Goal: Answer question/provide support: Share knowledge or assist other users

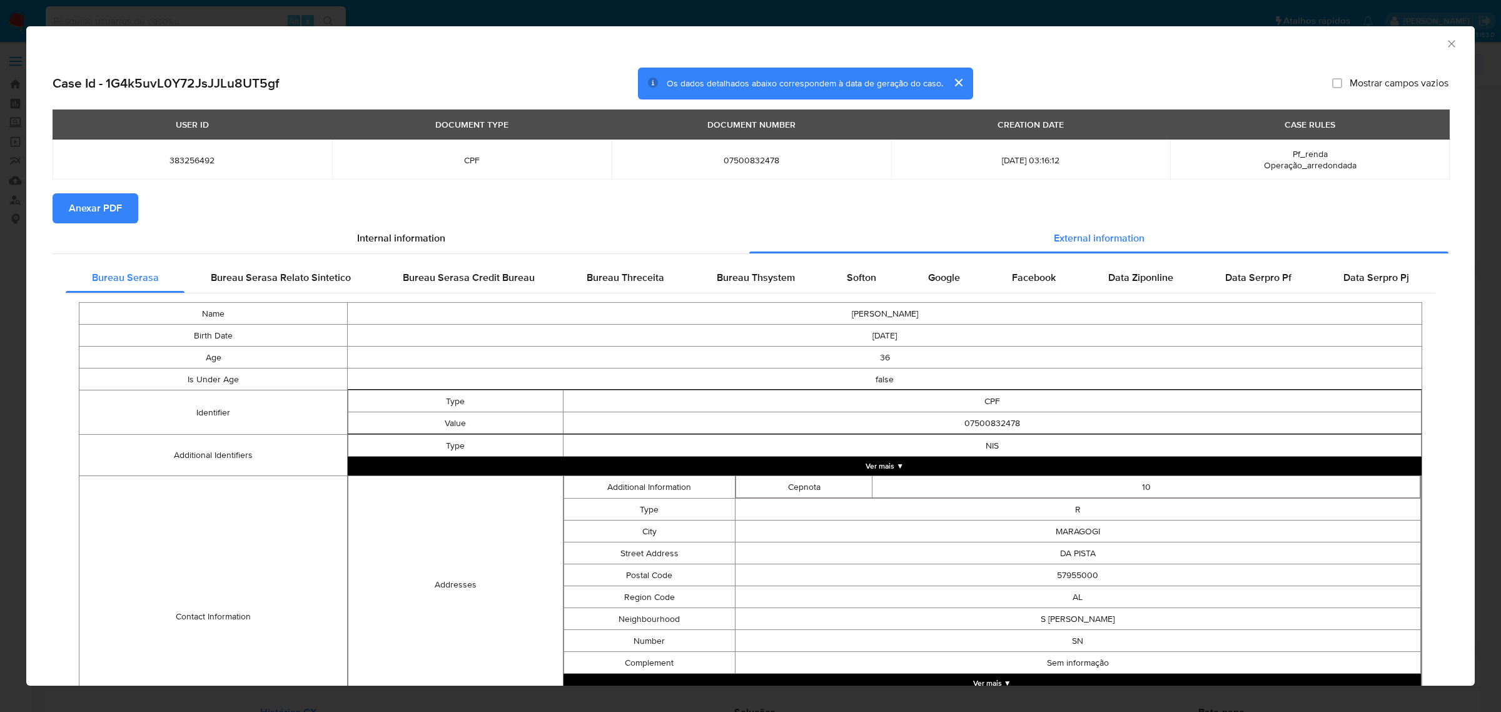
select select "10"
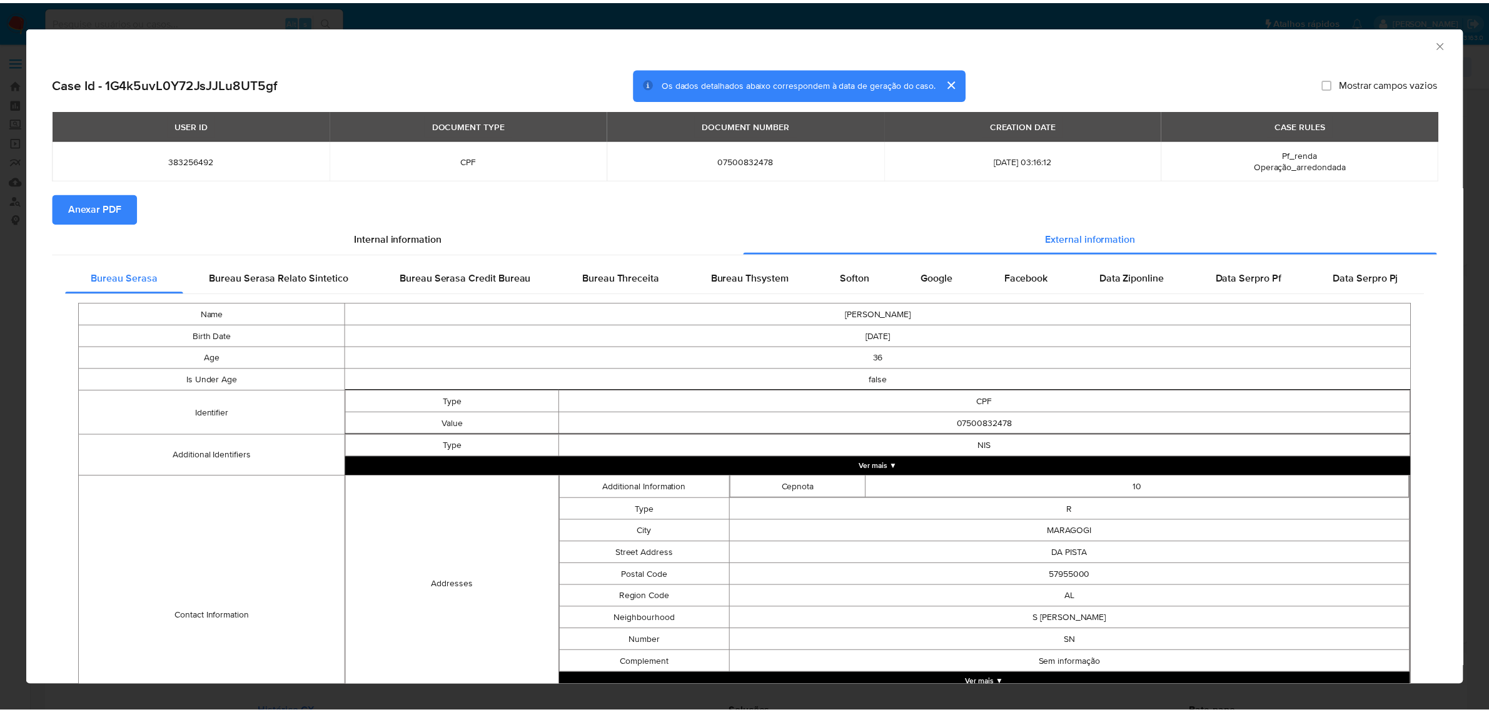
scroll to position [156, 0]
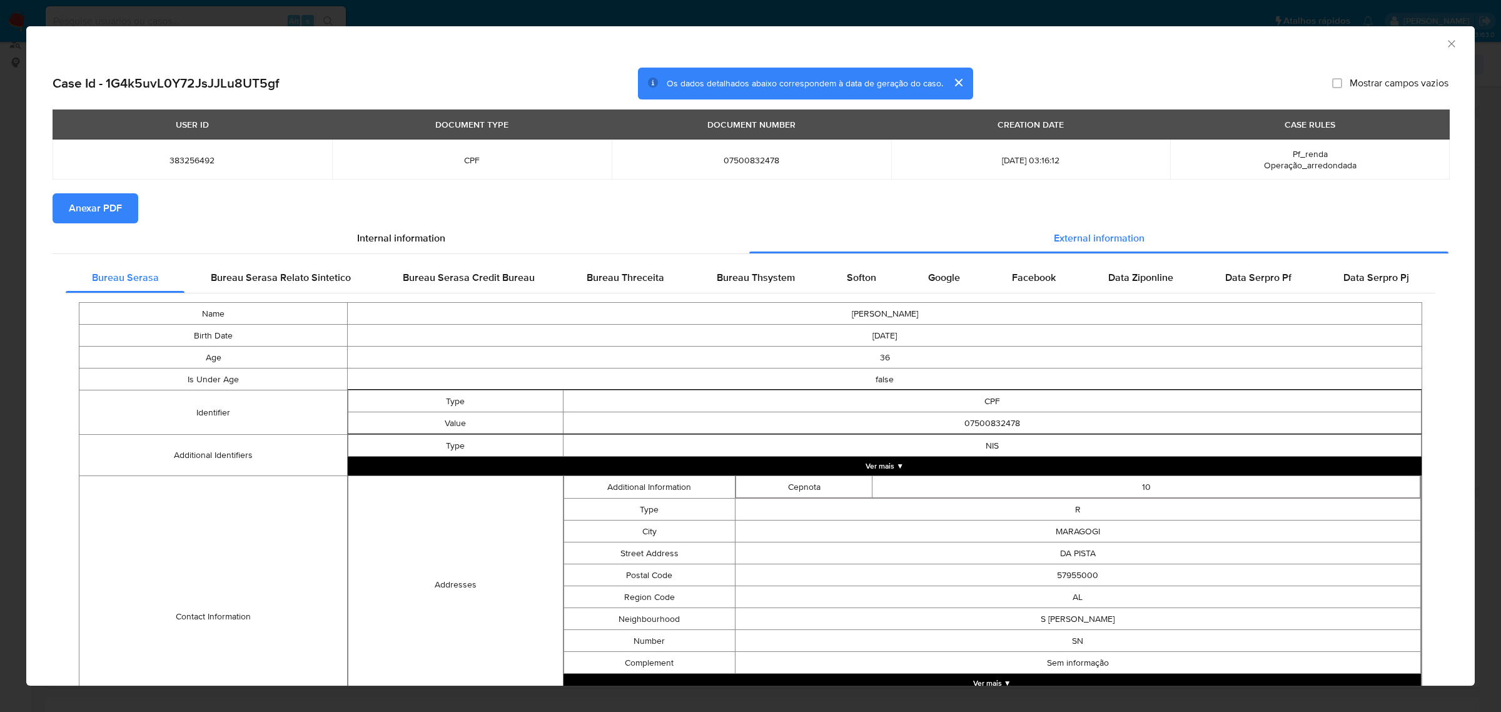
click at [1445, 44] on icon "Fechar a janela" at bounding box center [1451, 44] width 13 height 13
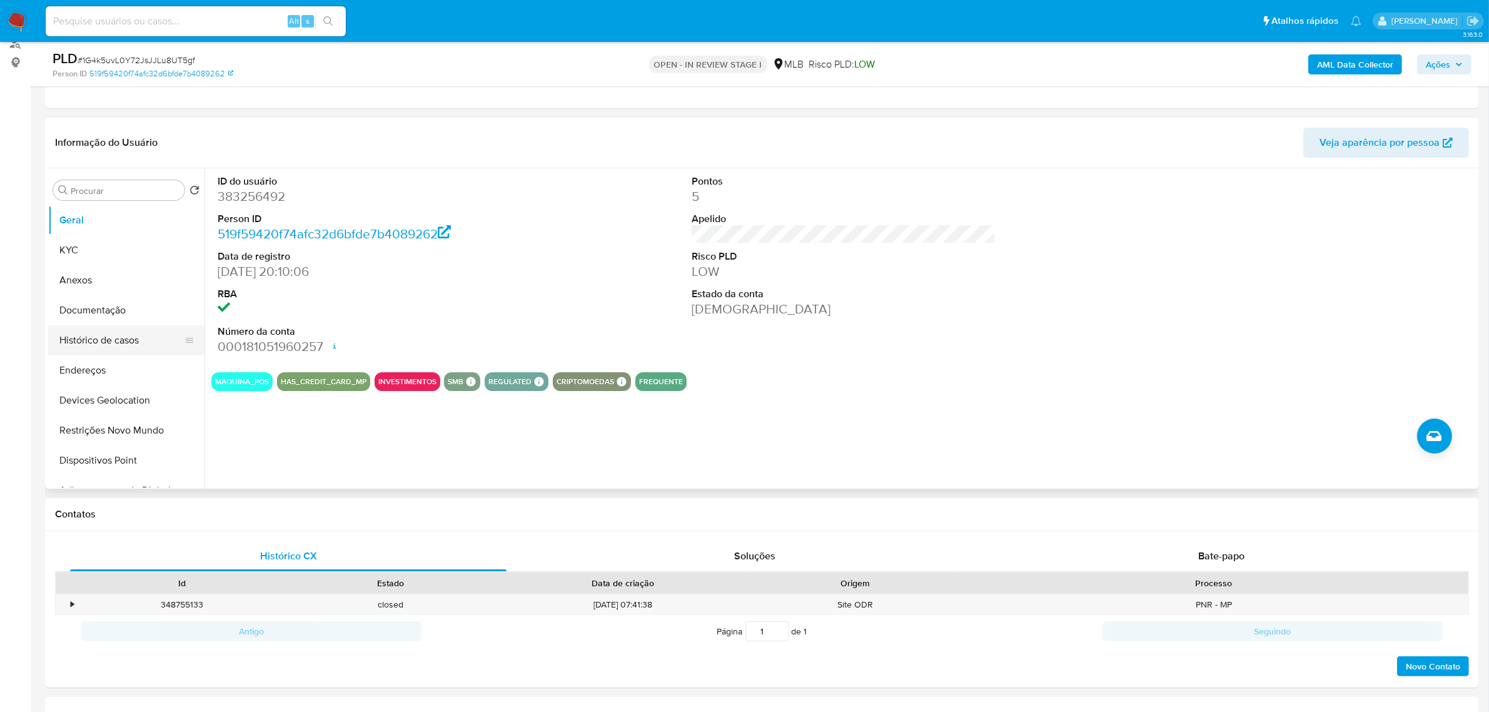
click at [96, 336] on button "Histórico de casos" at bounding box center [121, 340] width 146 height 30
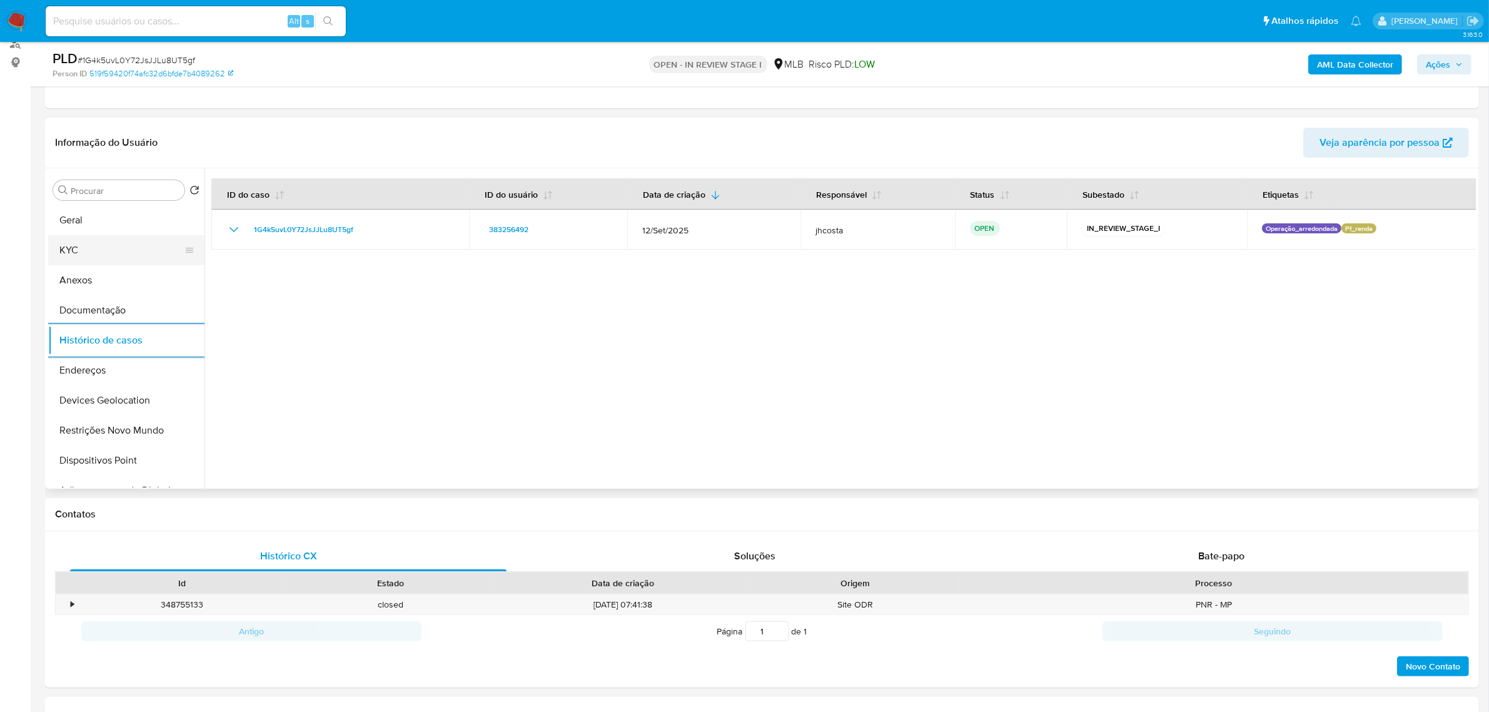
click at [94, 250] on button "KYC" at bounding box center [121, 250] width 146 height 30
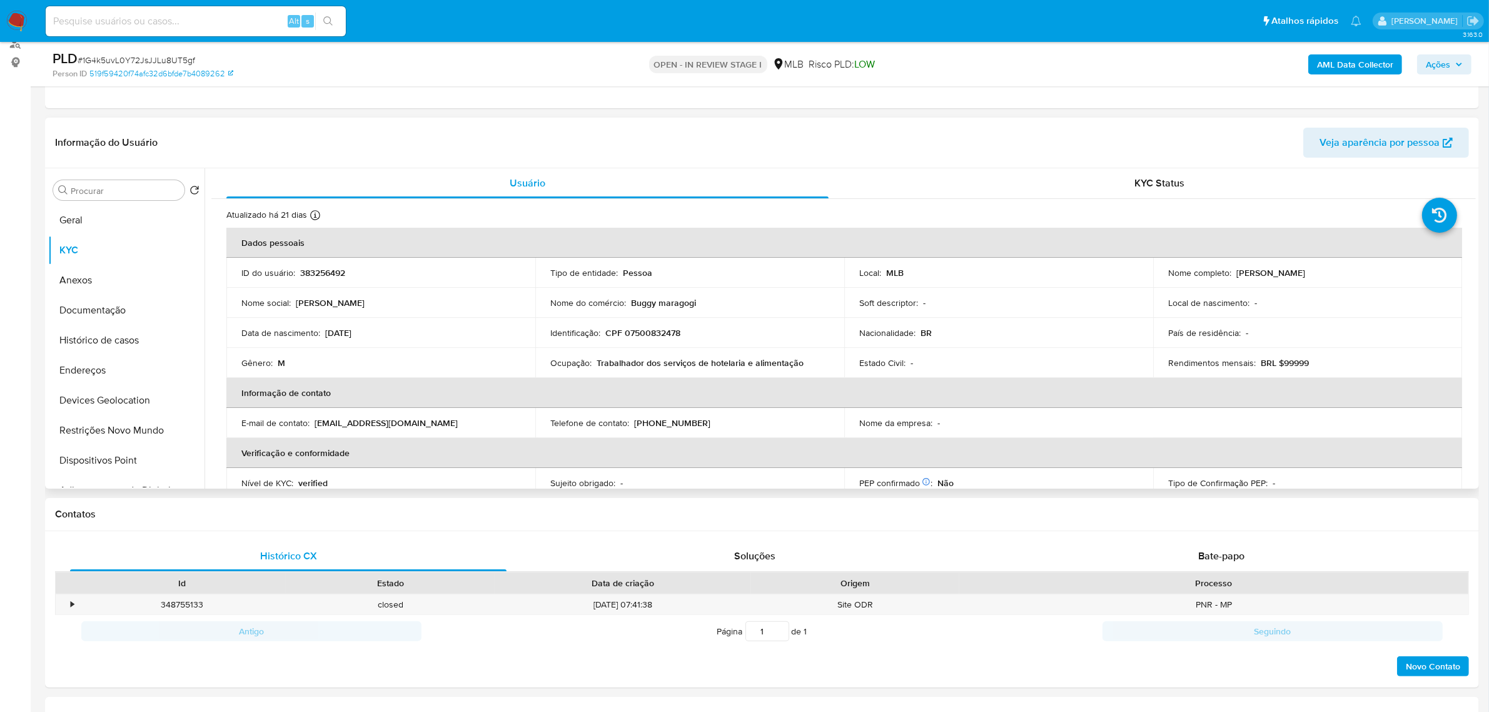
click at [666, 331] on p "CPF 07500832478" at bounding box center [642, 332] width 75 height 11
copy p "07500832478"
click at [91, 308] on button "Documentação" at bounding box center [121, 310] width 146 height 30
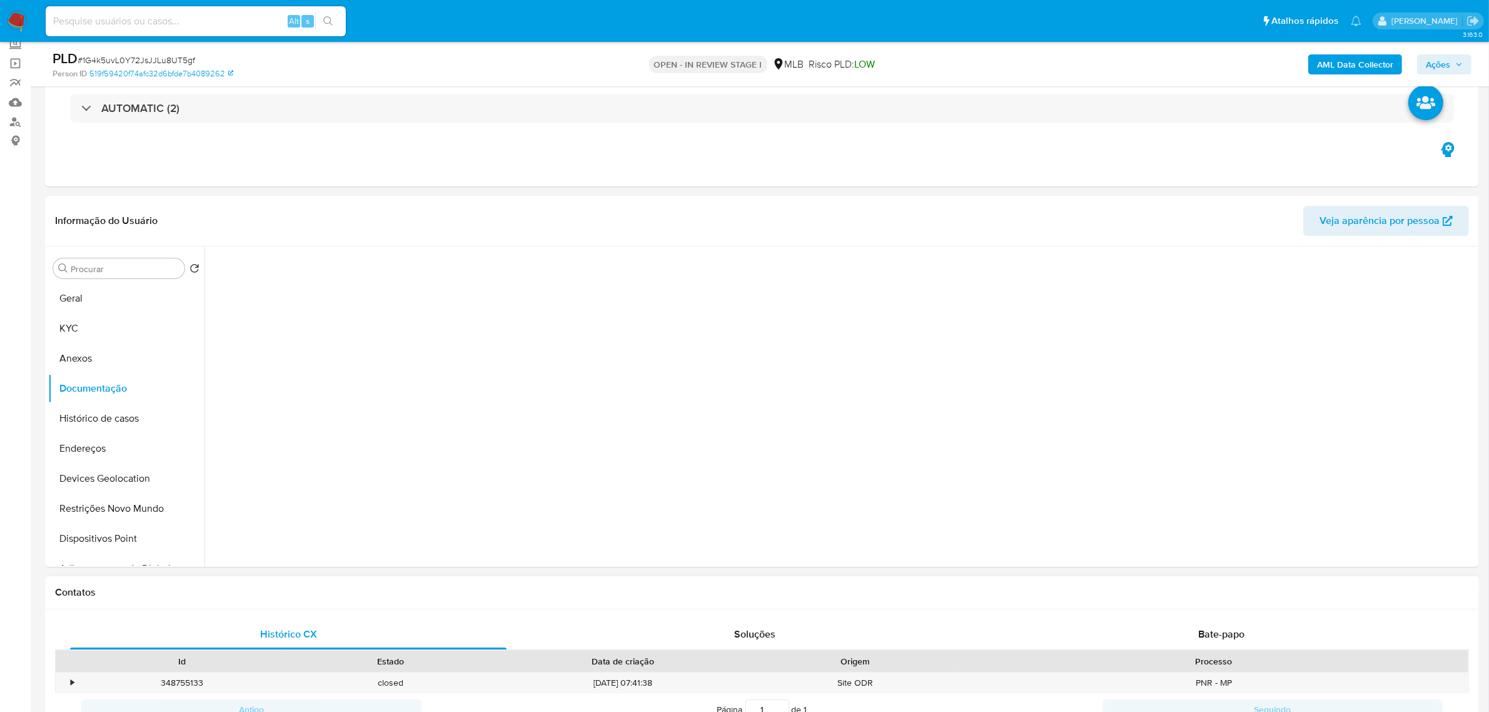
scroll to position [101, 0]
click at [1242, 632] on span "Bate-papo" at bounding box center [1221, 633] width 46 height 14
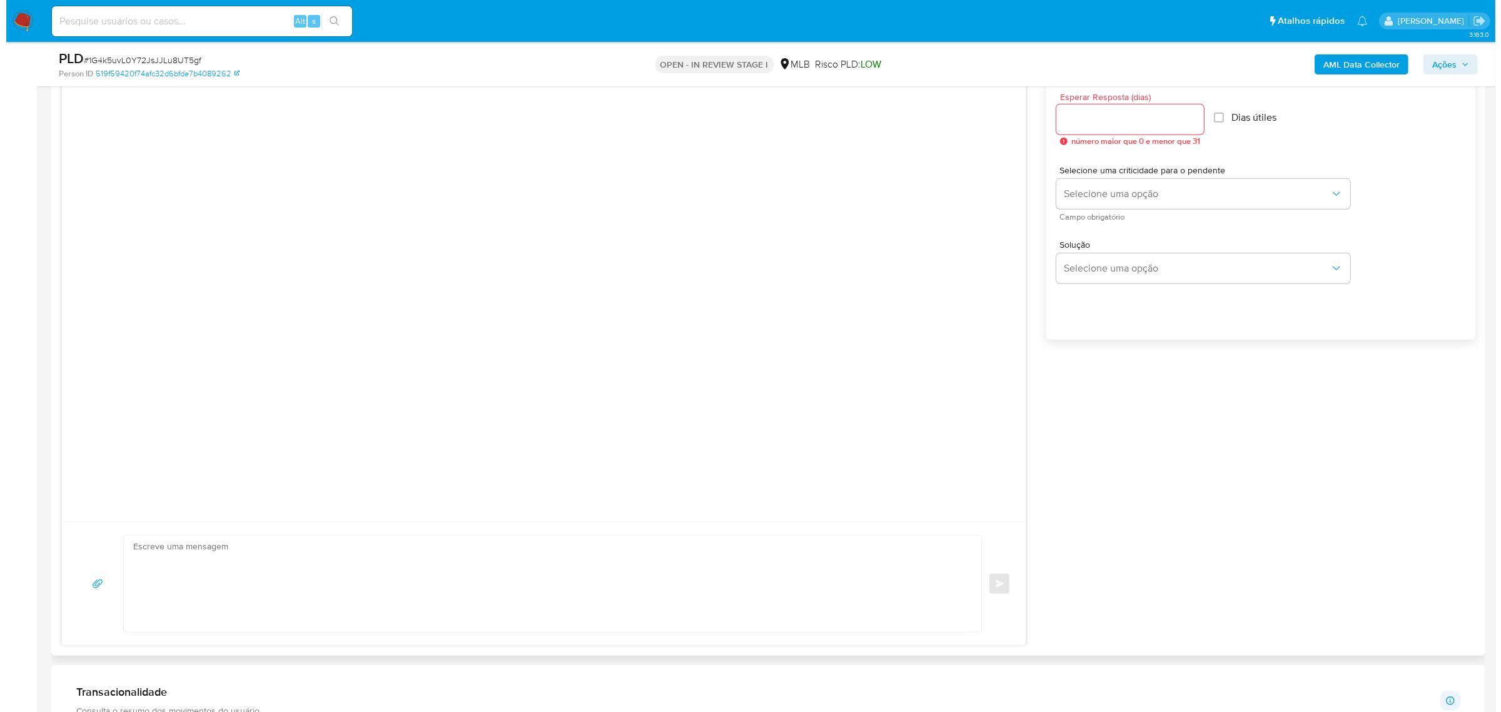
scroll to position [547, 0]
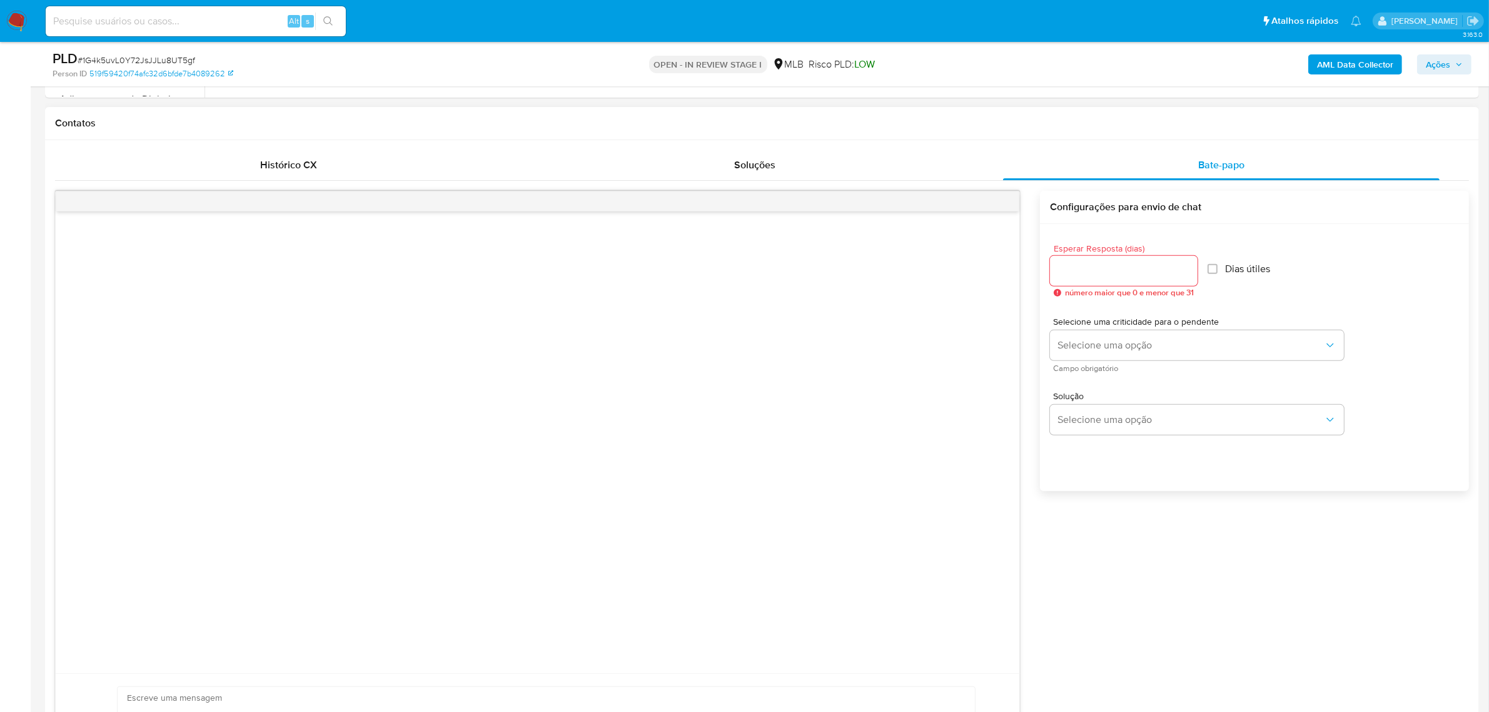
click at [1105, 272] on input "Esperar Resposta (dias)" at bounding box center [1124, 271] width 148 height 16
type input "2"
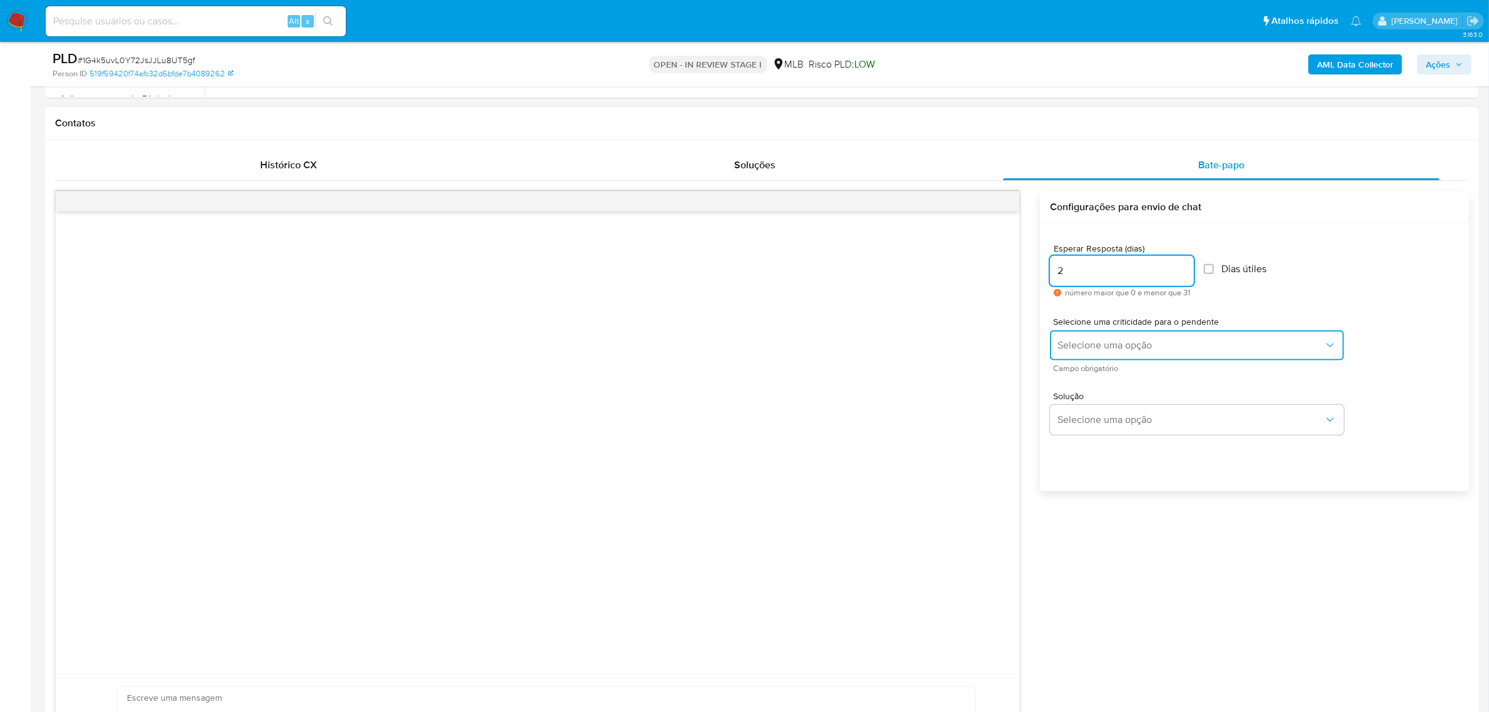
click at [1187, 343] on span "Selecione uma opção" at bounding box center [1190, 345] width 266 height 13
click at [1124, 348] on div "LOW" at bounding box center [1191, 346] width 266 height 25
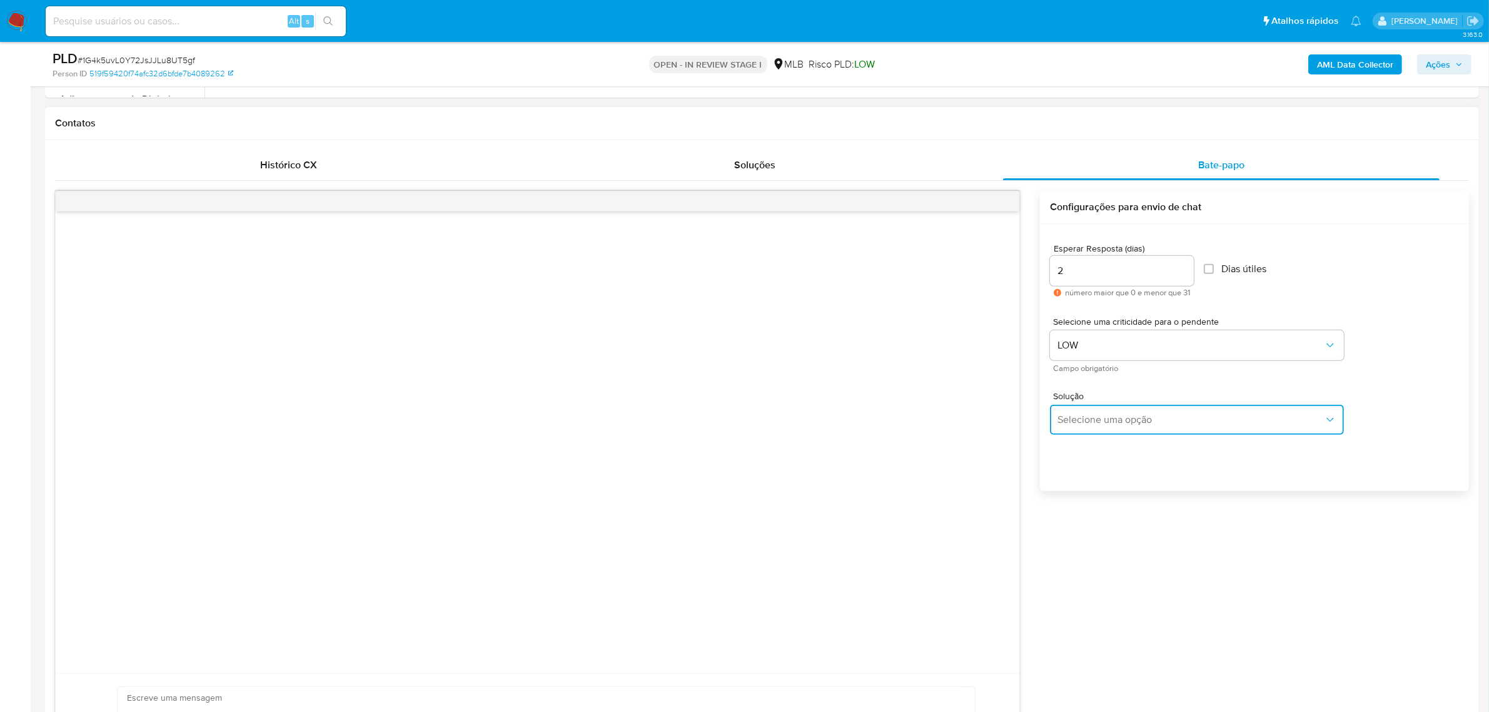
click at [1101, 420] on span "Selecione uma opção" at bounding box center [1190, 419] width 266 height 13
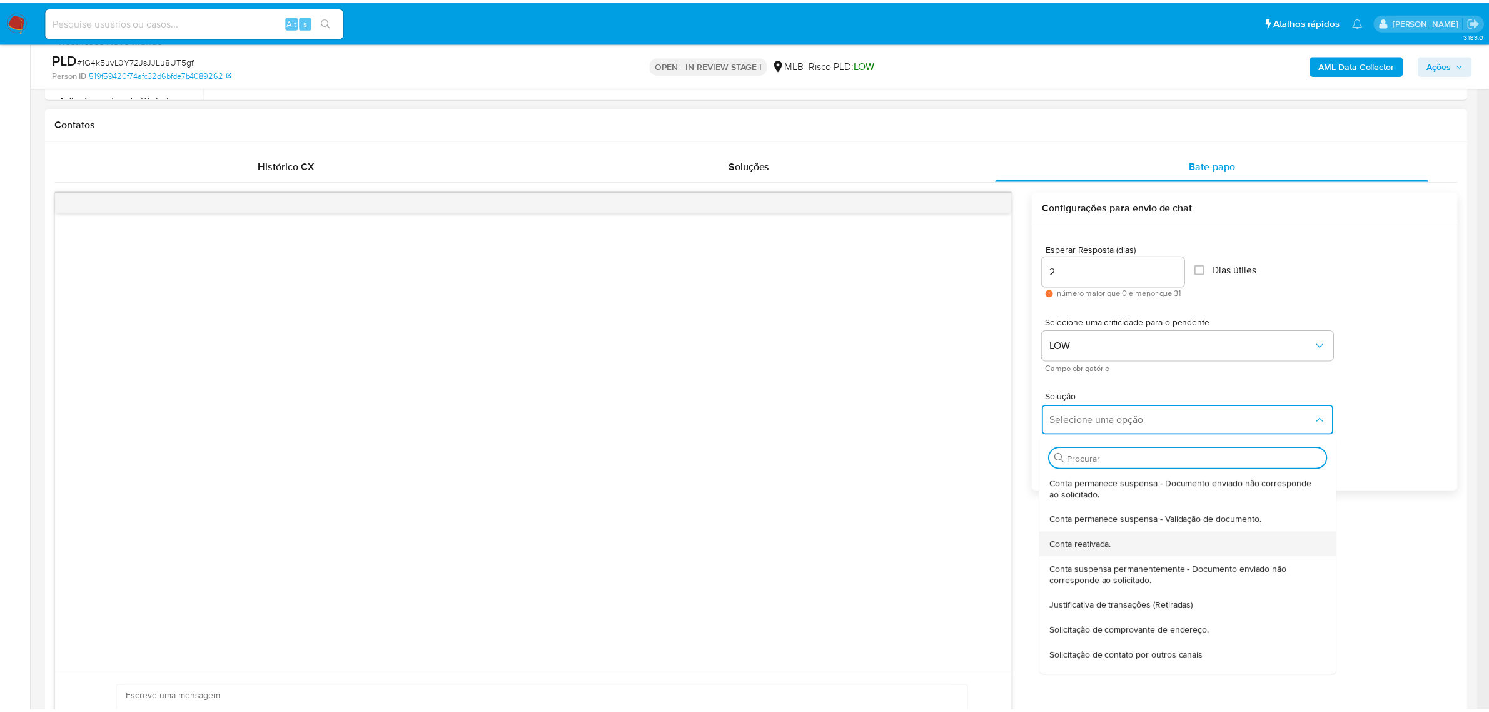
scroll to position [78, 0]
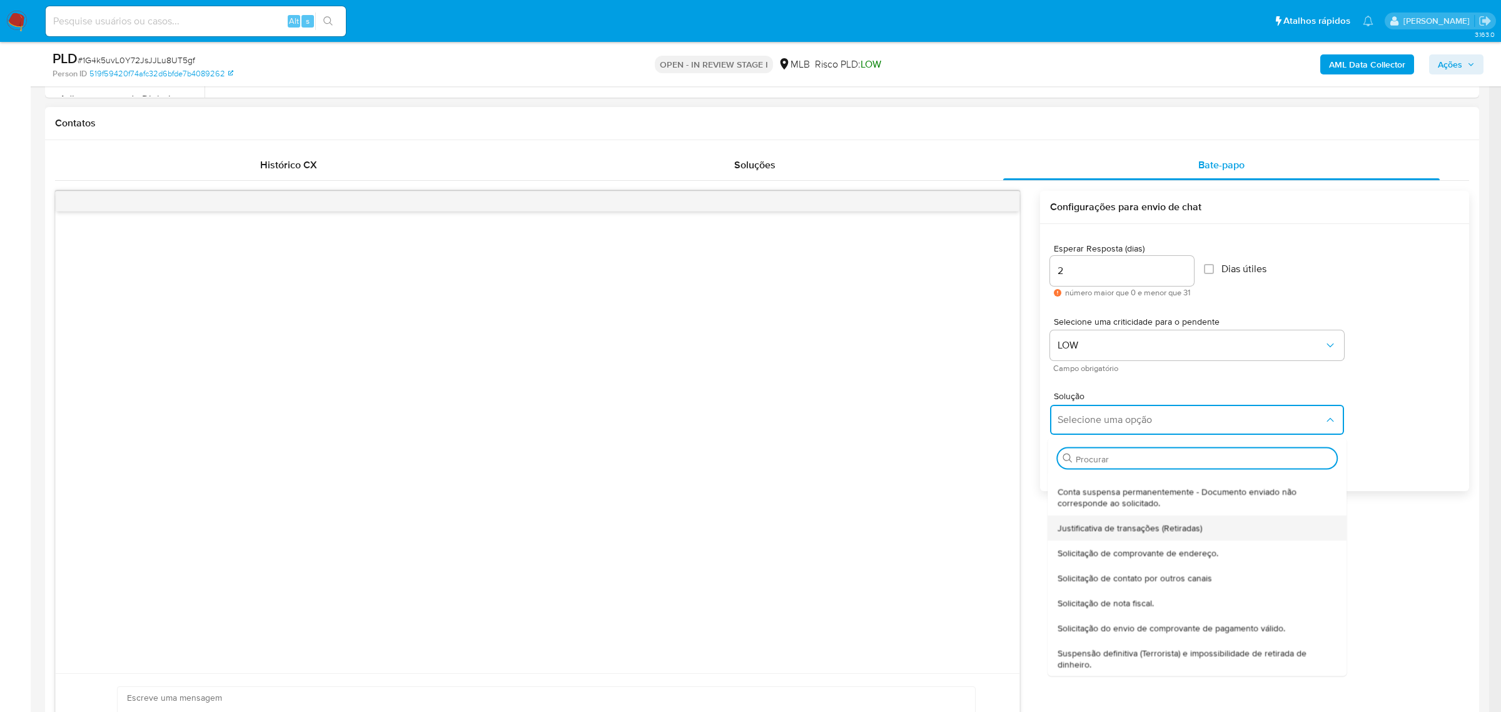
click at [1159, 530] on span "Justificativa de transações (Retiradas)" at bounding box center [1130, 526] width 144 height 11
type textarea "Olá,Suspendemos a sua conta para uma verificação adicional de segurança.Por fav…"
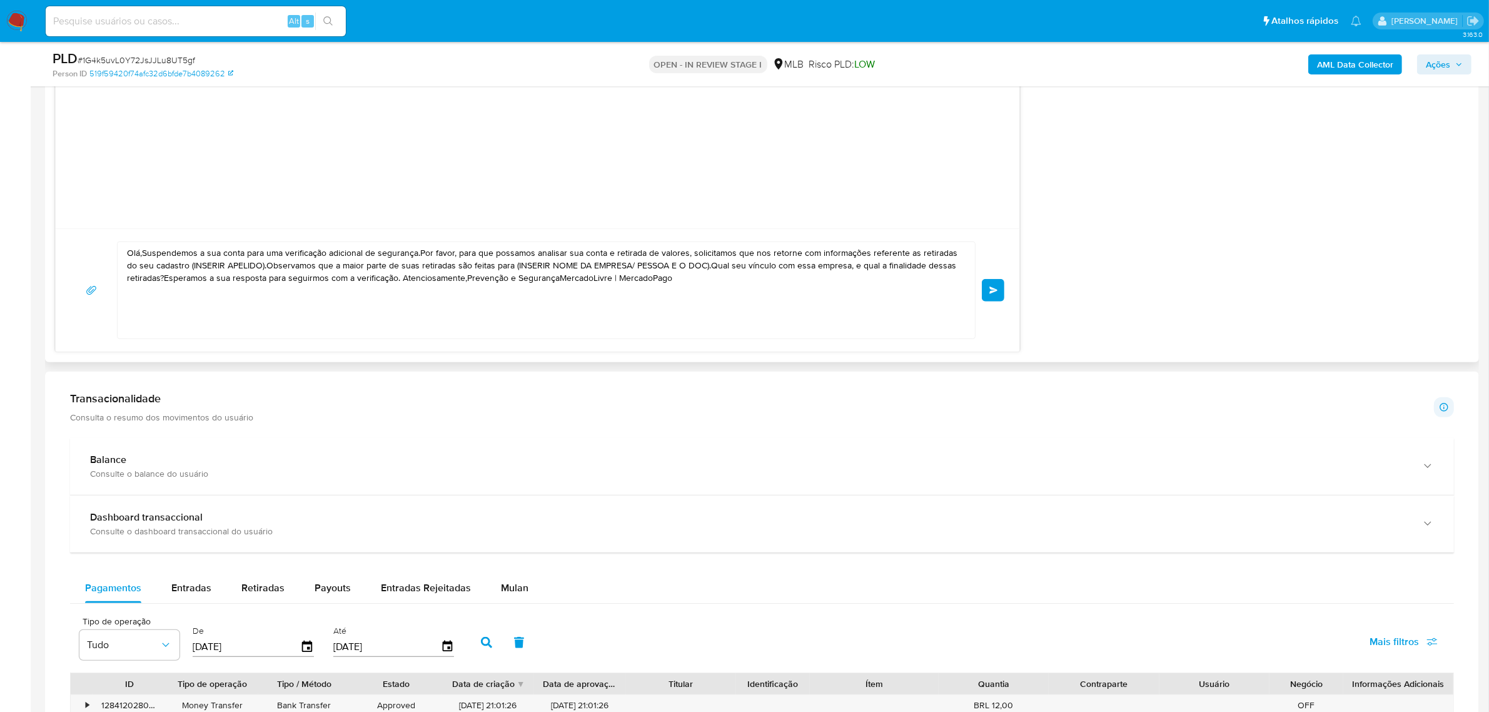
scroll to position [703, 0]
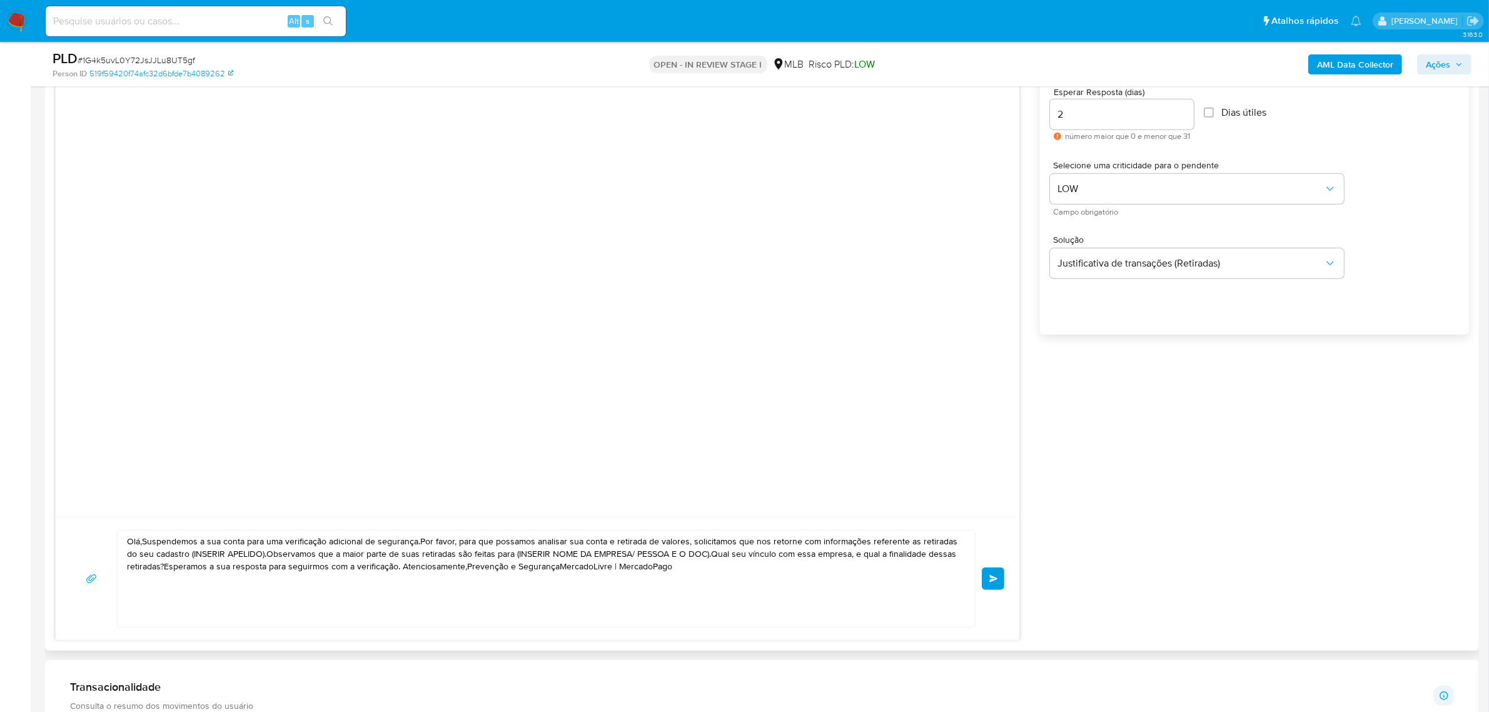
click at [495, 570] on textarea "Olá,Suspendemos a sua conta para uma verificação adicional de segurança.Por fav…" at bounding box center [543, 578] width 832 height 96
paste textarea "a, Estamos realizando uma verificação adicional de segurança em contas de usuár…"
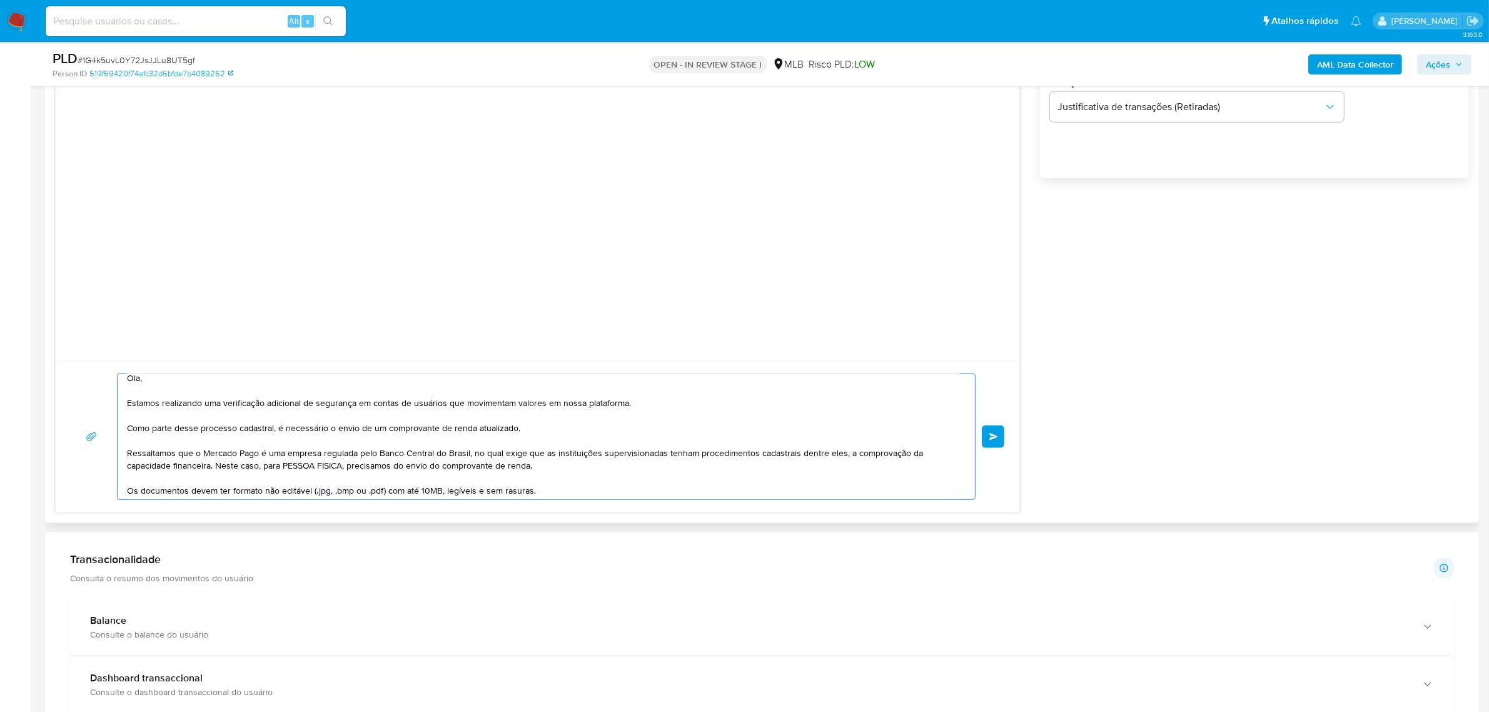
scroll to position [0, 0]
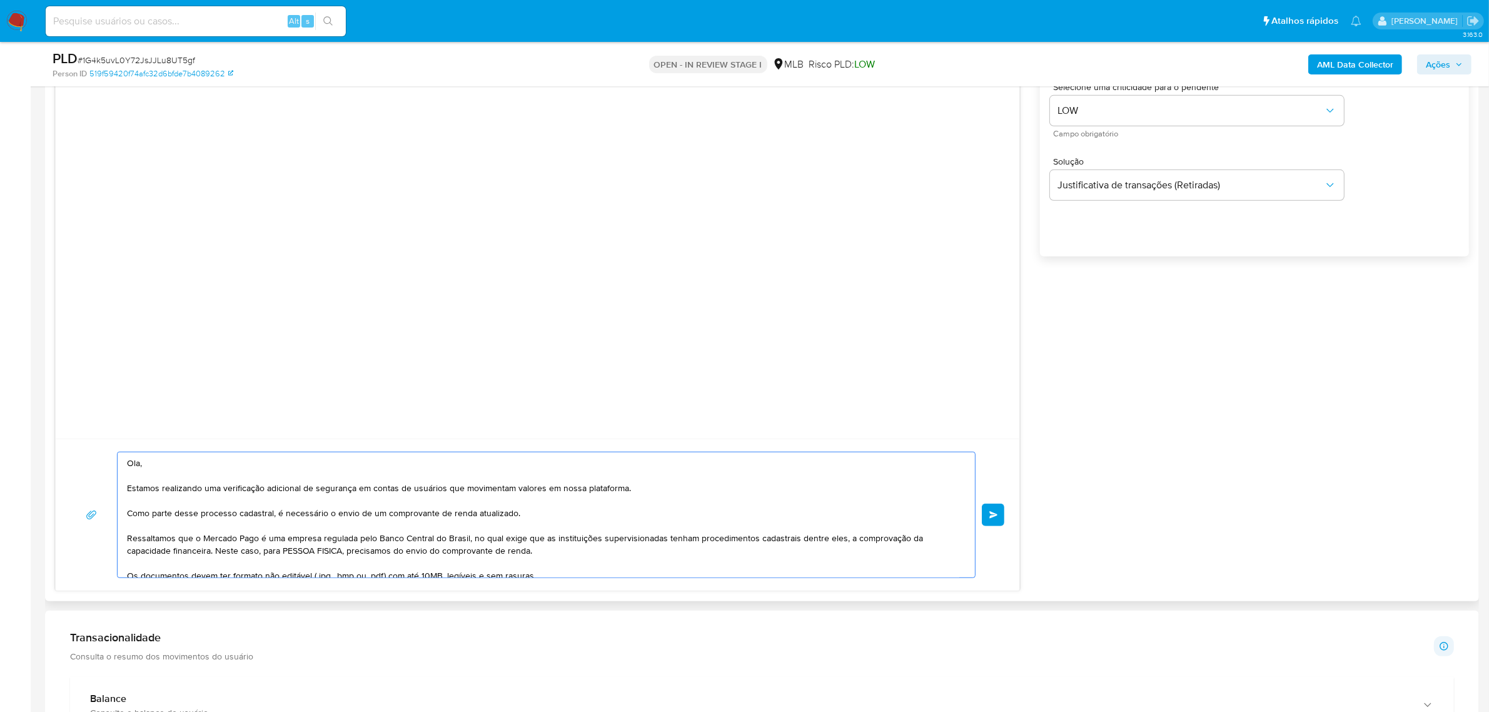
click at [159, 460] on textarea "Ola, Estamos realizando uma verificação adicional de segurança em contas de usu…" at bounding box center [543, 514] width 832 height 125
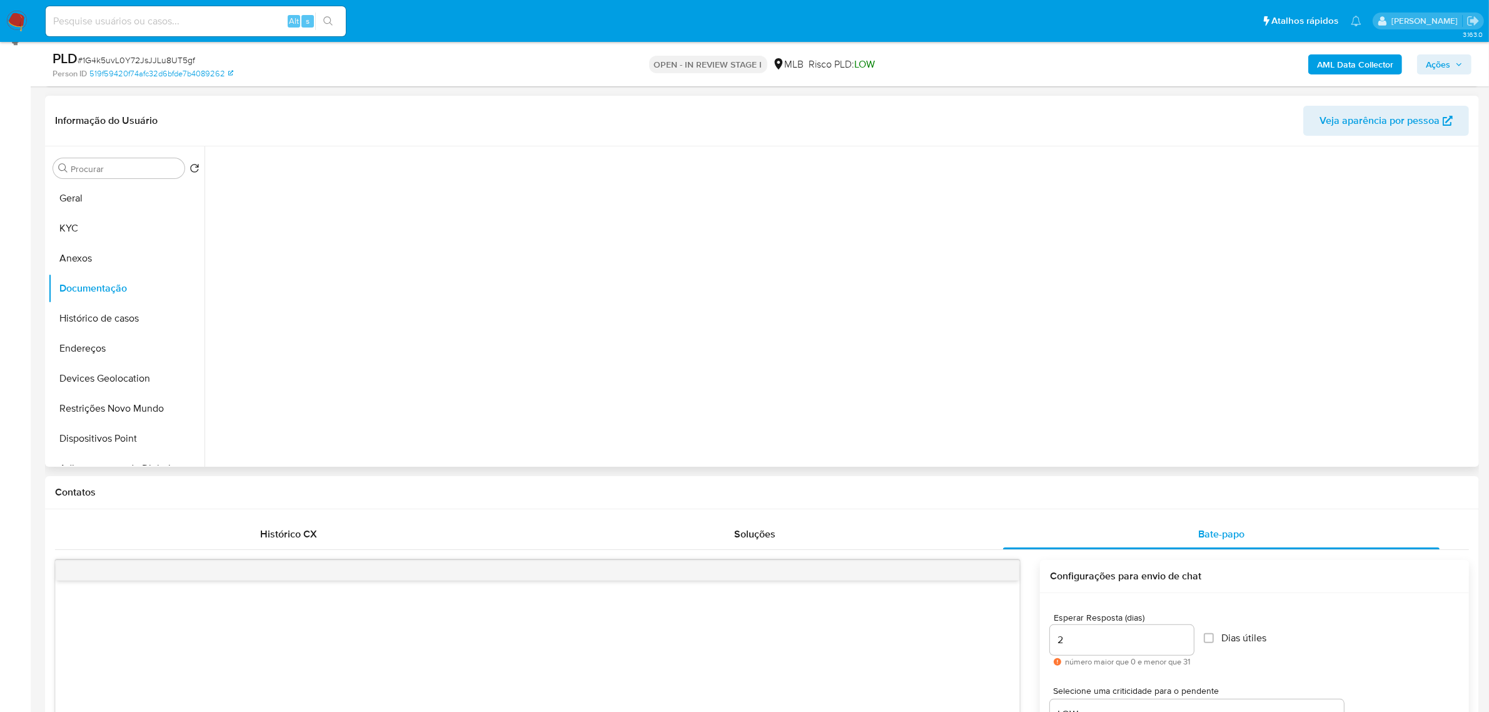
scroll to position [156, 0]
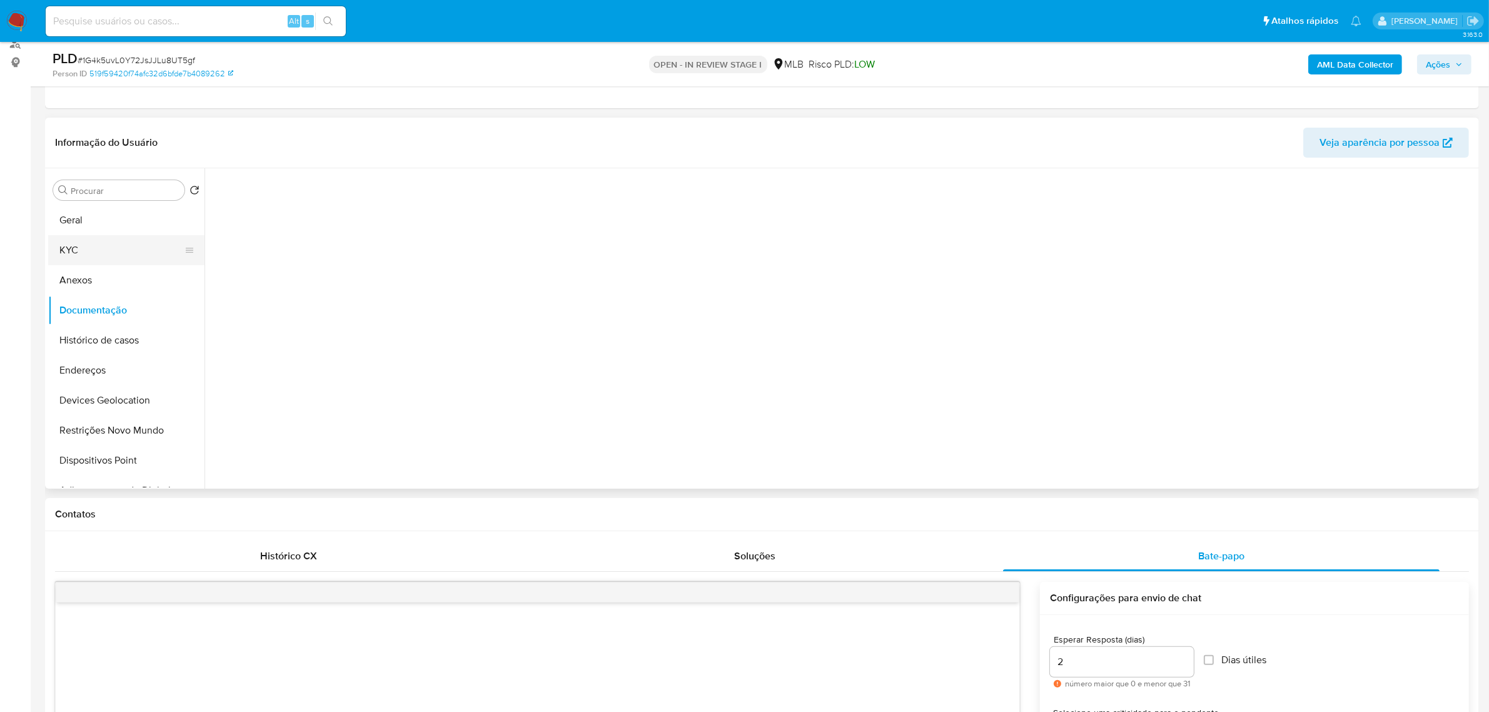
click at [89, 261] on button "KYC" at bounding box center [121, 250] width 146 height 30
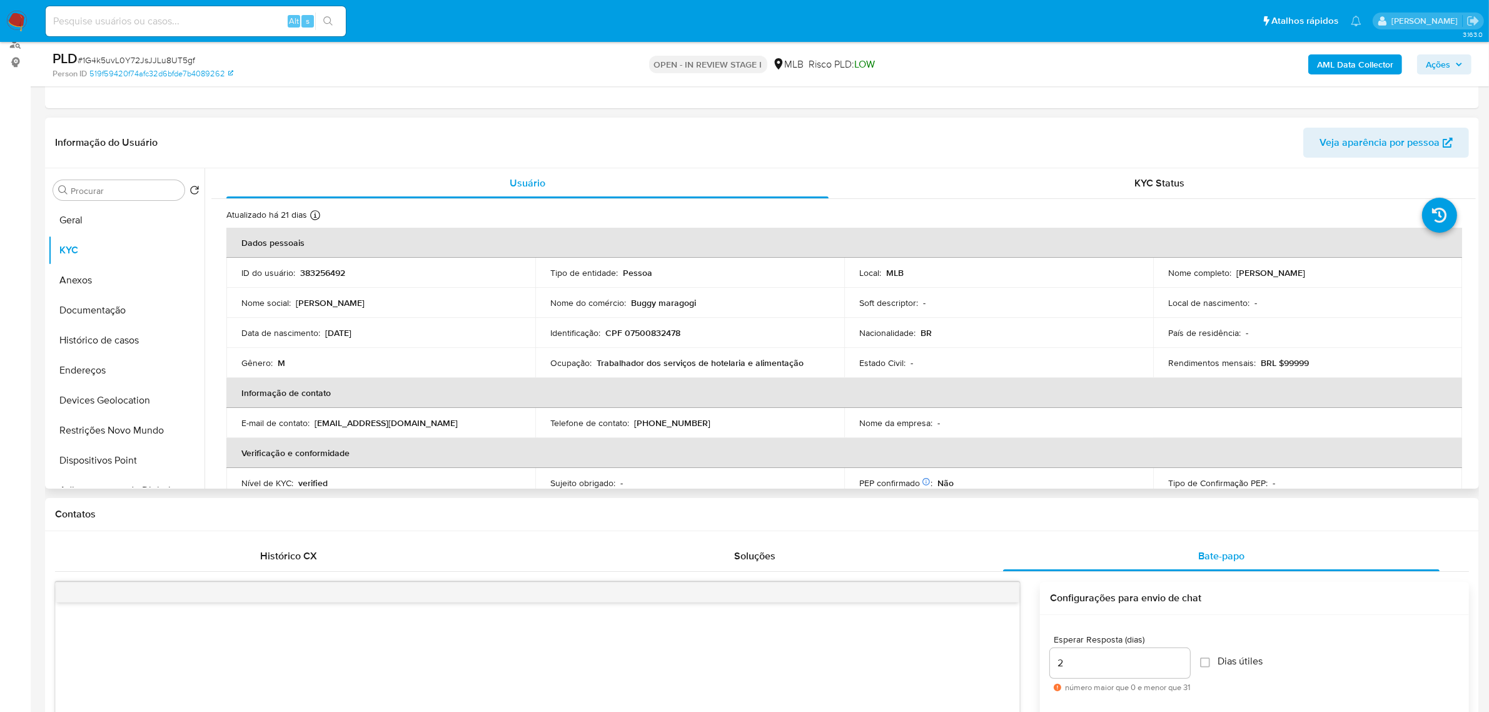
click at [1239, 269] on p "Francisco Jose da Silva Junior" at bounding box center [1270, 272] width 69 height 11
copy p "Francisco"
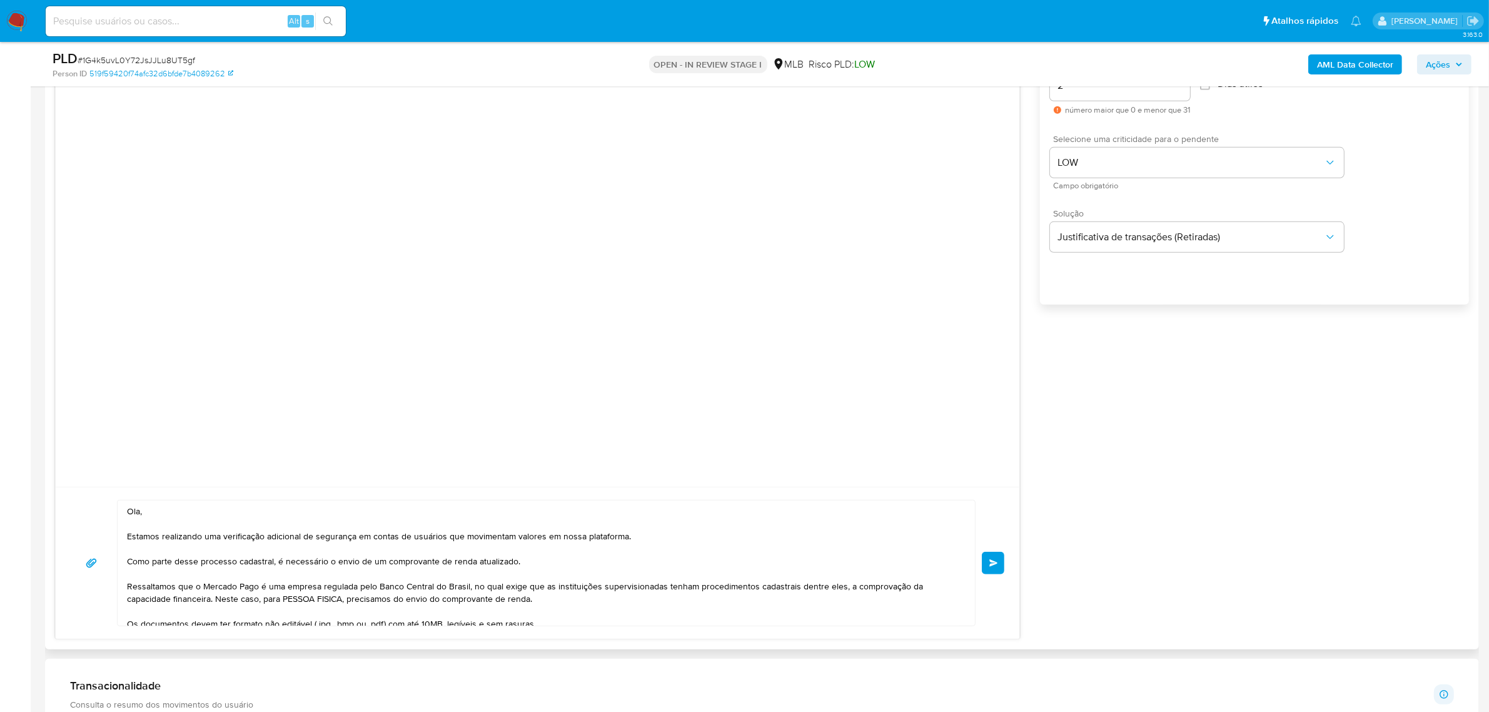
scroll to position [860, 0]
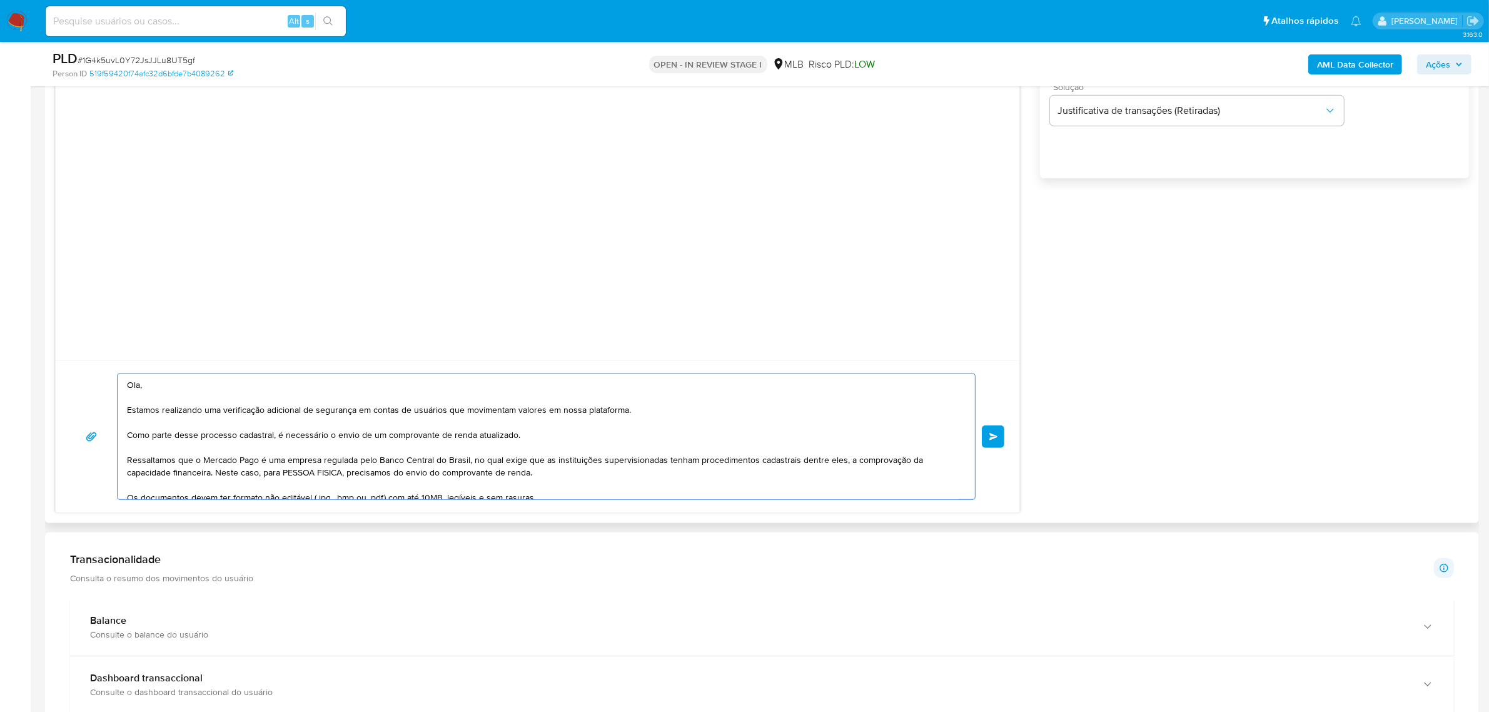
click at [151, 389] on textarea "Ola, Estamos realizando uma verificação adicional de segurança em contas de usu…" at bounding box center [543, 436] width 832 height 125
paste textarea "Francisco"
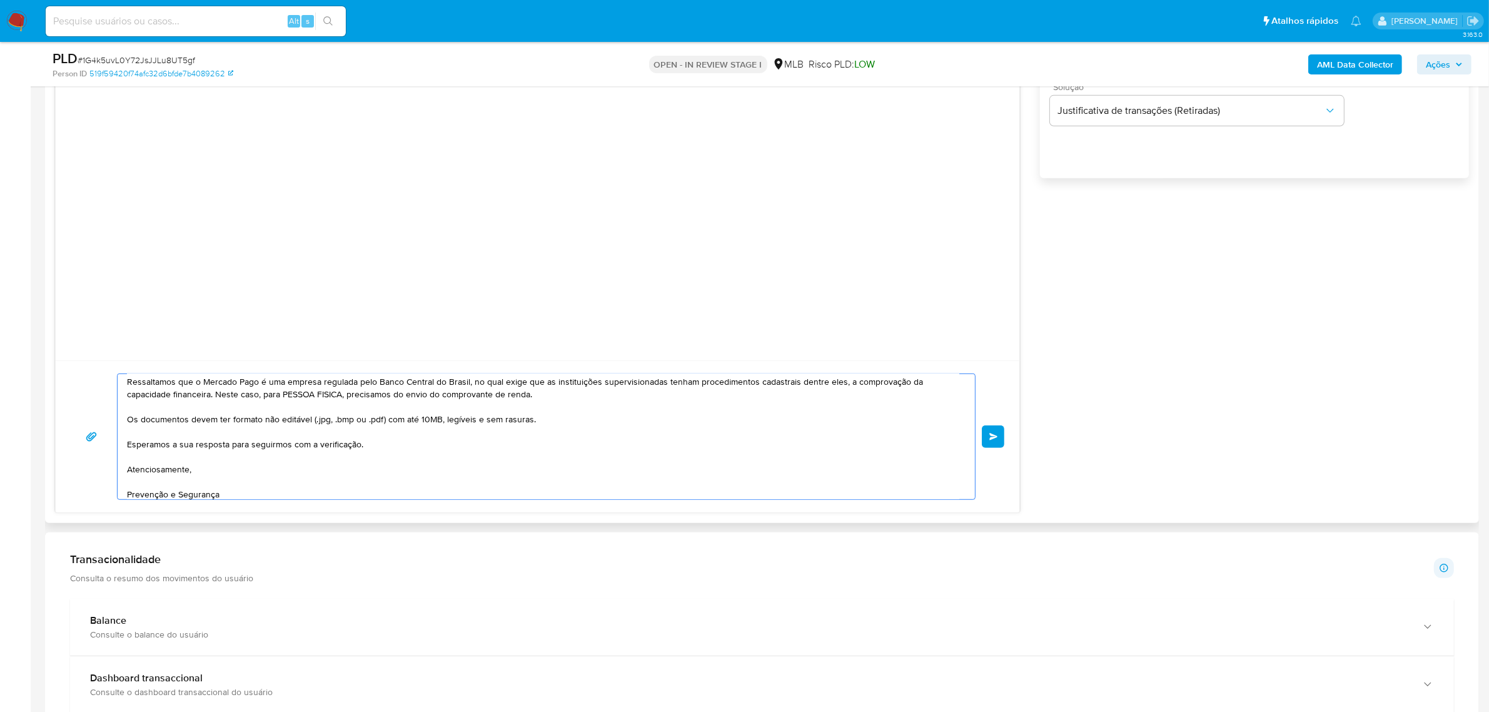
scroll to position [0, 0]
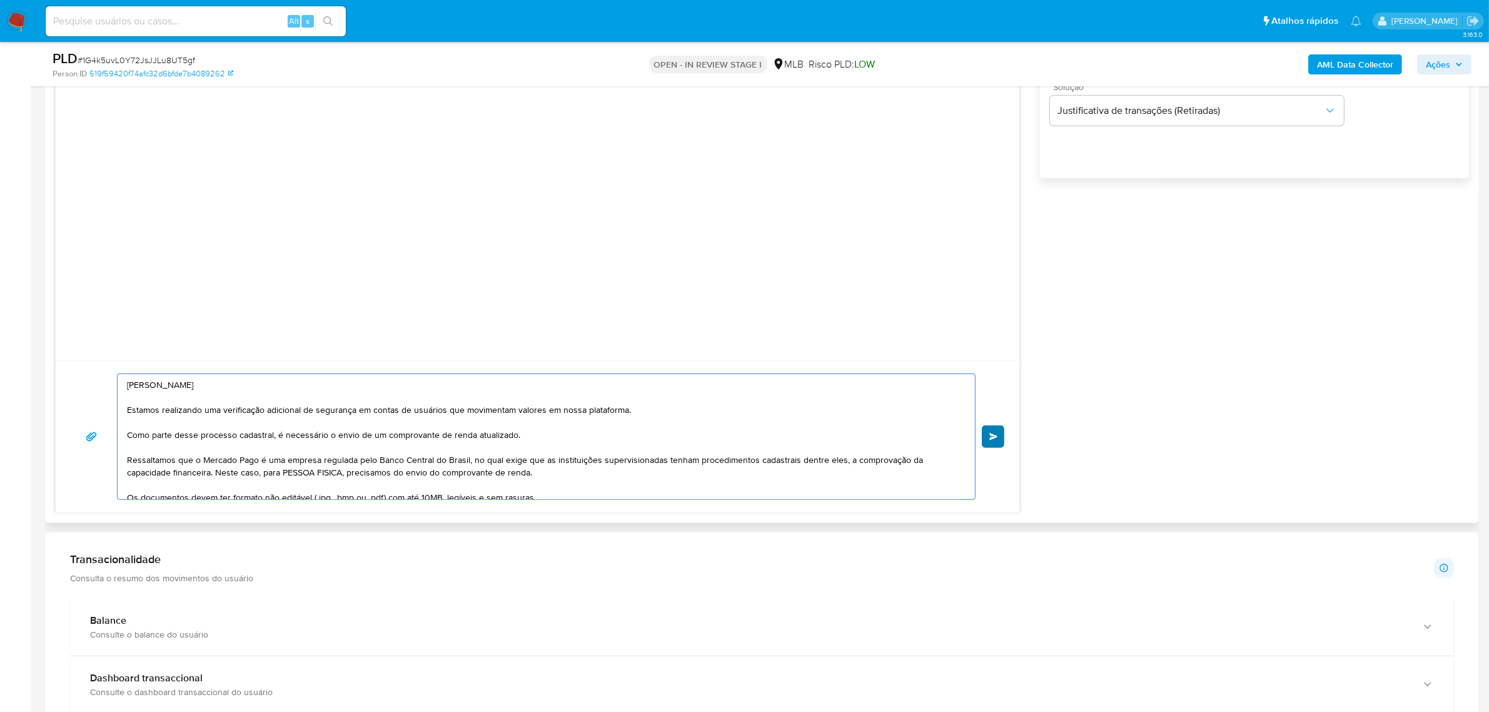
type textarea "Ola, Francisco Estamos realizando uma verificação adicional de segurança em con…"
click at [991, 439] on span "common.send" at bounding box center [993, 437] width 9 height 8
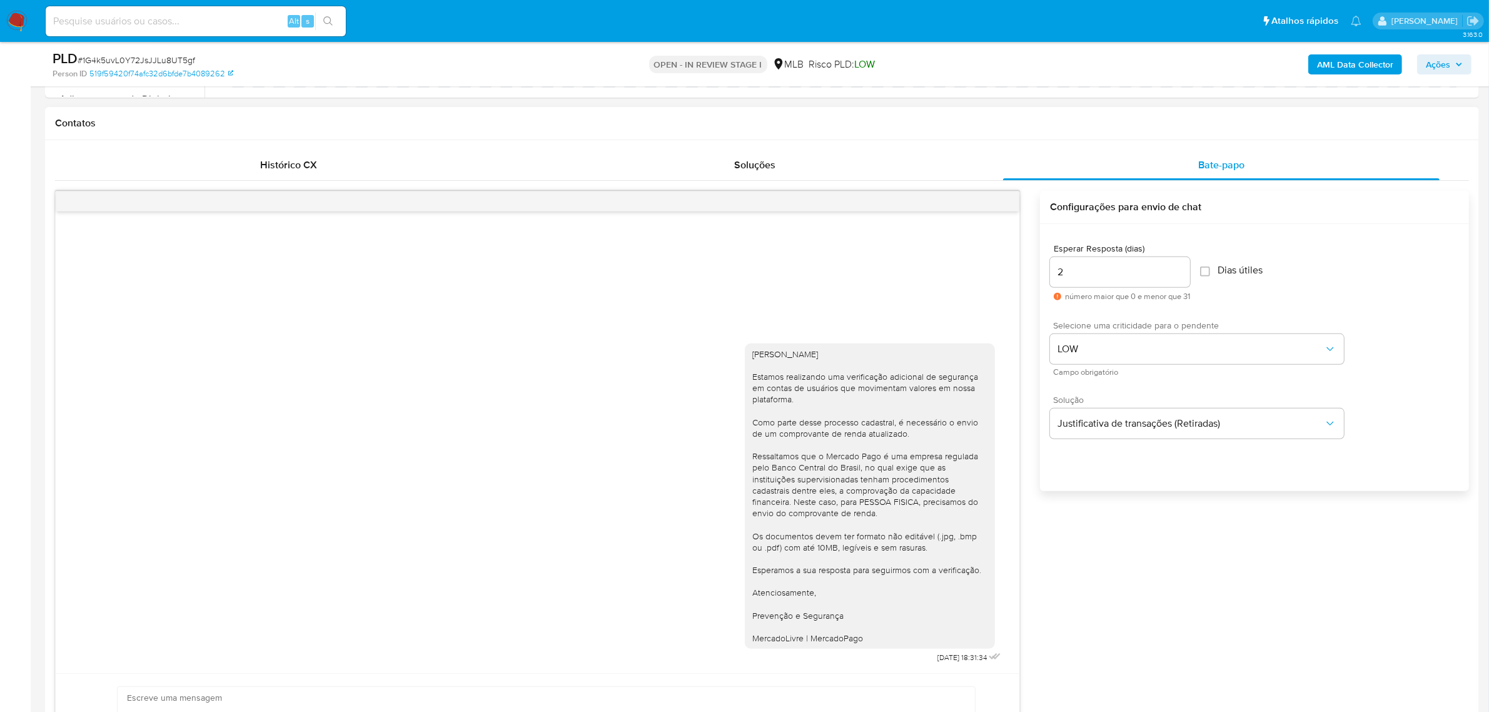
scroll to position [469, 0]
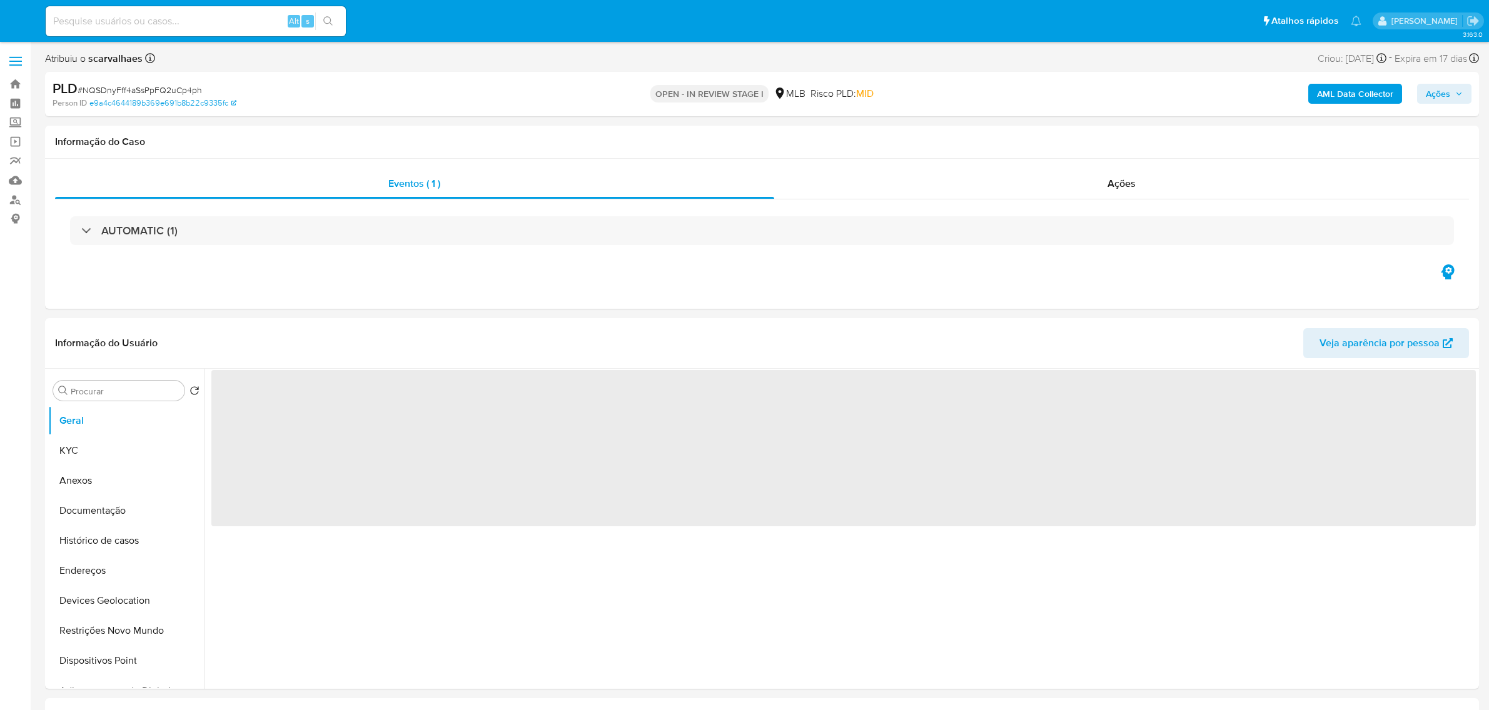
select select "10"
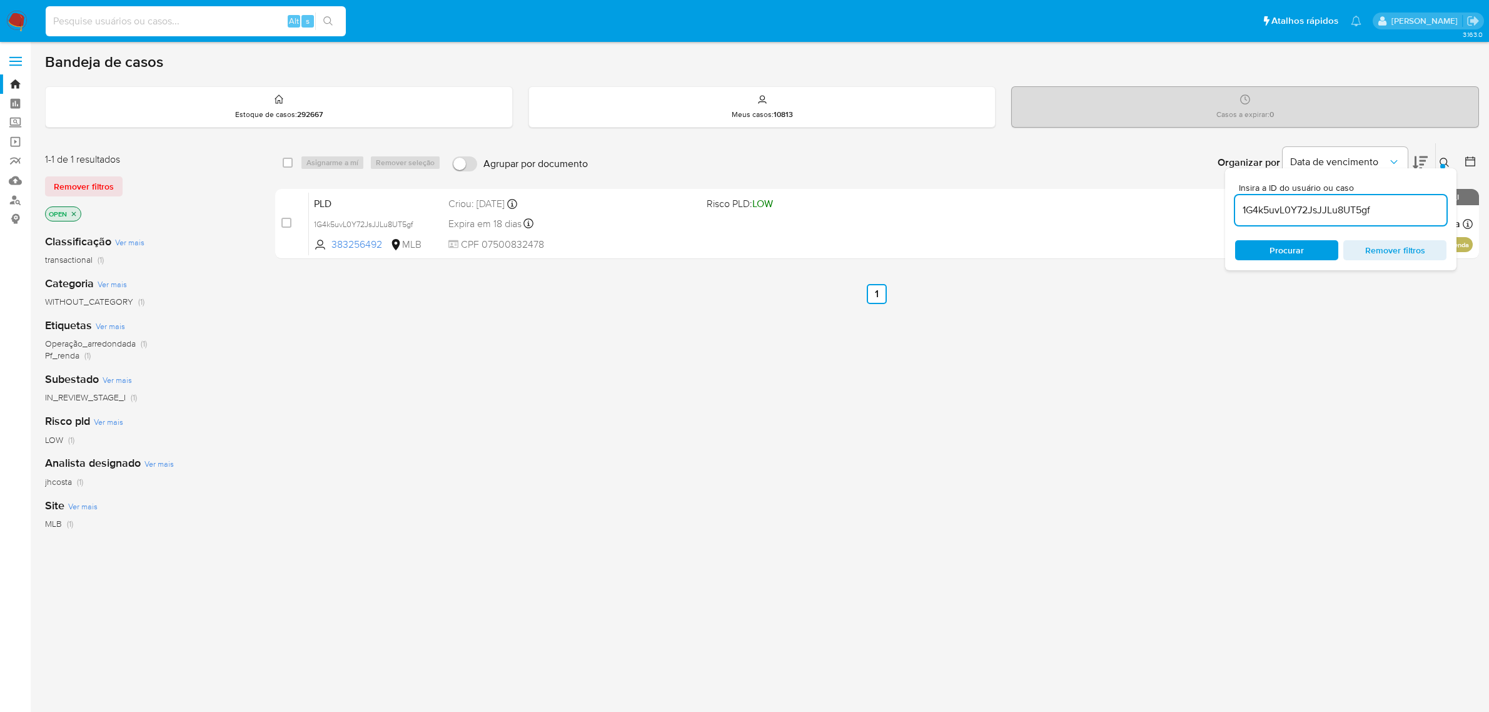
click at [157, 23] on input at bounding box center [196, 21] width 300 height 16
type input "WlyeyesIQbcbZIC8j9WUC63m"
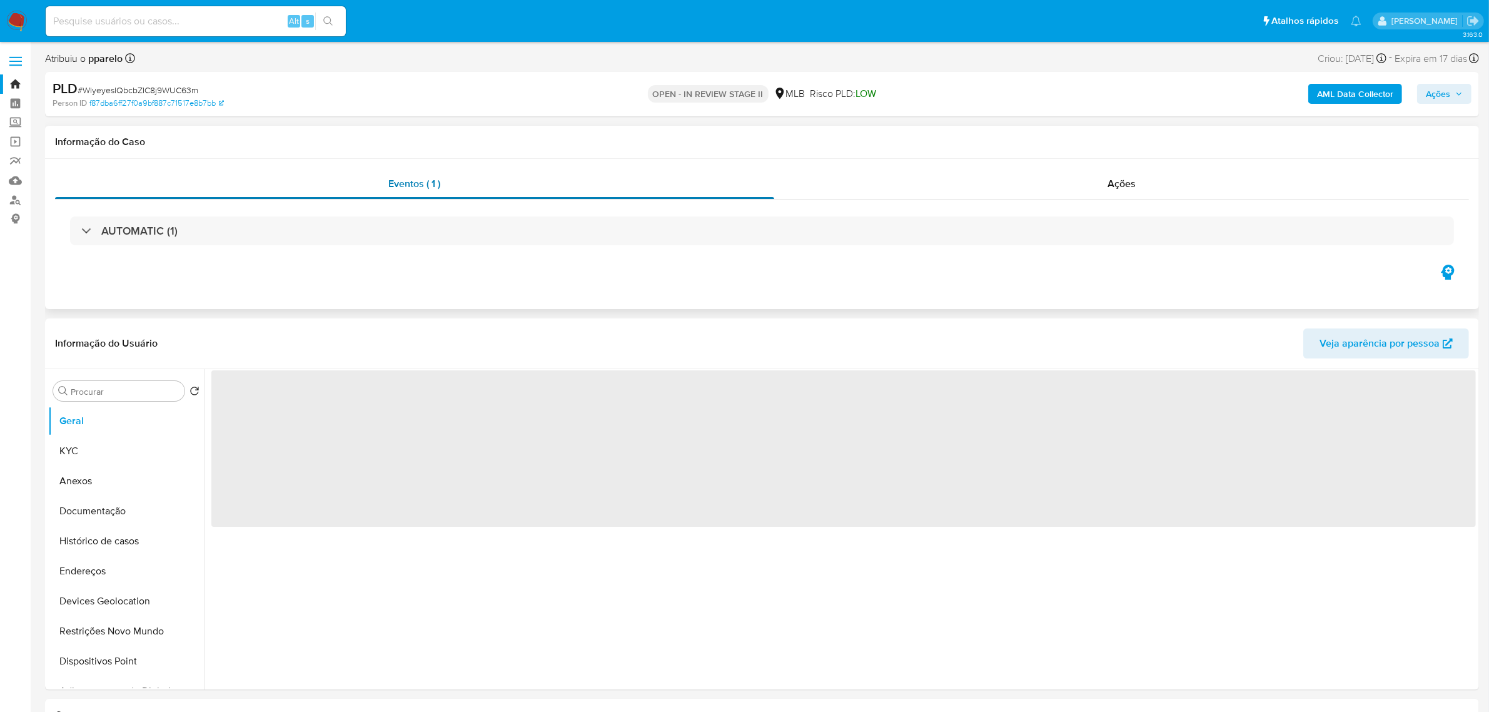
select select "10"
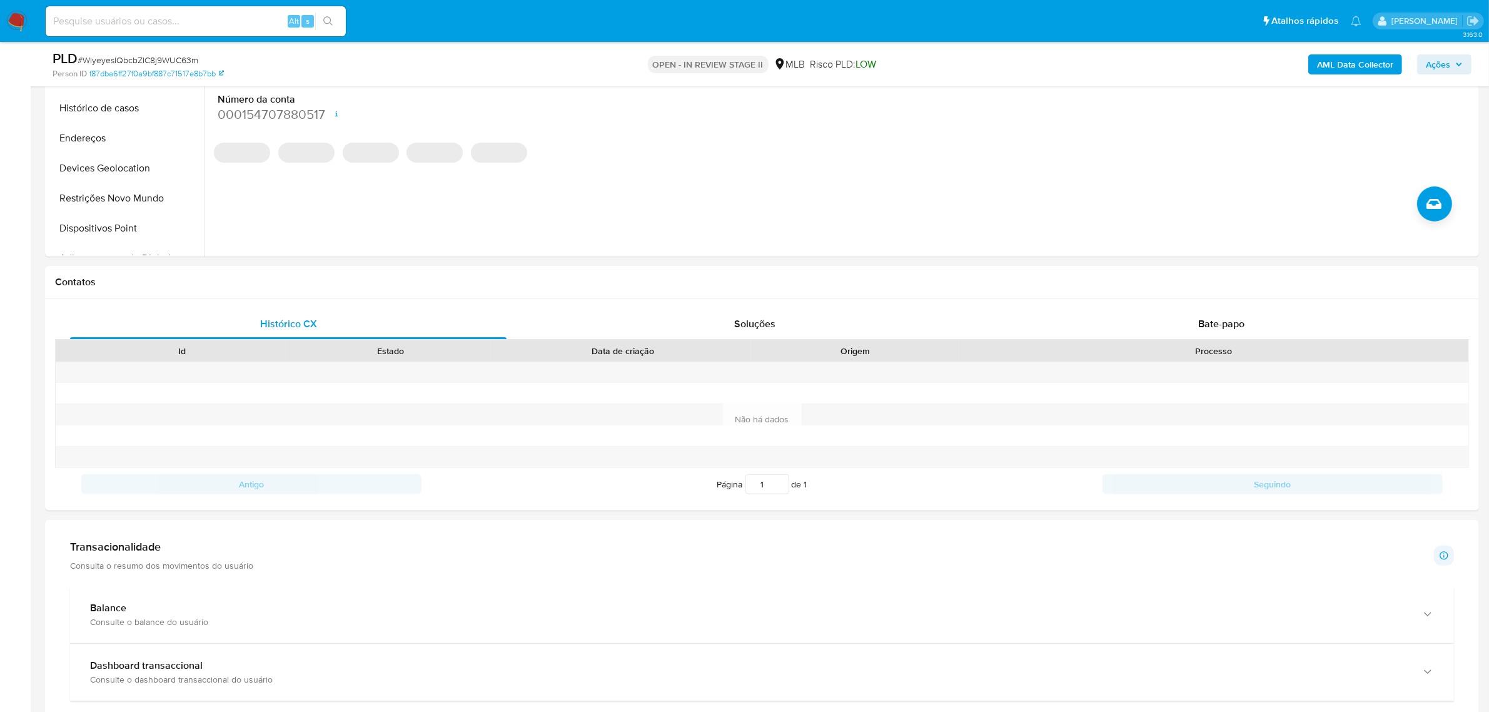
scroll to position [391, 0]
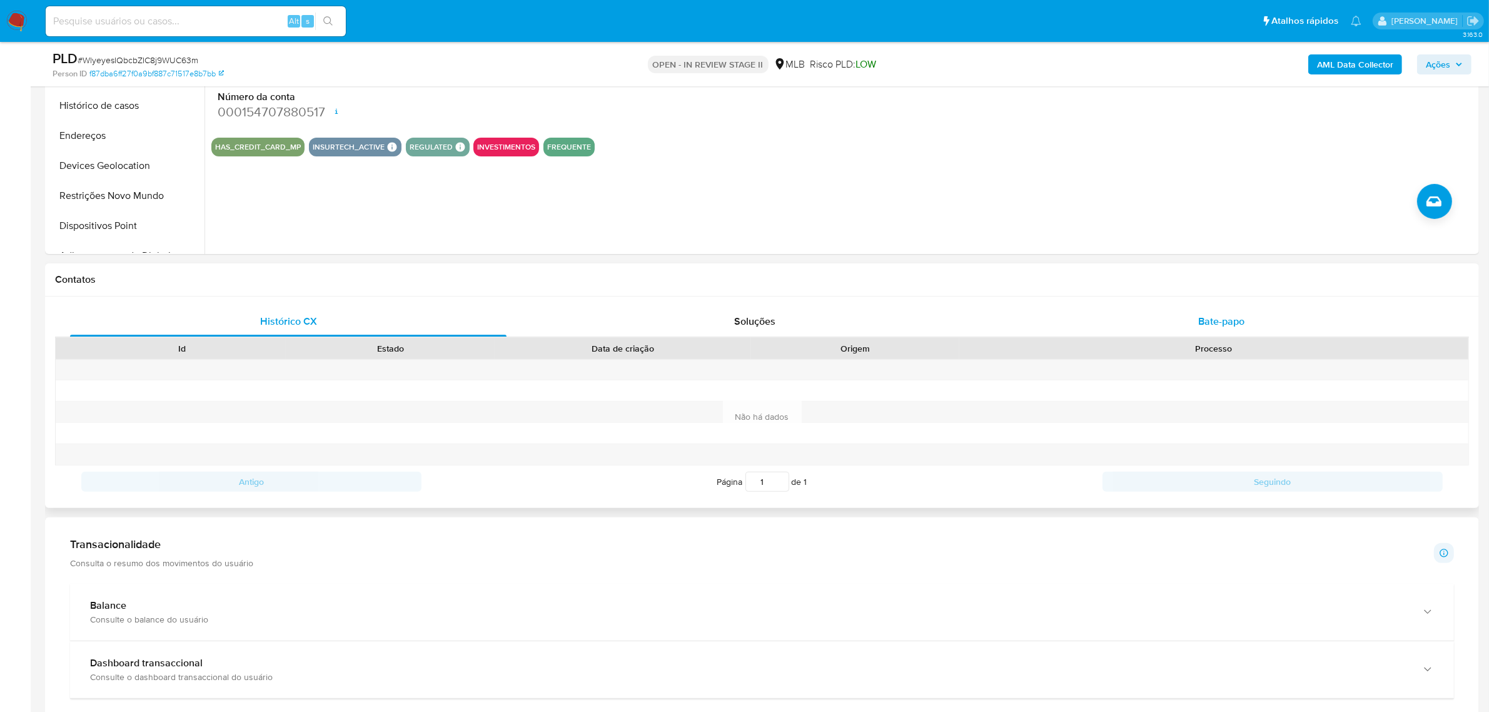
click at [1233, 311] on div "Bate-papo" at bounding box center [1221, 321] width 436 height 30
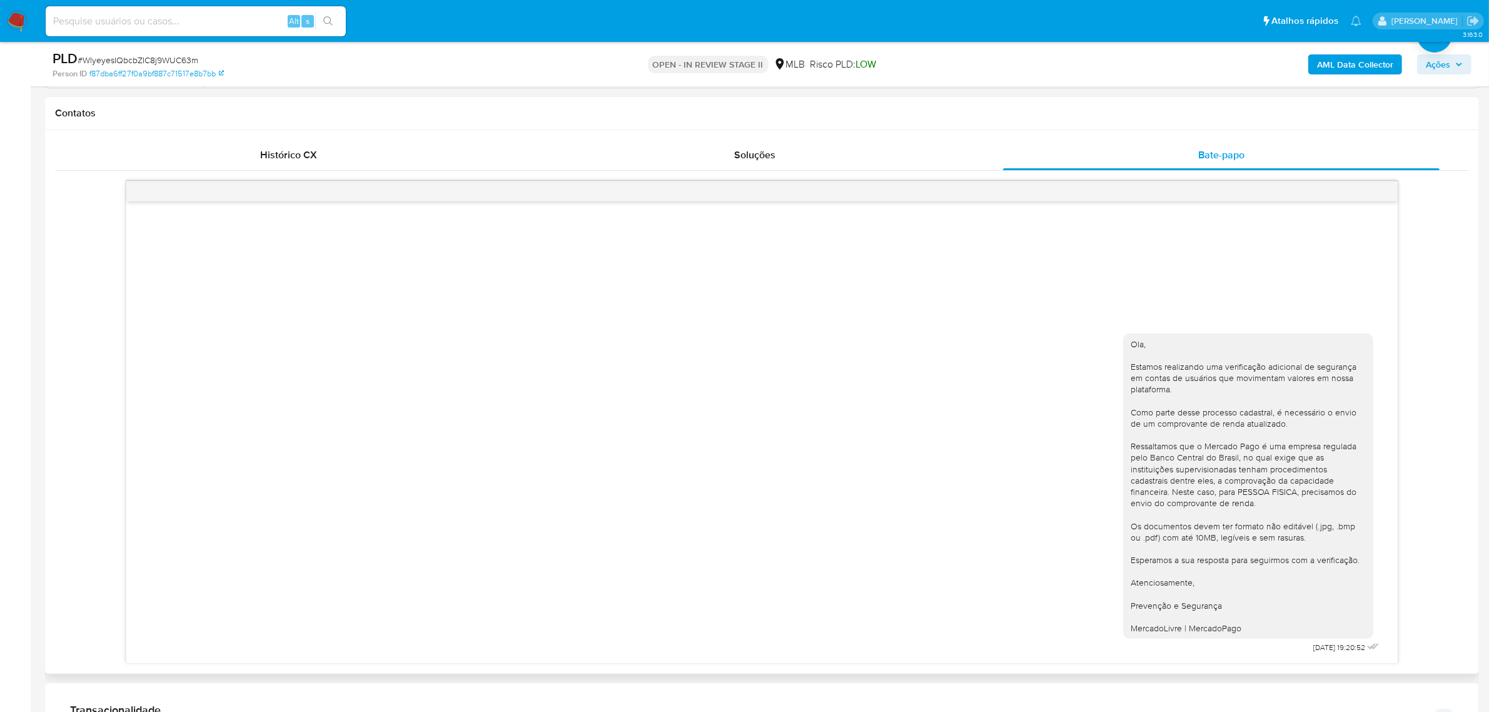
scroll to position [625, 0]
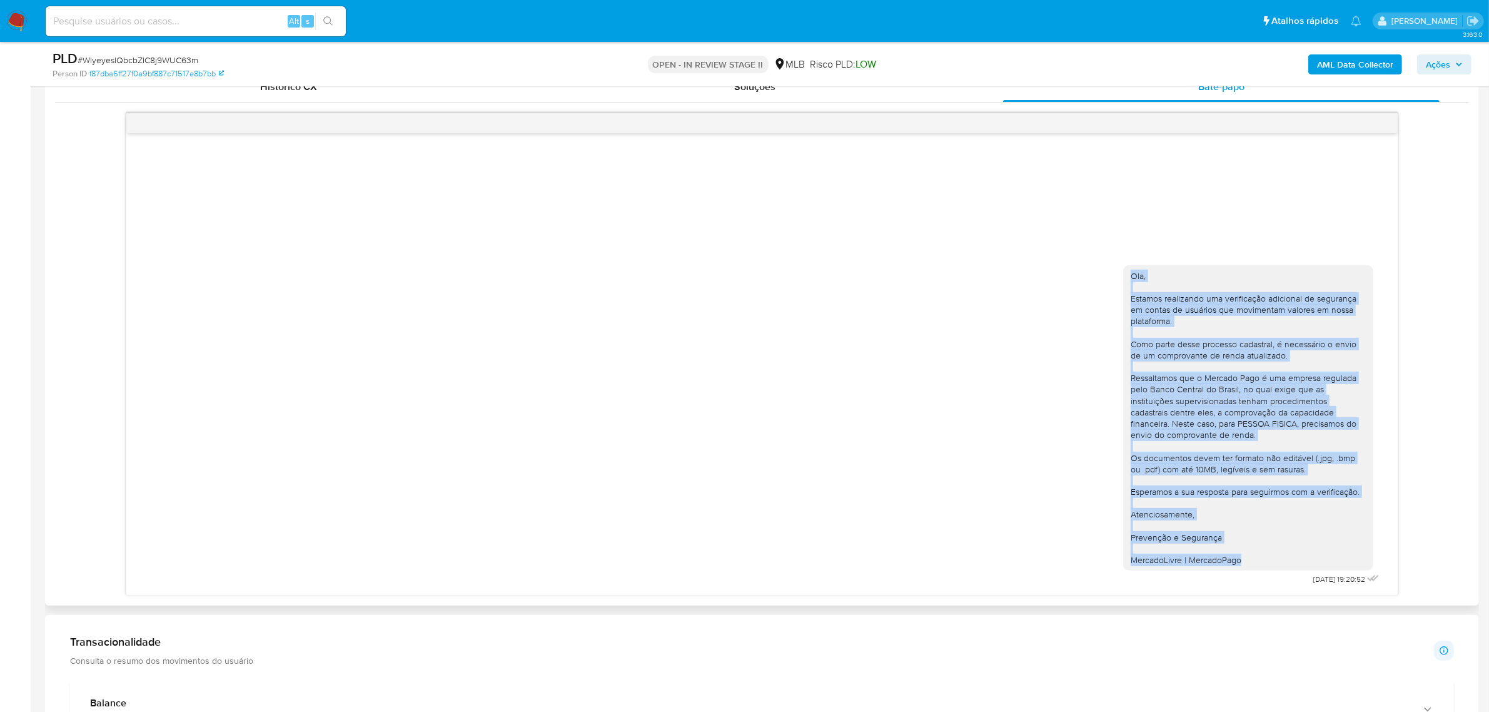
drag, startPoint x: 1130, startPoint y: 277, endPoint x: 1250, endPoint y: 560, distance: 307.9
click at [1249, 560] on div "Ola, Estamos realizando uma verificação adicional de segurança em contas de usu…" at bounding box center [1247, 418] width 235 height 296
copy div "Ola, Estamos realizando uma verificação adicional de segurança em contas de usu…"
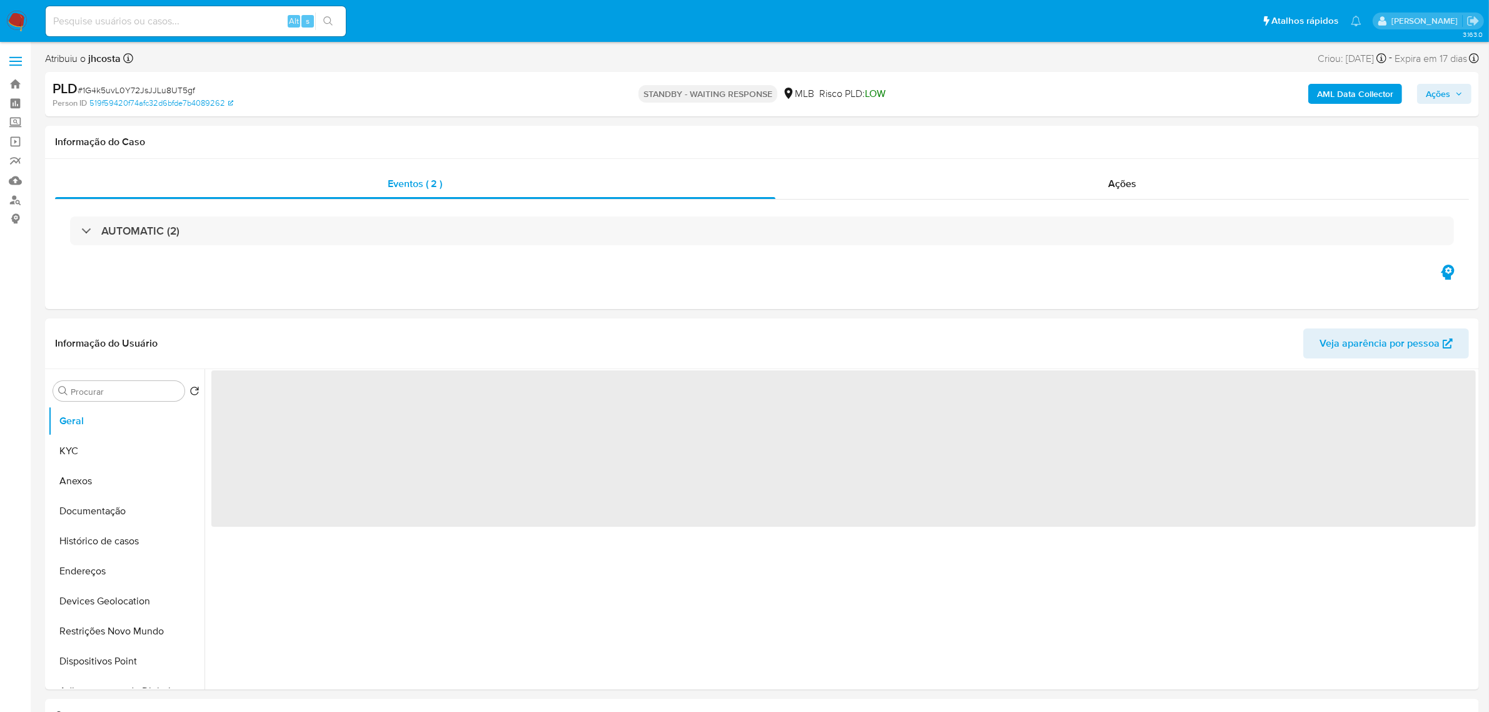
select select "10"
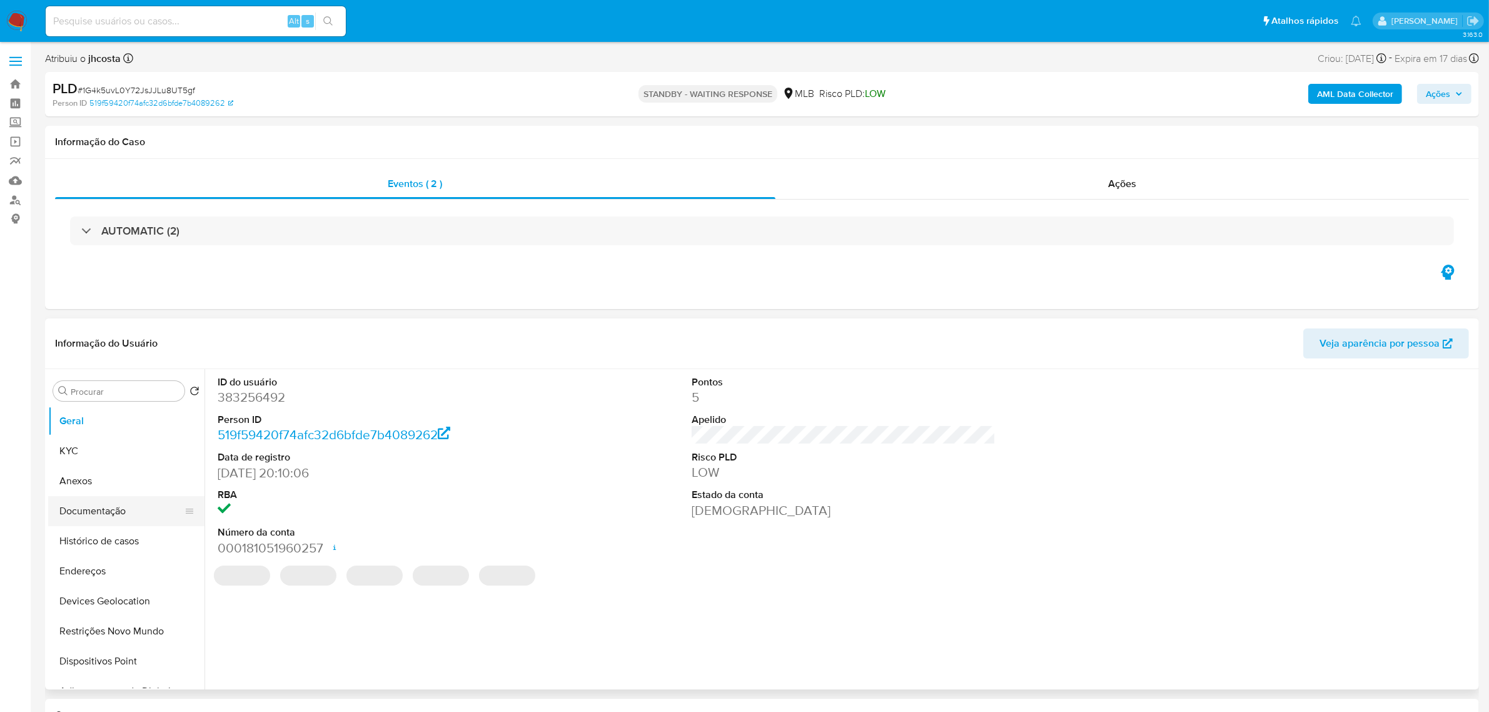
click at [116, 511] on button "Documentação" at bounding box center [121, 511] width 146 height 30
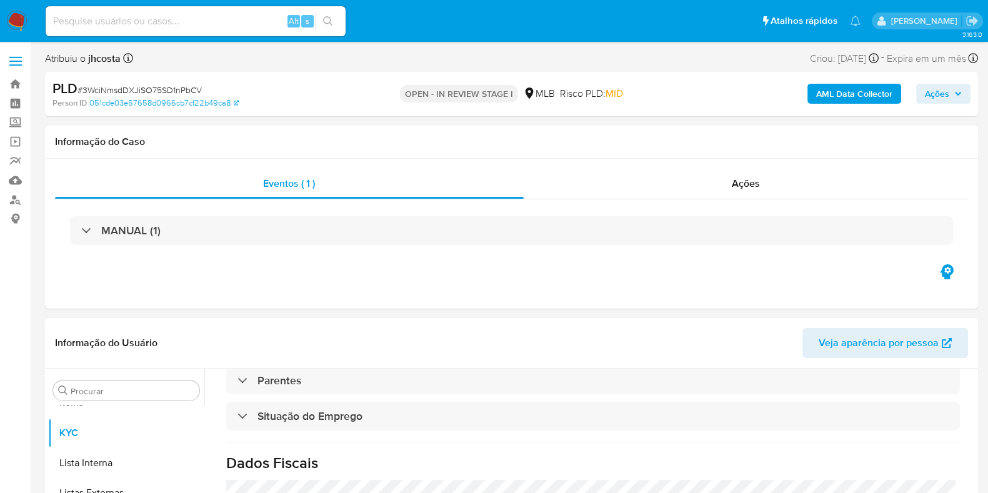
click at [195, 89] on span "# 3WciNmsdDXJiSO75SD1nPbCV" at bounding box center [140, 90] width 124 height 13
click at [193, 88] on span "# 3WciNmsdDXJiSO75SD1nPbCV" at bounding box center [140, 90] width 124 height 13
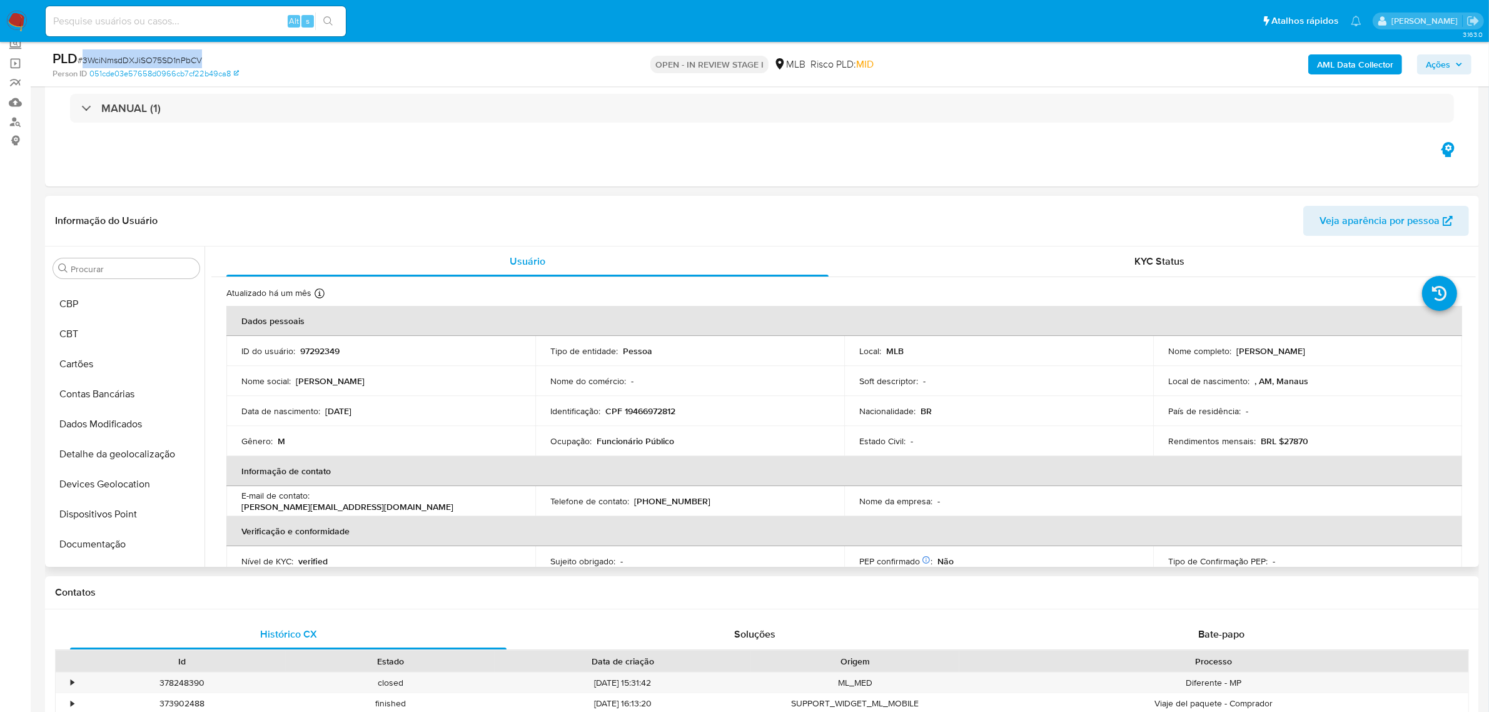
scroll to position [52, 0]
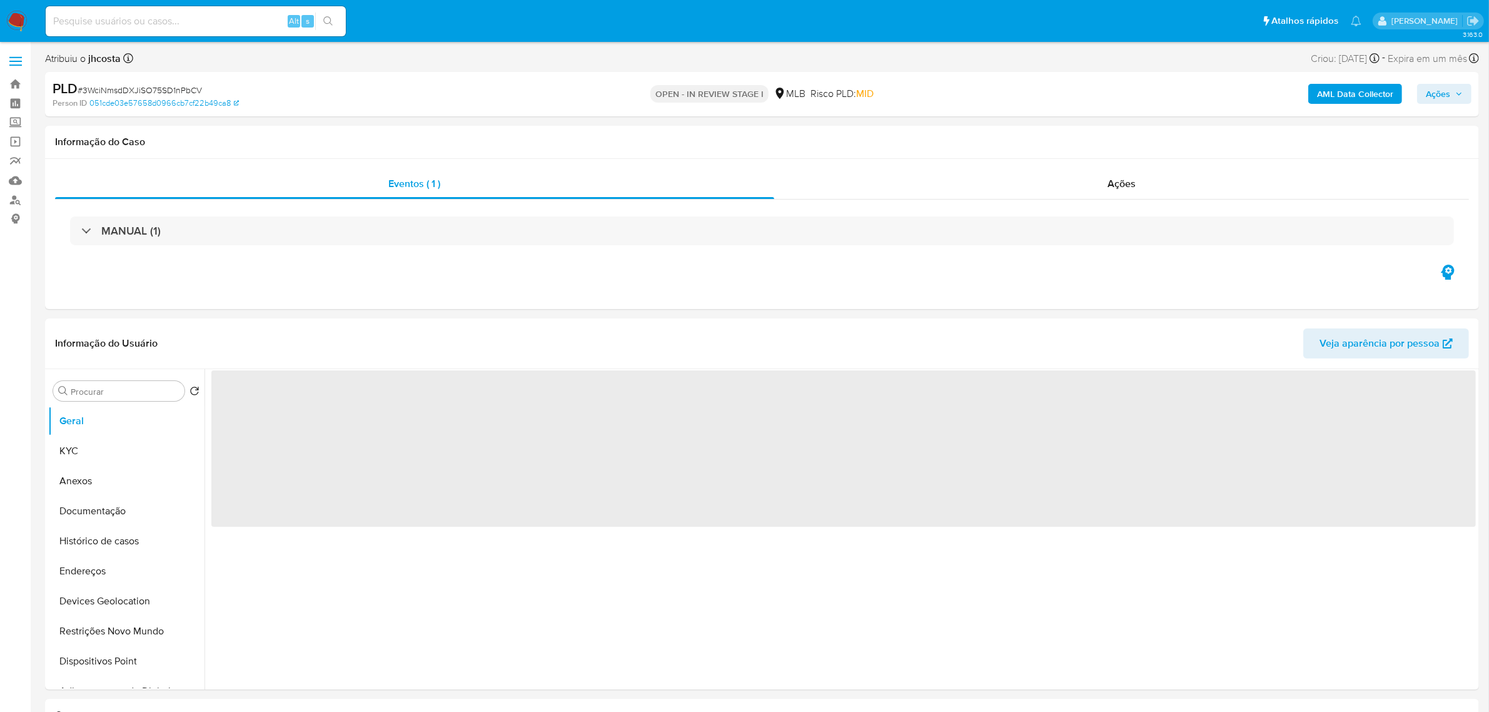
select select "10"
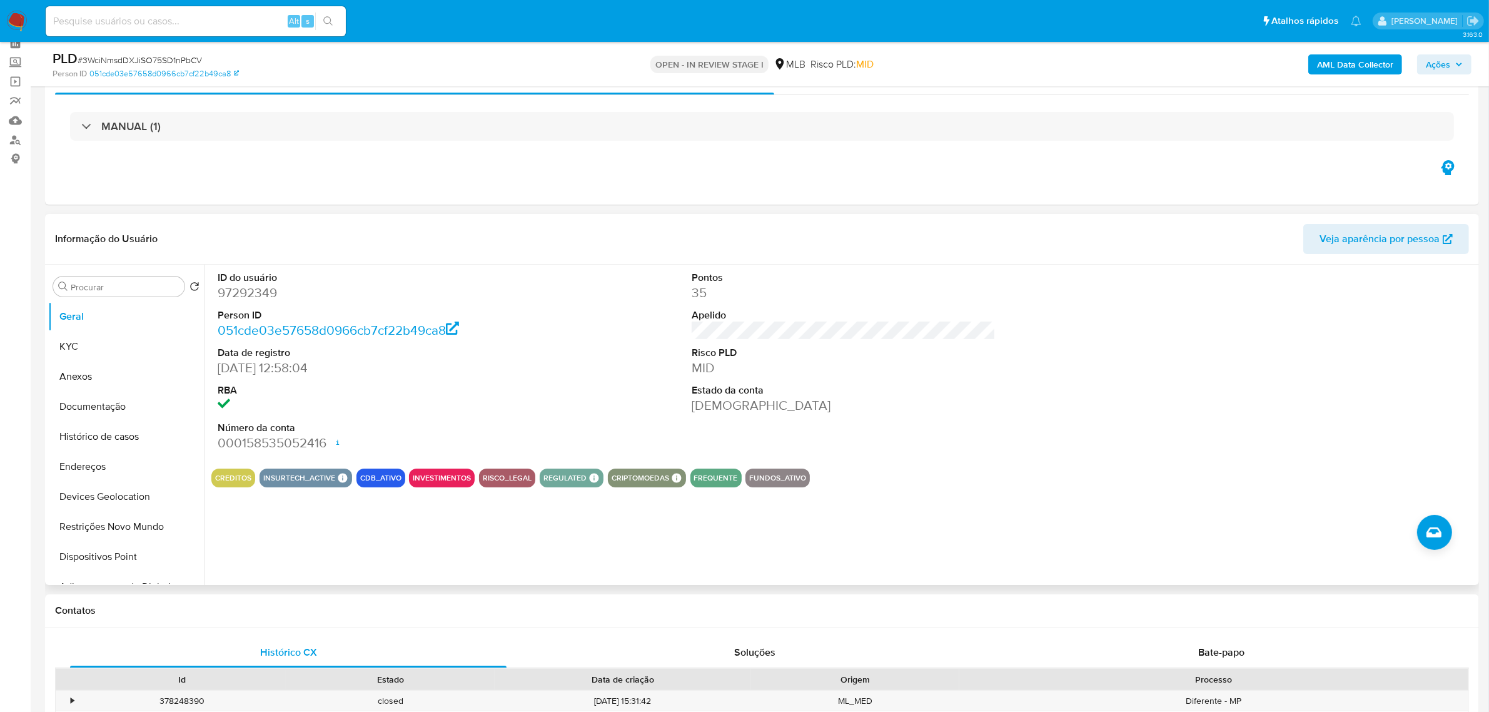
scroll to position [156, 0]
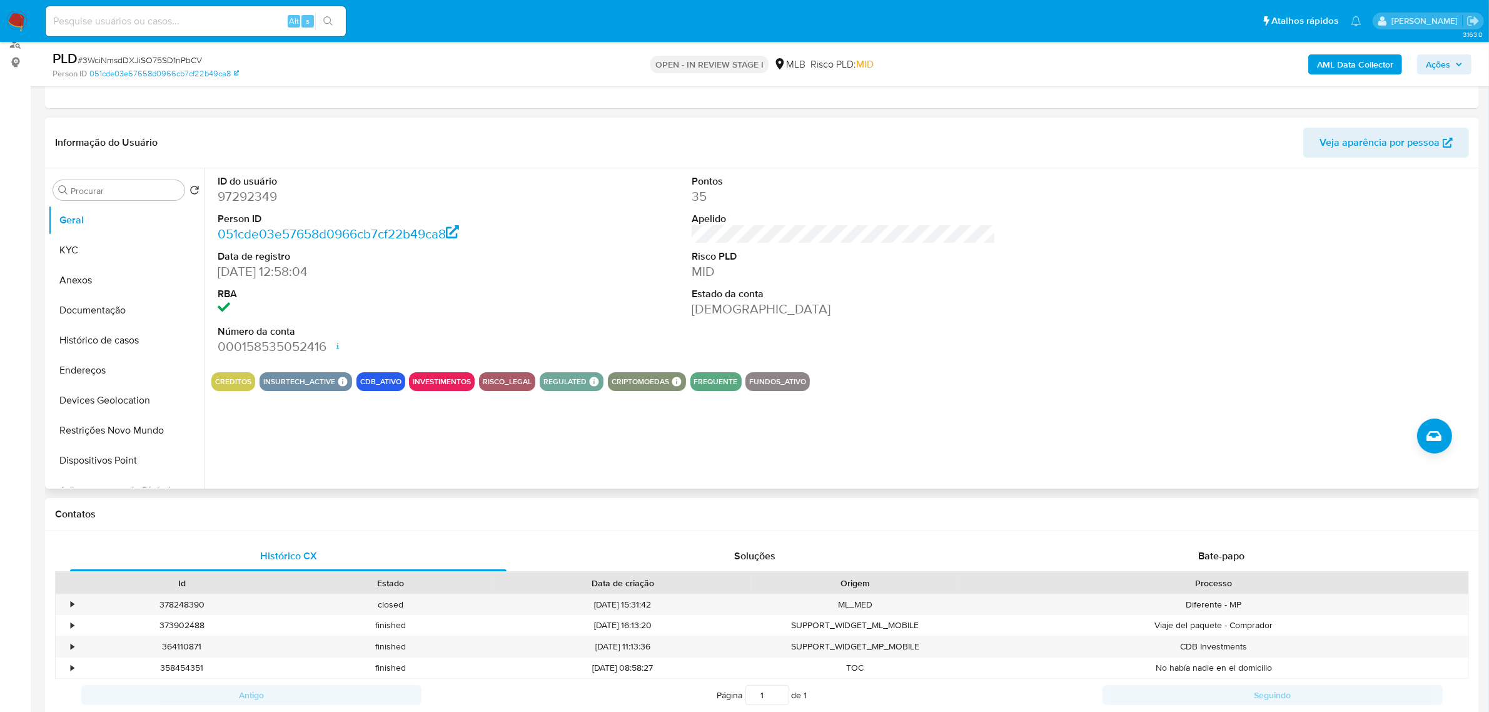
click at [257, 195] on dd "97292349" at bounding box center [370, 197] width 304 height 18
copy dd "97292349"
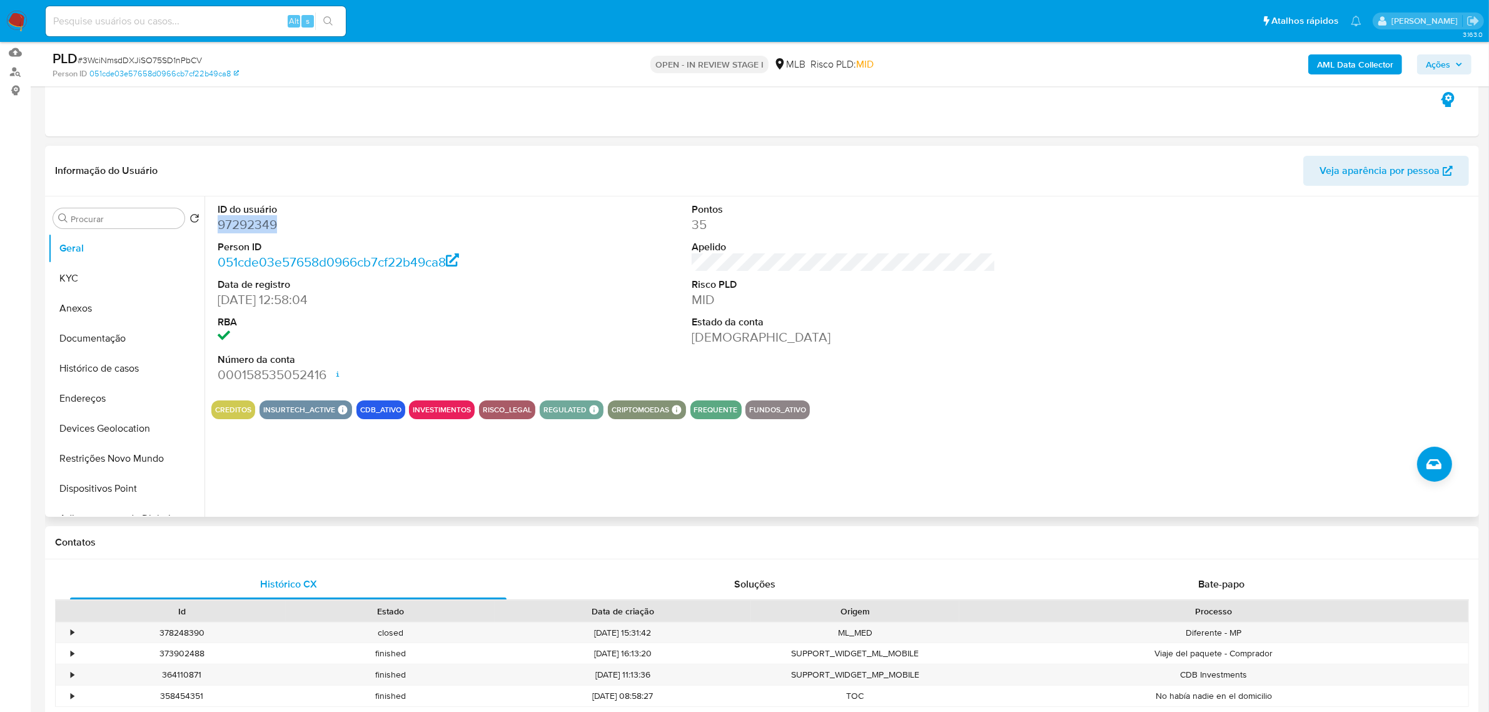
scroll to position [78, 0]
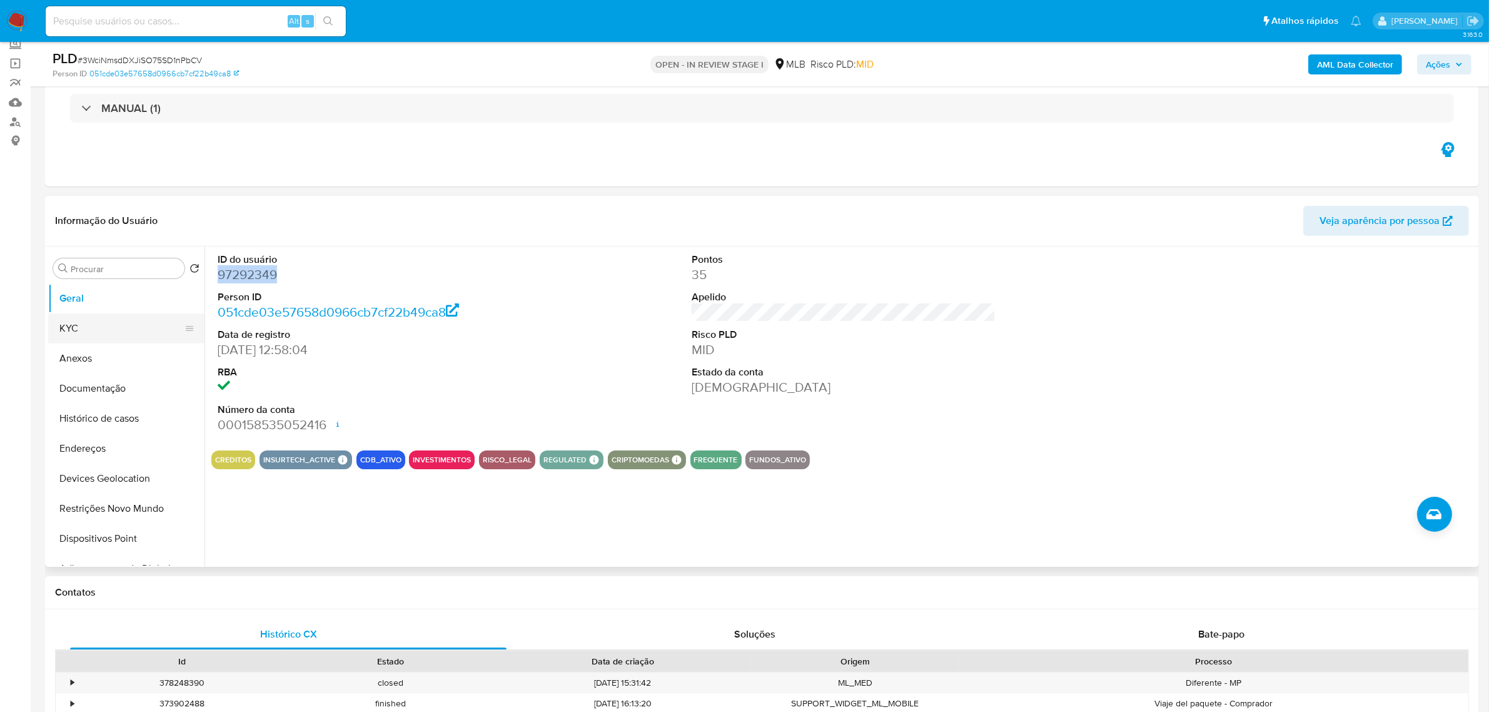
click at [89, 330] on button "KYC" at bounding box center [121, 328] width 146 height 30
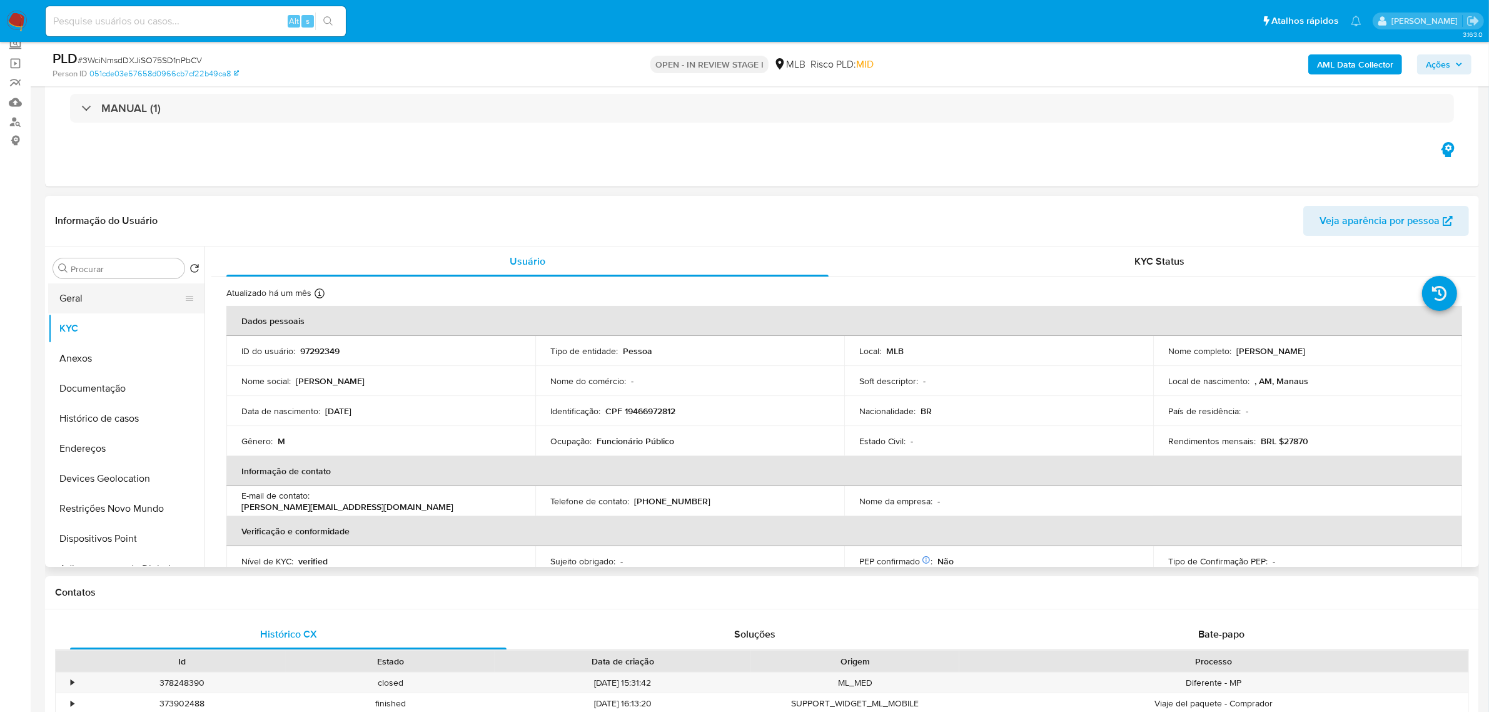
click at [71, 296] on button "Geral" at bounding box center [121, 298] width 146 height 30
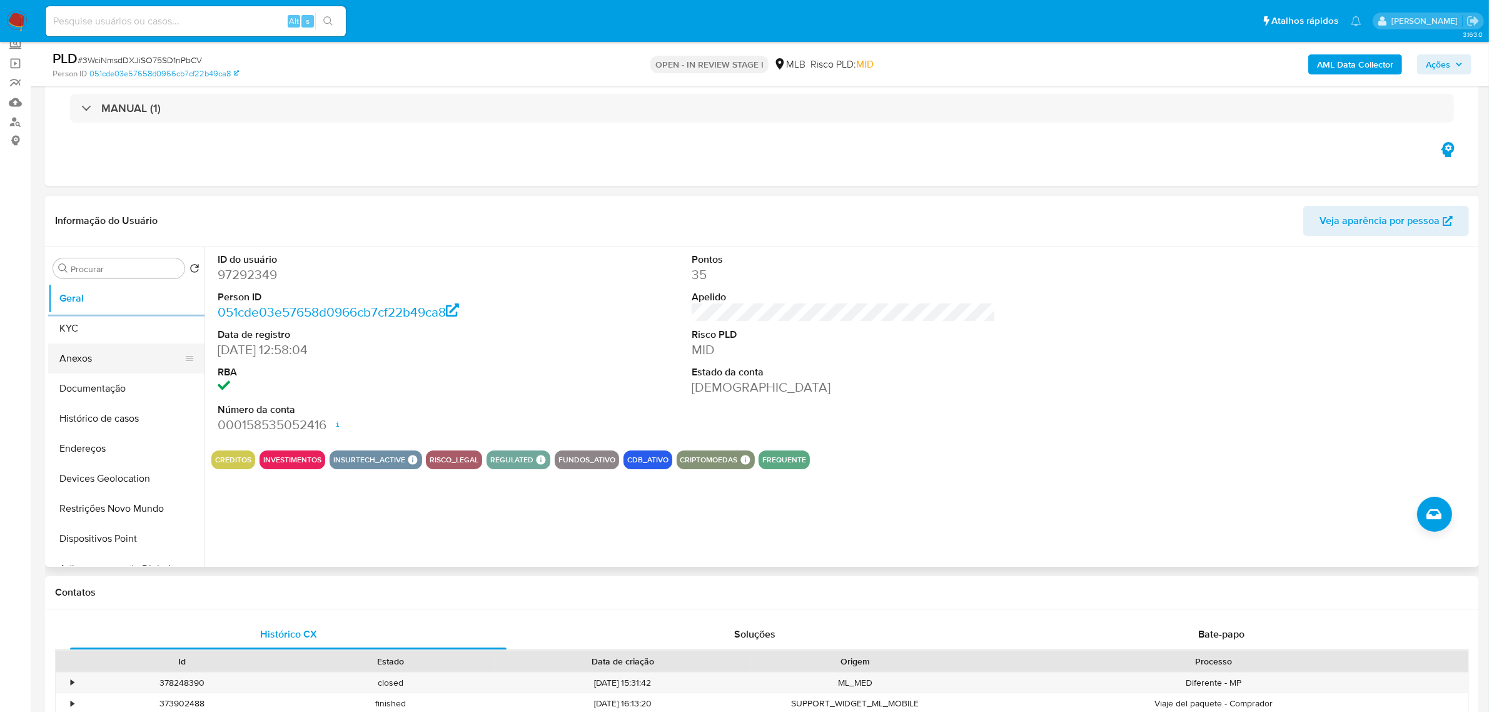
click at [98, 346] on button "Anexos" at bounding box center [121, 358] width 146 height 30
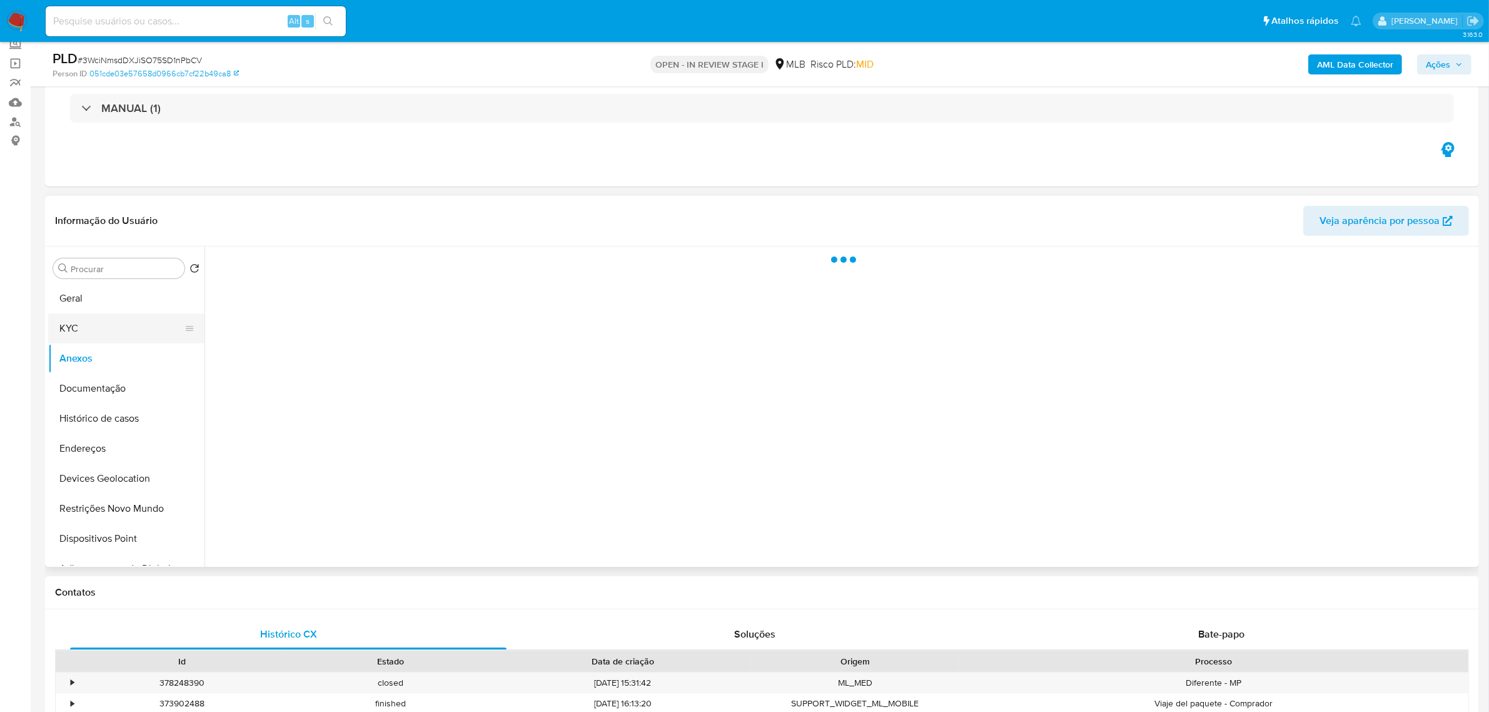
click at [95, 325] on button "KYC" at bounding box center [121, 328] width 146 height 30
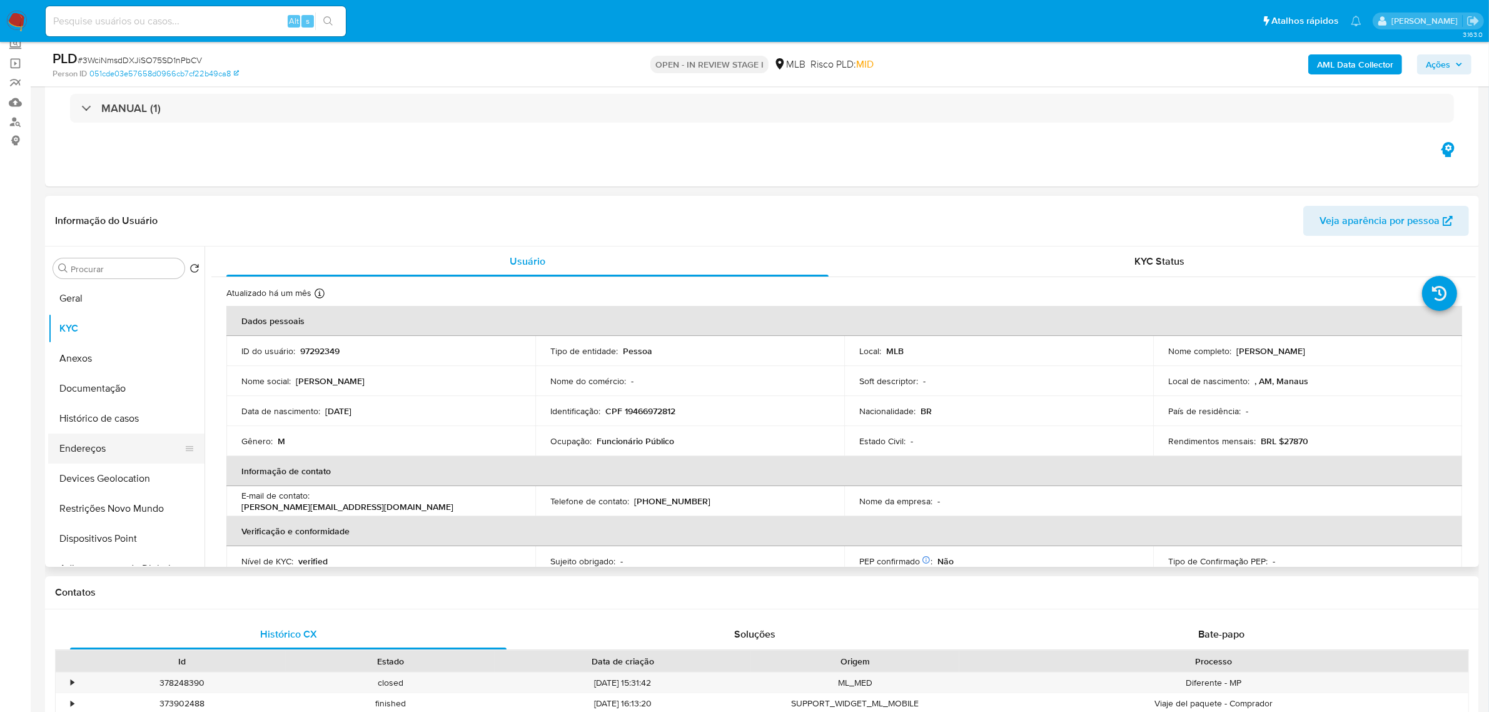
click at [127, 447] on button "Endereços" at bounding box center [121, 448] width 146 height 30
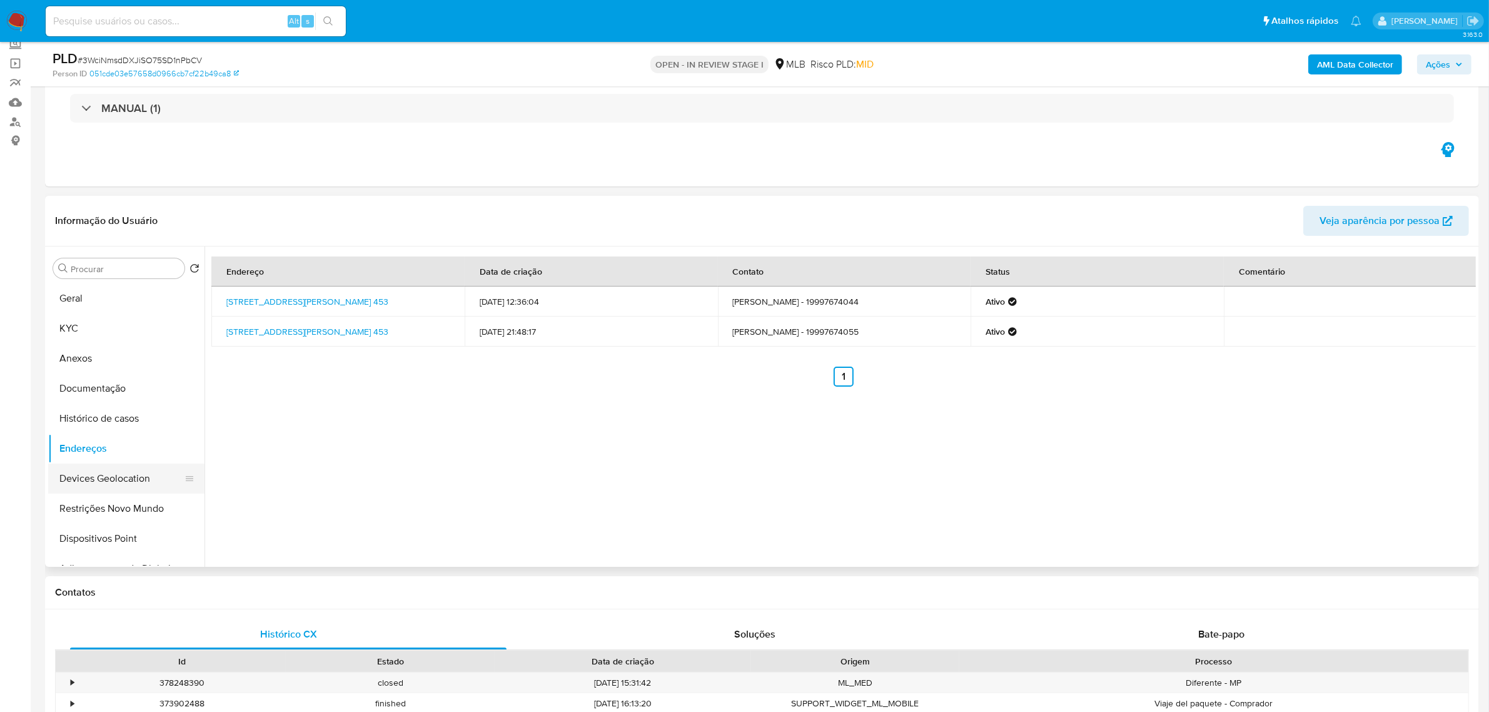
click at [123, 486] on button "Devices Geolocation" at bounding box center [121, 478] width 146 height 30
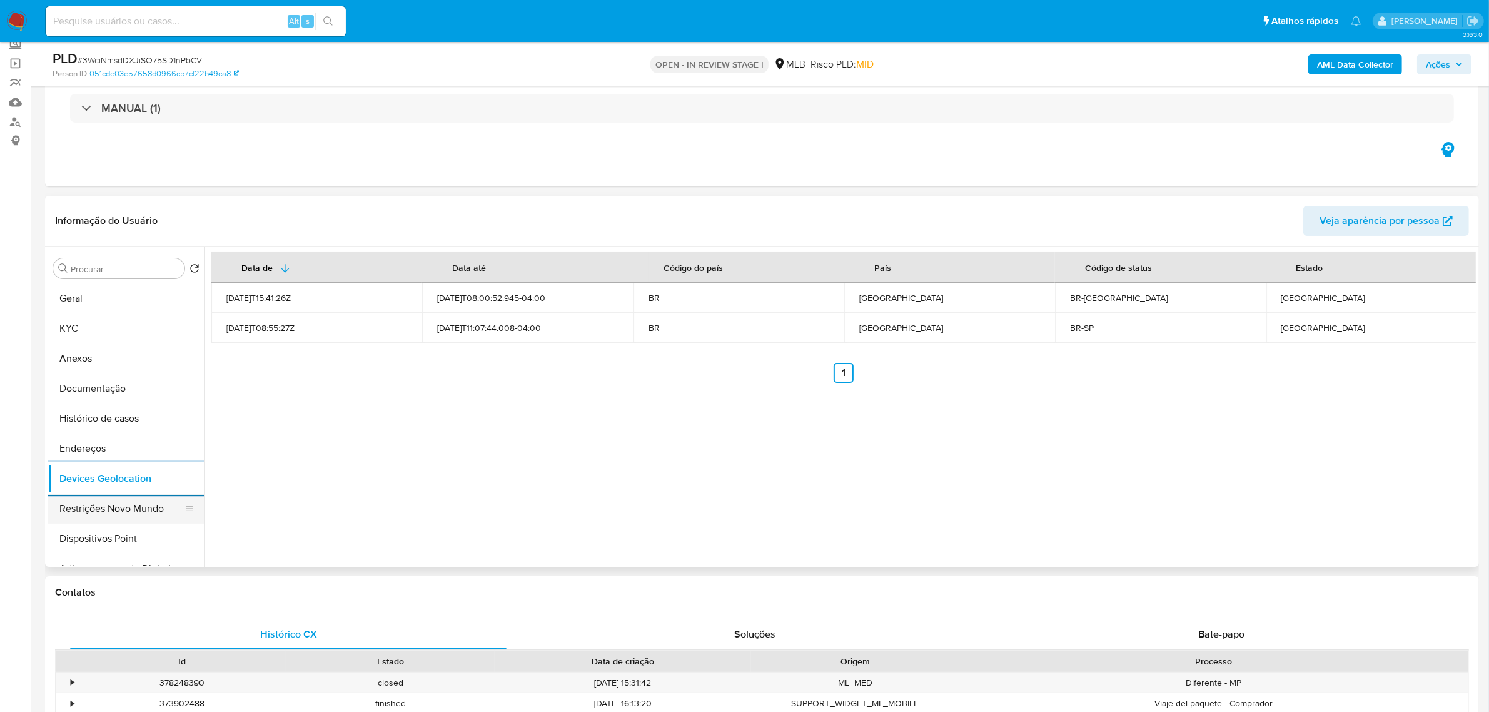
click at [118, 508] on button "Restrições Novo Mundo" at bounding box center [121, 508] width 146 height 30
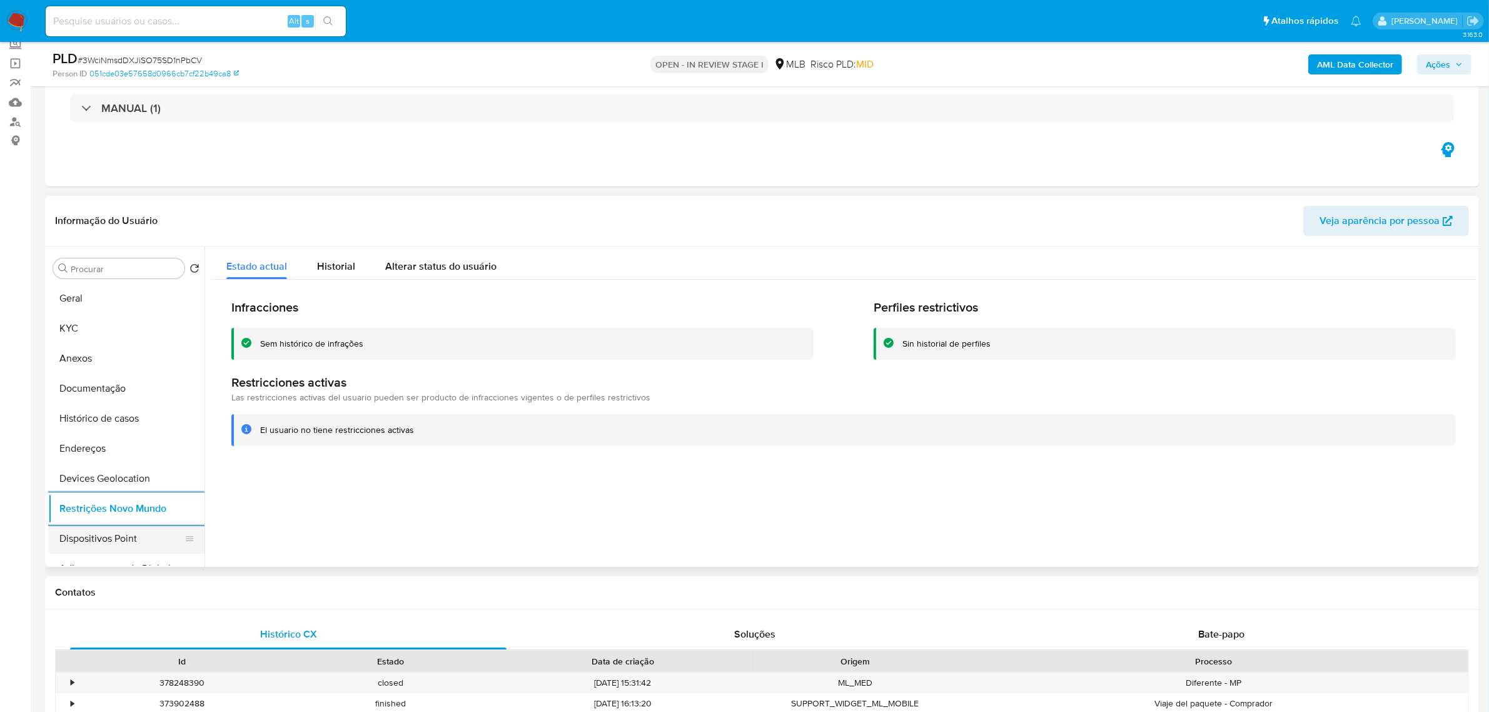
click at [114, 540] on button "Dispositivos Point" at bounding box center [121, 538] width 146 height 30
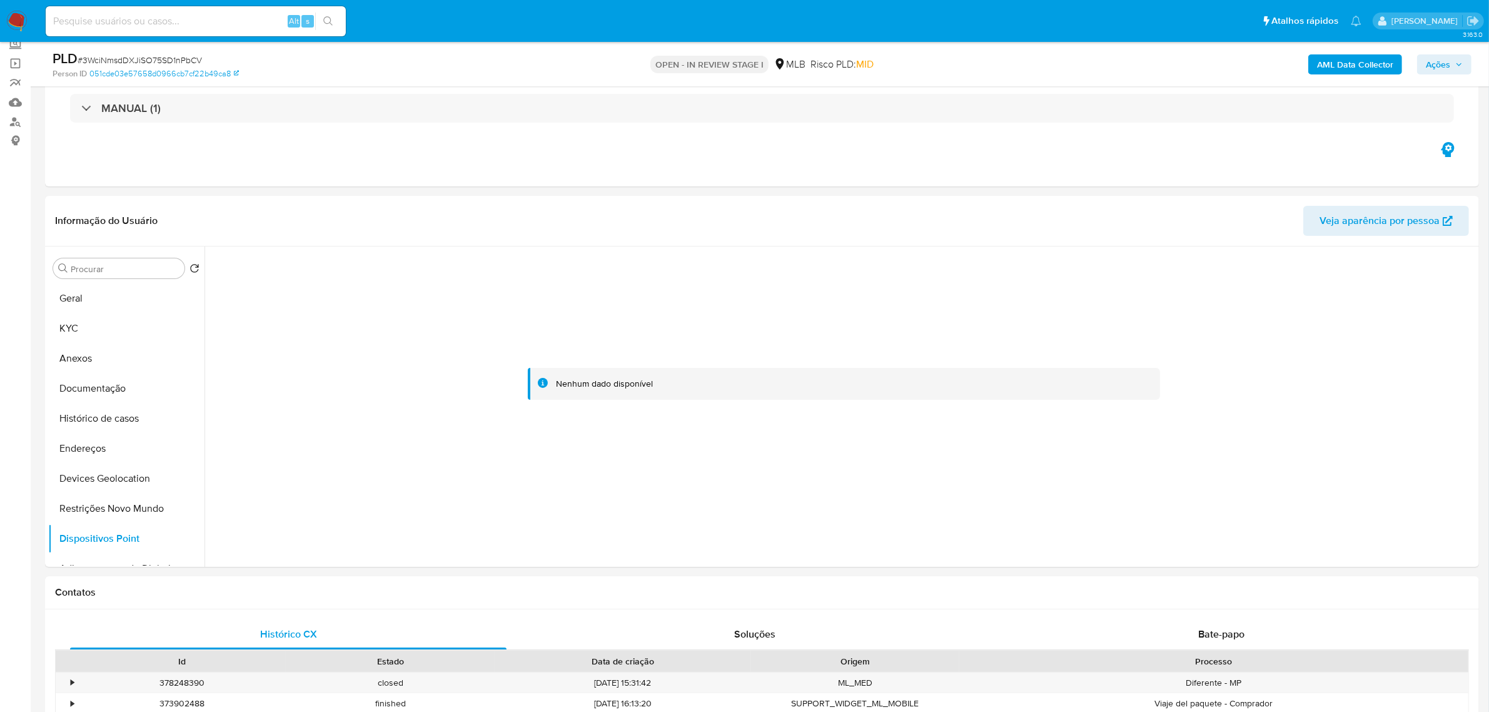
click at [1352, 63] on b "AML Data Collector" at bounding box center [1355, 64] width 76 height 20
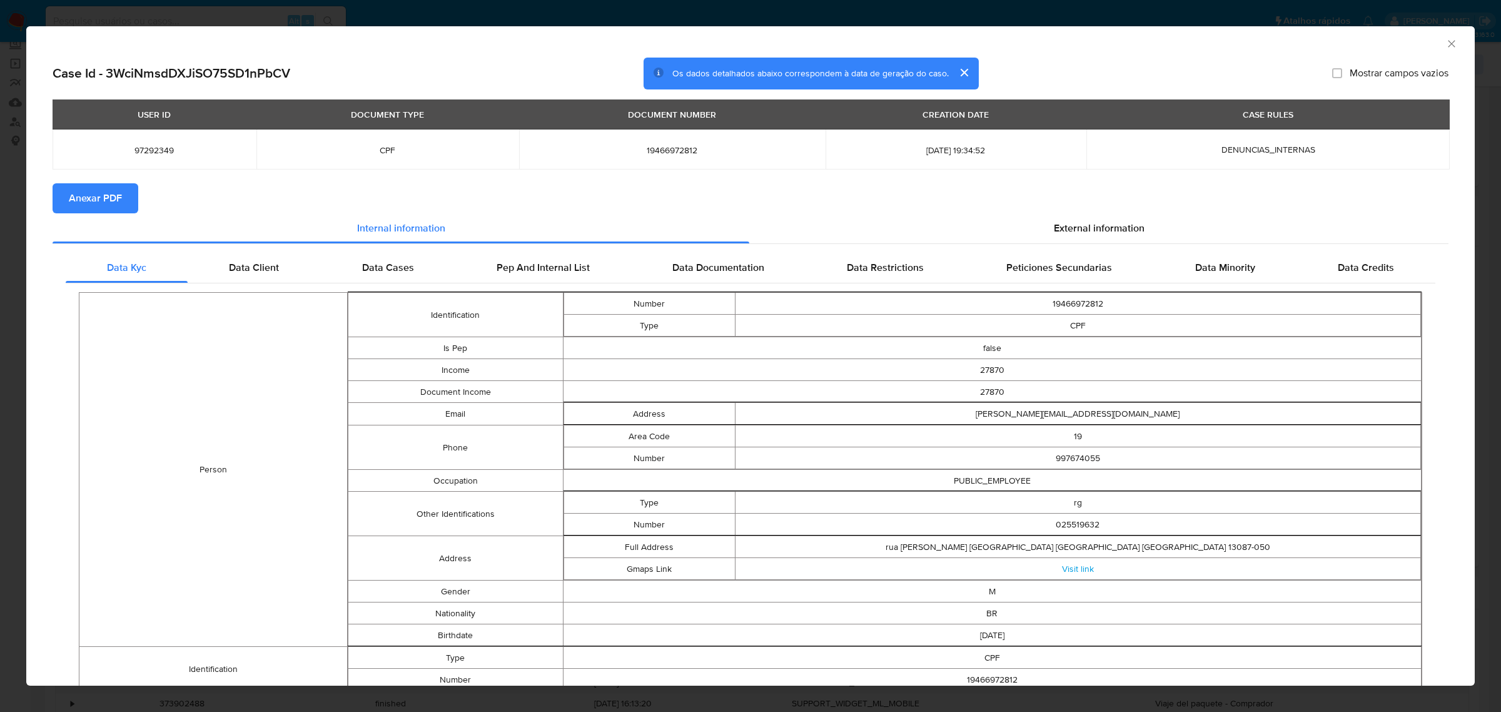
click at [110, 195] on span "Anexar PDF" at bounding box center [95, 198] width 53 height 28
click at [1085, 235] on span "External information" at bounding box center [1099, 230] width 91 height 14
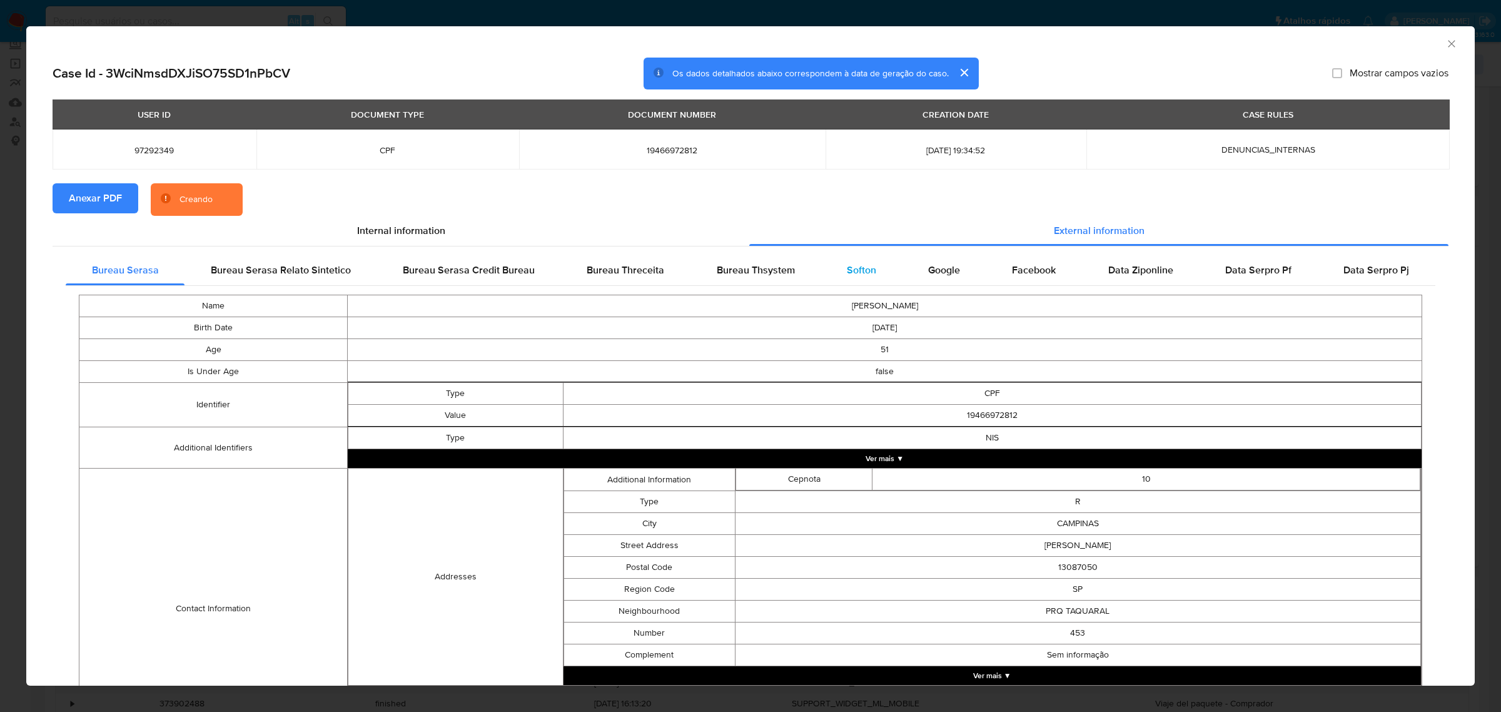
click at [858, 269] on span "Softon" at bounding box center [861, 270] width 29 height 14
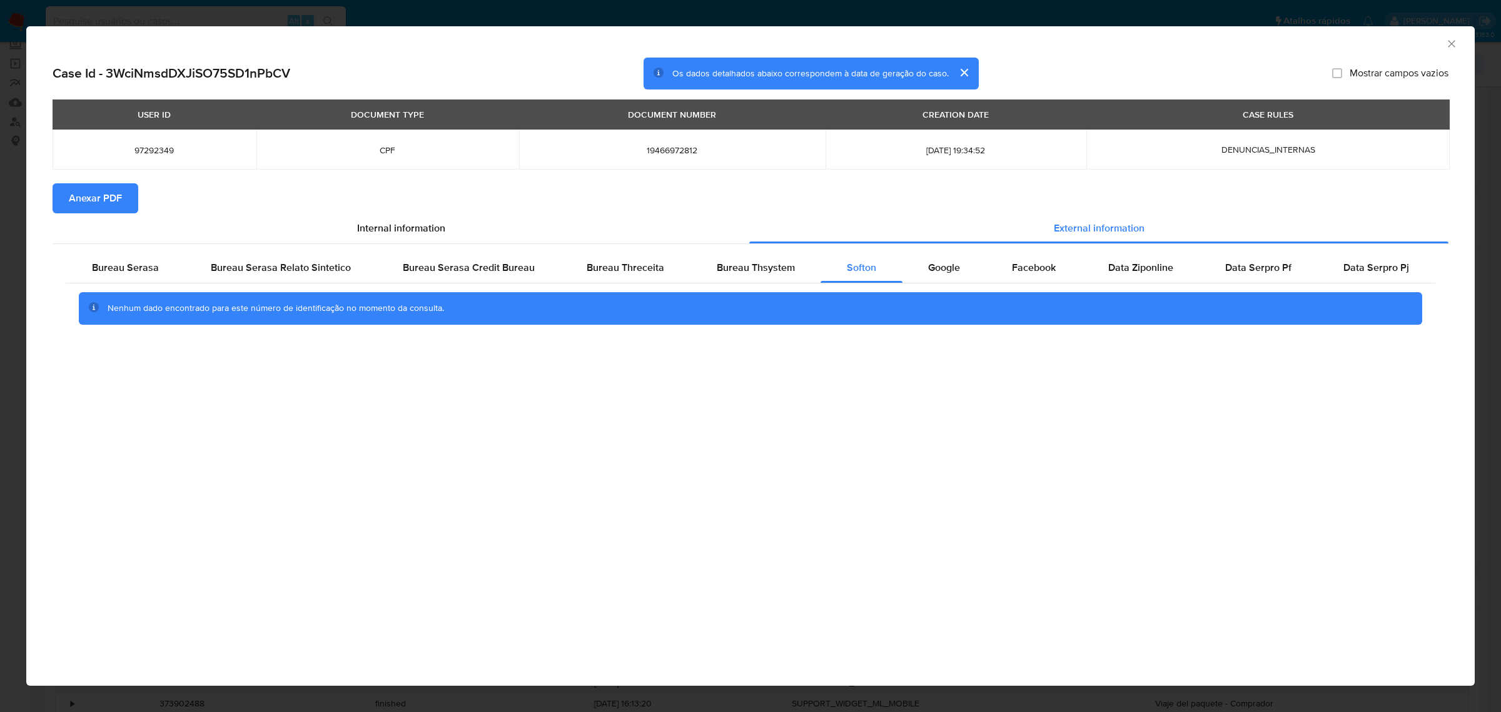
click at [1449, 46] on icon "Fechar a janela" at bounding box center [1450, 43] width 7 height 7
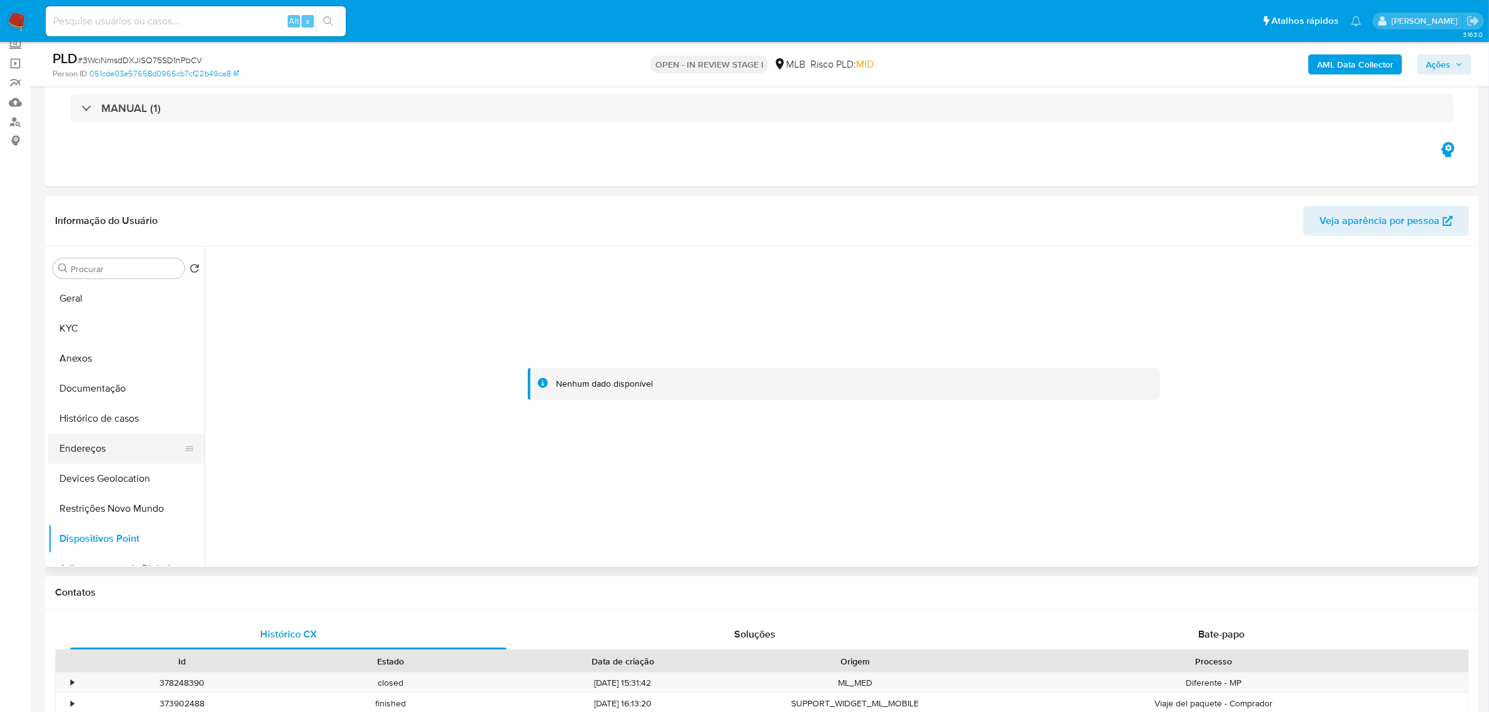
click at [116, 442] on button "Endereços" at bounding box center [121, 448] width 146 height 30
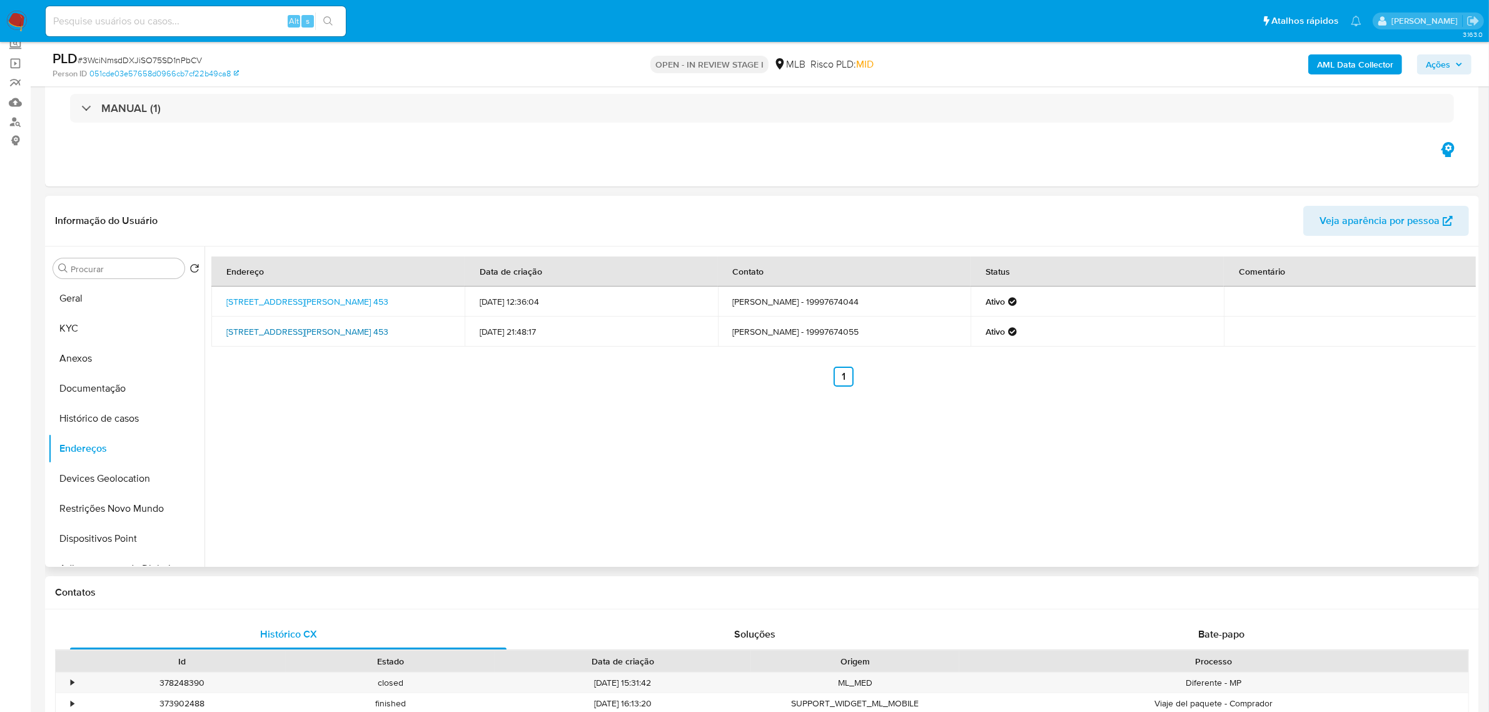
drag, startPoint x: 222, startPoint y: 328, endPoint x: 438, endPoint y: 328, distance: 216.3
click at [438, 328] on td "Rua Fernão Lopes 453, Campinas, São Paulo, 13087050, Brasil 453" at bounding box center [337, 331] width 253 height 30
copy link "Rua Fernão Lopes 453, Campinas, São Paulo, 13087050"
click at [388, 326] on link "Rua Fernão Lopes 453, Campinas, São Paulo, 13087050, Brasil 453" at bounding box center [307, 331] width 162 height 13
click at [95, 333] on button "KYC" at bounding box center [121, 328] width 146 height 30
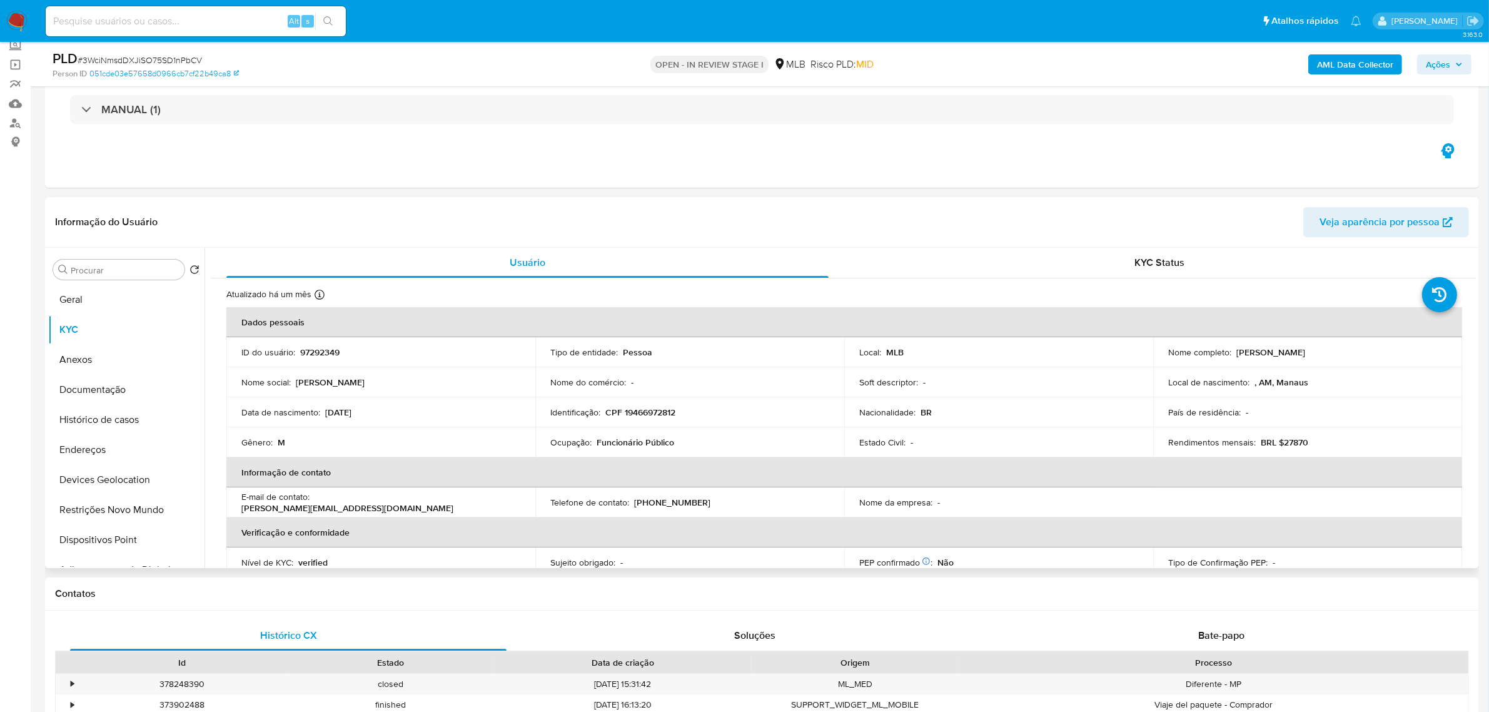
click at [649, 407] on tbody "ID do usuário : 97292349 Tipo de entidade : Pessoa Local : MLB Nome completo : …" at bounding box center [843, 397] width 1235 height 120
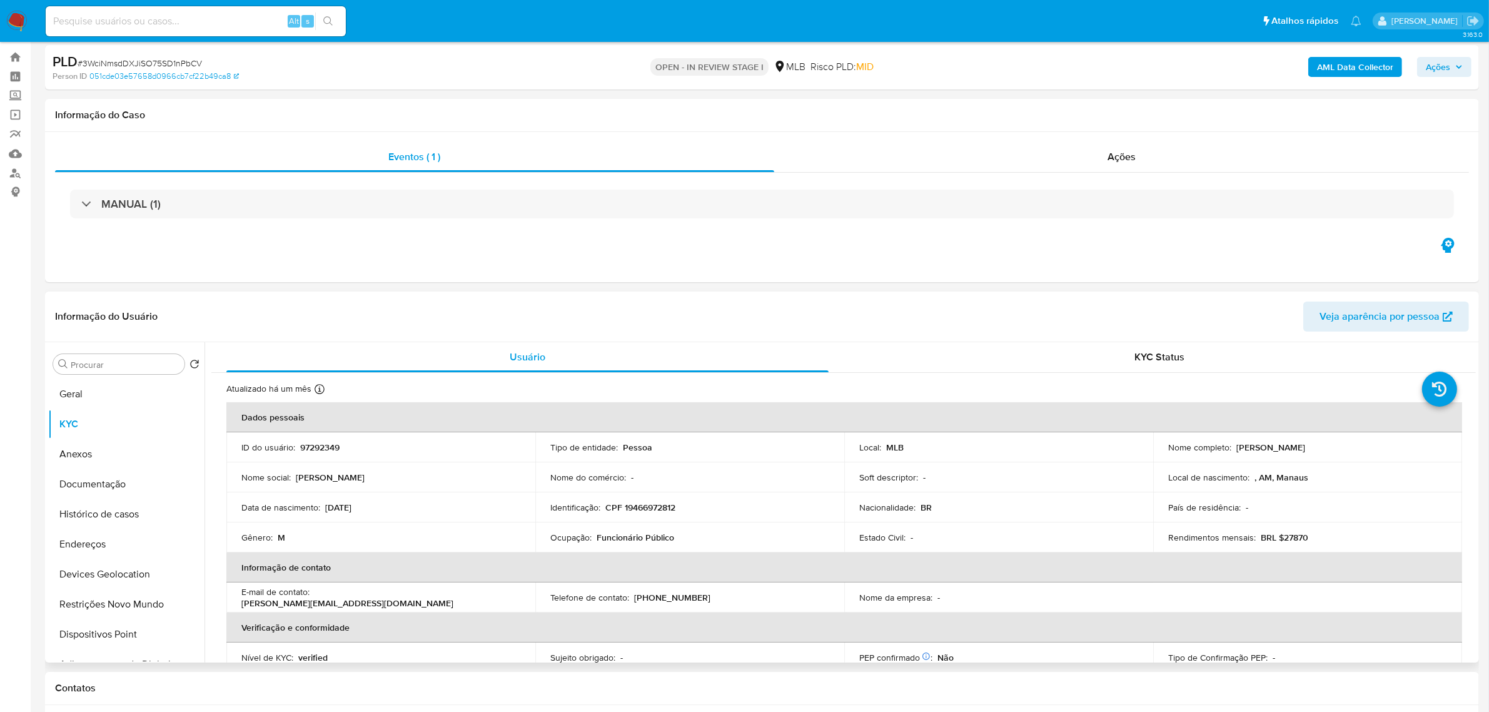
scroll to position [0, 0]
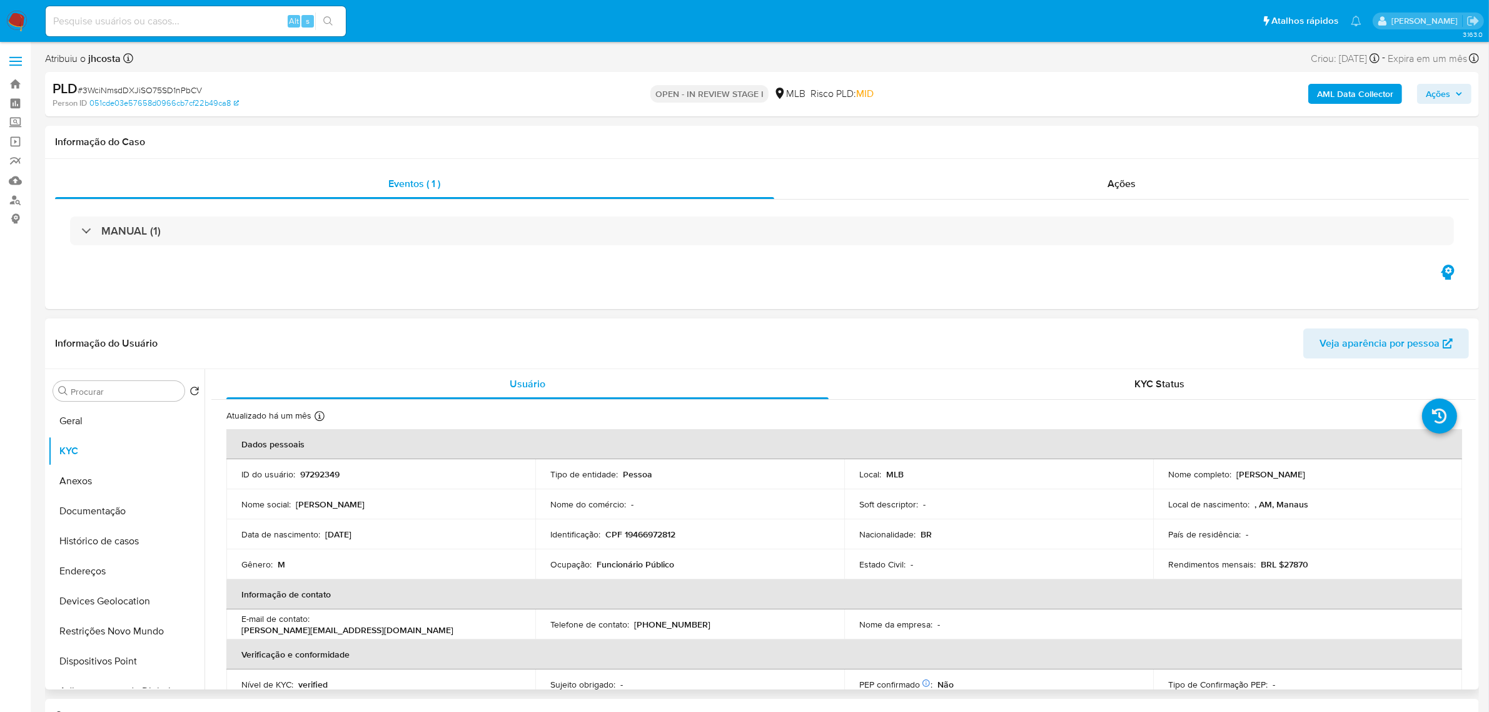
click at [660, 533] on p "CPF 19466972812" at bounding box center [640, 533] width 70 height 11
copy p "19466972812"
click at [89, 507] on button "Documentação" at bounding box center [121, 511] width 146 height 30
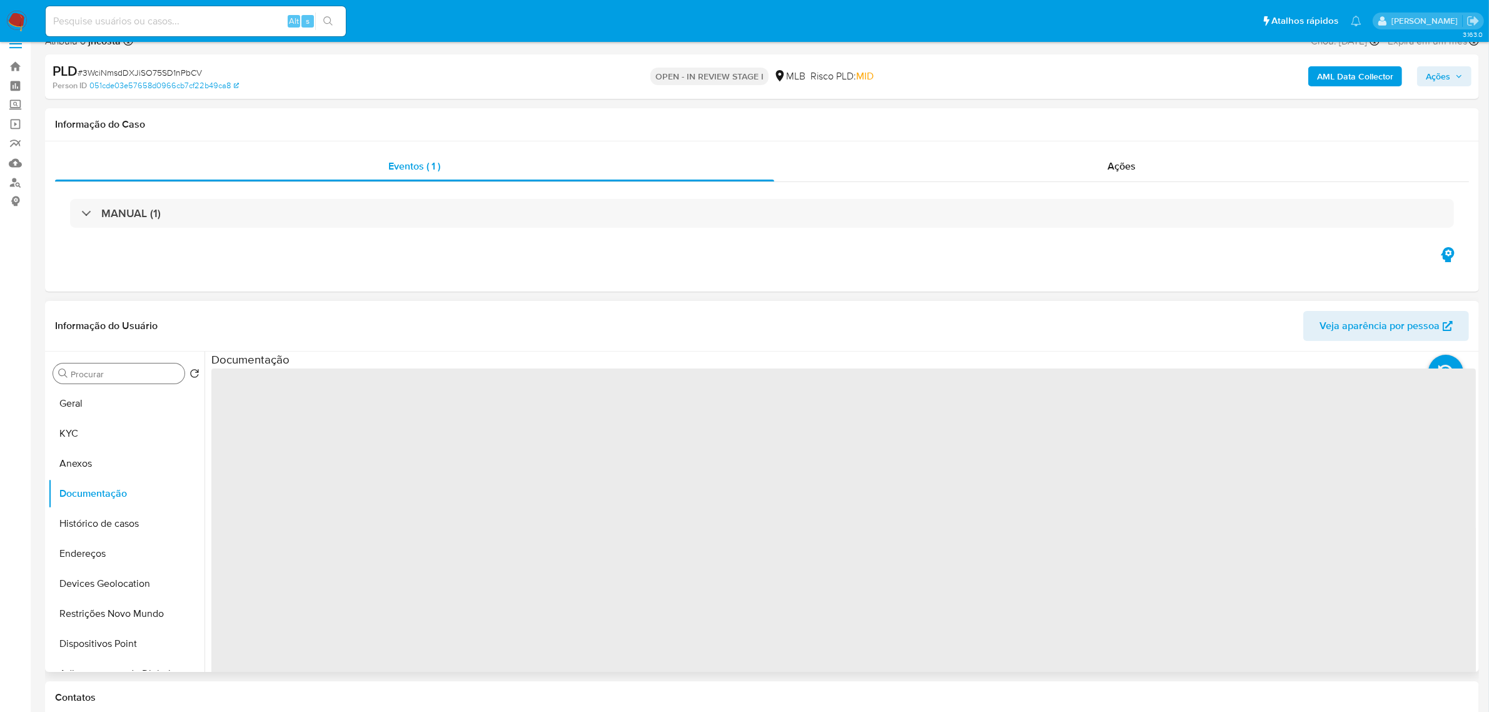
scroll to position [78, 0]
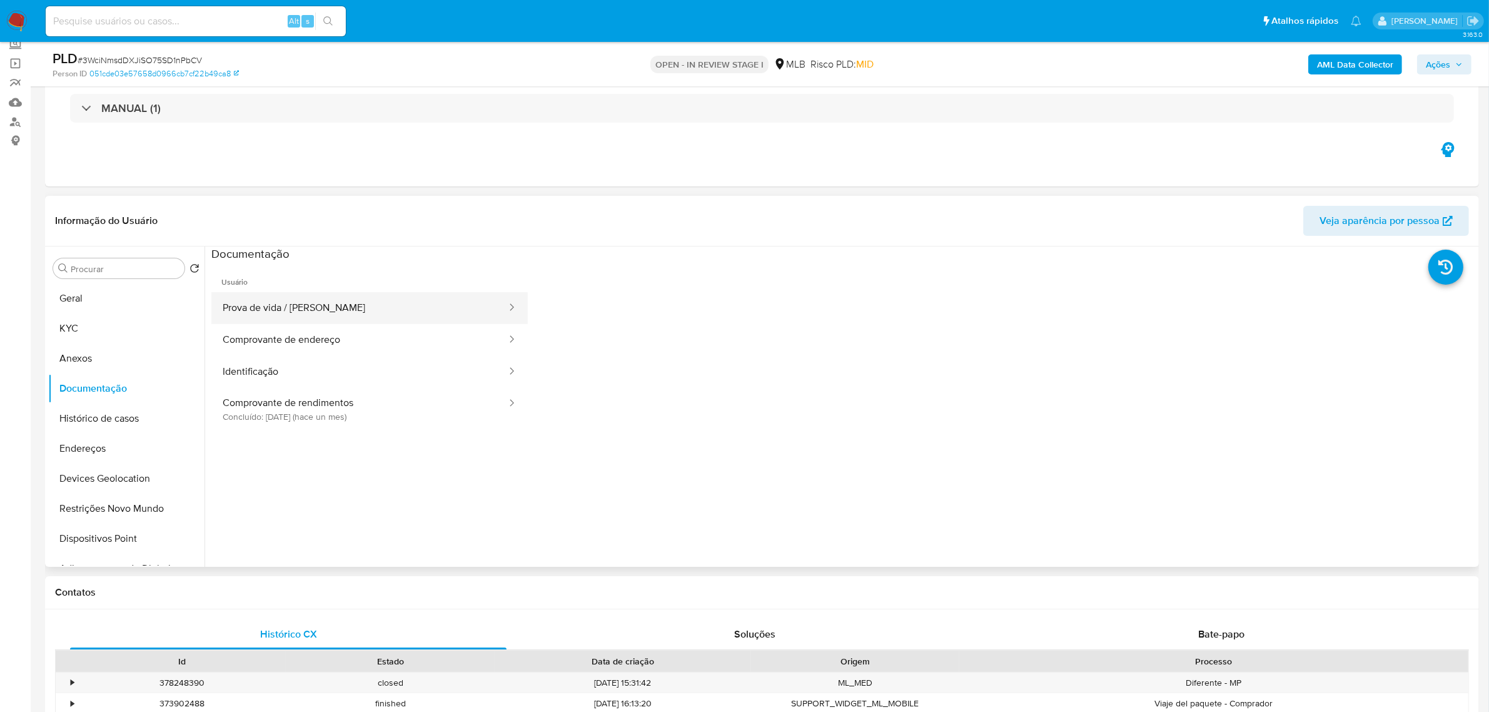
click at [336, 316] on button "Prova de vida / [PERSON_NAME]" at bounding box center [359, 308] width 296 height 32
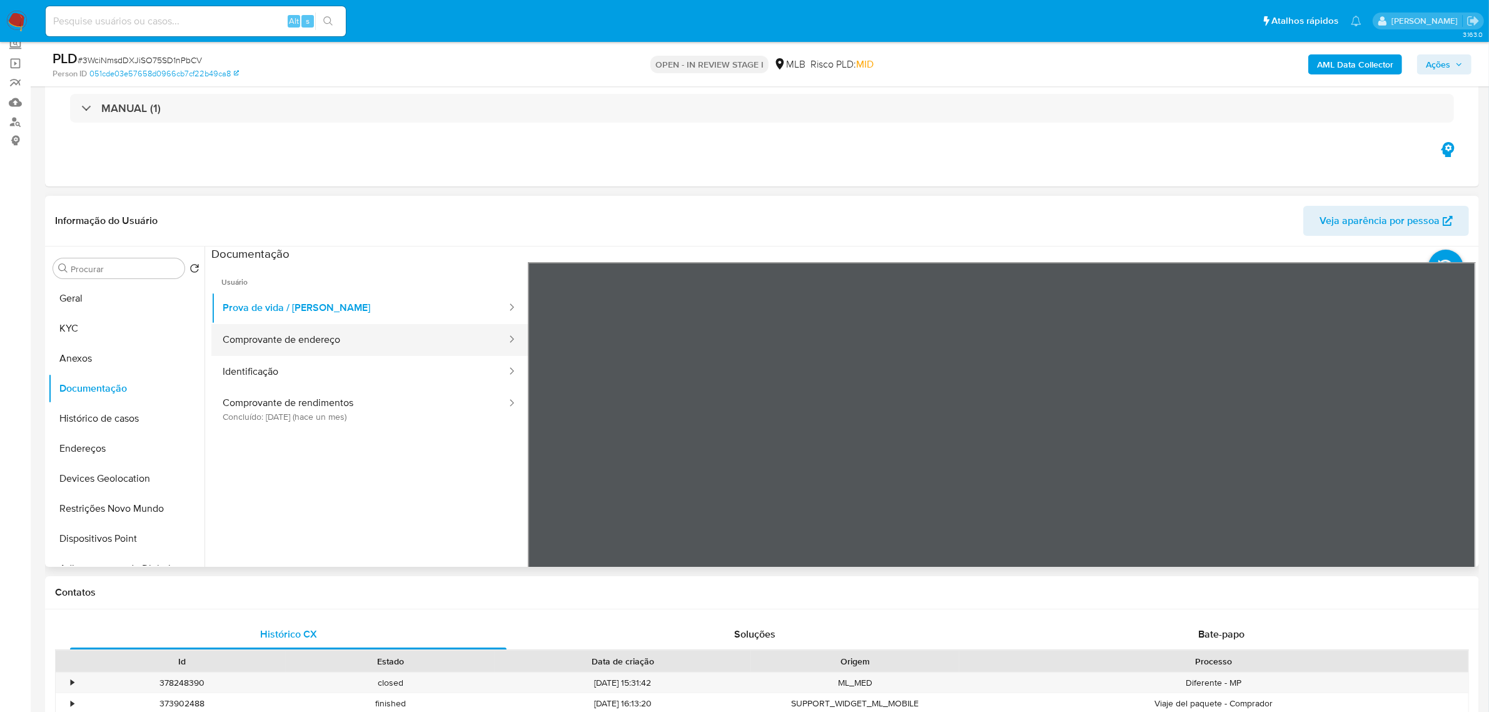
click at [371, 347] on button "Comprovante de endereço" at bounding box center [359, 340] width 296 height 32
click at [1036, 214] on div "Informação do Usuário Veja aparência por pessoa Procurar Retornar ao pedido pad…" at bounding box center [762, 381] width 1434 height 371
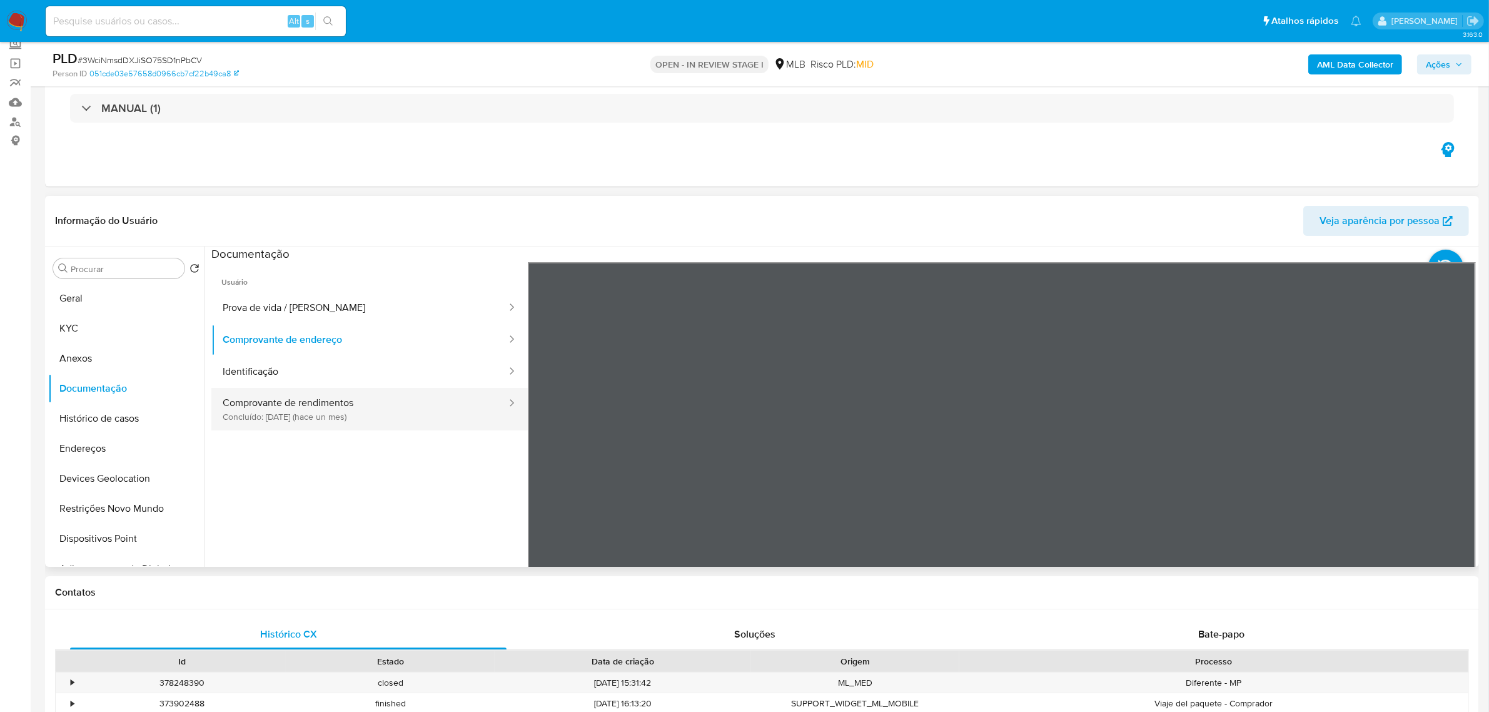
click at [339, 407] on button "Comprovante de rendimentos Concluído: 08/09/2025 (hace un mes)" at bounding box center [359, 409] width 296 height 43
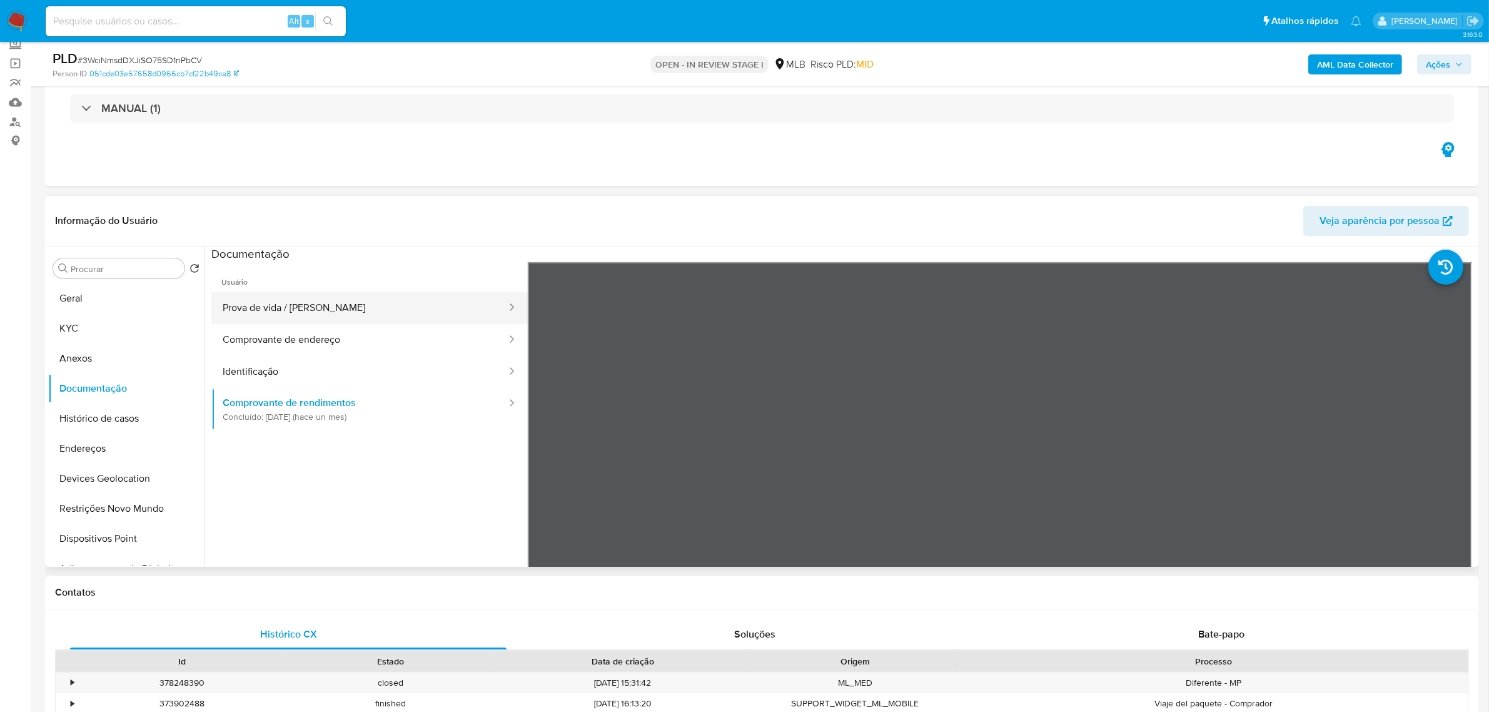
click at [303, 311] on button "Prova de vida / [PERSON_NAME]" at bounding box center [359, 308] width 296 height 32
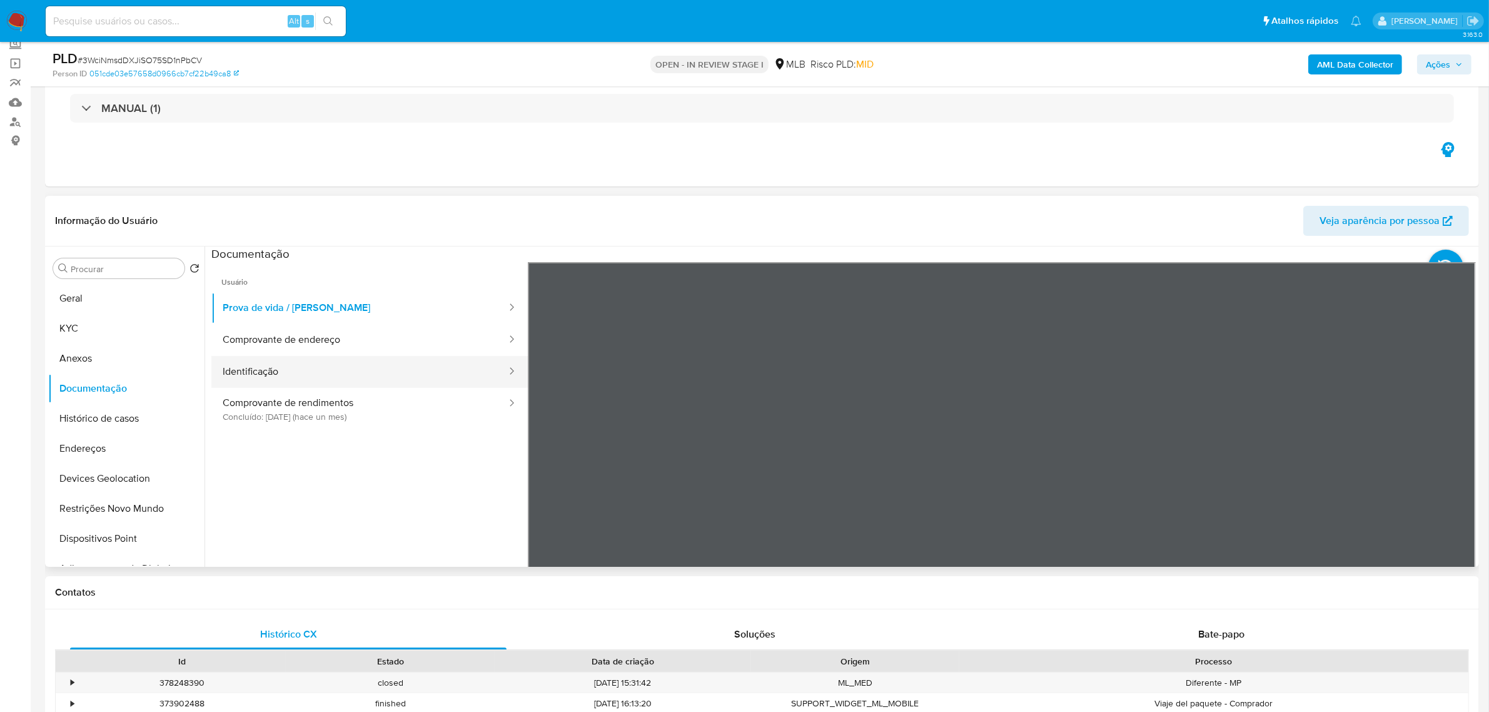
click at [327, 377] on button "Identificação" at bounding box center [359, 372] width 296 height 32
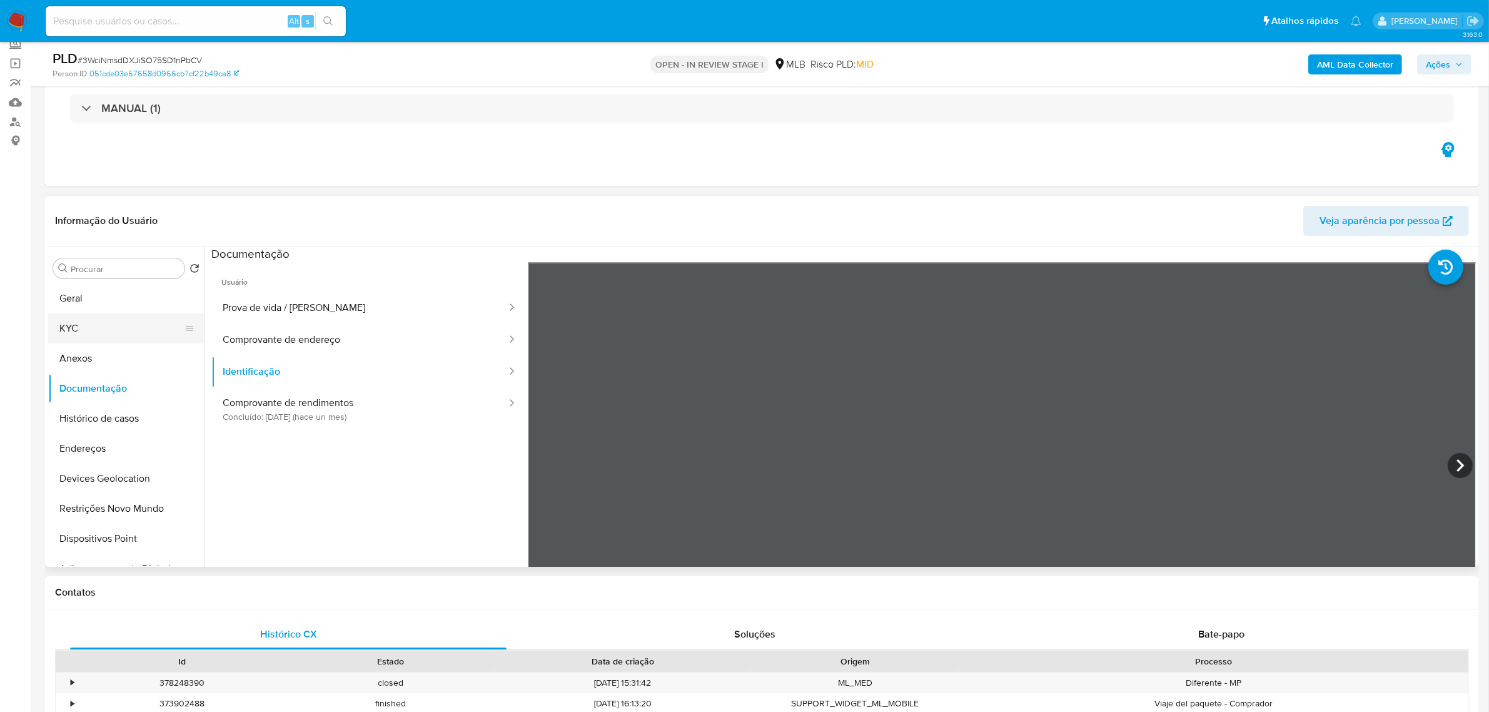
click at [105, 327] on button "KYC" at bounding box center [121, 328] width 146 height 30
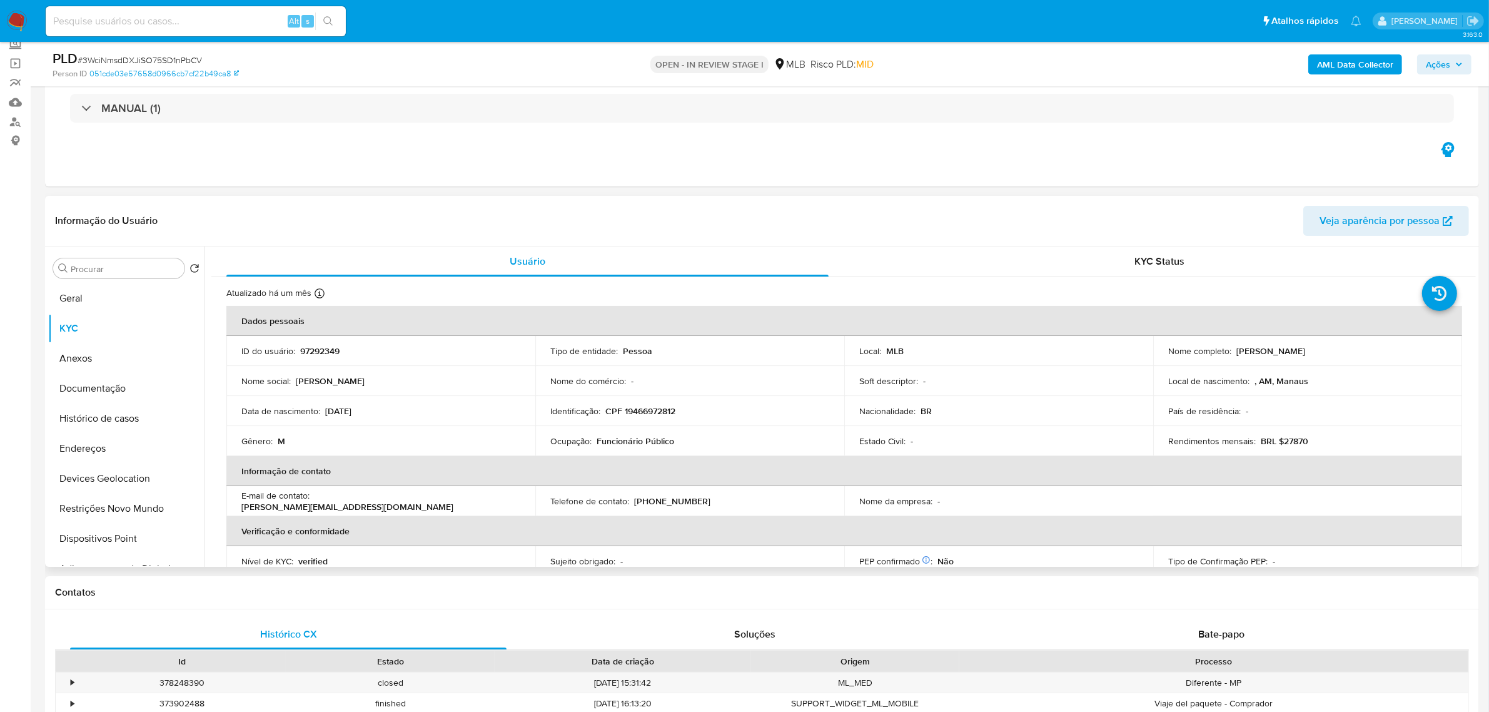
click at [667, 411] on p "CPF 19466972812" at bounding box center [640, 410] width 70 height 11
copy p "19466972812"
drag, startPoint x: 1230, startPoint y: 352, endPoint x: 1339, endPoint y: 352, distance: 109.4
click at [1339, 352] on div "Nome completo : Andre Goncalves Fernandes" at bounding box center [1307, 350] width 279 height 11
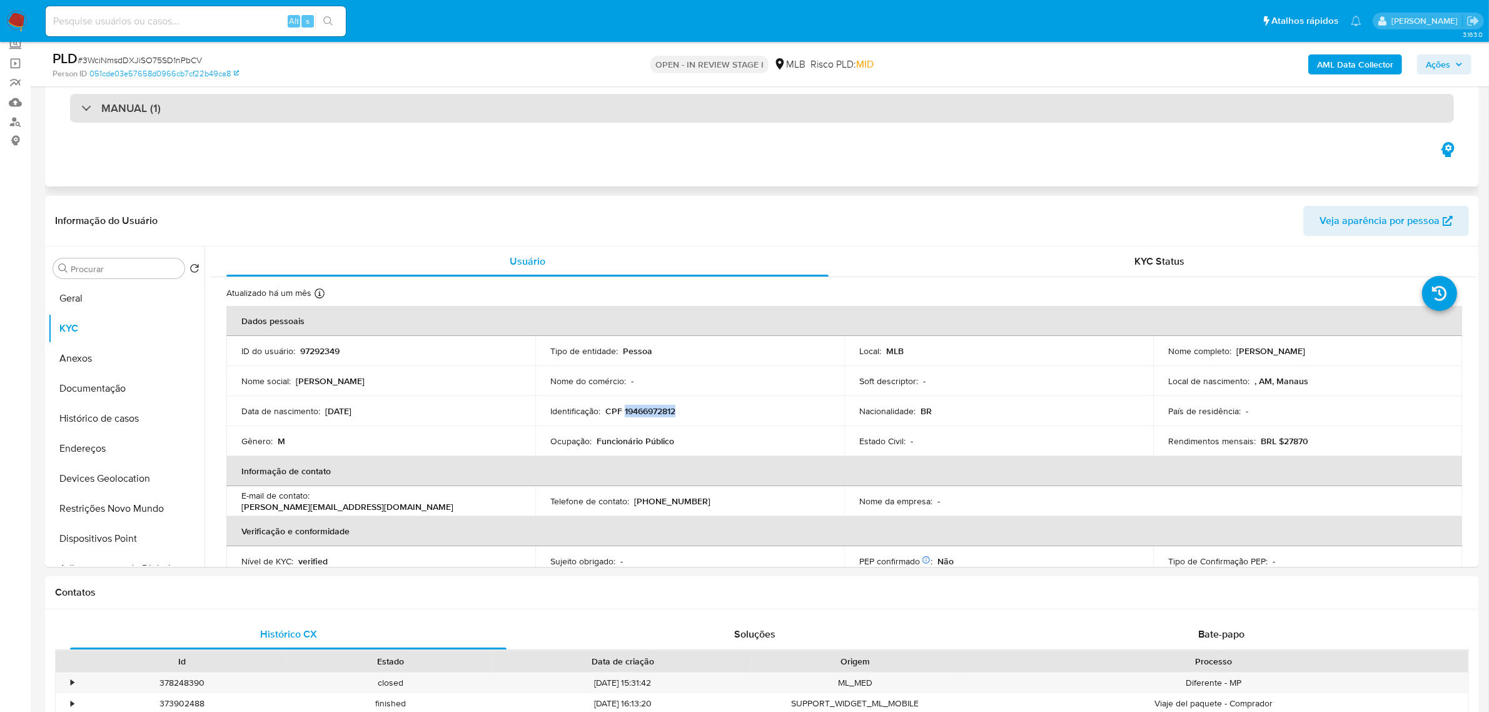
drag, startPoint x: 1346, startPoint y: 349, endPoint x: 1233, endPoint y: 108, distance: 266.0
click at [1230, 355] on div "Nome completo : Andre Goncalves Fernandes" at bounding box center [1307, 350] width 279 height 11
copy div "Andre Goncalves Fernandes"
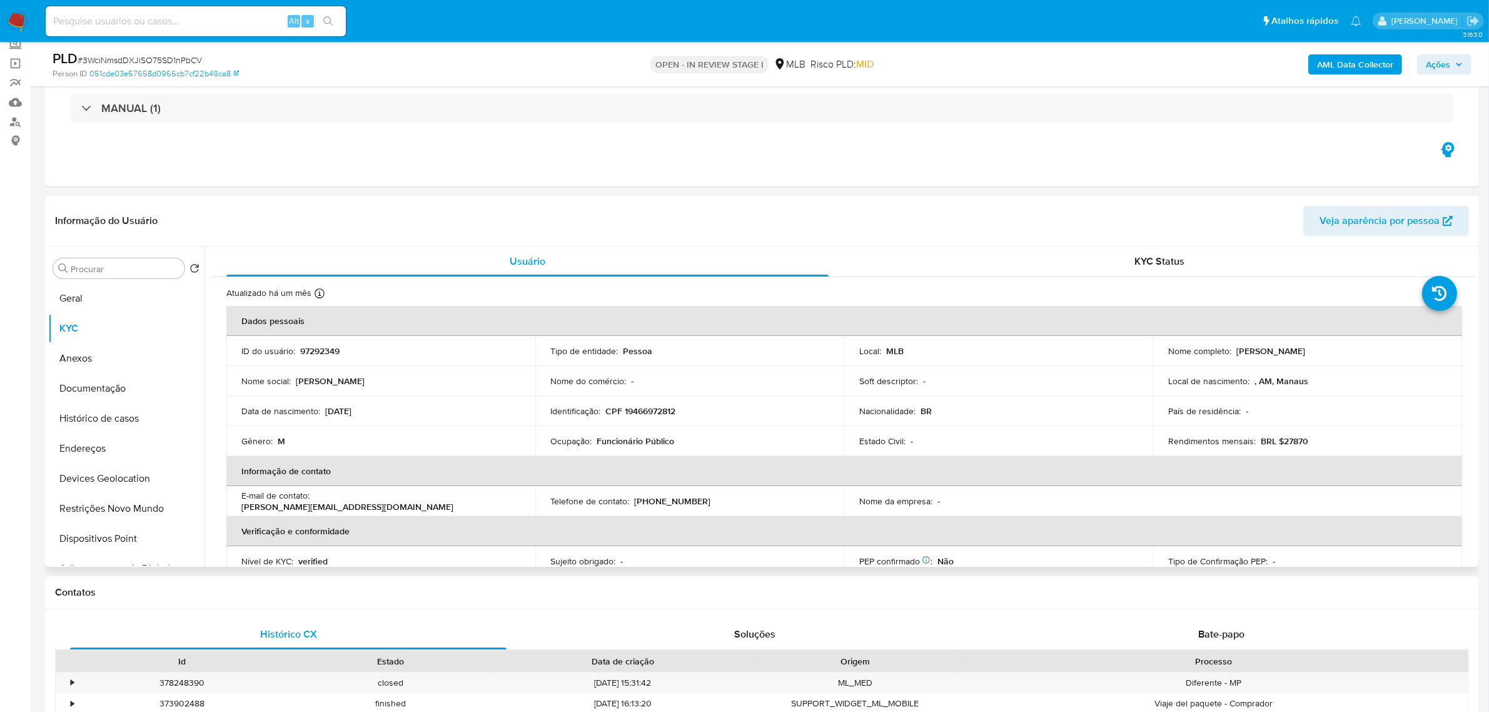
click at [1264, 372] on td "Local de nascimento : , AM, Manaus" at bounding box center [1307, 381] width 309 height 30
drag, startPoint x: 1233, startPoint y: 349, endPoint x: 1357, endPoint y: 351, distance: 124.4
click at [1357, 351] on div "Nome completo : Andre Goncalves Fernandes" at bounding box center [1307, 350] width 279 height 11
copy p "Andre Goncalves Fernandes"
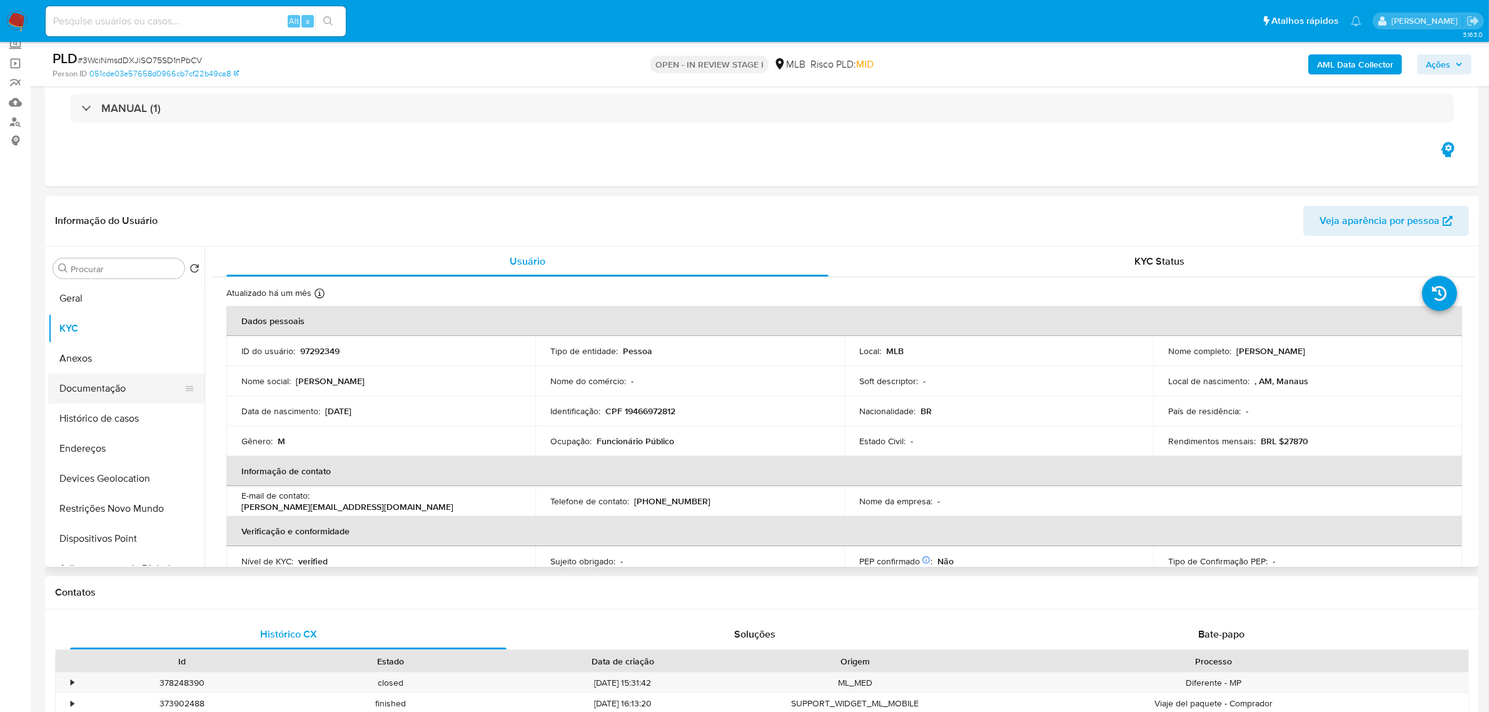
drag, startPoint x: 114, startPoint y: 391, endPoint x: 158, endPoint y: 389, distance: 43.8
click at [114, 391] on button "Documentação" at bounding box center [121, 388] width 146 height 30
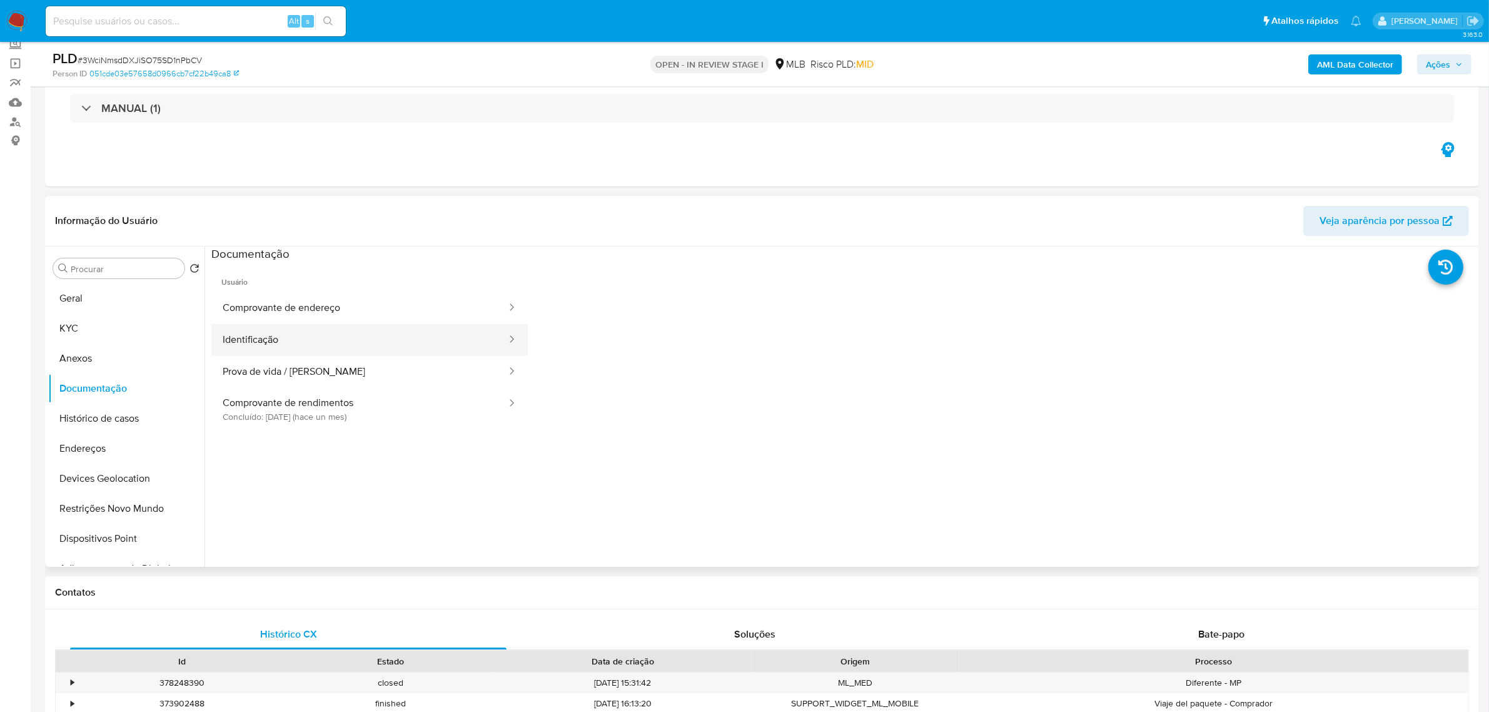
click at [368, 348] on button "Identificação" at bounding box center [359, 340] width 296 height 32
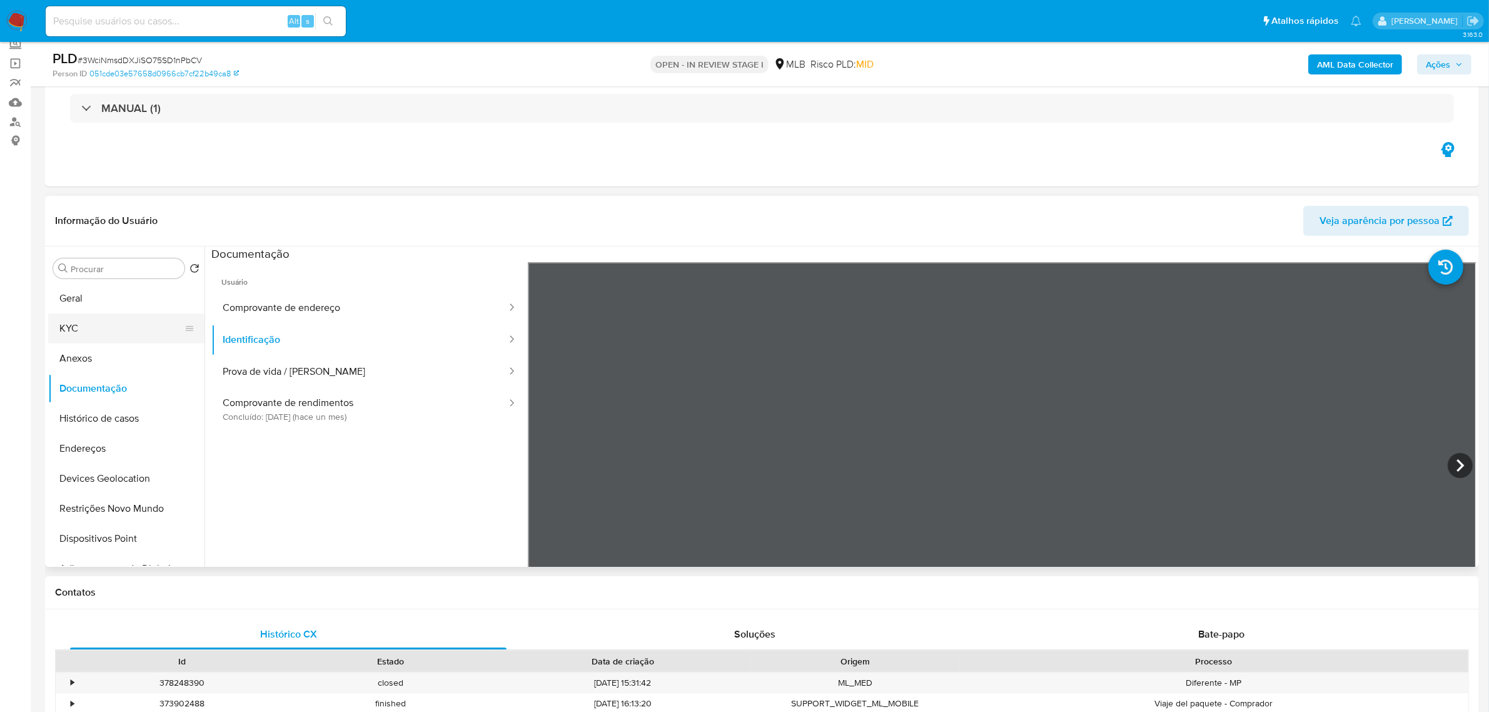
click at [94, 326] on button "KYC" at bounding box center [121, 328] width 146 height 30
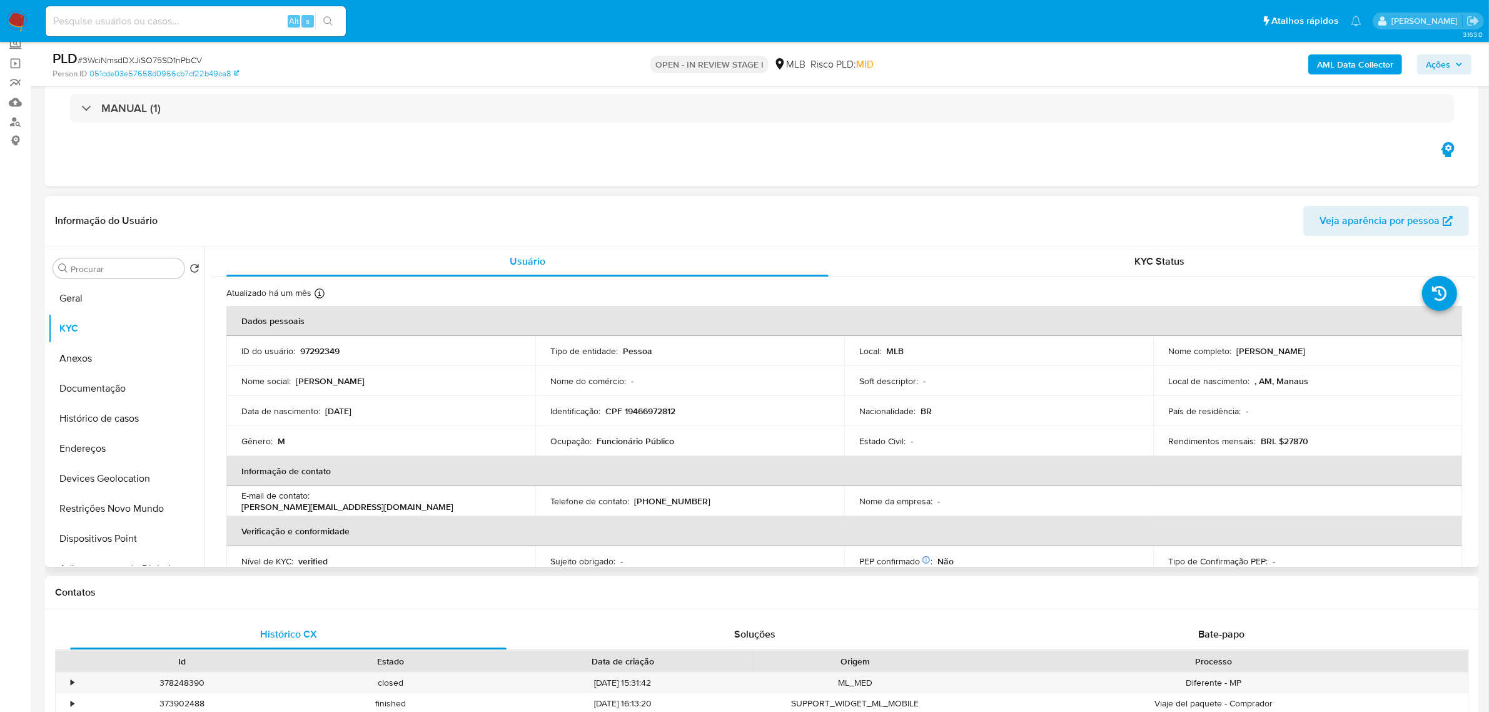
drag, startPoint x: 1233, startPoint y: 351, endPoint x: 1340, endPoint y: 344, distance: 107.1
click at [1362, 350] on div "Nome completo : Andre Goncalves Fernandes" at bounding box center [1307, 350] width 279 height 11
copy p "Andre Goncalves Fernandes"
click at [118, 378] on button "Documentação" at bounding box center [121, 388] width 146 height 30
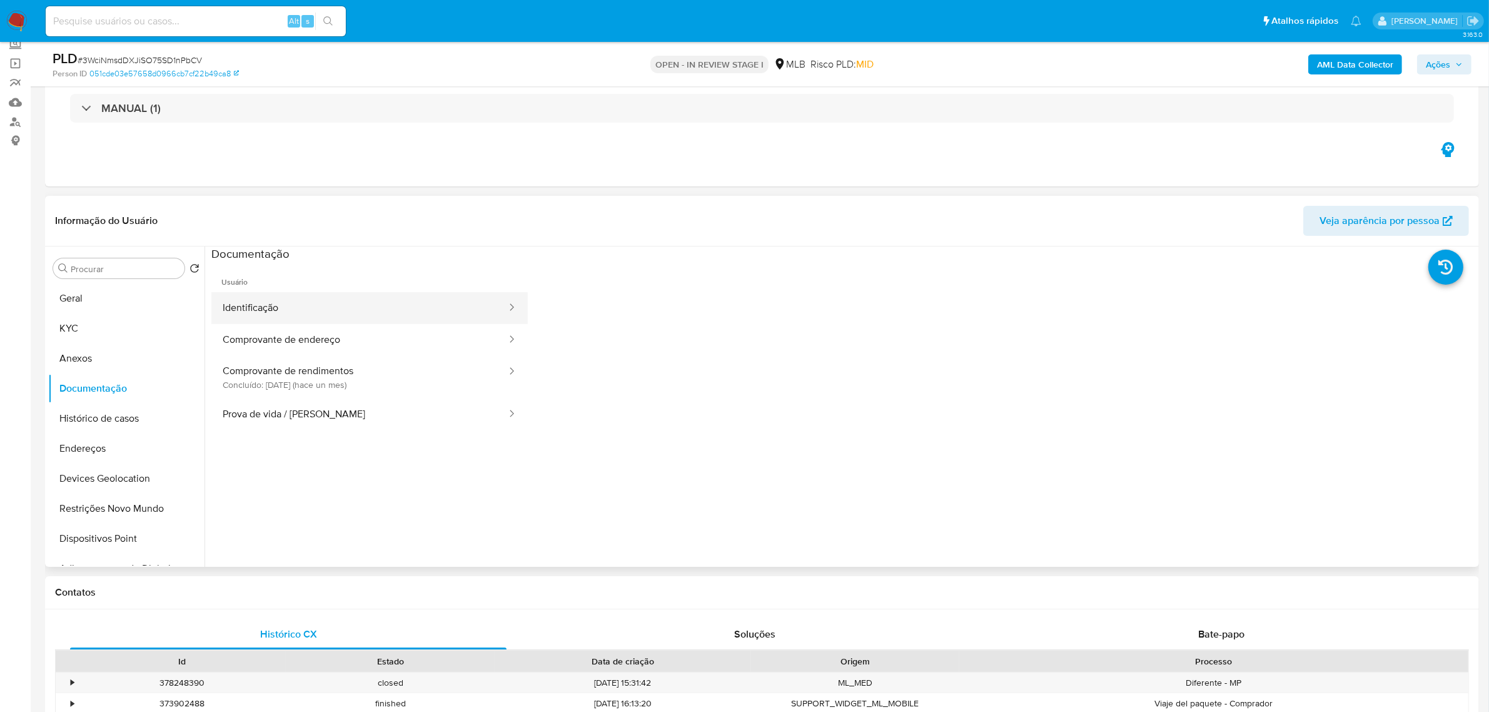
click at [311, 307] on button "Identificação" at bounding box center [359, 308] width 296 height 32
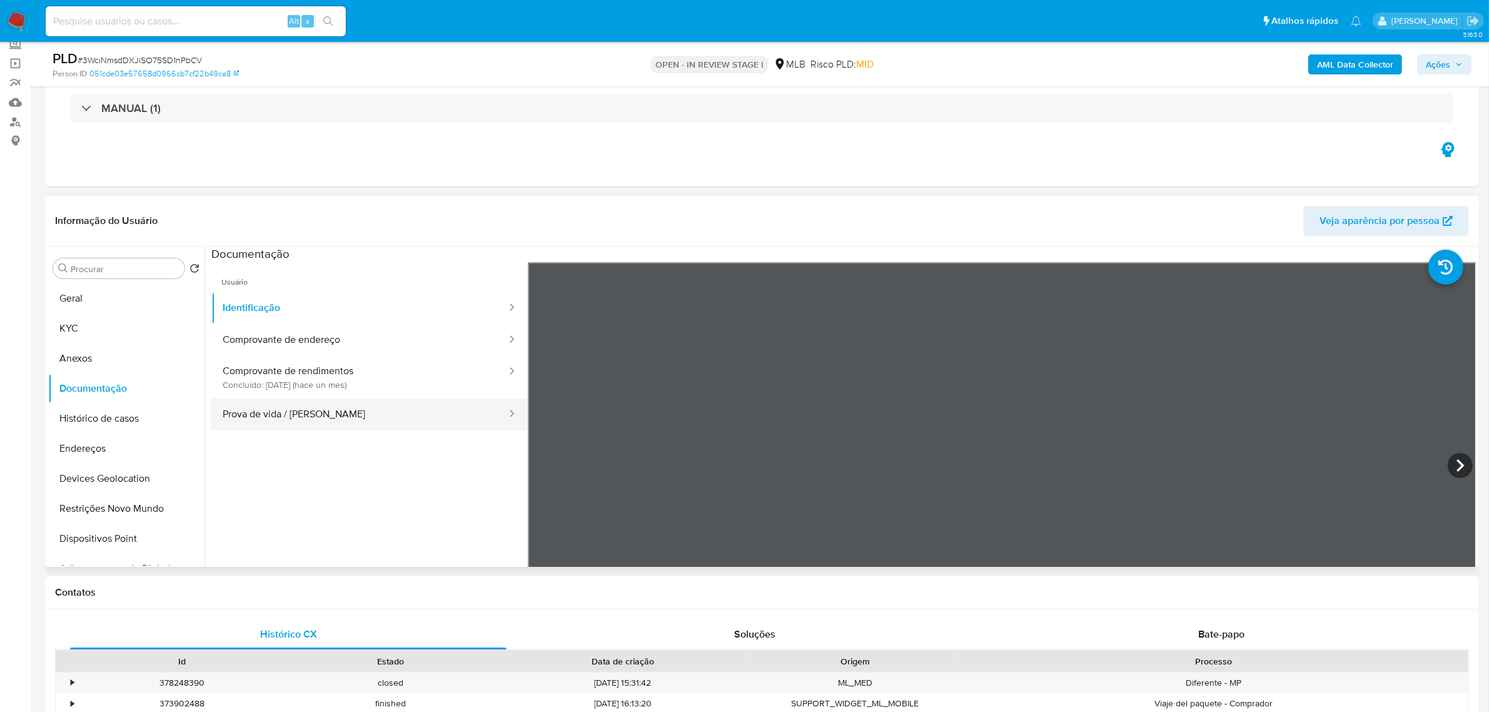
click at [366, 404] on button "Prova de vida / Selfie" at bounding box center [359, 414] width 296 height 32
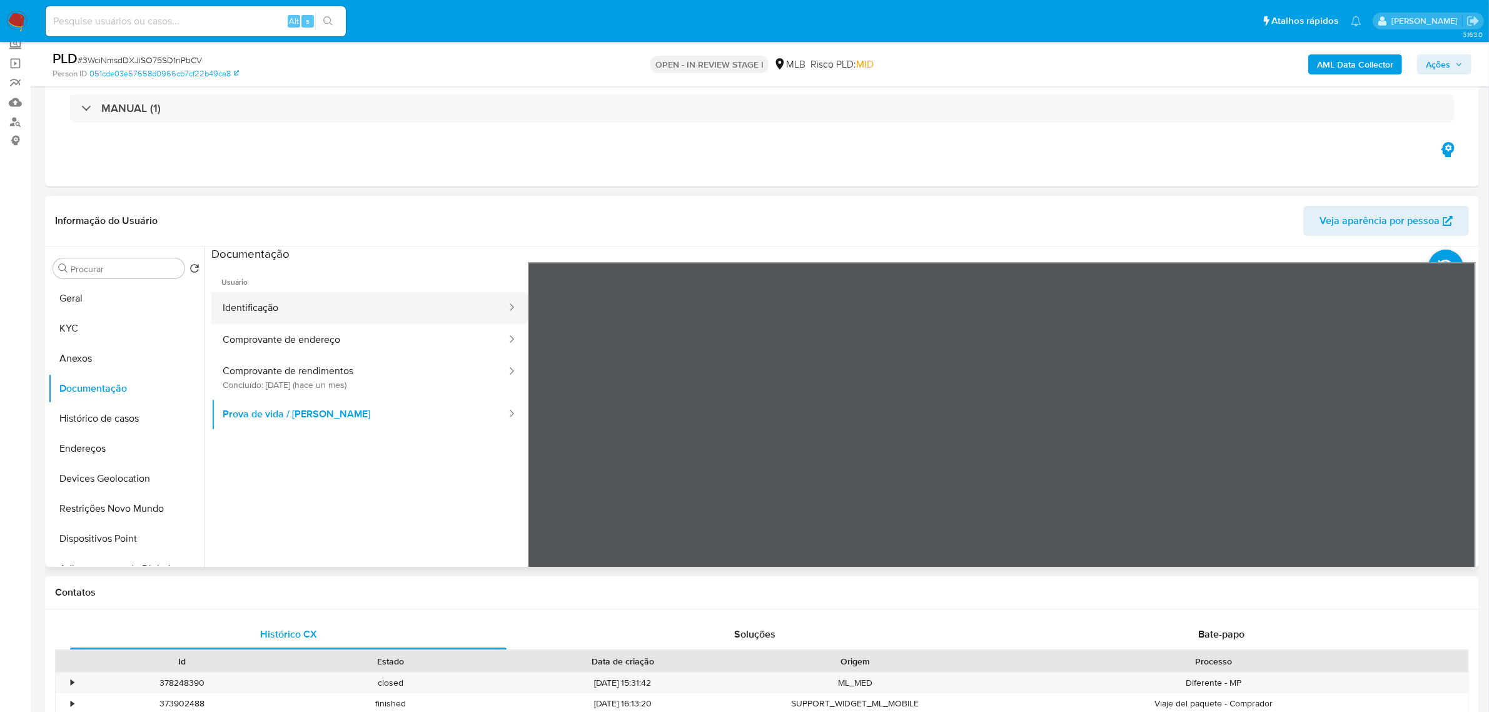
click at [329, 313] on button "Identificação" at bounding box center [359, 308] width 296 height 32
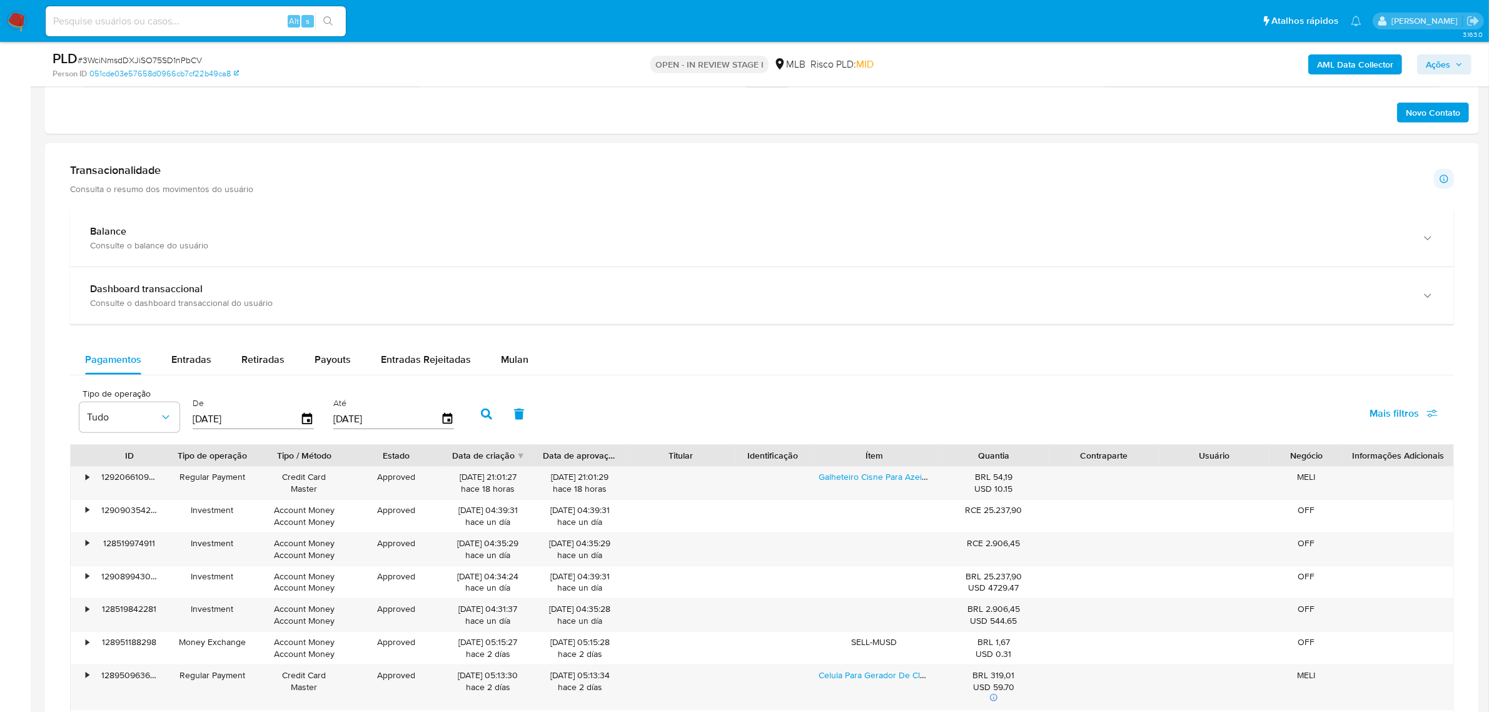
scroll to position [625, 0]
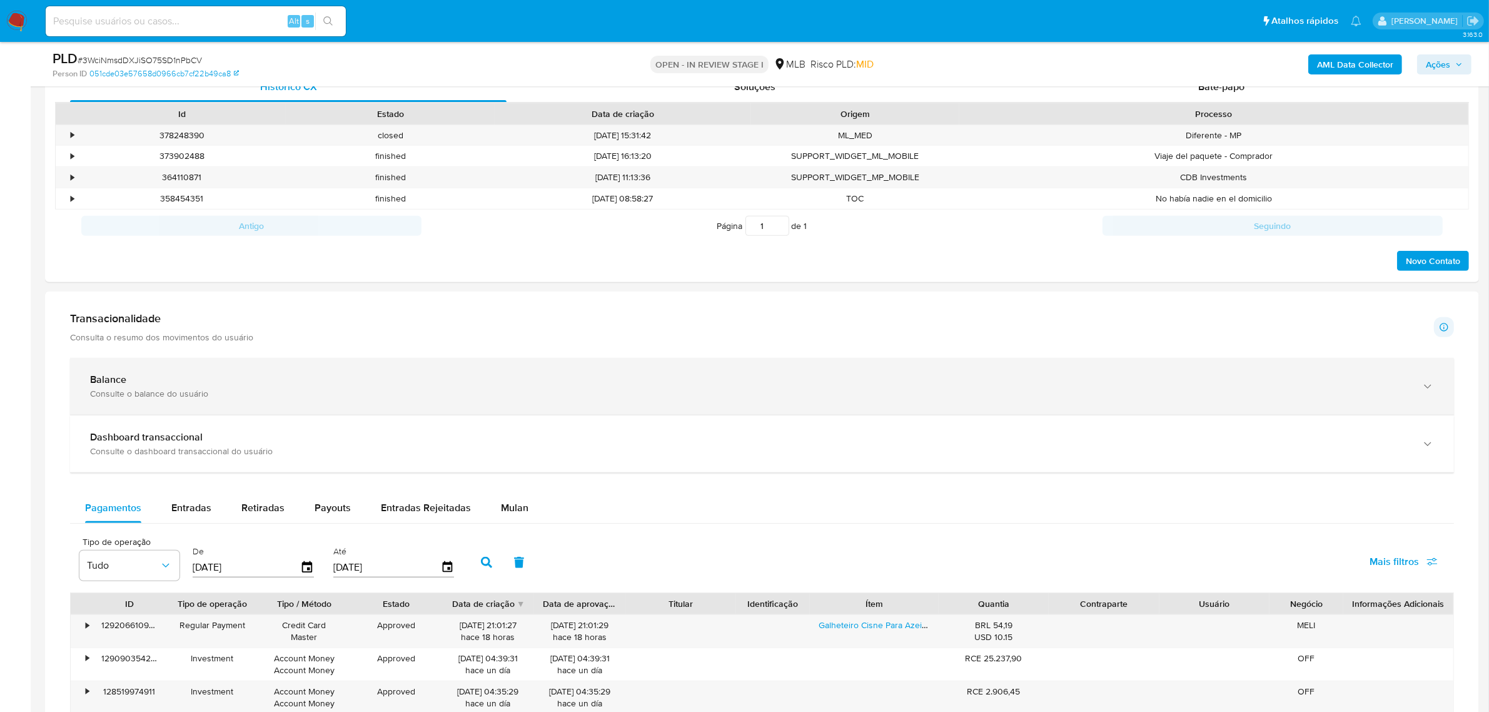
click at [264, 366] on div "Balance Consulte o balance do usuário" at bounding box center [762, 386] width 1384 height 57
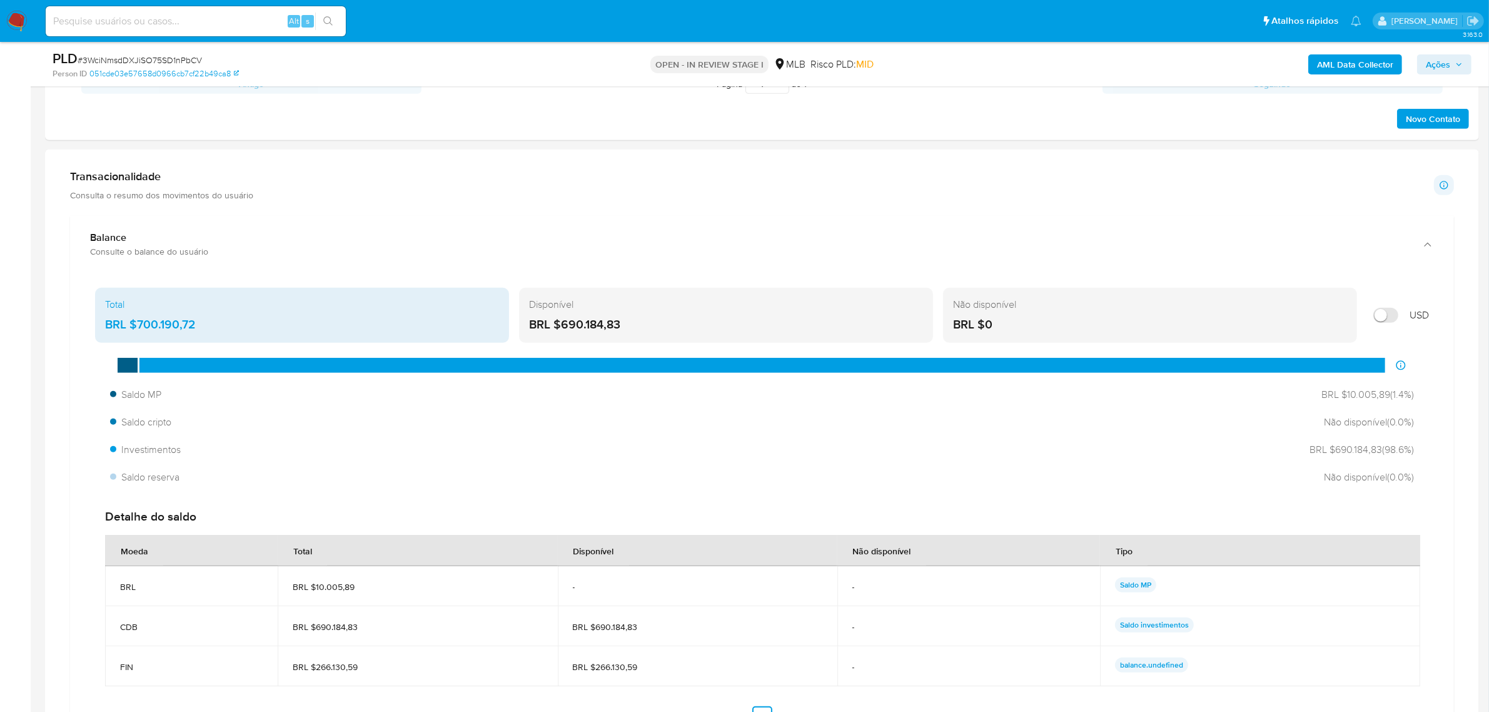
scroll to position [860, 0]
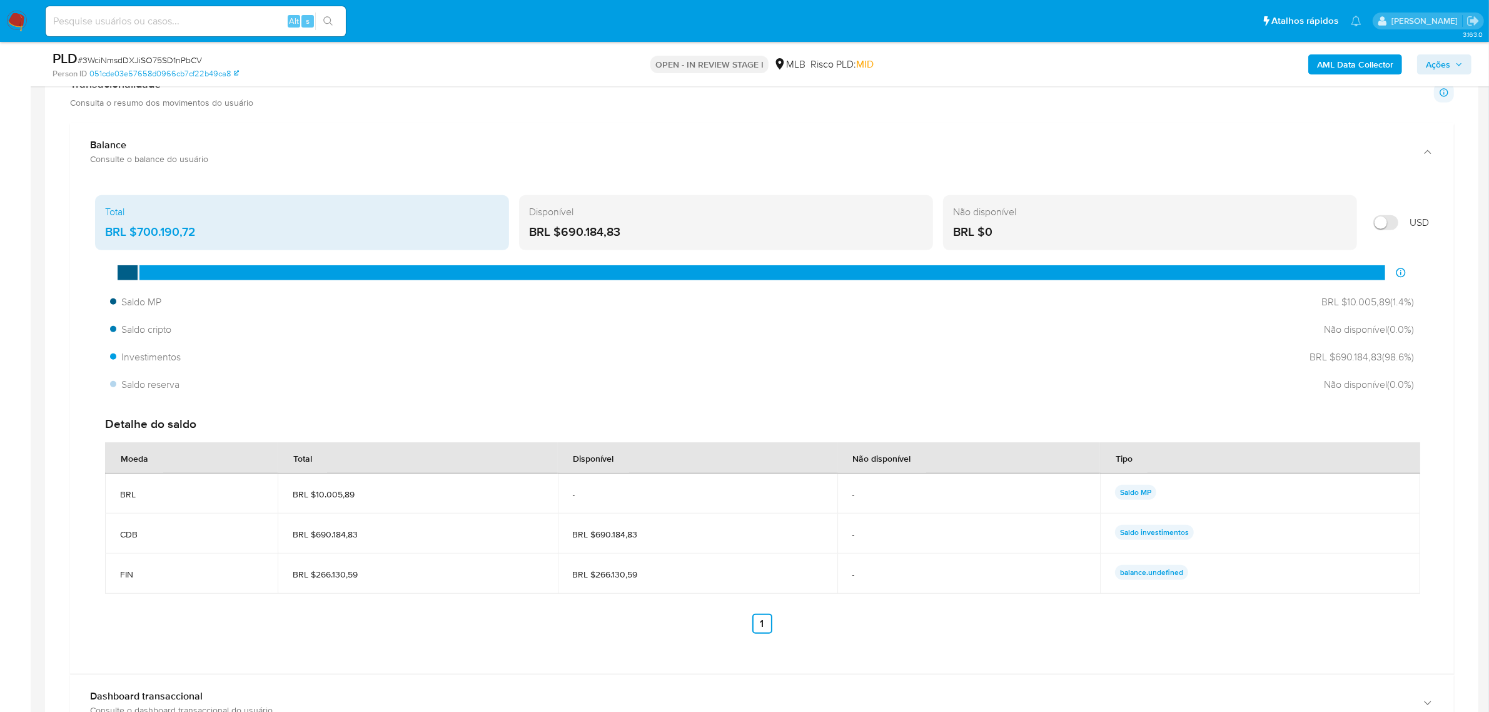
drag, startPoint x: 121, startPoint y: 356, endPoint x: 1499, endPoint y: 360, distance: 1378.6
click at [1489, 360] on html "Pausado Ver notificaciones Alt s Atalhos rápidos Presiona las siguientes teclas…" at bounding box center [744, 488] width 1489 height 2696
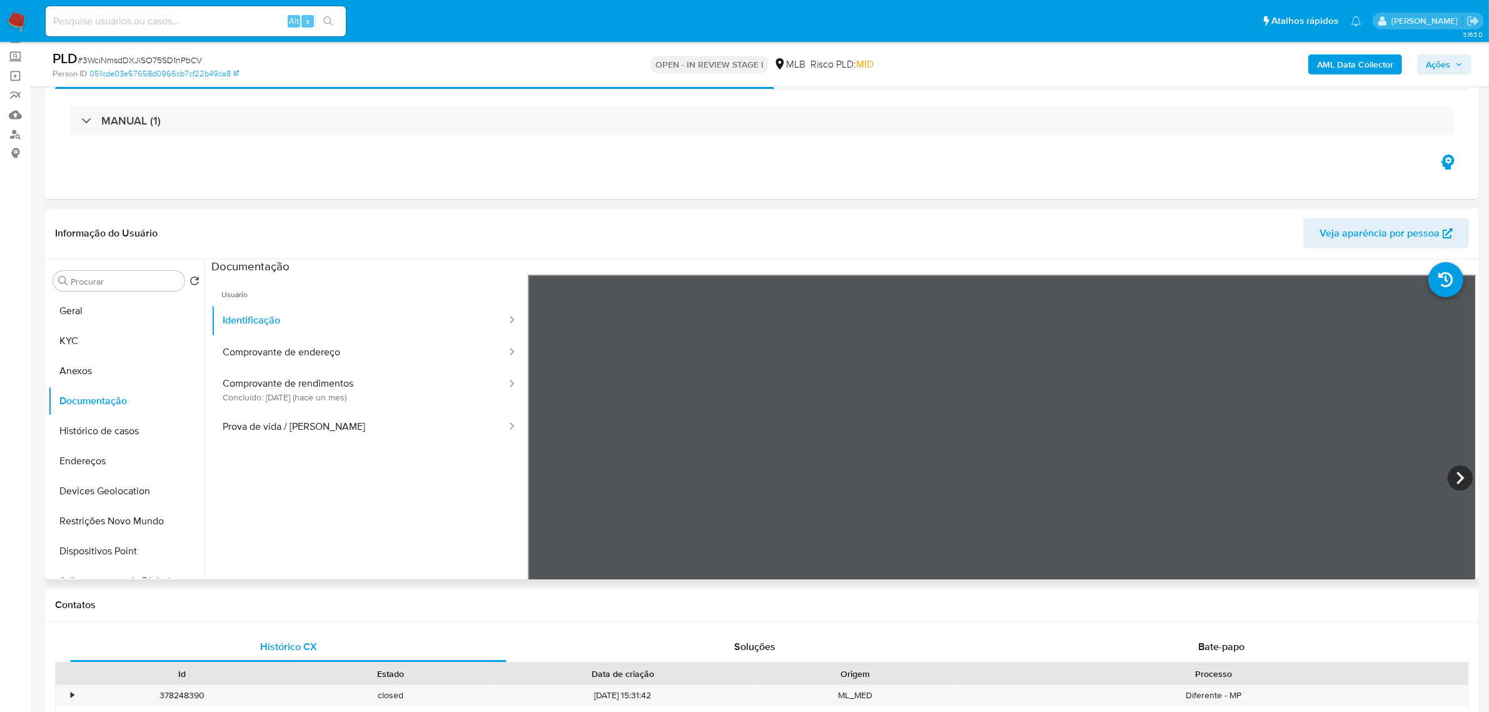
scroll to position [156, 0]
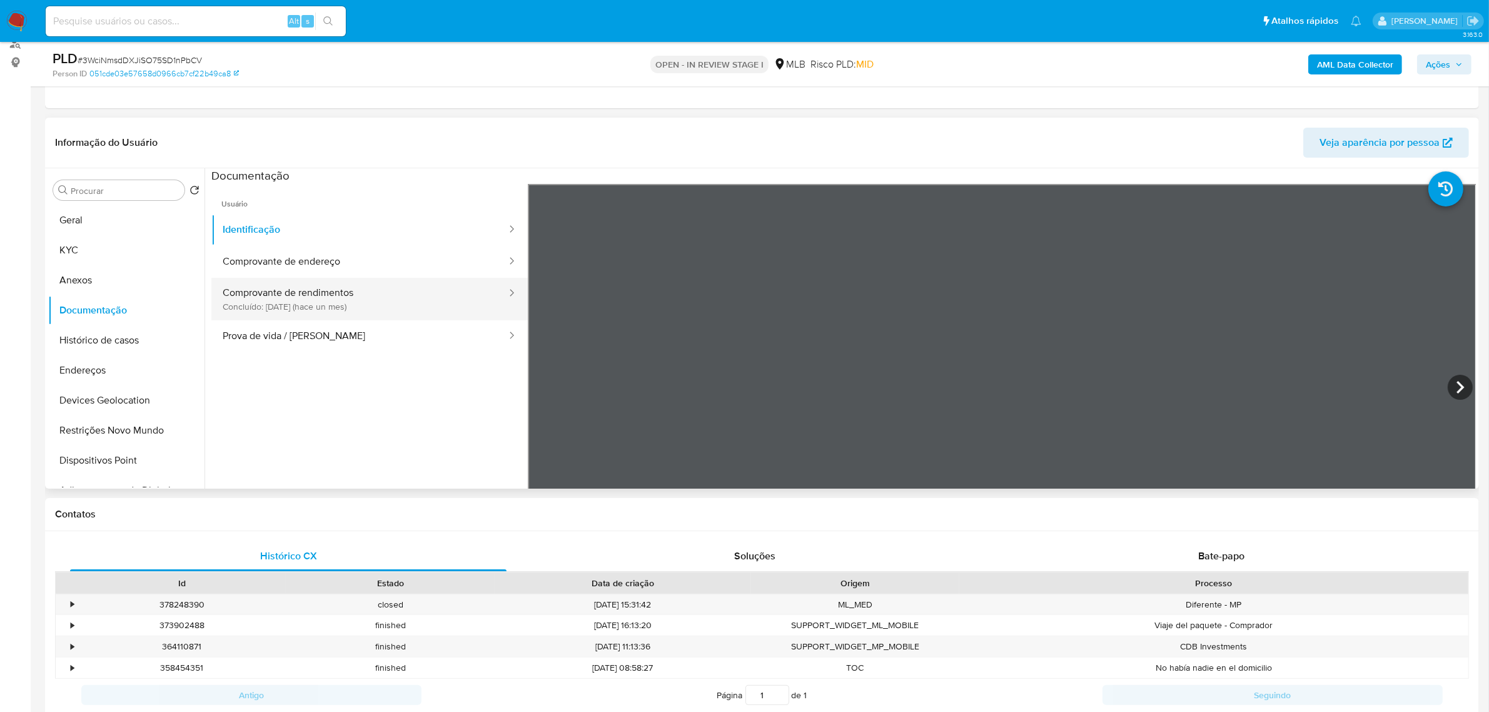
click at [311, 298] on button "Comprovante de rendimentos Concluído: 08/09/2025 (hace un mes)" at bounding box center [359, 299] width 296 height 43
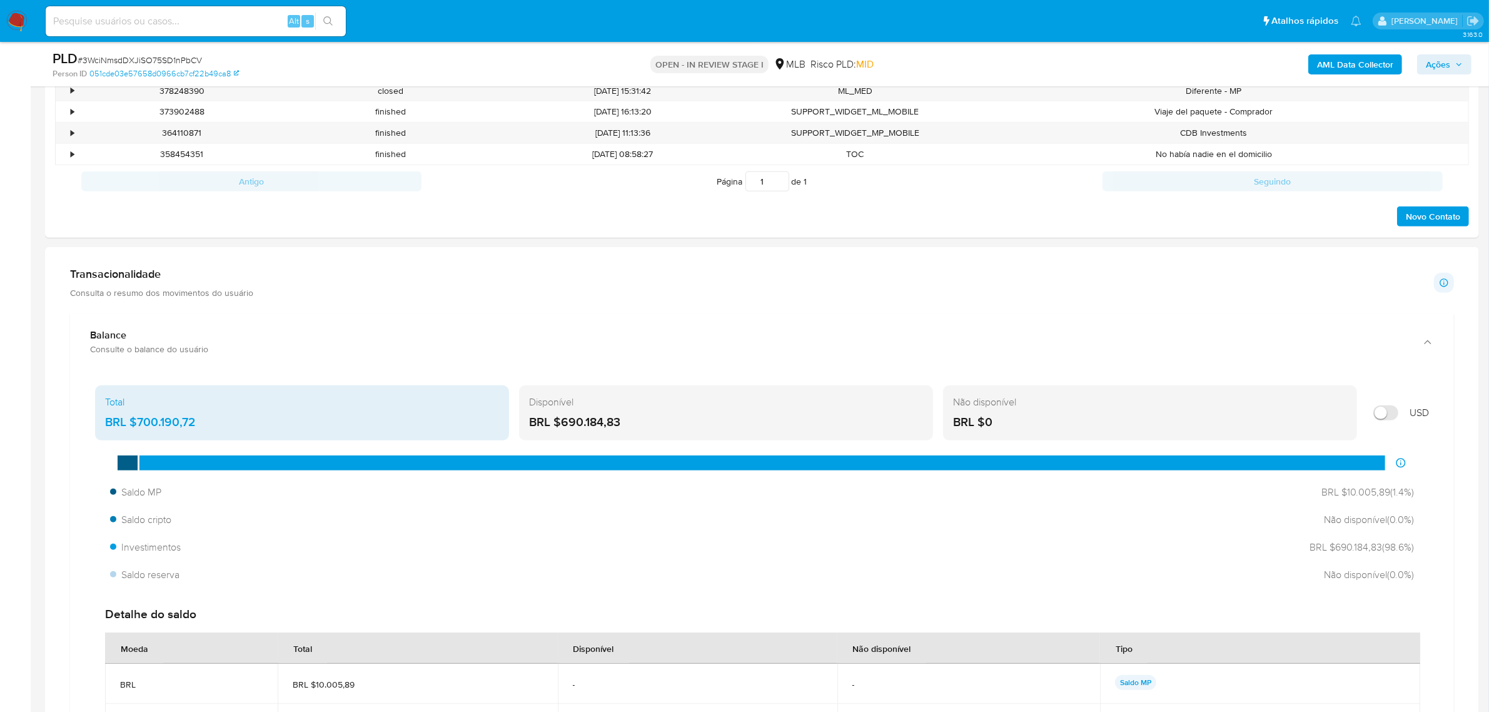
scroll to position [1016, 0]
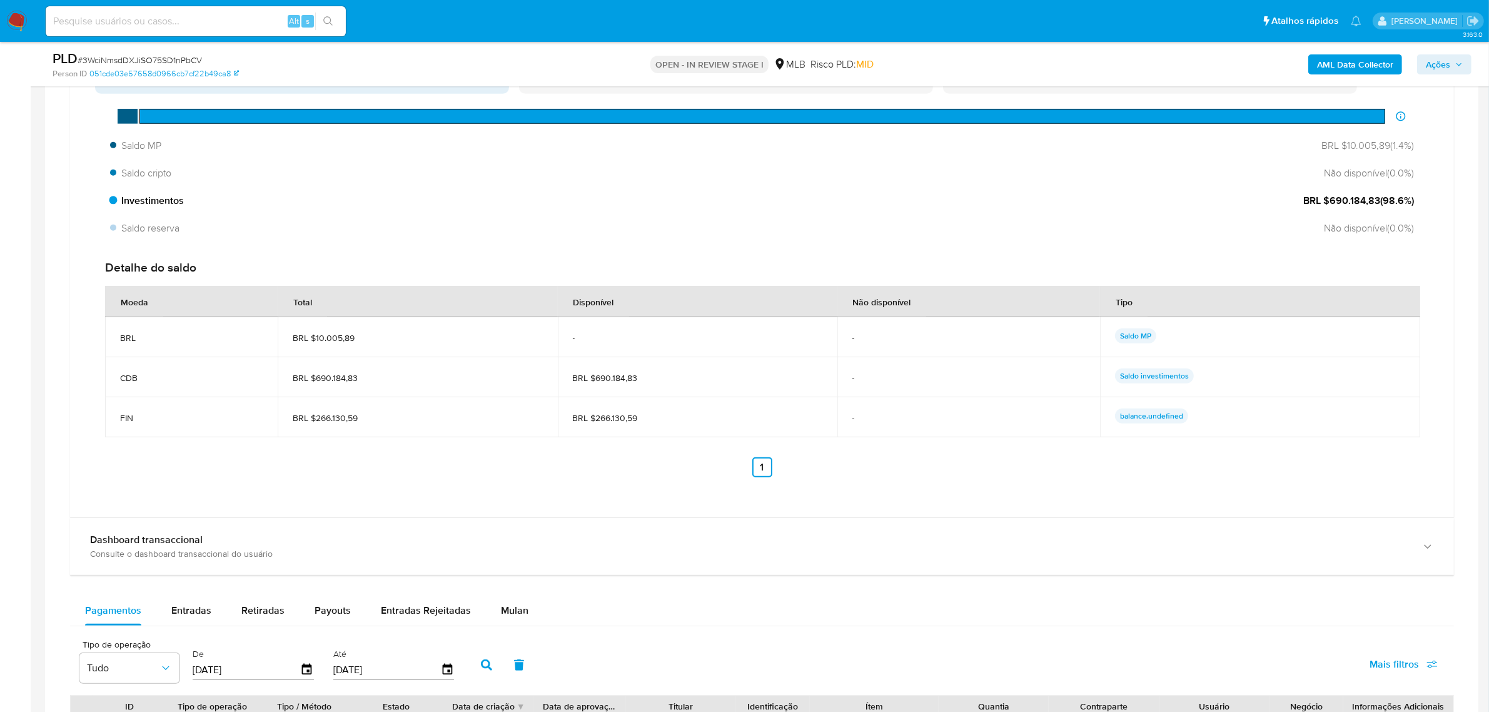
click at [1329, 201] on span "BRL $690.184,83 ( 98.6 %)" at bounding box center [1358, 201] width 111 height 14
drag, startPoint x: 1324, startPoint y: 201, endPoint x: 1377, endPoint y: 205, distance: 52.7
click at [1377, 205] on span "BRL $690.184,83 ( 98.6 %)" at bounding box center [1358, 201] width 111 height 14
drag, startPoint x: 311, startPoint y: 380, endPoint x: 439, endPoint y: 380, distance: 128.2
click at [438, 376] on span "BRL $690.184,83" at bounding box center [417, 377] width 249 height 11
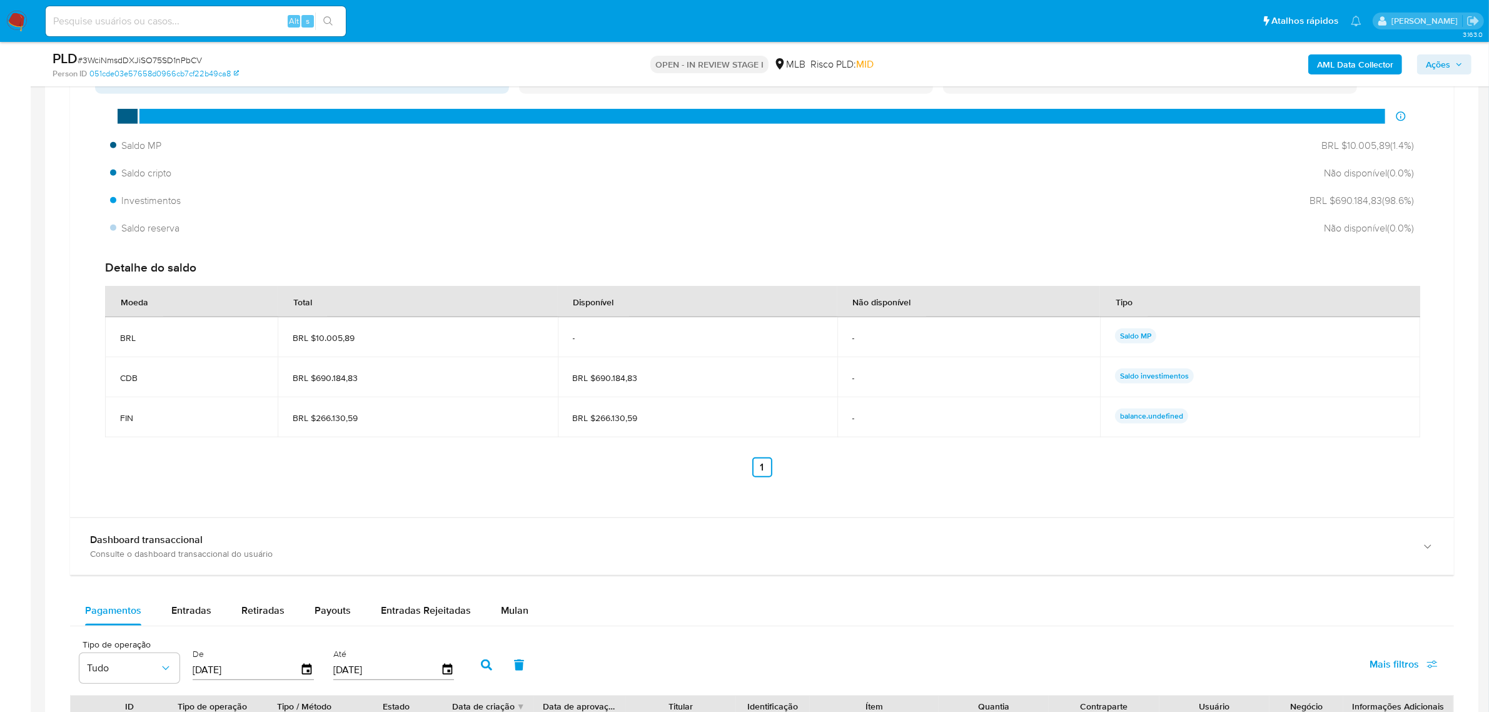
drag, startPoint x: 595, startPoint y: 382, endPoint x: 725, endPoint y: 381, distance: 130.7
click at [725, 381] on span "BRL $690.184,83" at bounding box center [697, 377] width 249 height 11
drag, startPoint x: 314, startPoint y: 416, endPoint x: 380, endPoint y: 416, distance: 66.3
click at [380, 416] on span "BRL $266.130,59" at bounding box center [417, 417] width 249 height 11
drag, startPoint x: 108, startPoint y: 373, endPoint x: 1164, endPoint y: 436, distance: 1057.3
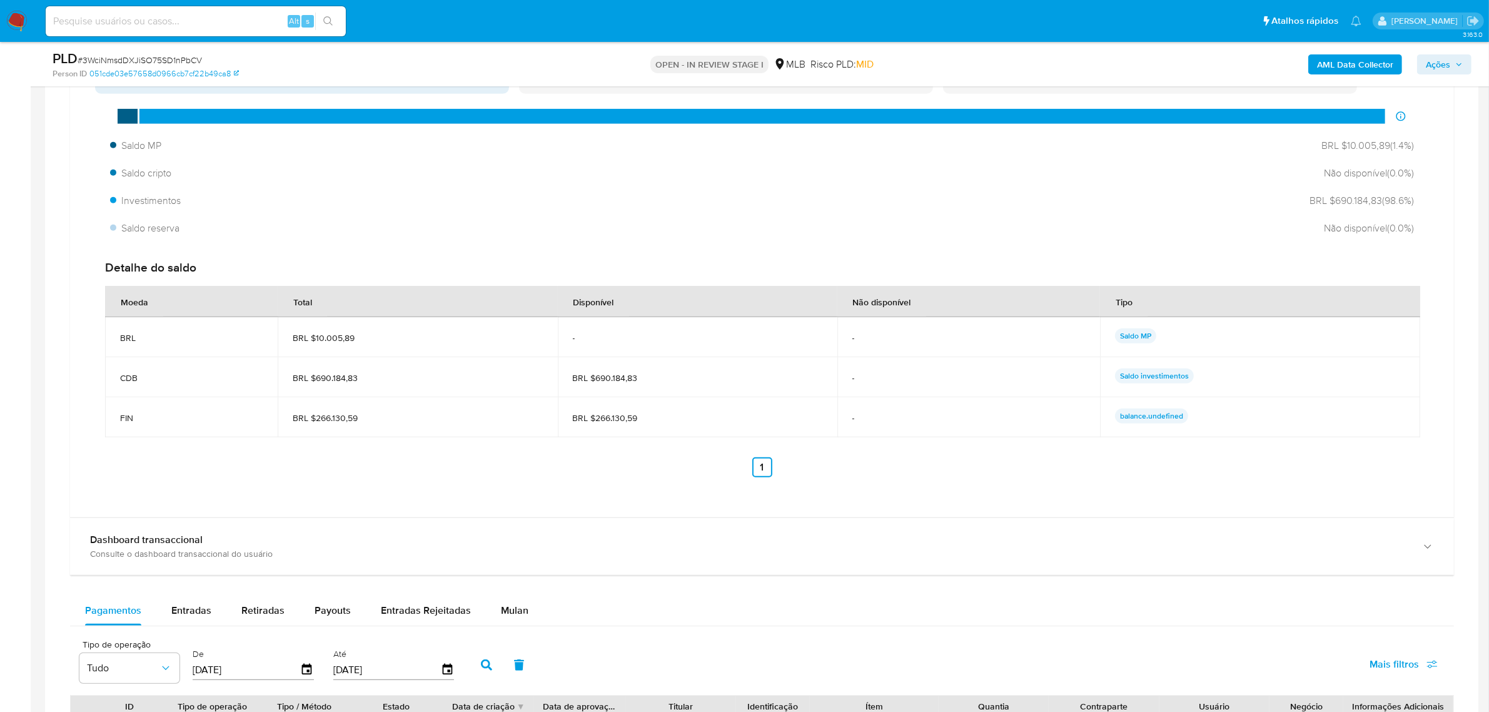
click at [1164, 436] on tbody "BRL BRL $10.005,89 - - Saldo MP CDB BRL $690.184,83 BRL $690.184,83 - Saldo inv…" at bounding box center [762, 377] width 1315 height 120
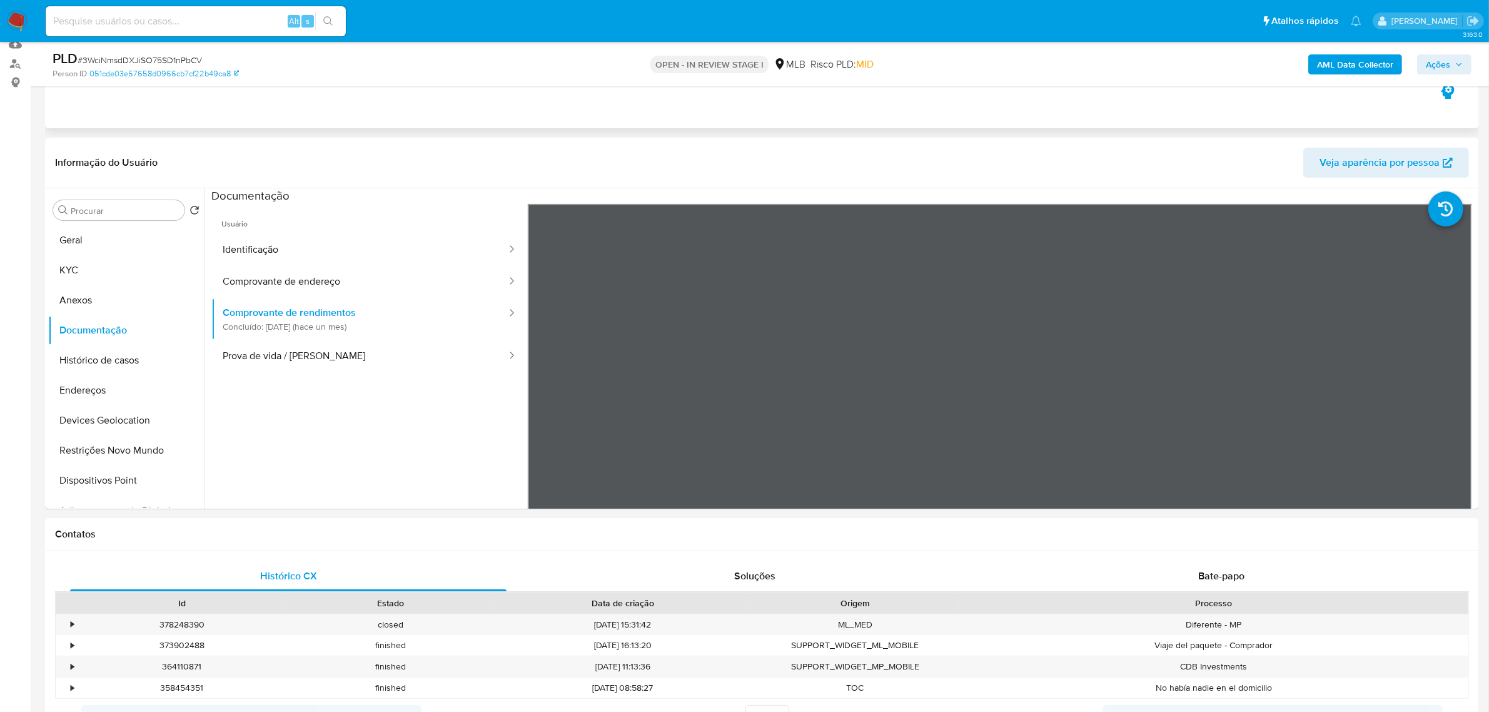
scroll to position [0, 0]
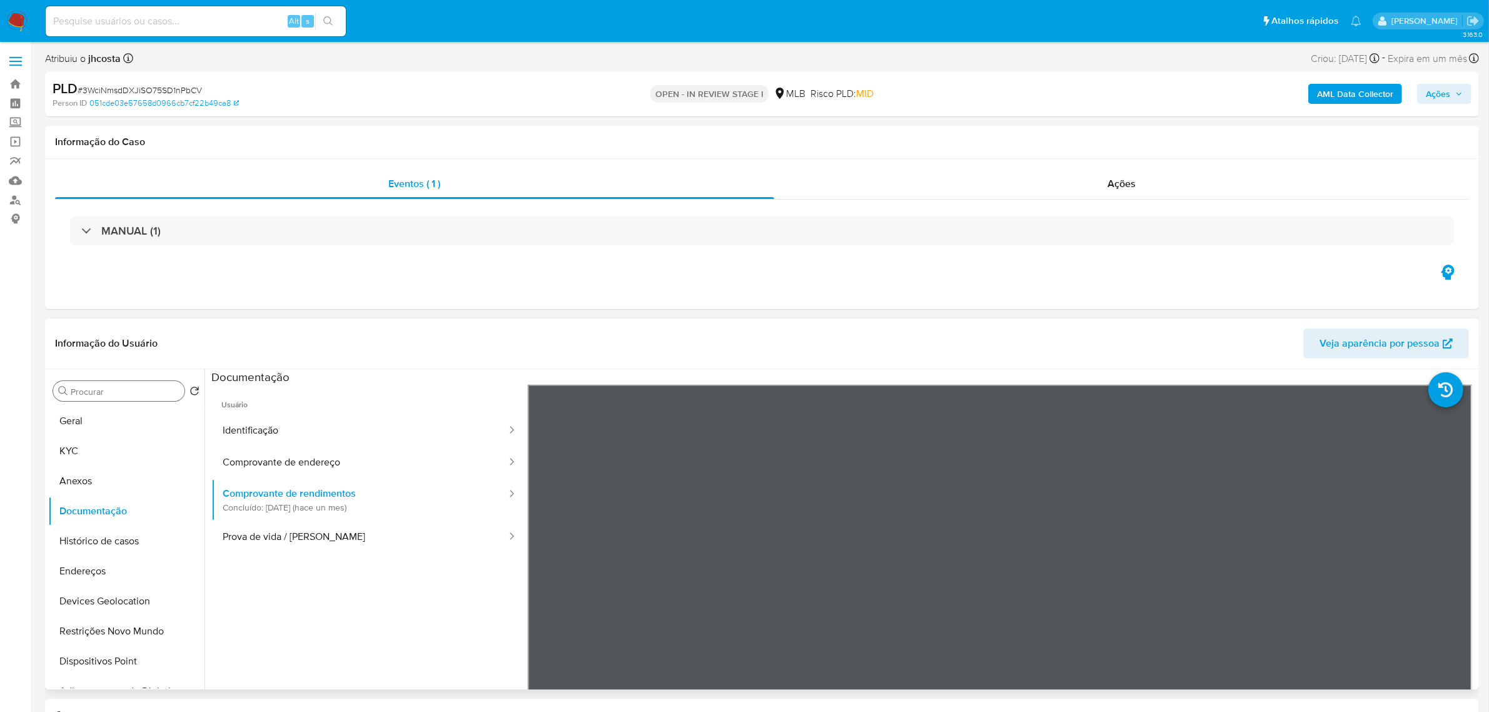
drag, startPoint x: 78, startPoint y: 423, endPoint x: 89, endPoint y: 388, distance: 36.6
click at [78, 423] on button "Geral" at bounding box center [126, 421] width 156 height 30
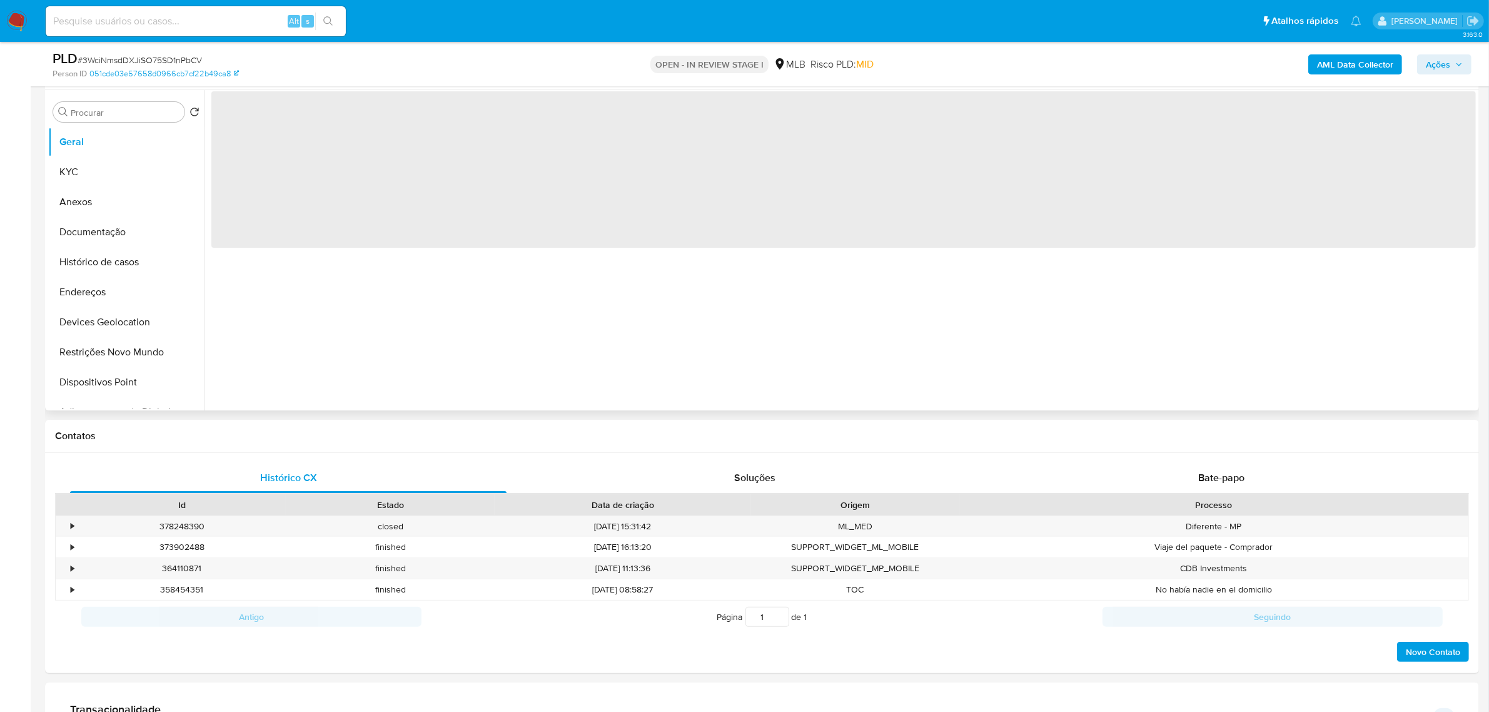
scroll to position [78, 0]
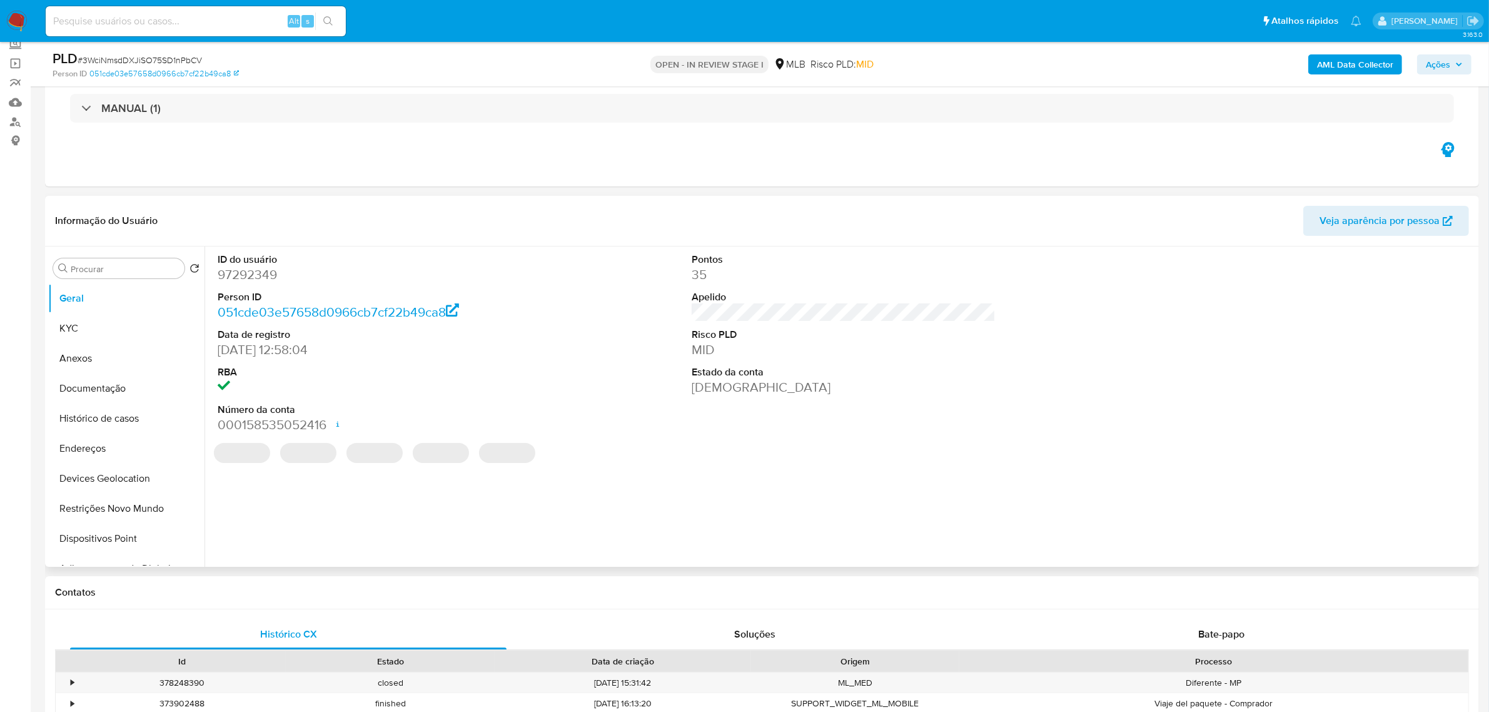
click at [373, 508] on div "ID do usuário 97292349 Person ID 051cde03e57658d0966cb7cf22b49ca8 Data de regis…" at bounding box center [839, 406] width 1271 height 320
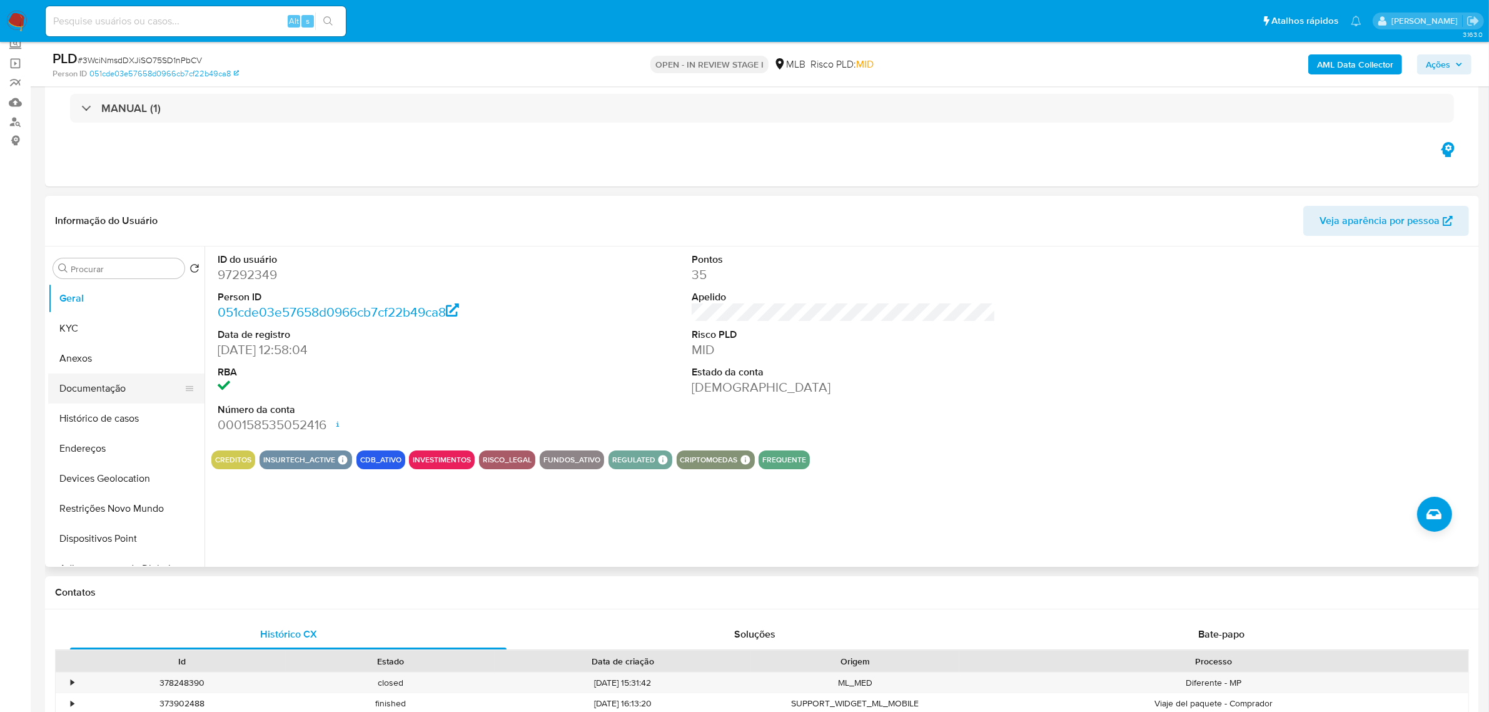
click at [119, 385] on button "Documentação" at bounding box center [121, 388] width 146 height 30
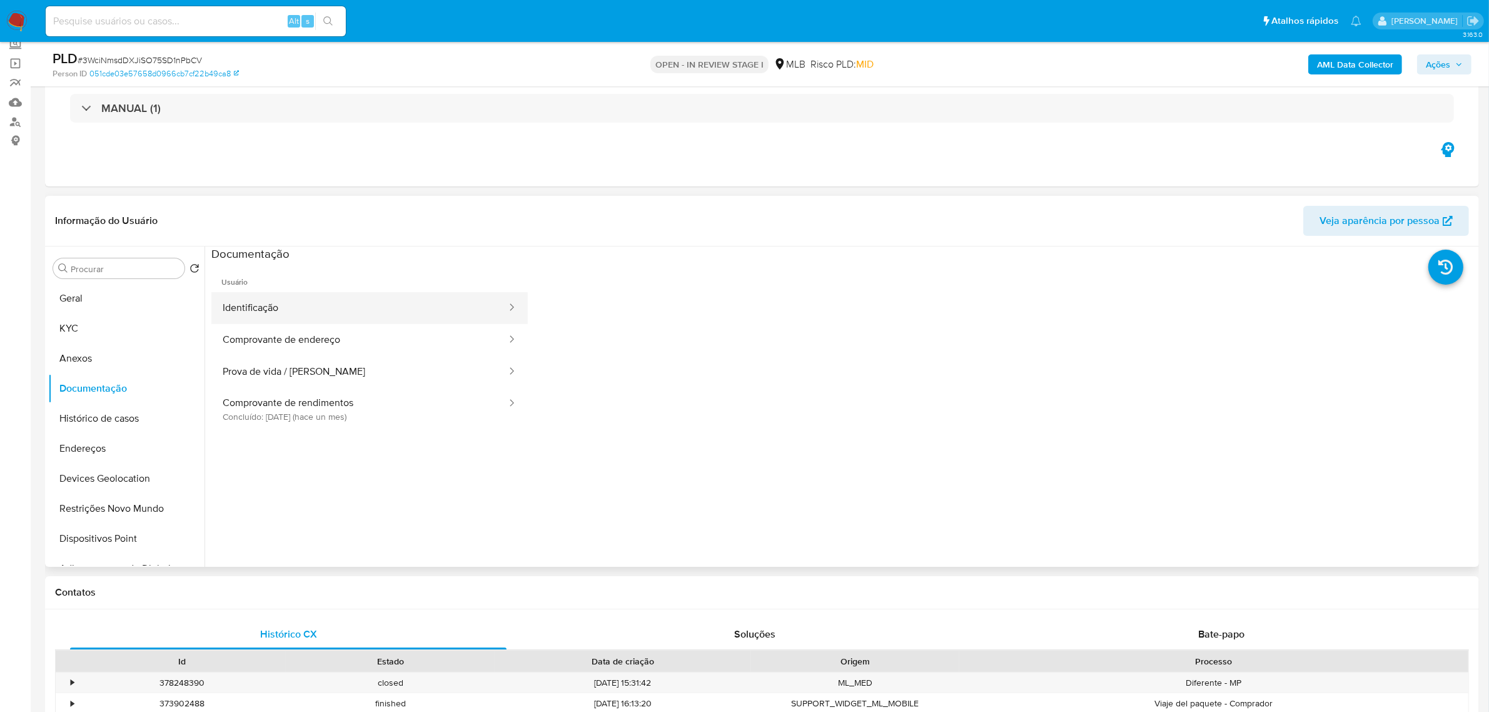
click at [361, 311] on button "Identificação" at bounding box center [359, 308] width 296 height 32
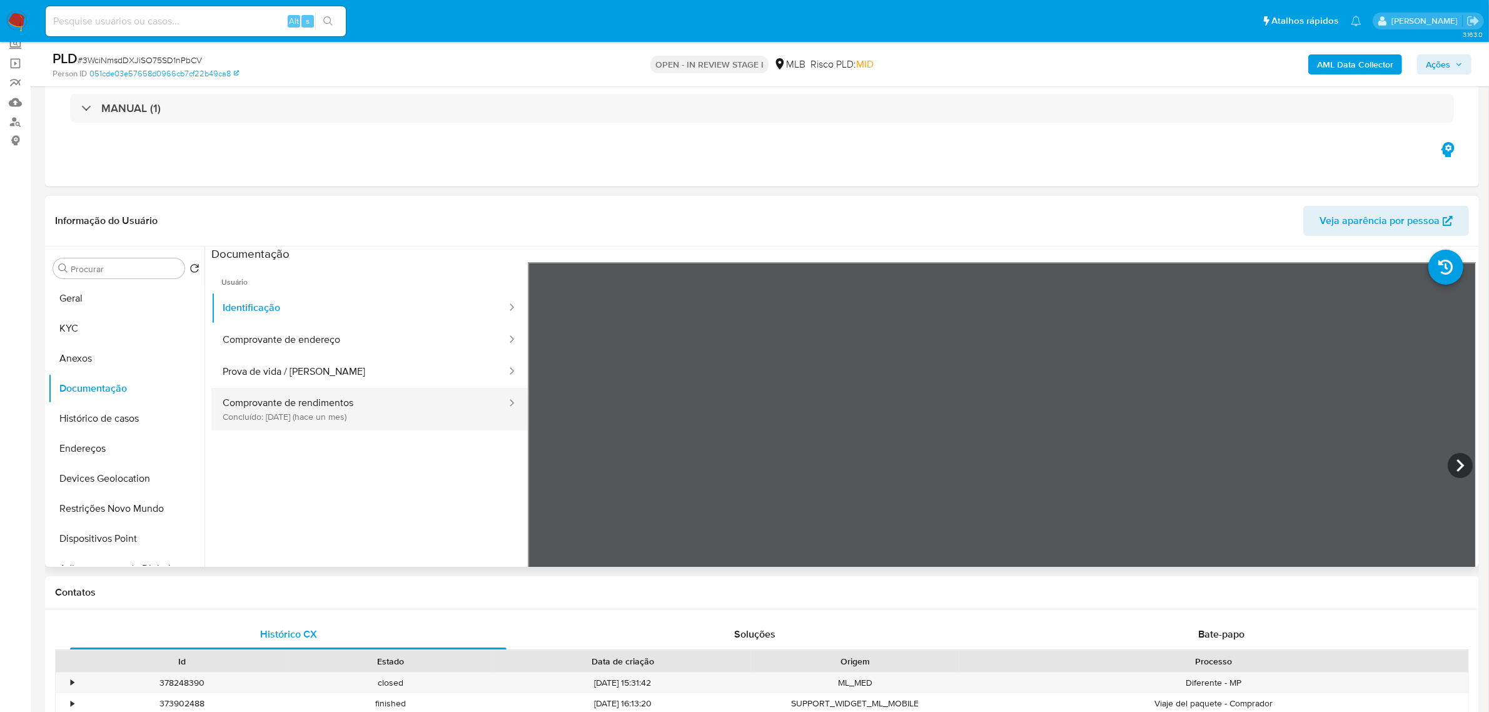
click at [398, 405] on button "Comprovante de rendimentos Concluído: 08/09/2025 (hace un mes)" at bounding box center [359, 409] width 296 height 43
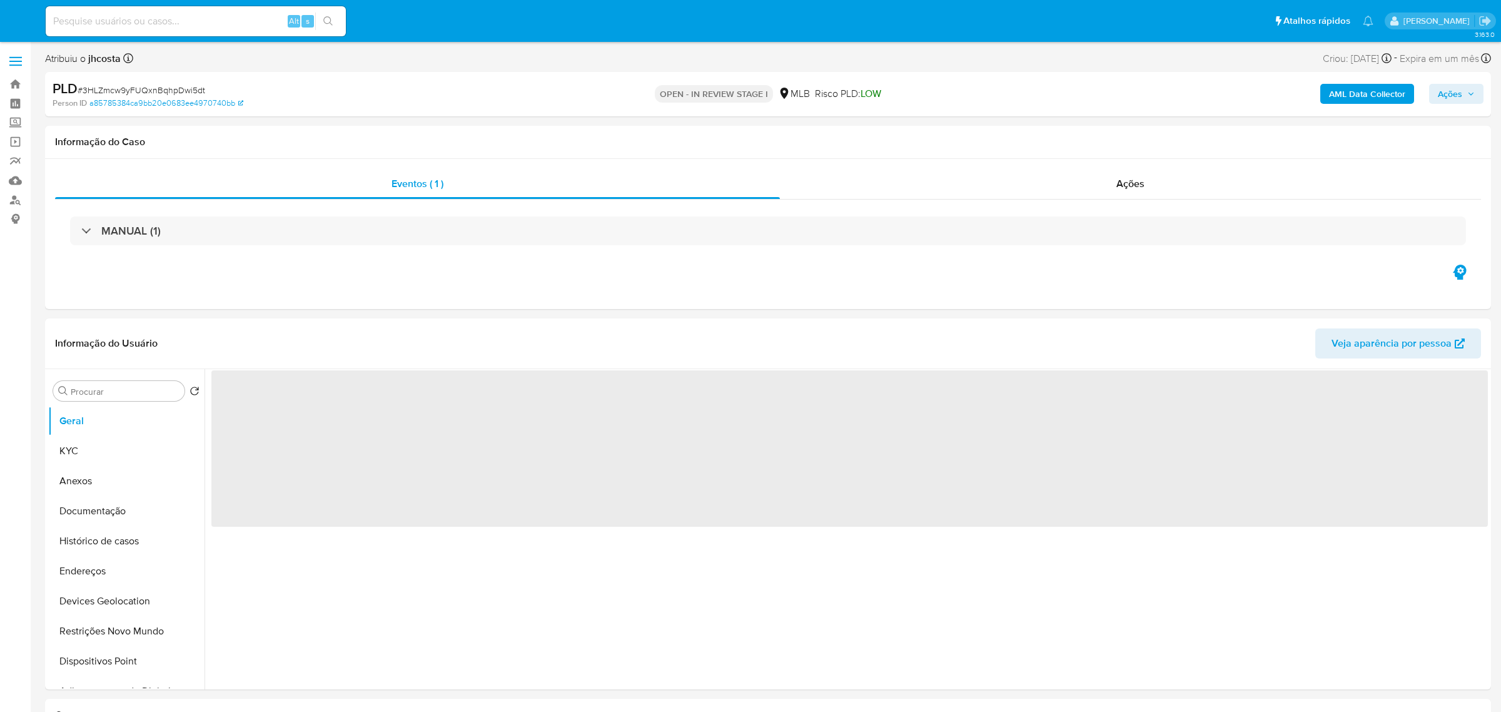
select select "10"
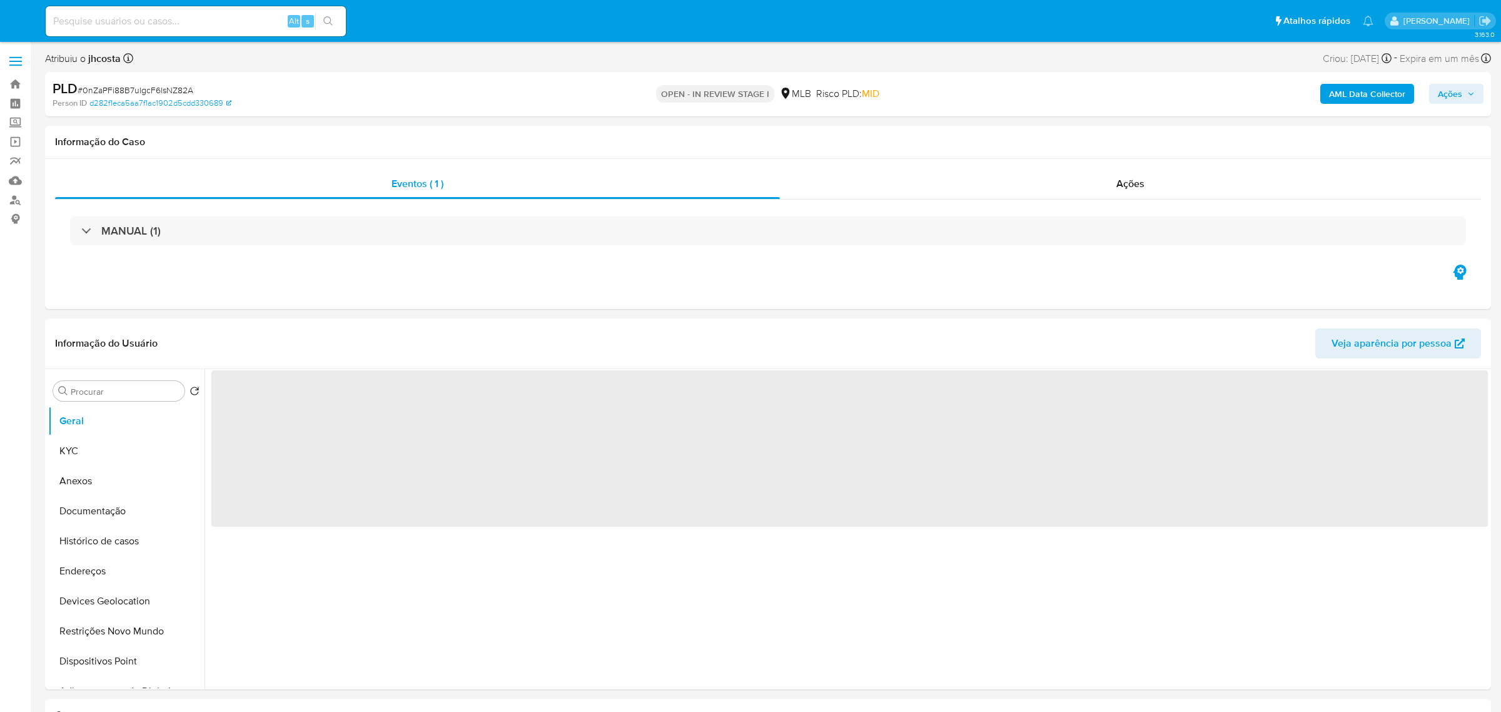
select select "10"
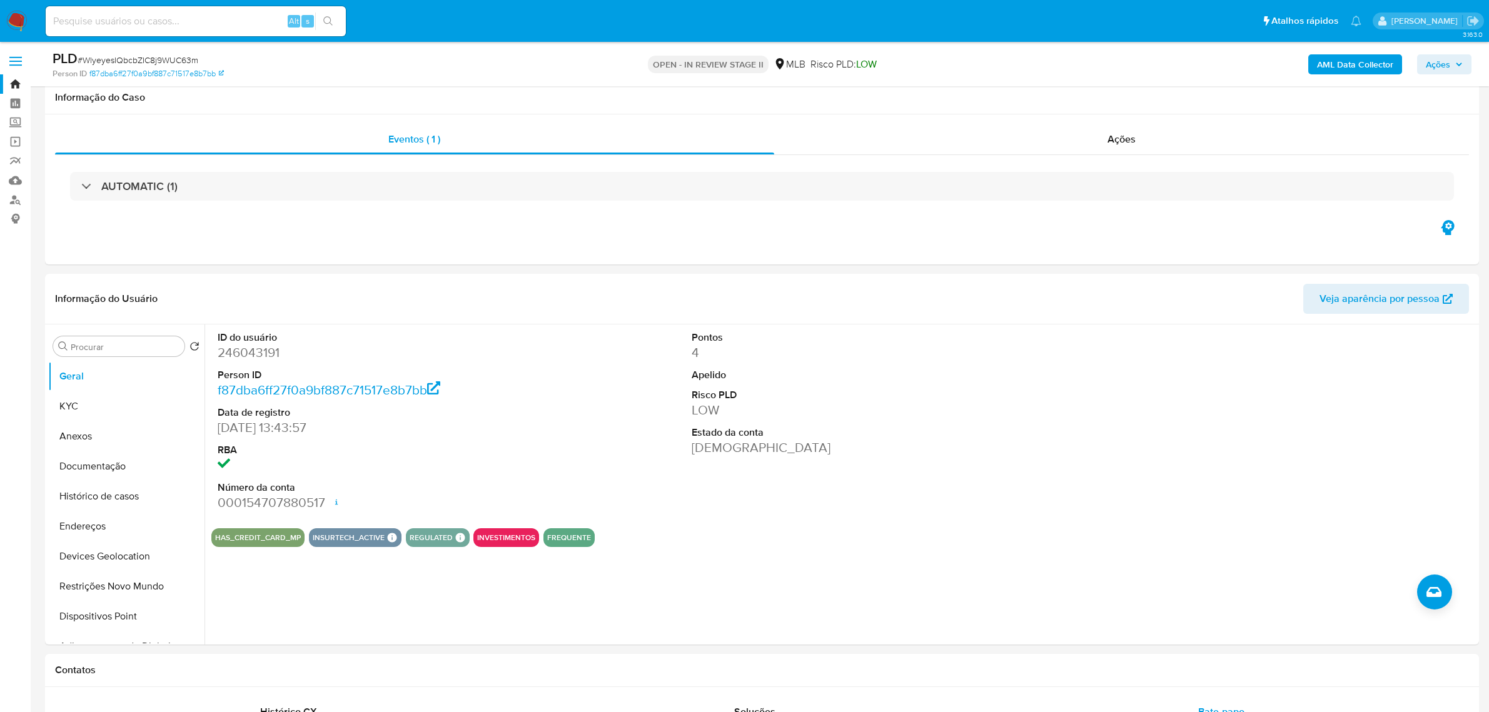
select select "10"
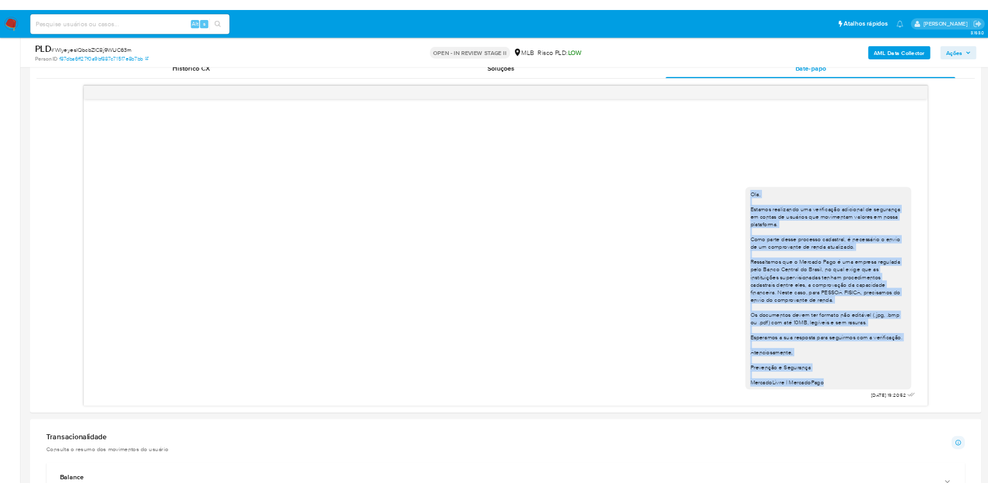
scroll to position [625, 0]
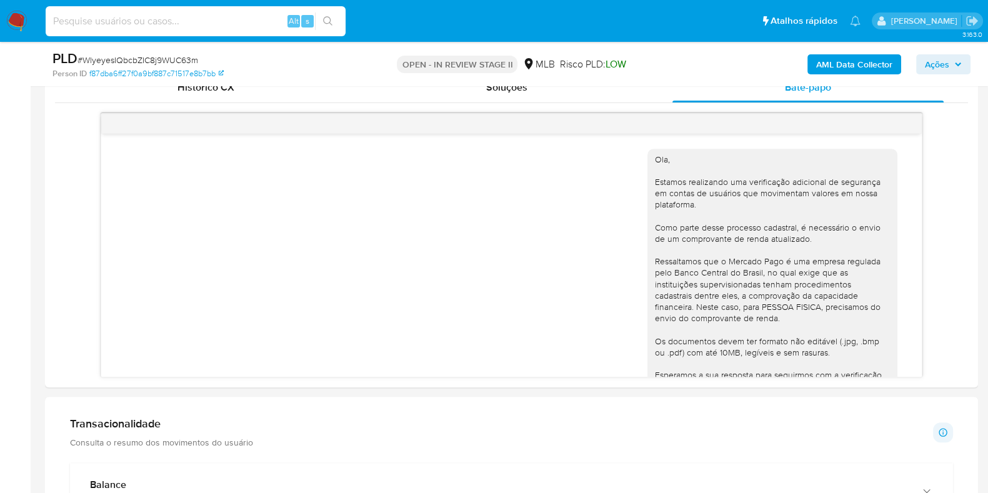
click at [191, 21] on input at bounding box center [196, 21] width 300 height 16
paste input "Y4xKAaS81xYS7q70HG5rBAKT"
type input "Y4xKAaS81xYS7q70HG5rBAKT"
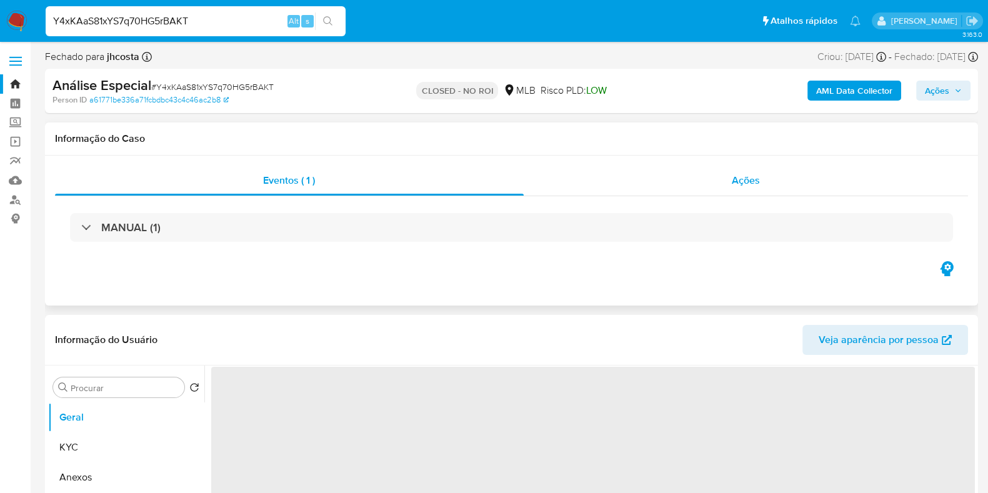
select select "10"
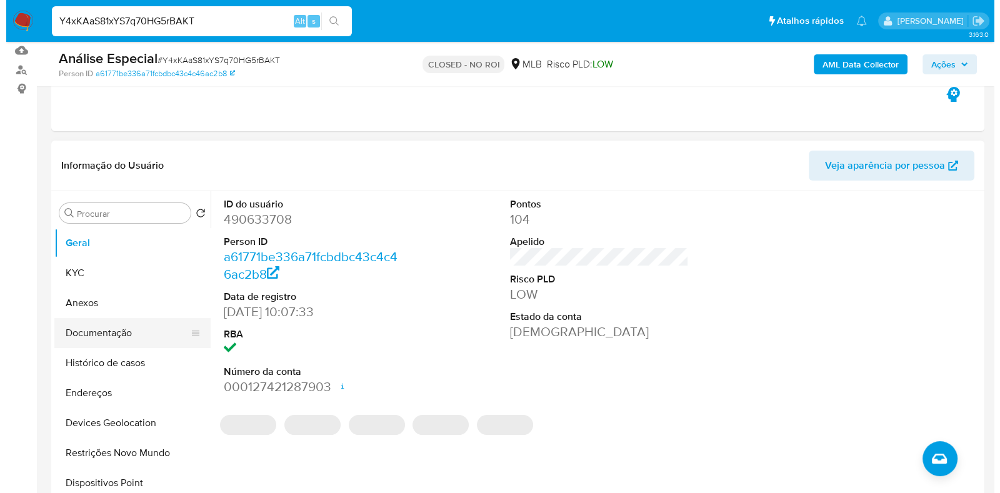
scroll to position [156, 0]
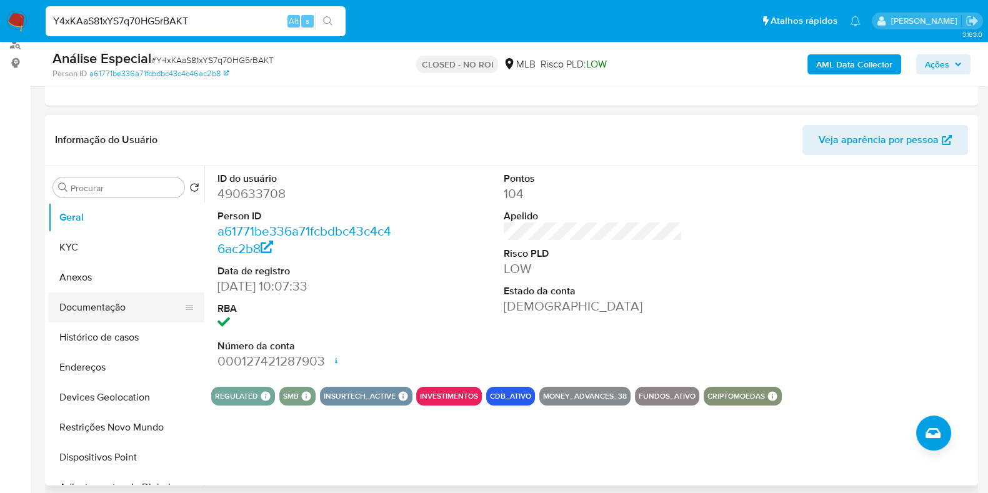
click at [107, 308] on button "Documentação" at bounding box center [121, 308] width 146 height 30
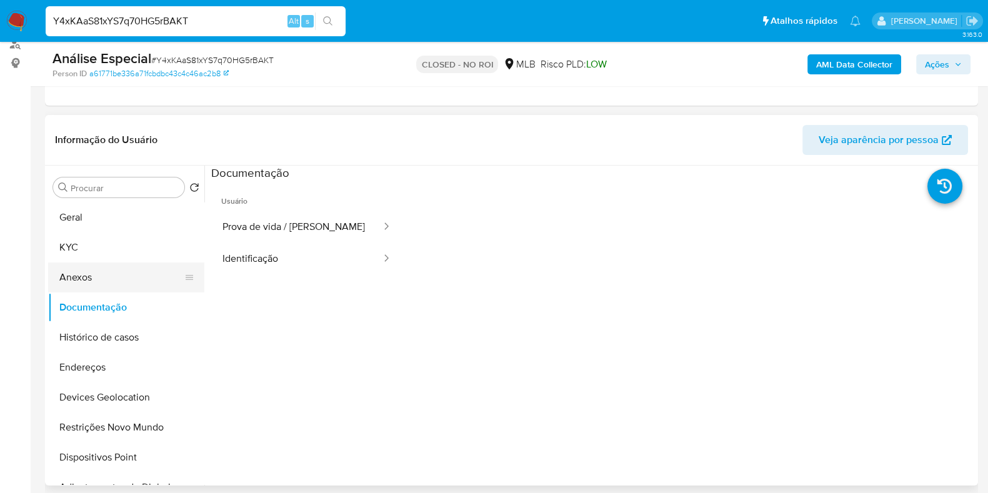
drag, startPoint x: 127, startPoint y: 265, endPoint x: 136, endPoint y: 267, distance: 9.0
click at [126, 265] on button "Anexos" at bounding box center [121, 278] width 146 height 30
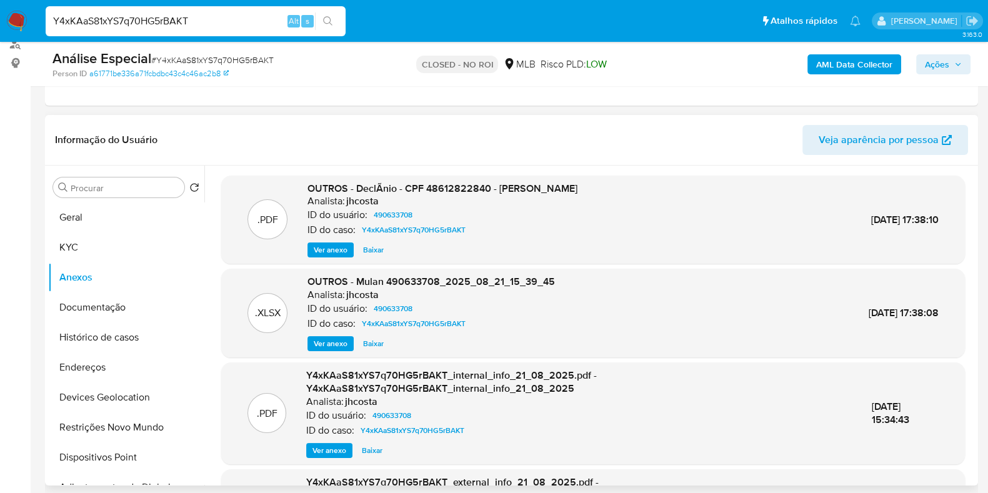
click at [332, 246] on span "Ver anexo" at bounding box center [331, 250] width 34 height 13
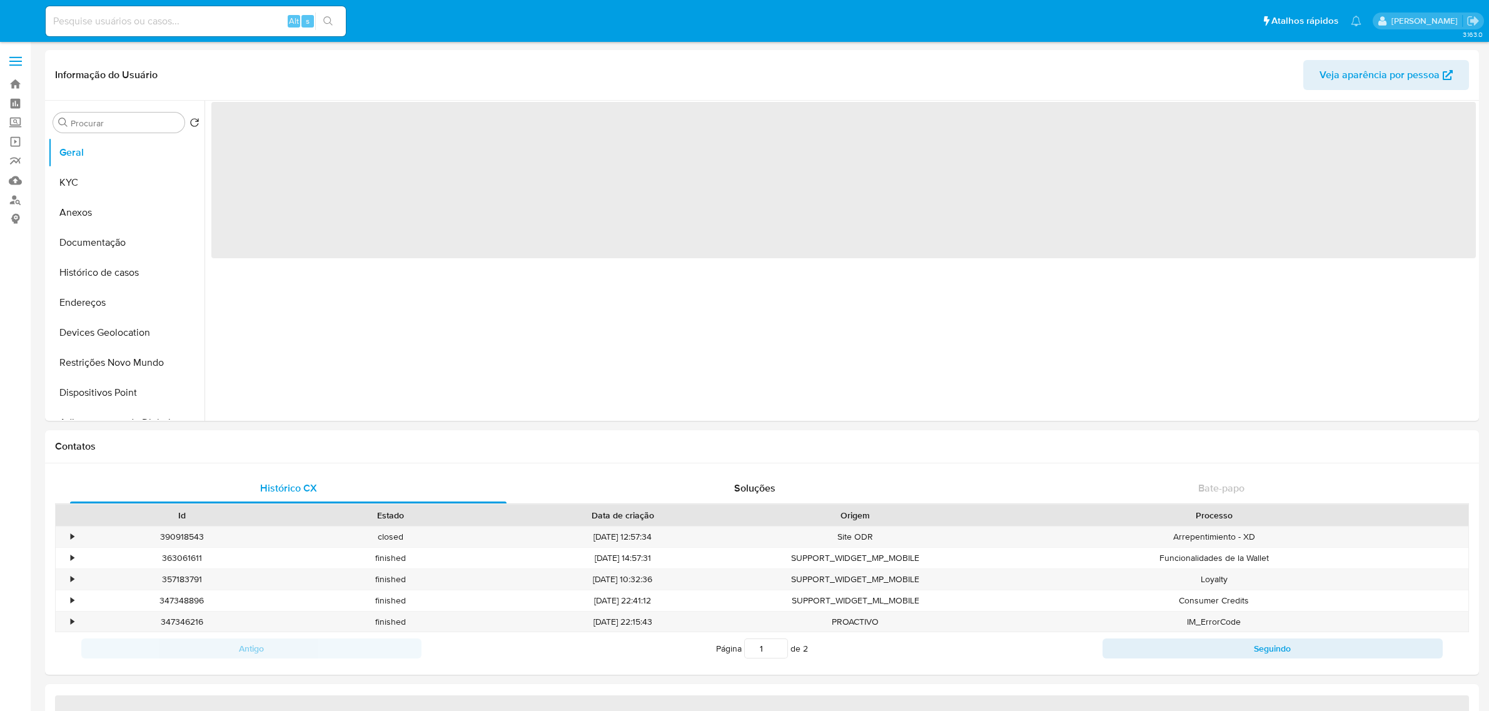
select select "10"
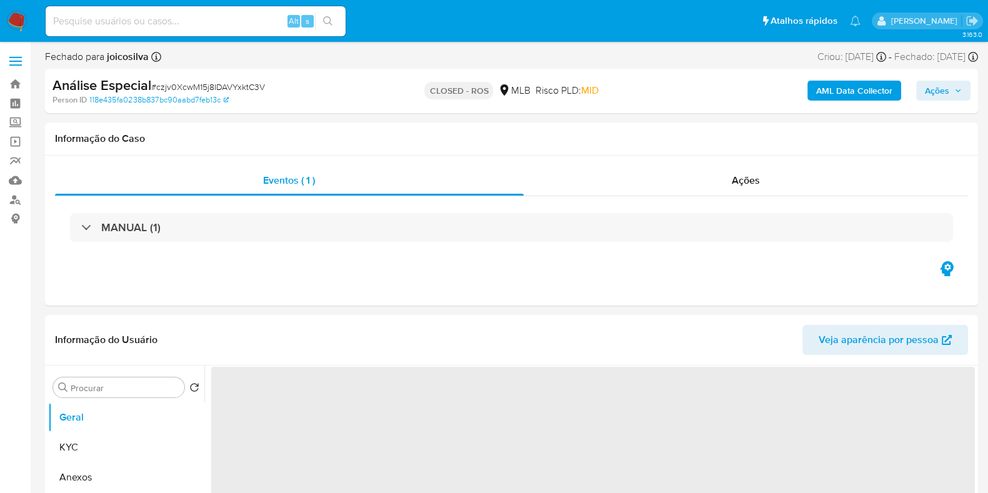
select select "10"
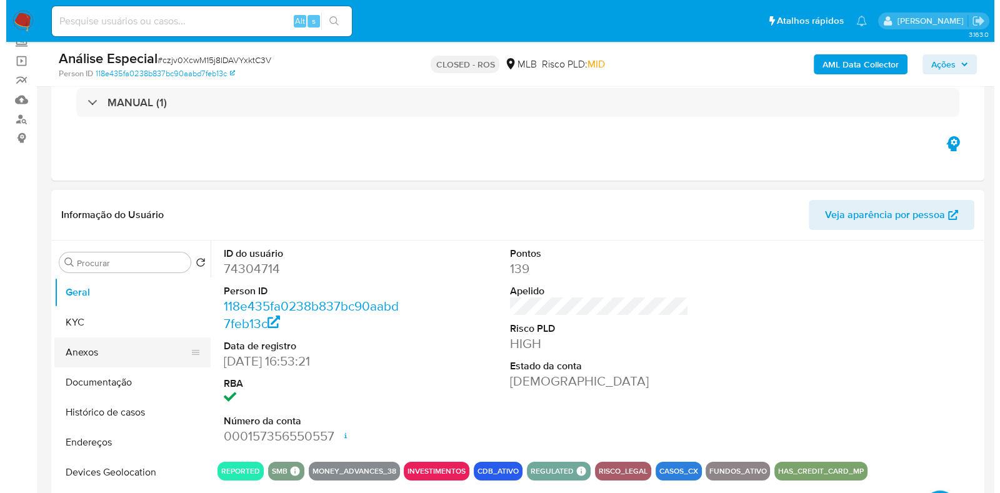
scroll to position [156, 0]
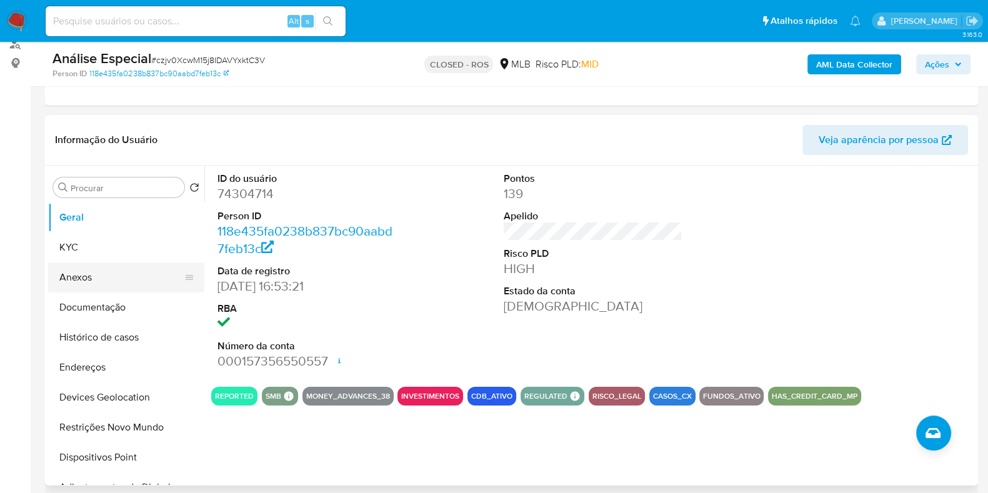
click at [101, 277] on button "Anexos" at bounding box center [121, 278] width 146 height 30
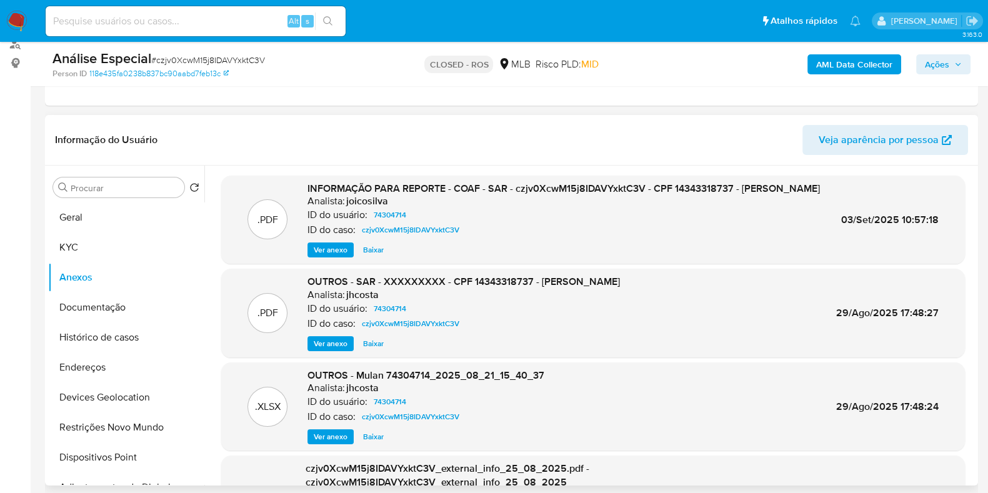
click at [331, 256] on span "Ver anexo" at bounding box center [331, 250] width 34 height 13
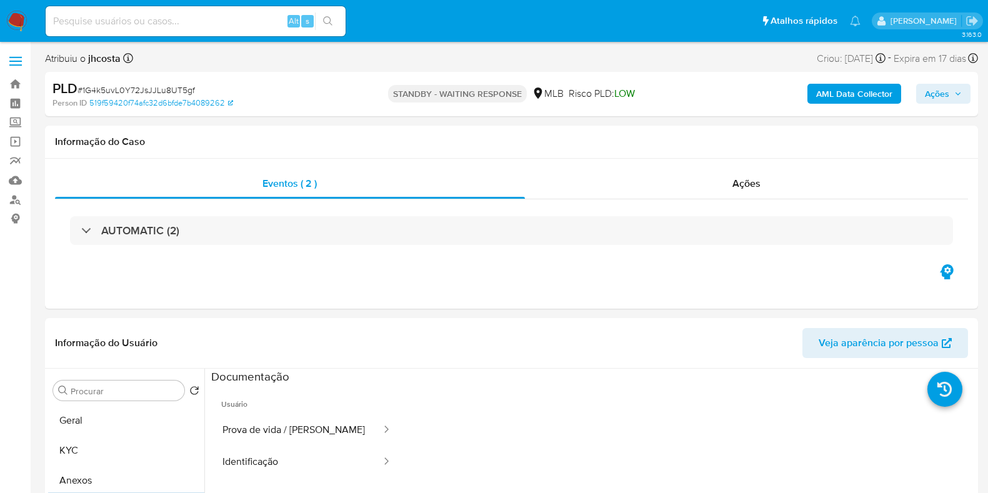
select select "10"
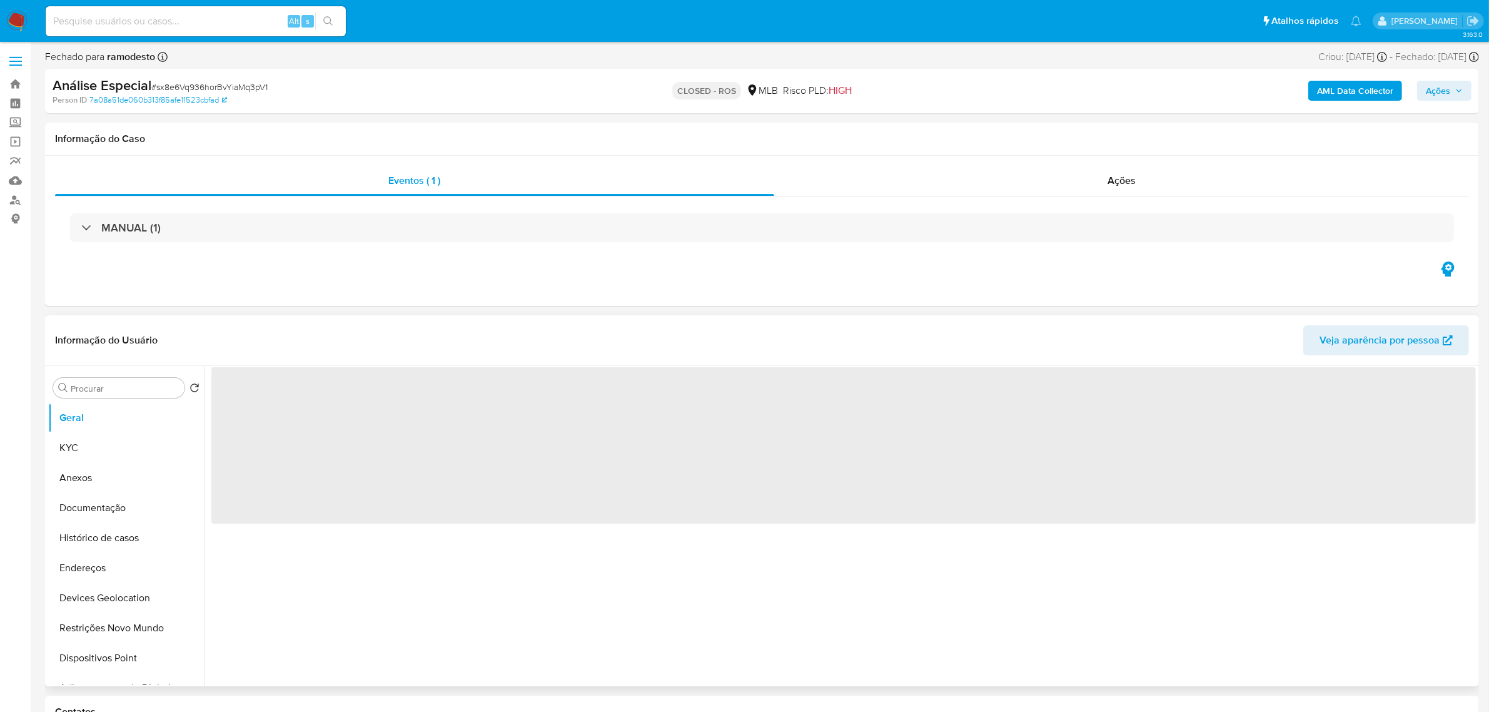
select select "10"
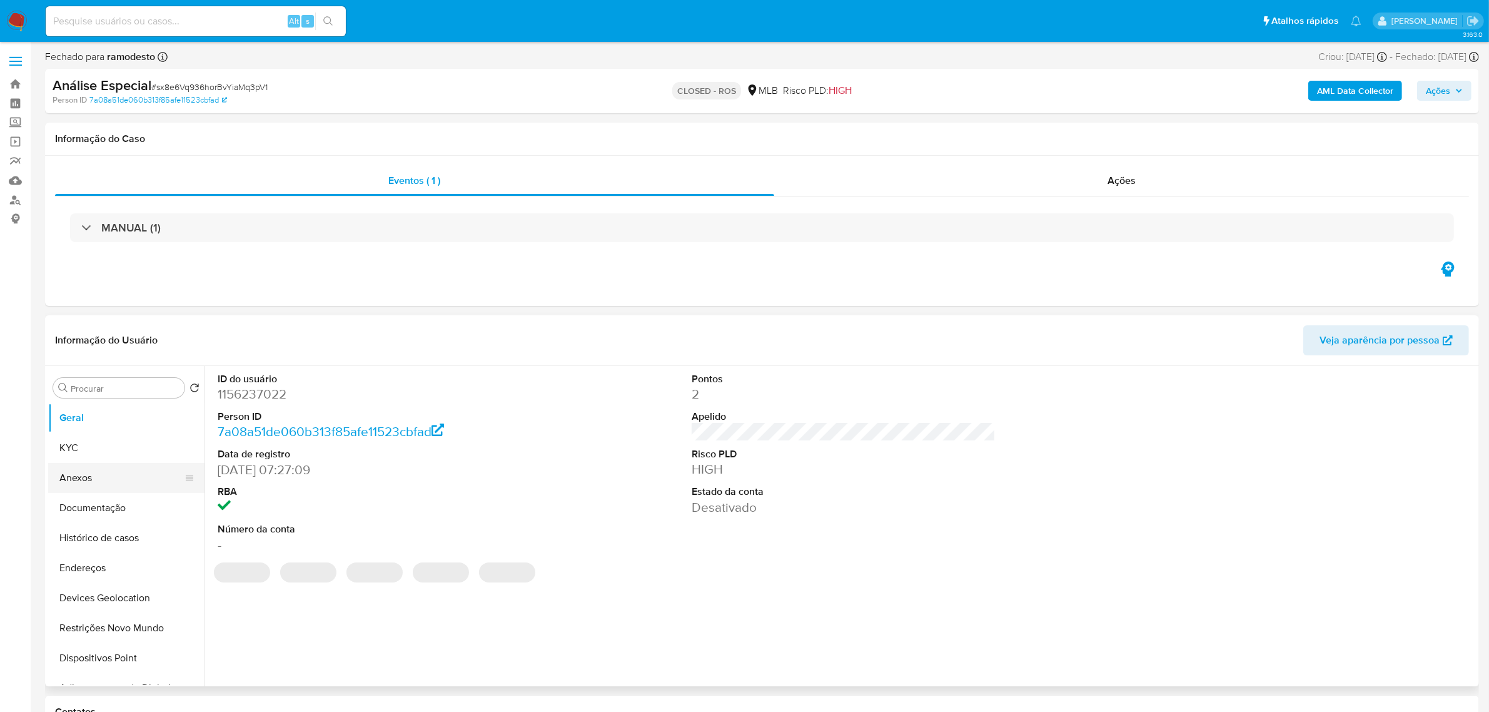
click at [126, 476] on button "Anexos" at bounding box center [121, 478] width 146 height 30
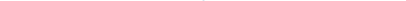
scroll to position [156, 0]
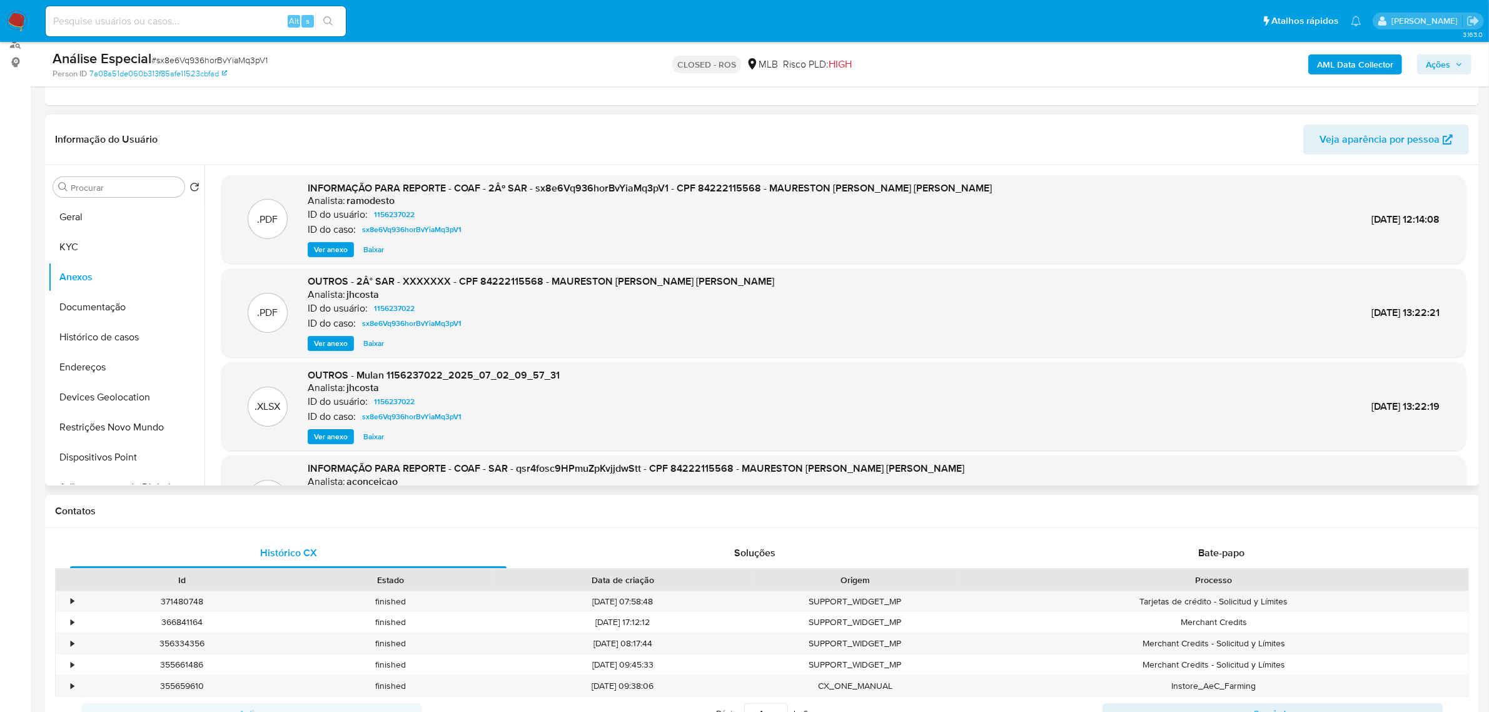
click at [326, 253] on span "Ver anexo" at bounding box center [331, 249] width 34 height 13
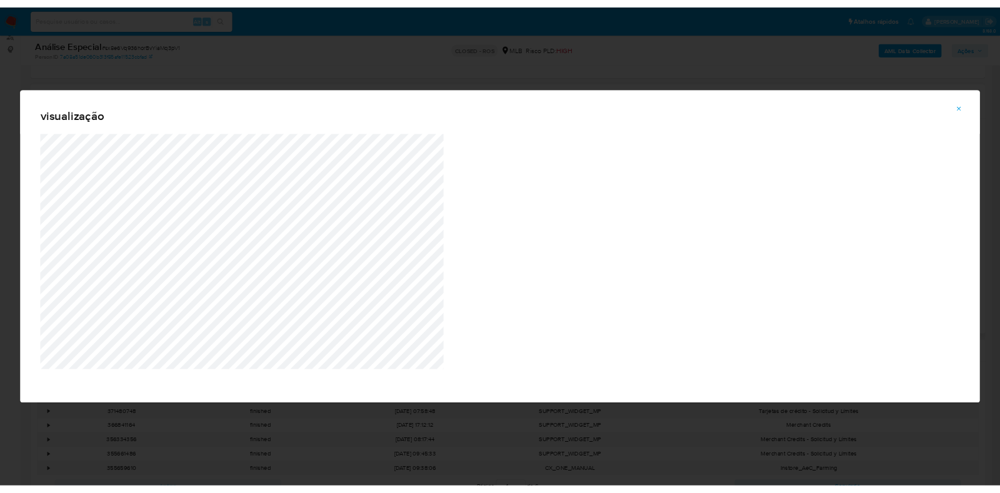
scroll to position [156, 0]
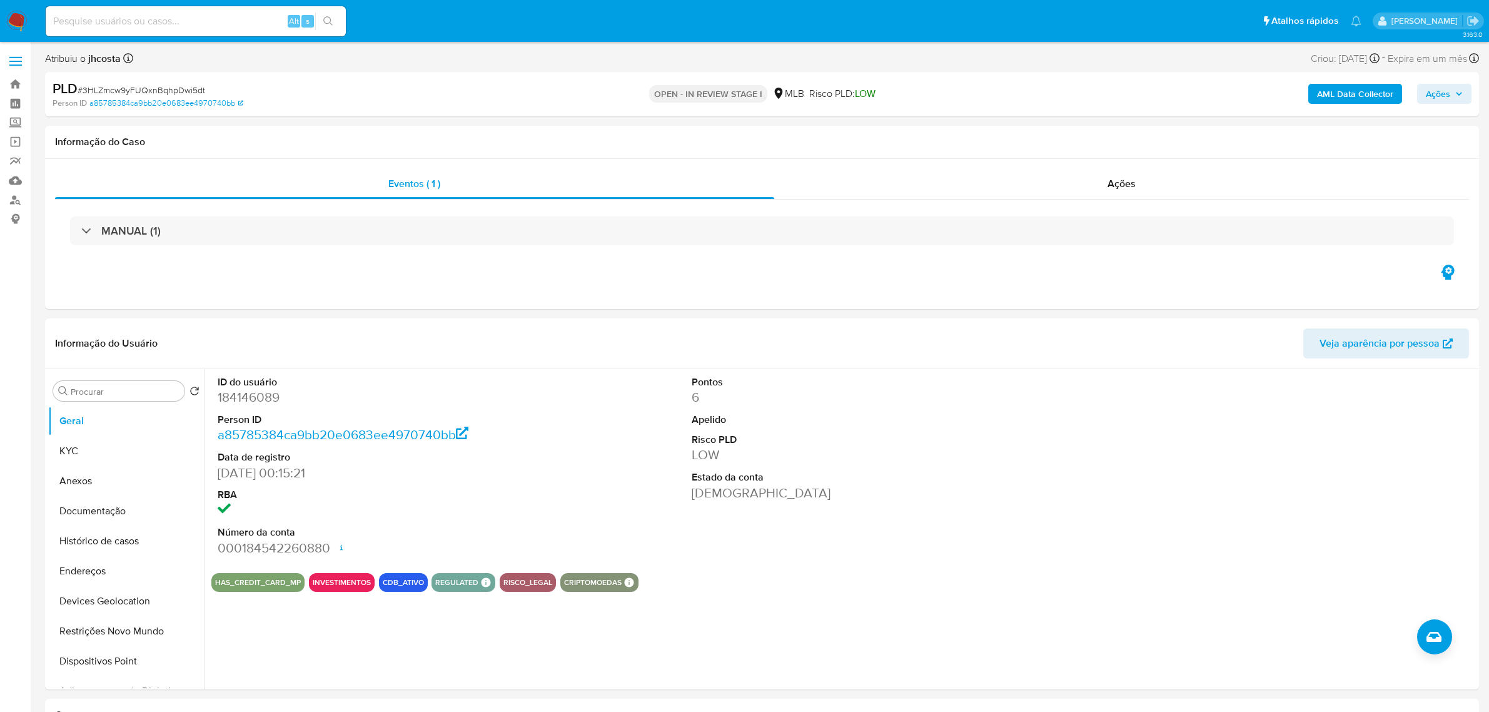
select select "10"
click at [270, 396] on dd "184146089" at bounding box center [370, 397] width 304 height 18
copy dd "184146089"
click at [498, 388] on dt "ID do usuário" at bounding box center [370, 382] width 304 height 14
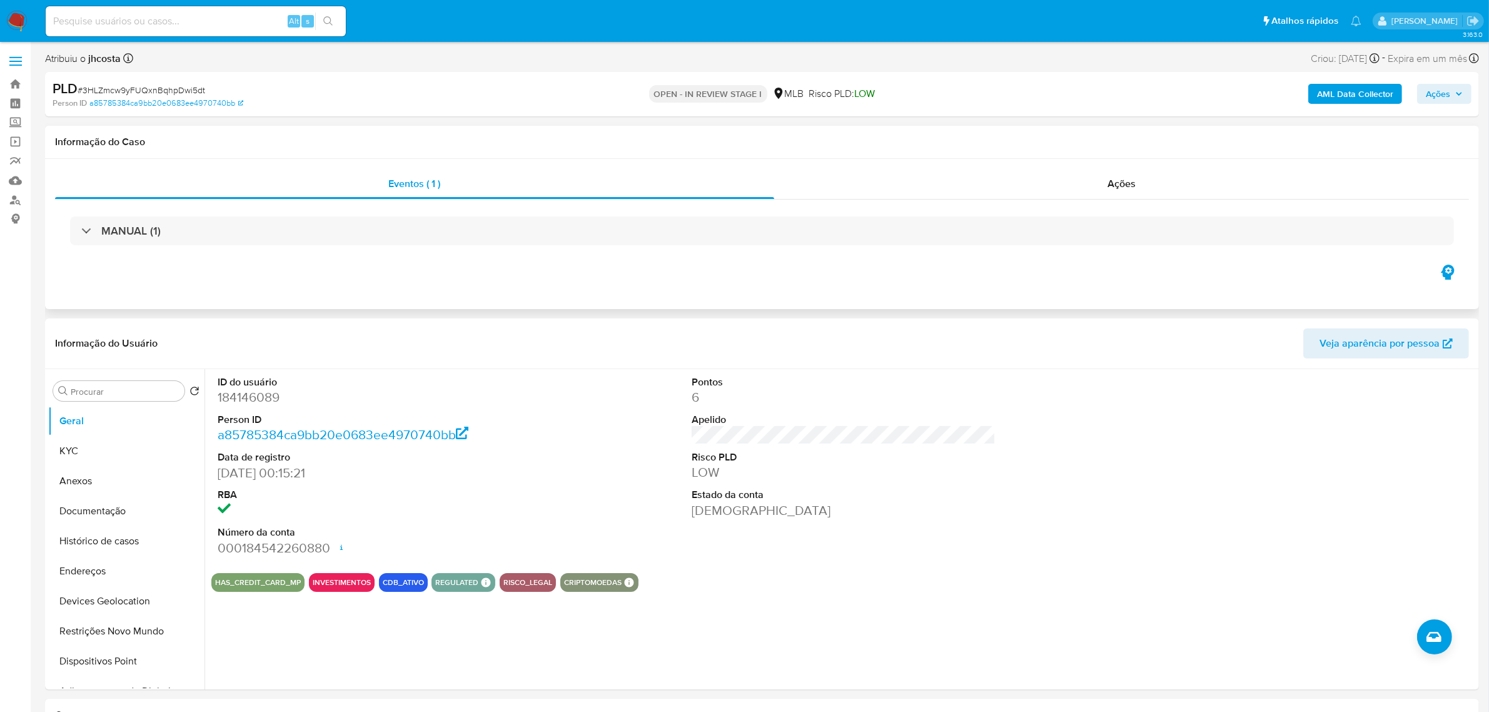
scroll to position [78, 0]
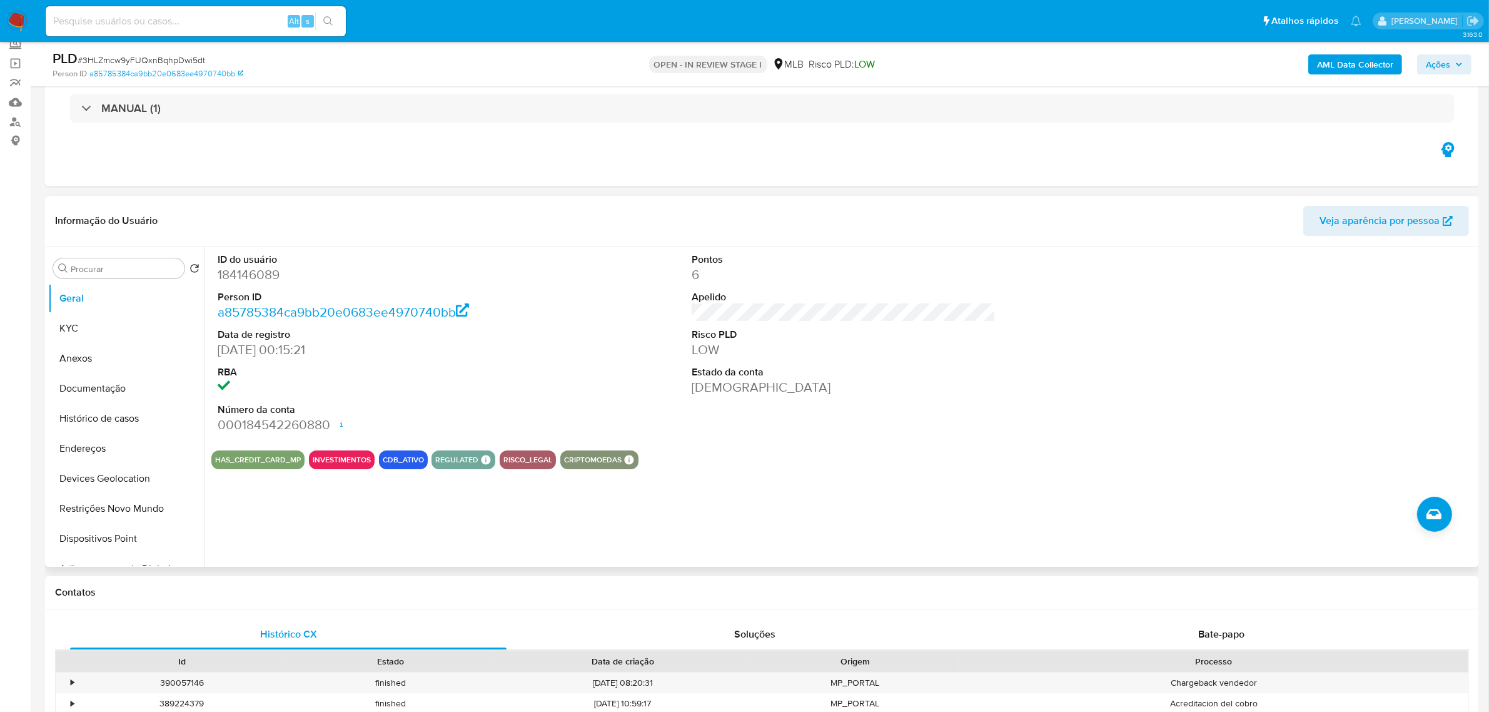
click at [473, 248] on div "ID do usuário 184146089 Person ID a85785384ca9bb20e0683ee4970740bb Data de regi…" at bounding box center [369, 343] width 316 height 194
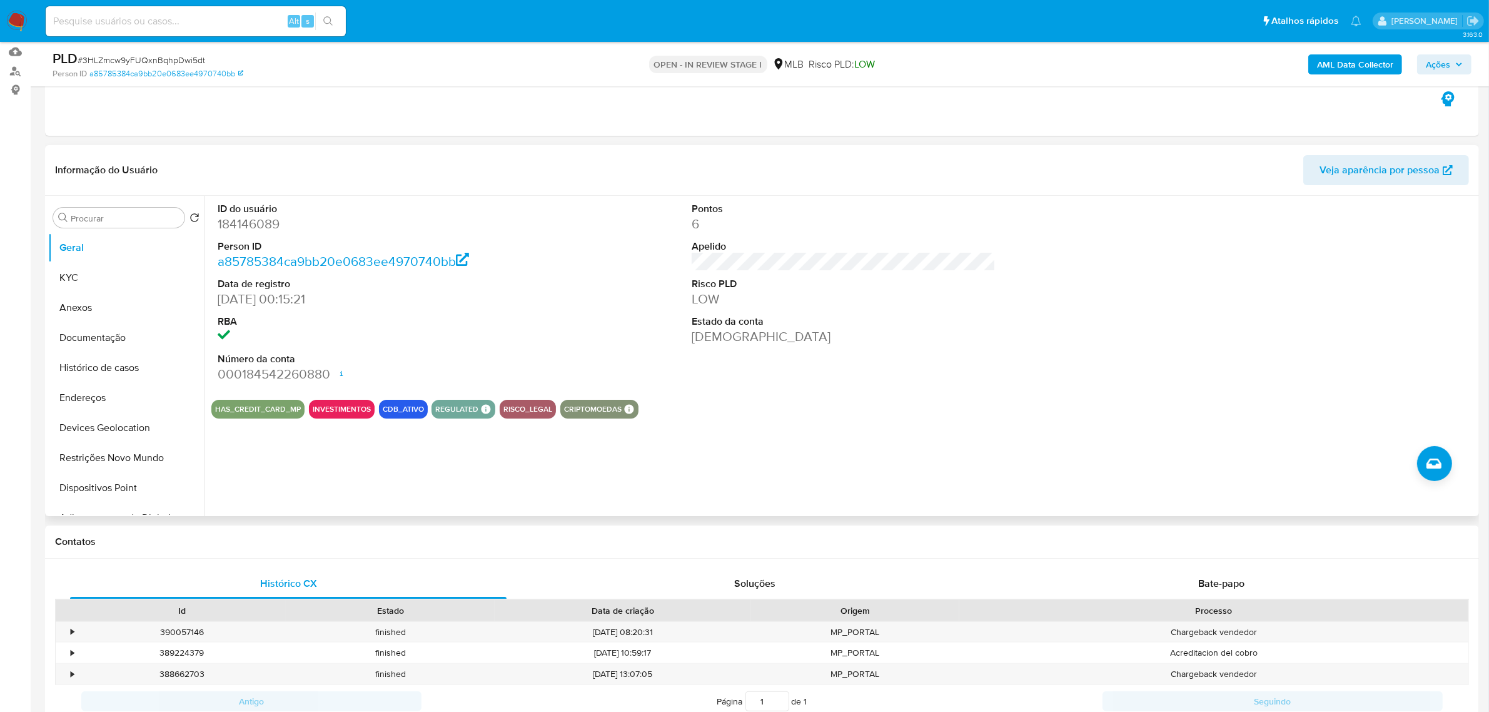
scroll to position [156, 0]
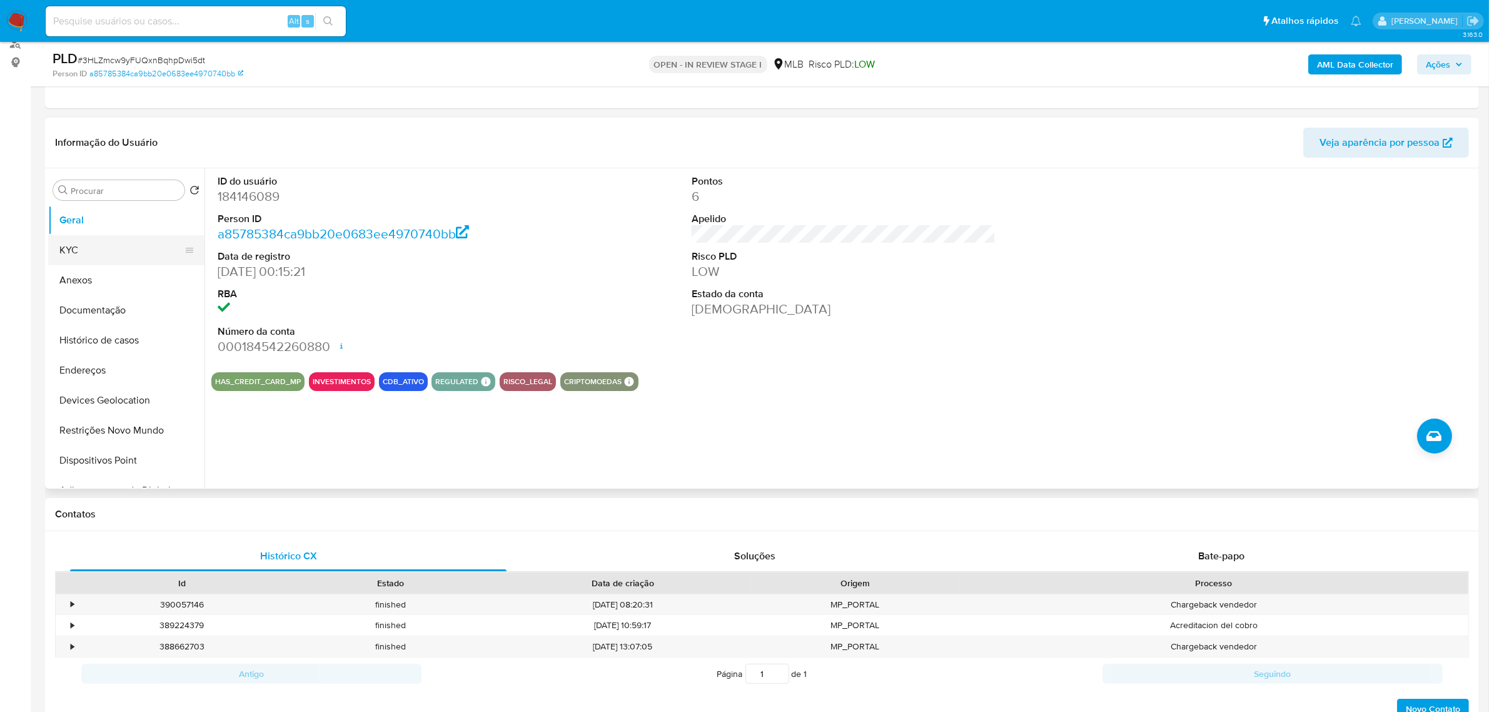
click at [97, 252] on button "KYC" at bounding box center [121, 250] width 146 height 30
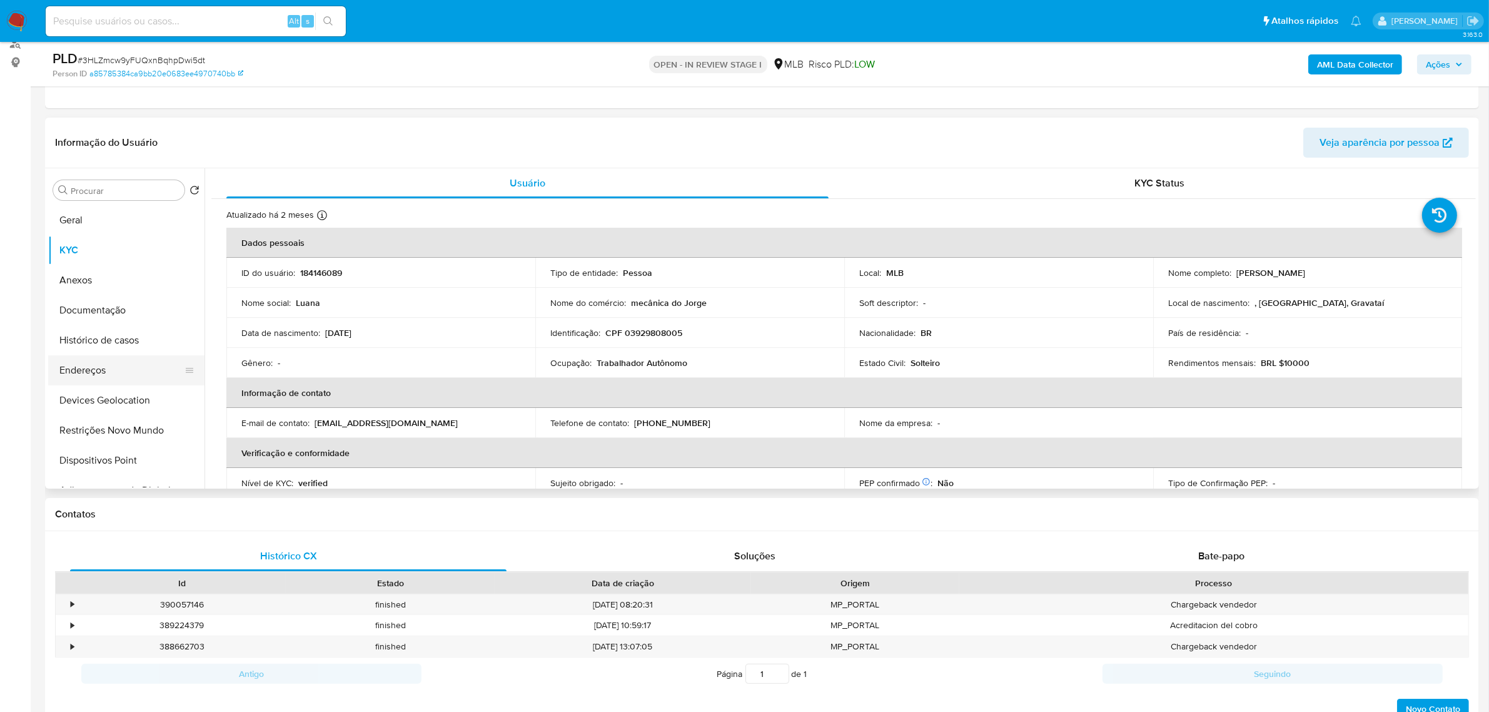
click at [94, 363] on button "Endereços" at bounding box center [121, 370] width 146 height 30
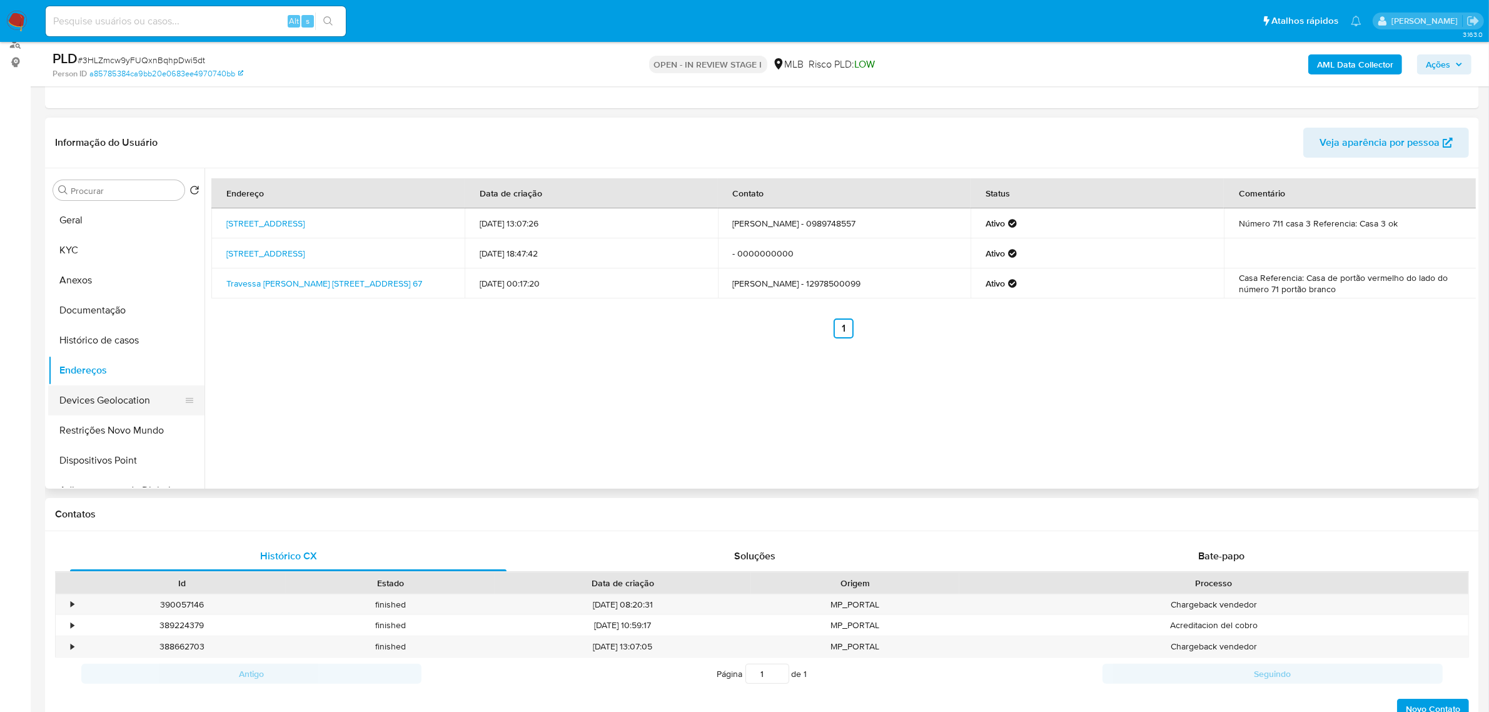
click at [98, 393] on button "Devices Geolocation" at bounding box center [121, 400] width 146 height 30
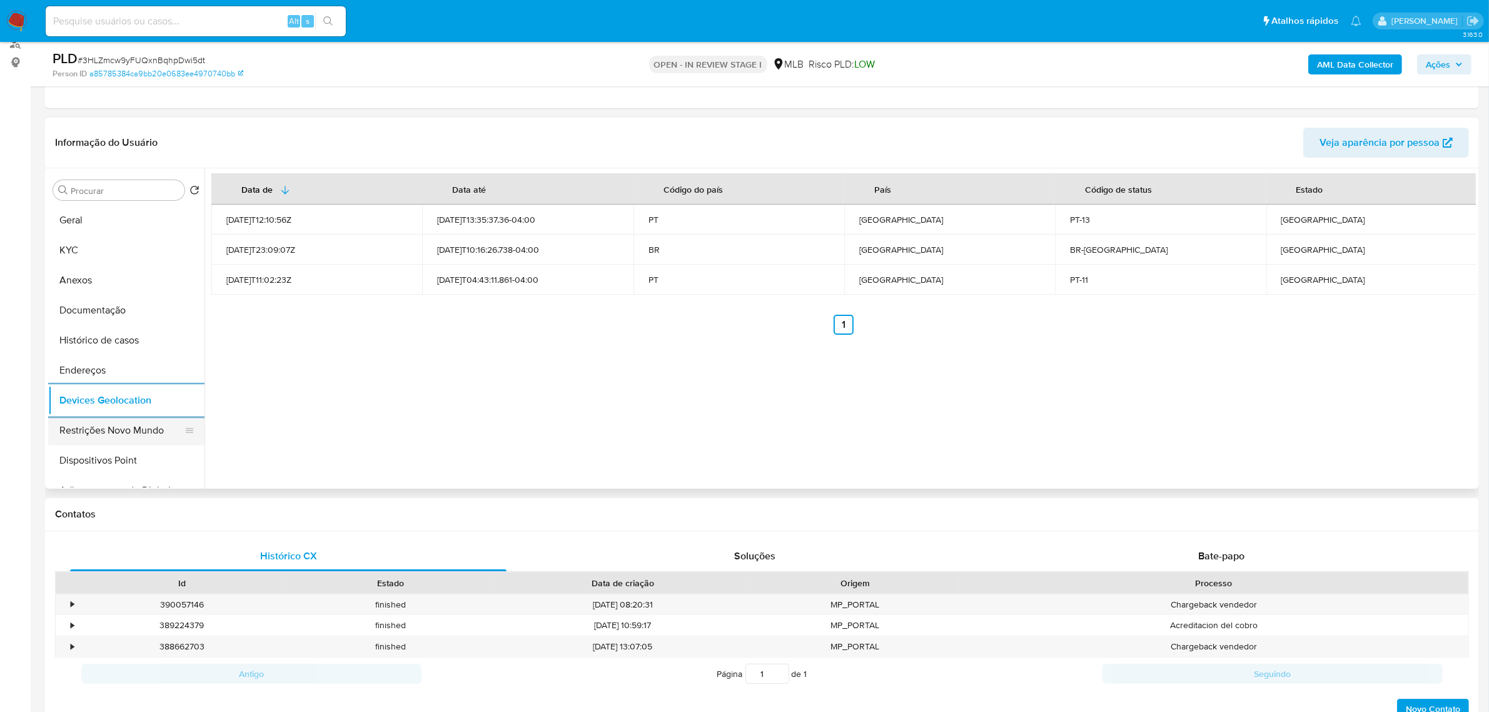
click at [149, 427] on button "Restrições Novo Mundo" at bounding box center [121, 430] width 146 height 30
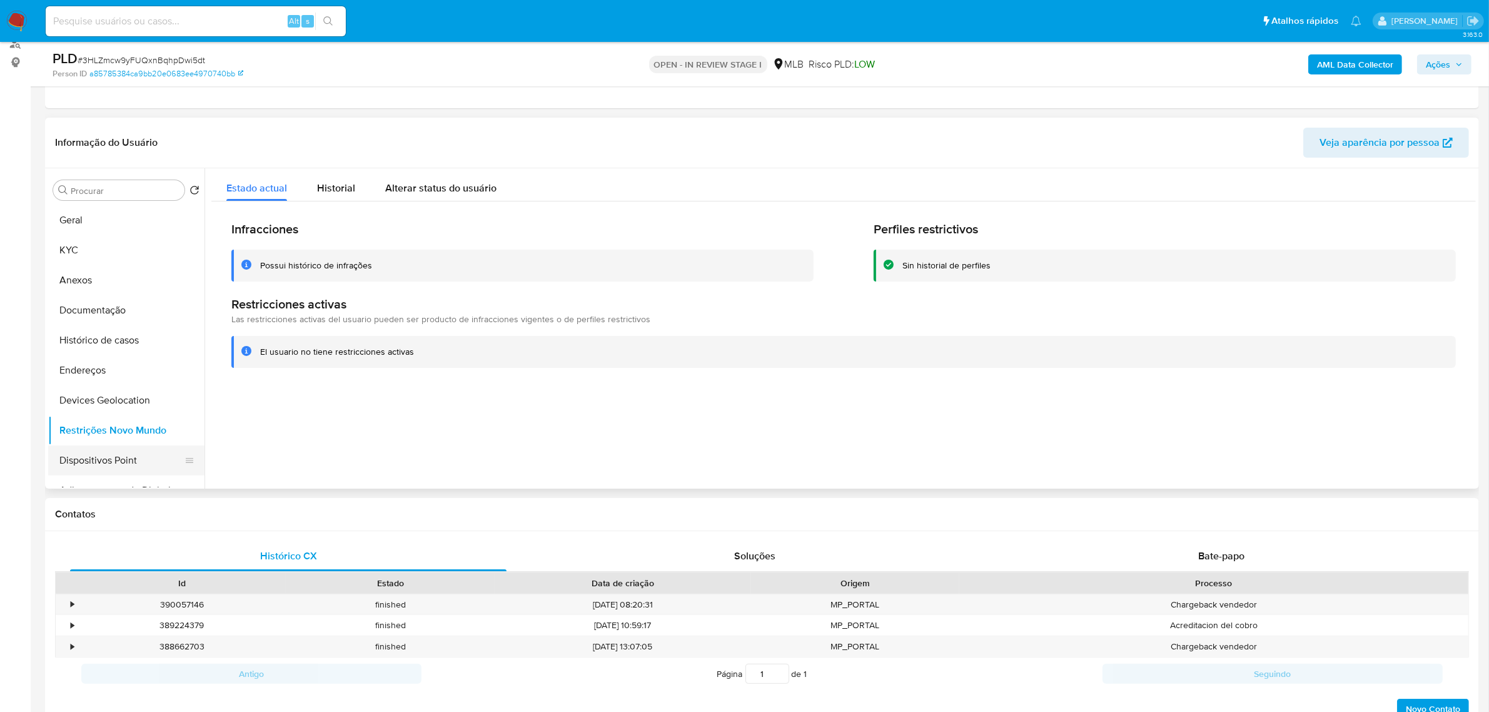
click at [125, 463] on button "Dispositivos Point" at bounding box center [121, 460] width 146 height 30
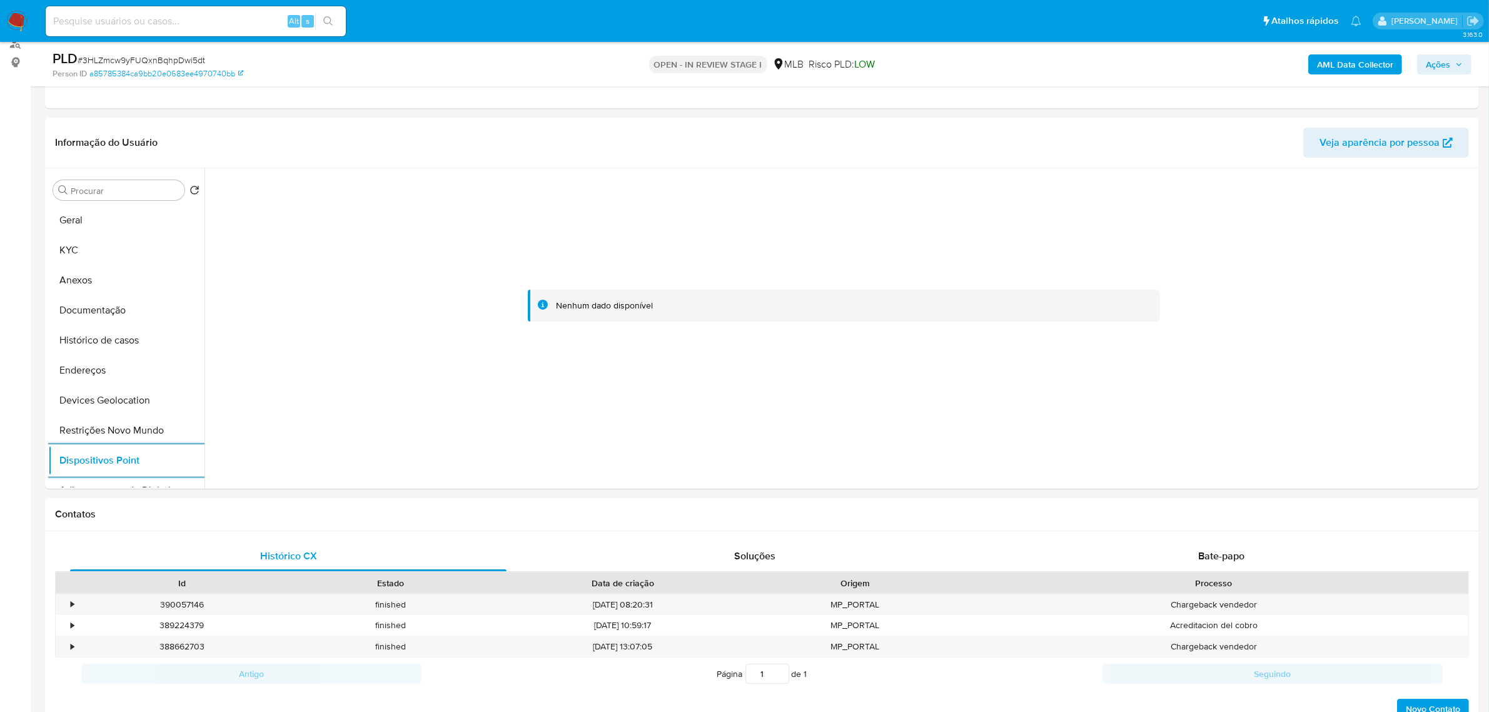
click at [1351, 66] on b "AML Data Collector" at bounding box center [1355, 64] width 76 height 20
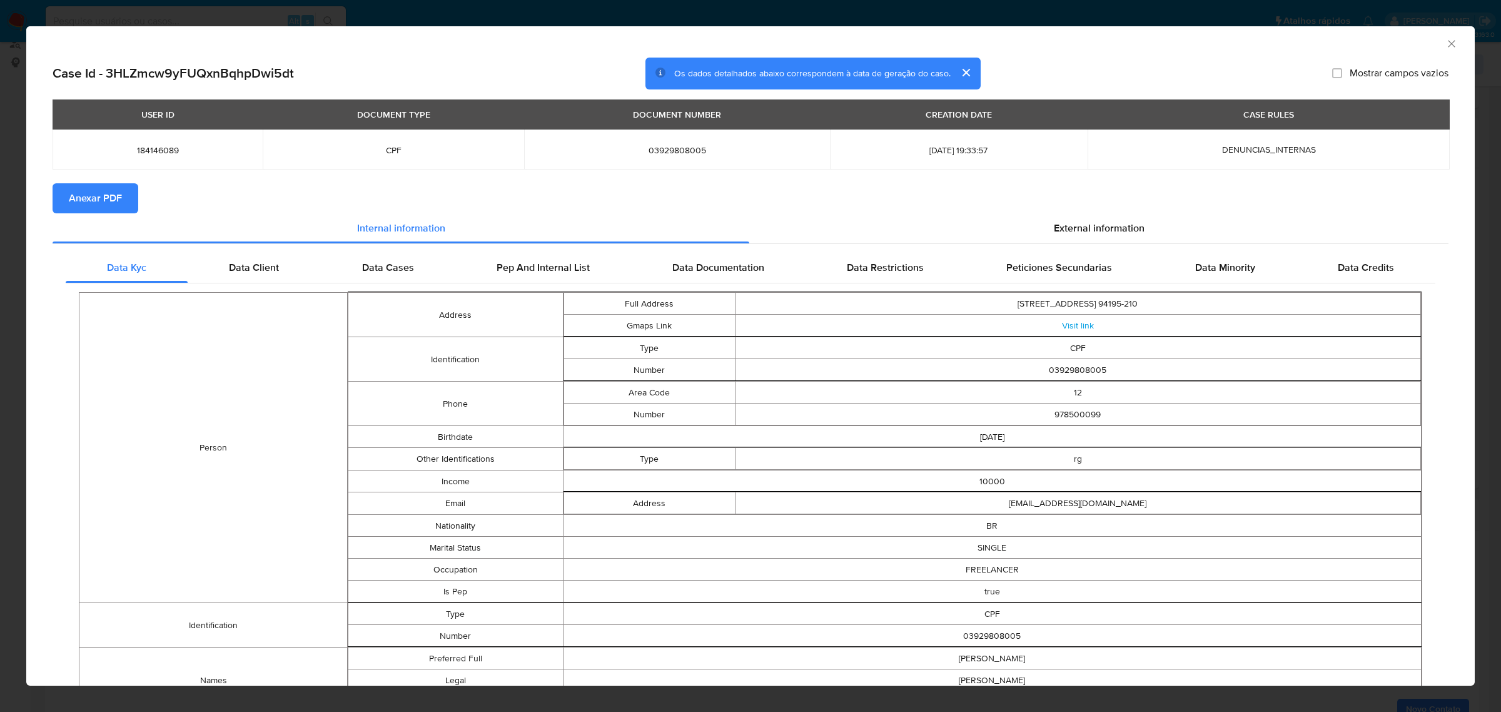
click at [110, 198] on span "Anexar PDF" at bounding box center [95, 198] width 53 height 28
click at [1067, 239] on div "External information" at bounding box center [1098, 231] width 699 height 30
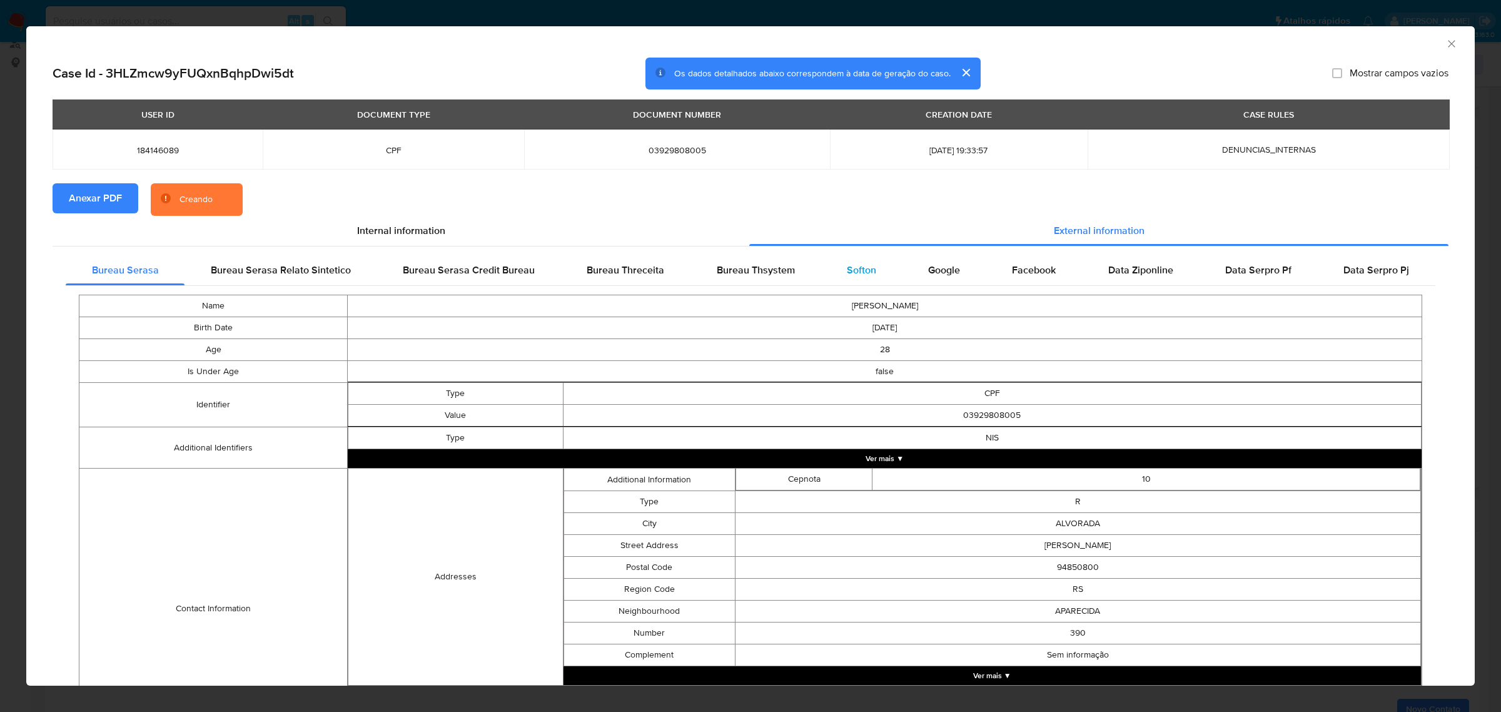
click at [847, 276] on span "Softon" at bounding box center [861, 270] width 29 height 14
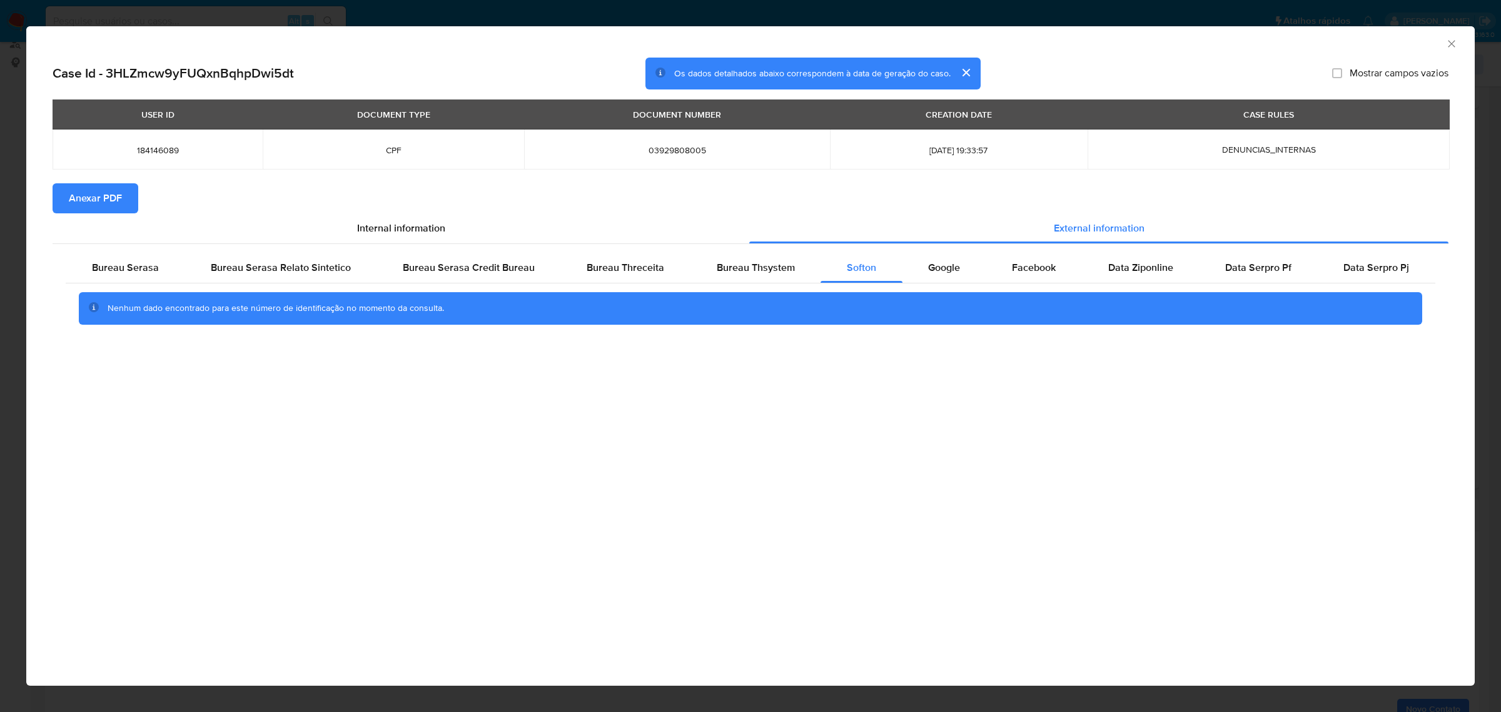
click at [1456, 41] on icon "Fechar a janela" at bounding box center [1451, 44] width 13 height 13
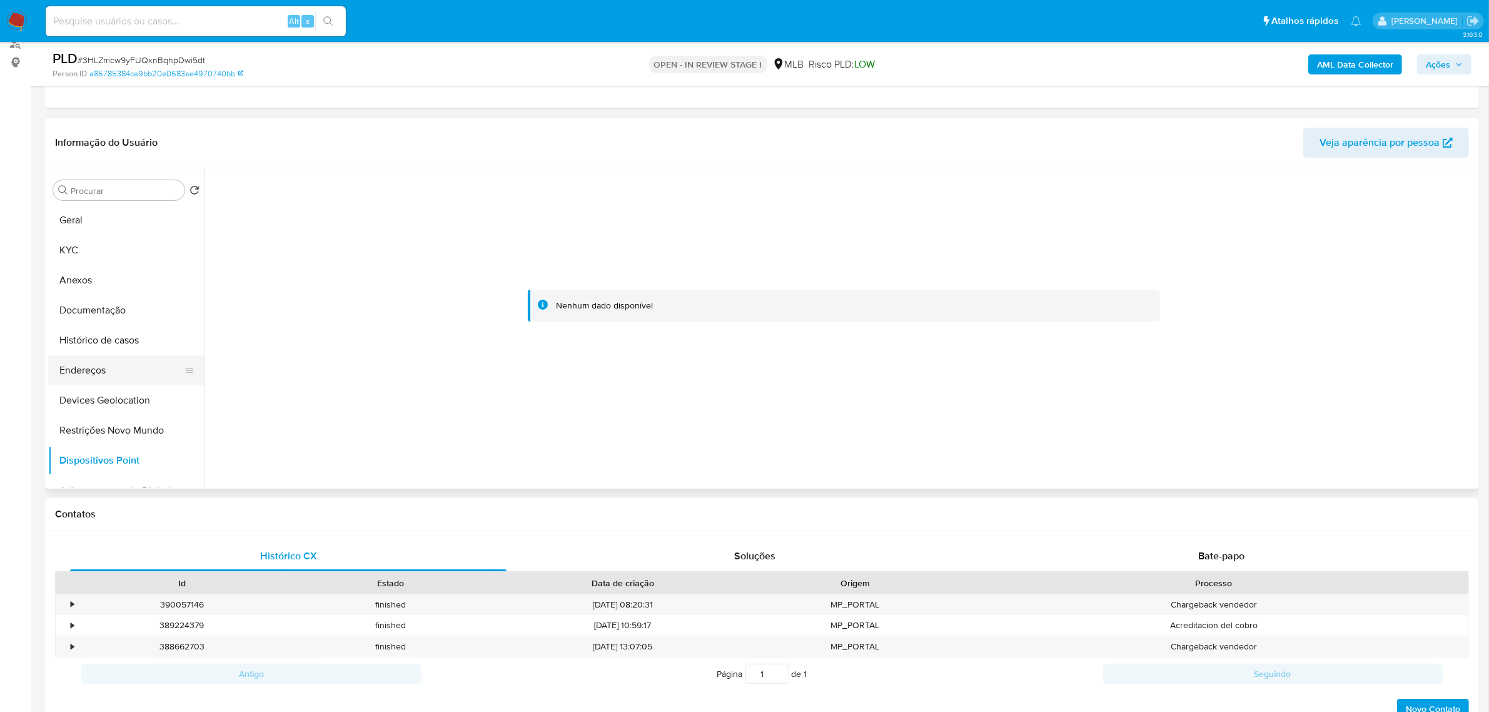
click at [107, 374] on button "Endereços" at bounding box center [121, 370] width 146 height 30
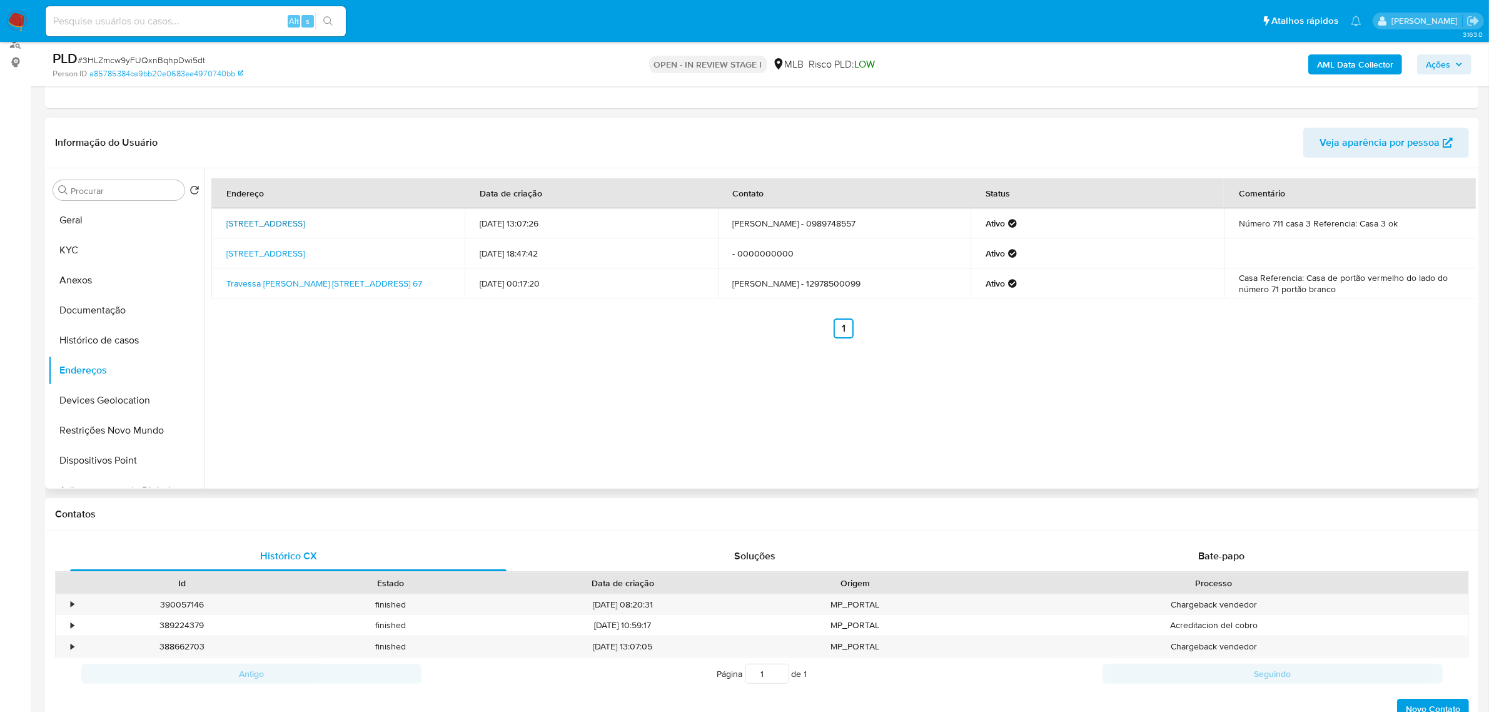
drag, startPoint x: 223, startPoint y: 218, endPoint x: 430, endPoint y: 219, distance: 207.0
click at [430, 219] on td "Rua Bagé 711, Gravataí, Rio Grande Do Sul, 94090190, Brasil 711" at bounding box center [337, 223] width 253 height 30
copy link "Rua Bagé 711, Gravataí, Rio Grande Do Sul, 94090190"
click at [304, 217] on link "Rua Bagé 711, Gravataí, Rio Grande Do Sul, 94090190, Brasil 711" at bounding box center [265, 223] width 78 height 13
click at [116, 244] on button "KYC" at bounding box center [121, 250] width 146 height 30
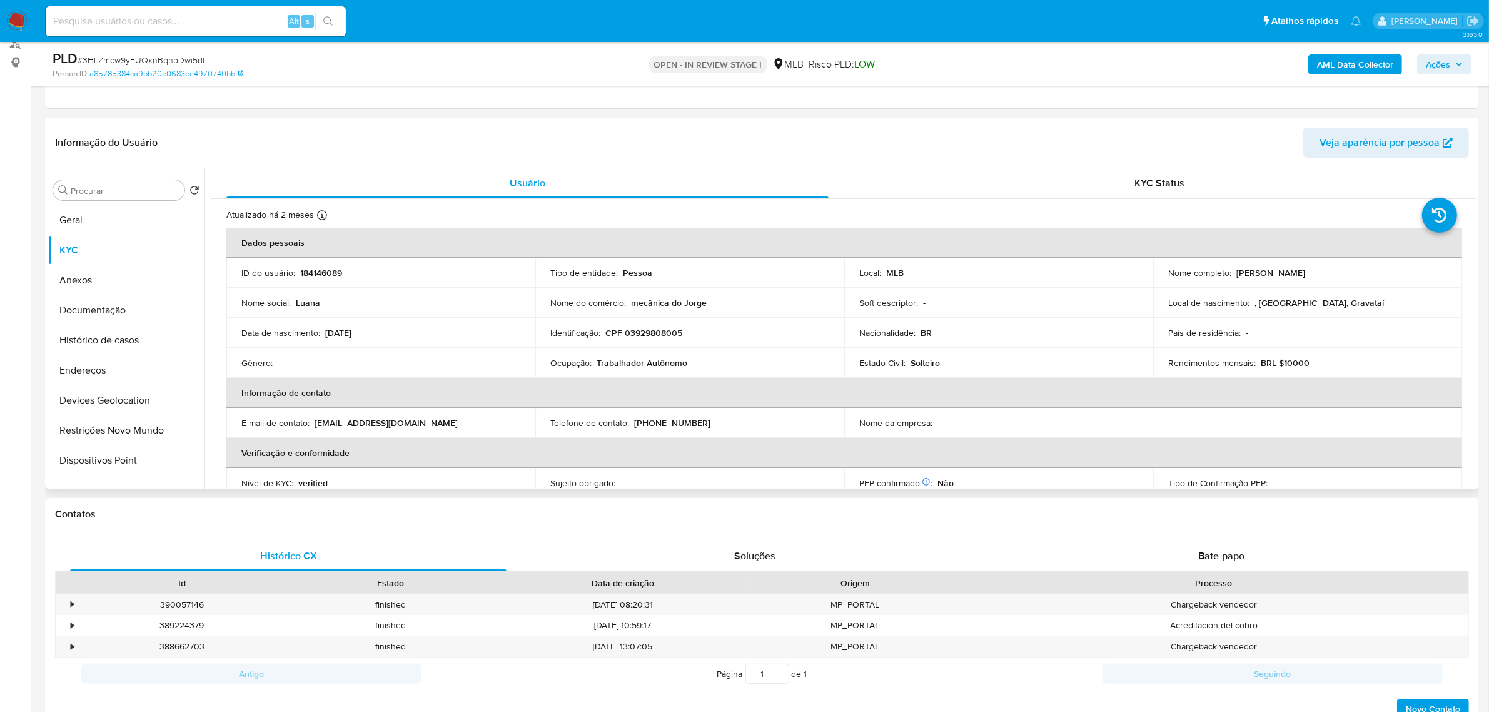
click at [656, 333] on p "CPF 03929808005" at bounding box center [643, 332] width 77 height 11
copy p "03929808005"
click at [104, 308] on button "Documentação" at bounding box center [121, 310] width 146 height 30
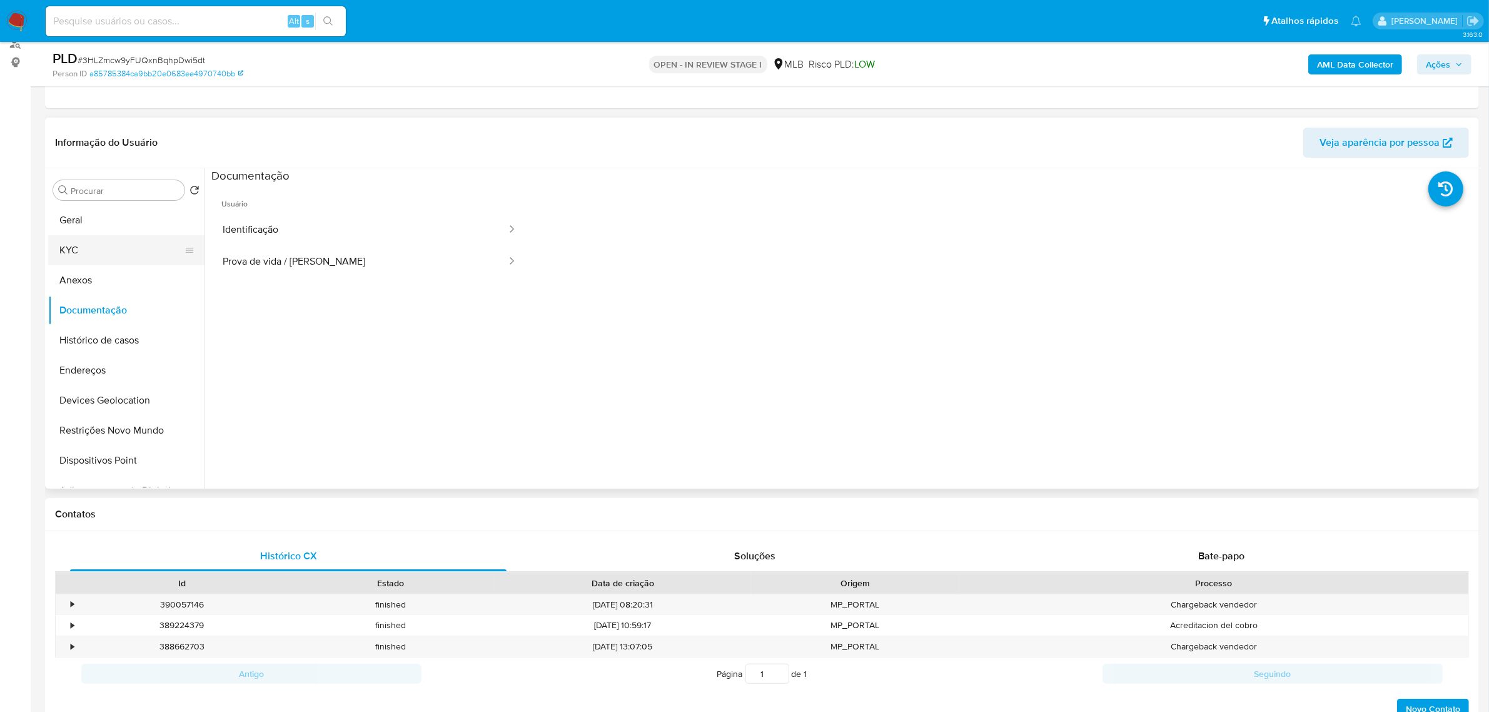
click at [98, 241] on button "KYC" at bounding box center [121, 250] width 146 height 30
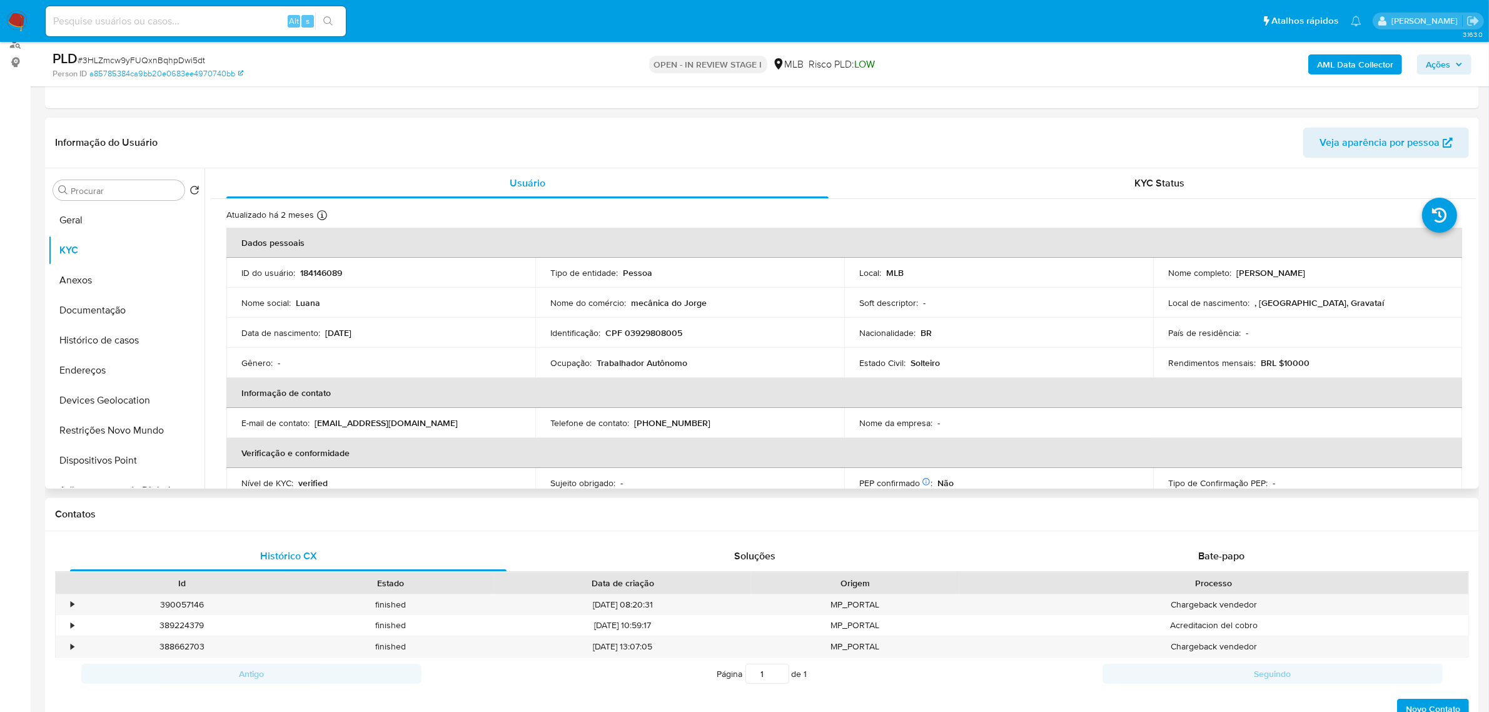
click at [641, 334] on p "CPF 03929808005" at bounding box center [643, 332] width 77 height 11
copy p "03929808005"
click at [101, 301] on button "Documentação" at bounding box center [121, 310] width 146 height 30
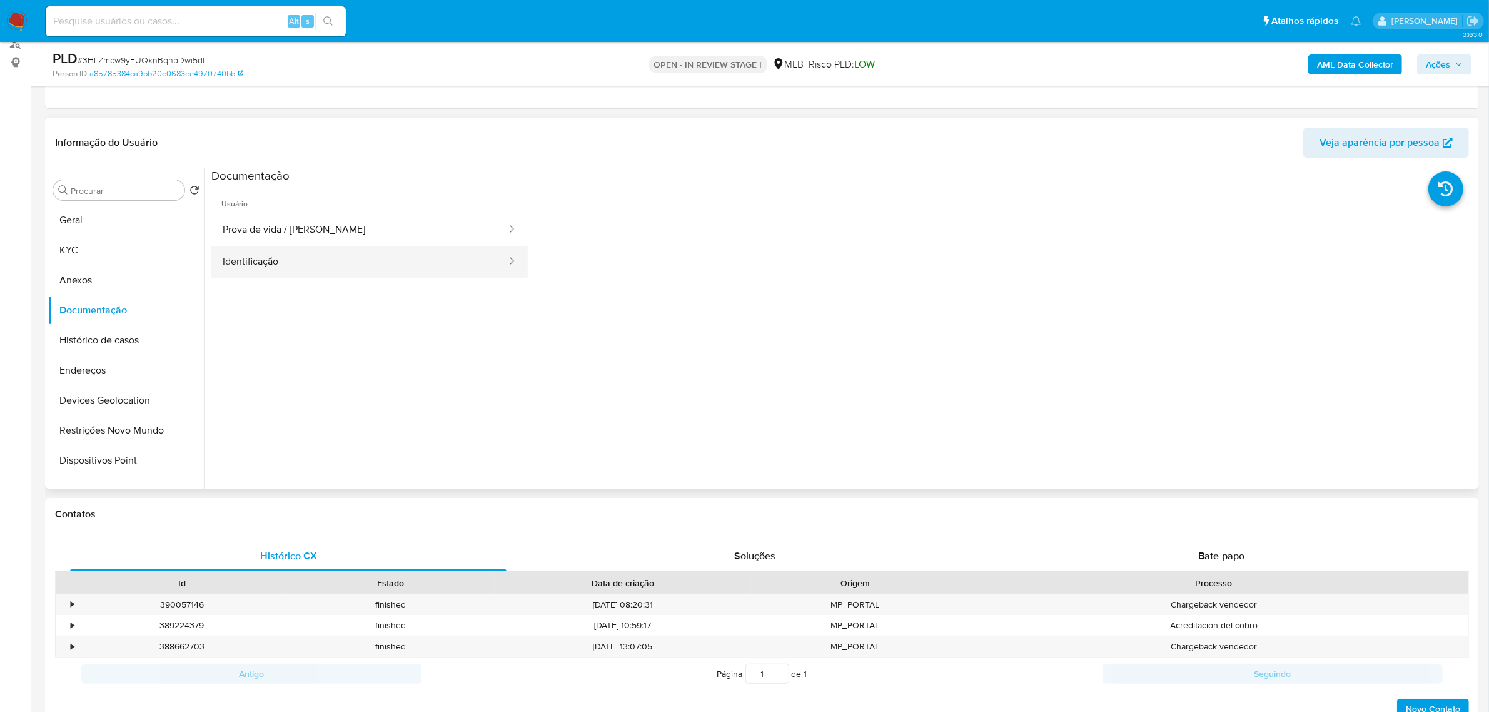
click at [294, 261] on button "Identificação" at bounding box center [359, 262] width 296 height 32
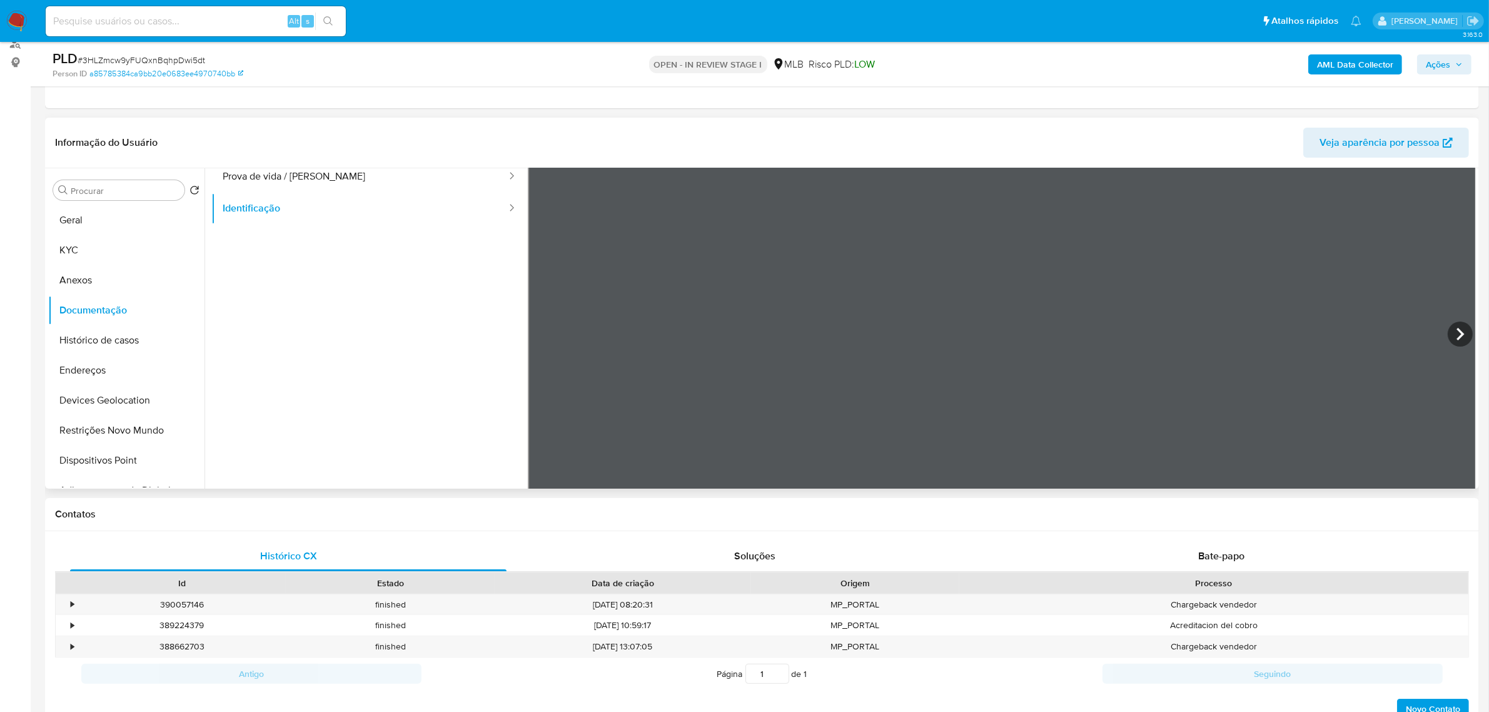
scroll to position [78, 0]
click at [108, 255] on button "KYC" at bounding box center [121, 250] width 146 height 30
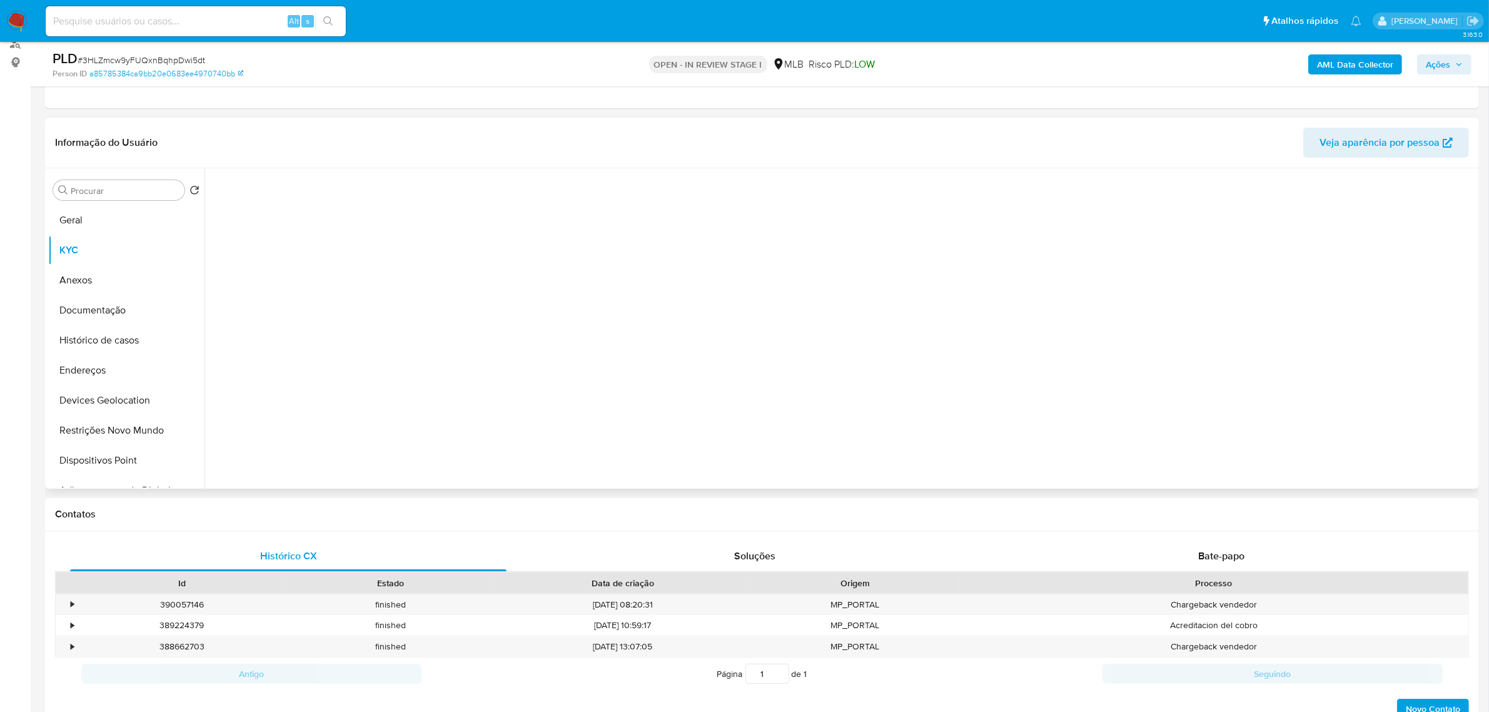
scroll to position [0, 0]
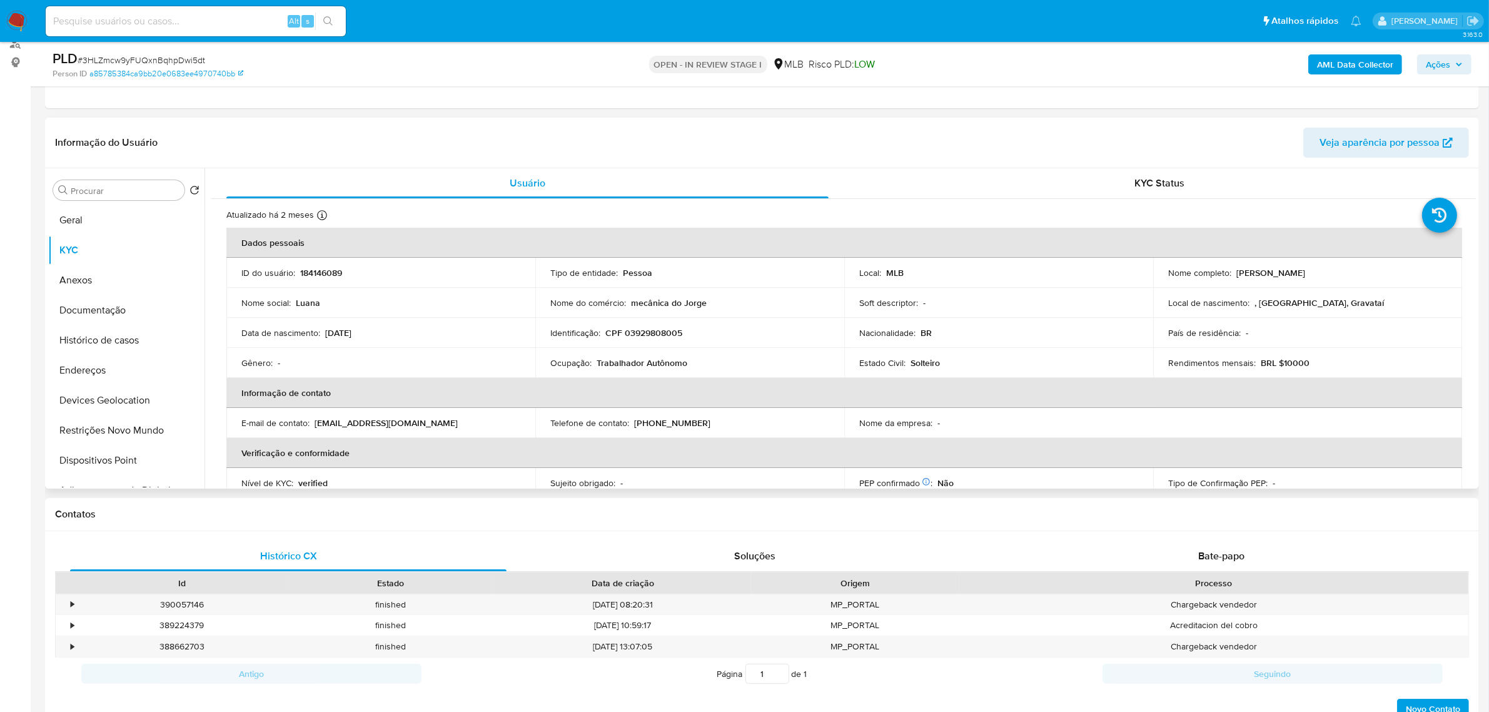
click at [655, 333] on p "CPF 03929808005" at bounding box center [643, 332] width 77 height 11
copy p "03929808005"
drag, startPoint x: 1233, startPoint y: 270, endPoint x: 1354, endPoint y: 283, distance: 122.0
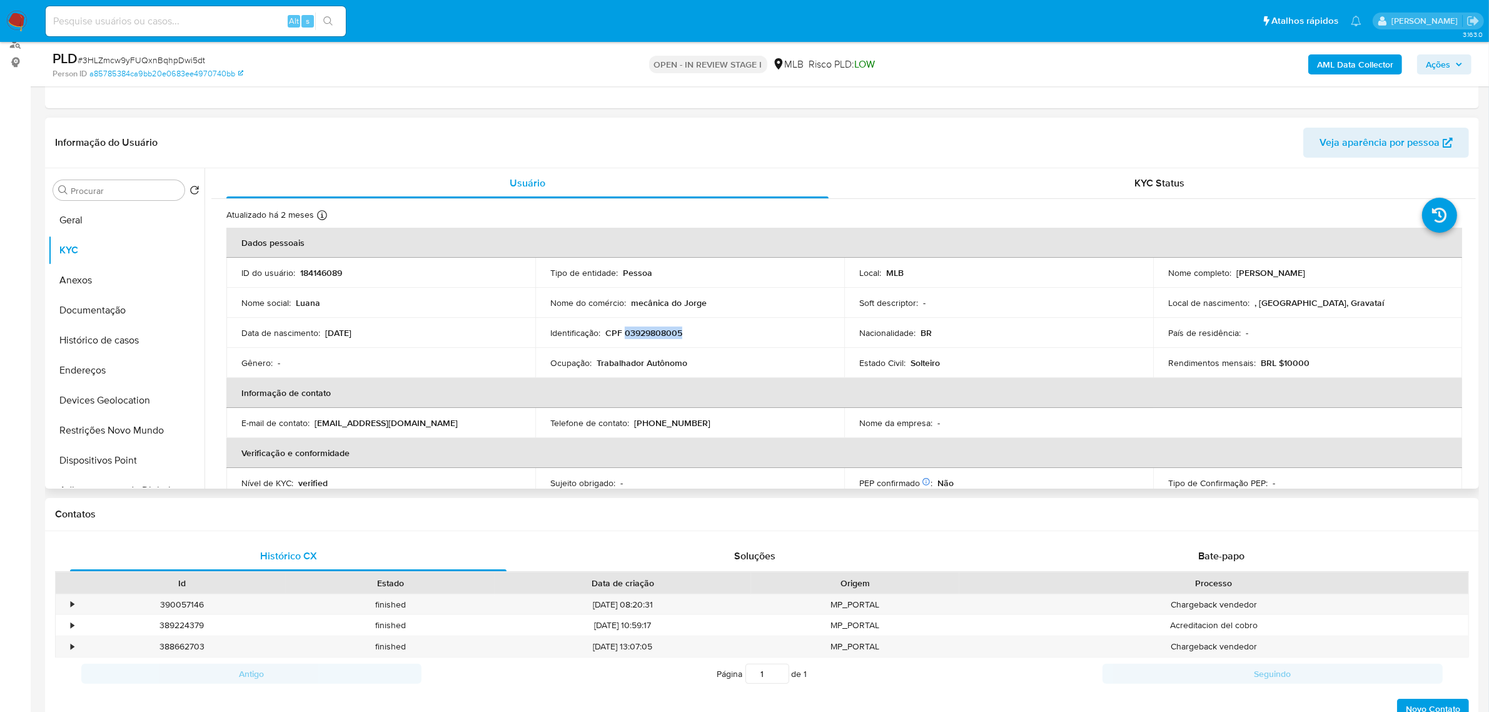
click at [1354, 283] on td "Nome completo : Luana da Silva Walacheski" at bounding box center [1307, 273] width 309 height 30
copy p "[PERSON_NAME]"
click at [660, 333] on p "CPF 03929808005" at bounding box center [643, 332] width 77 height 11
copy p "03929808005"
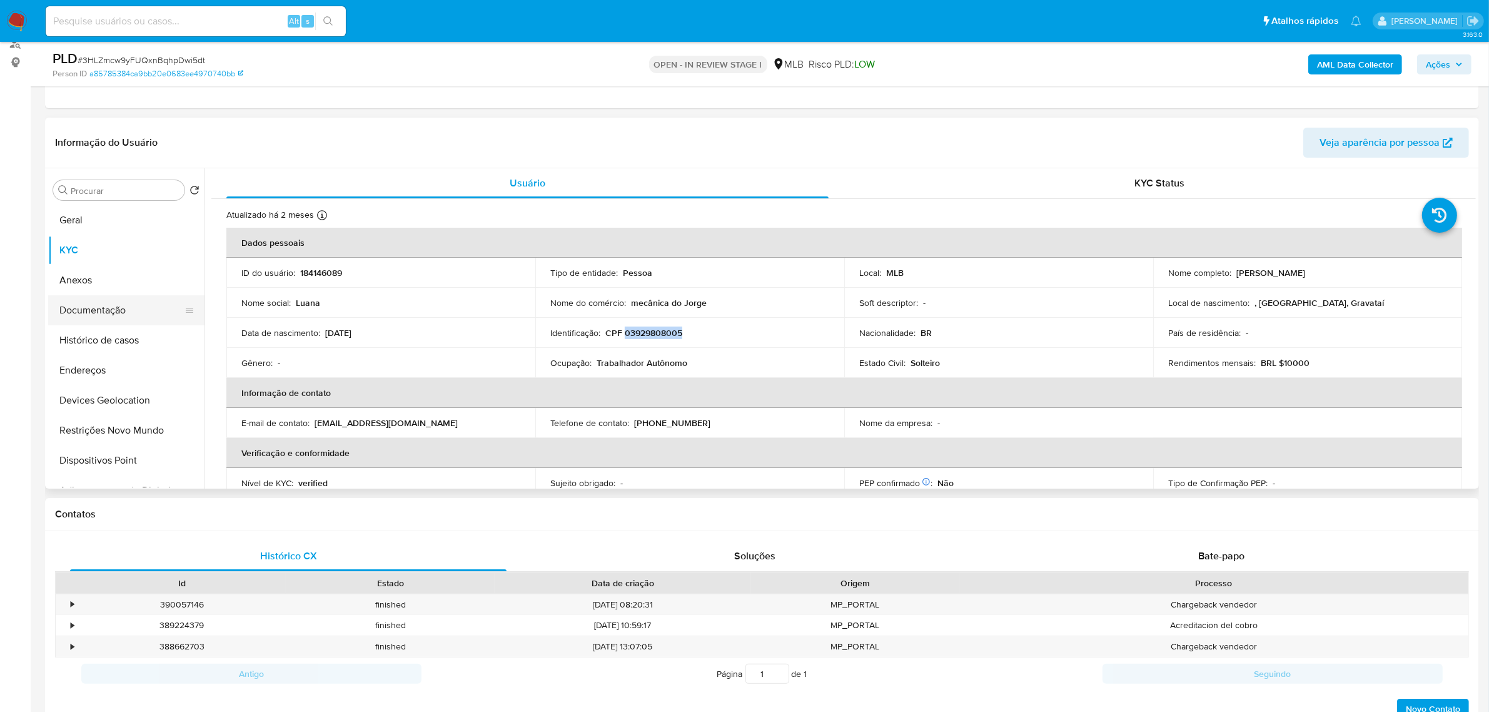
drag, startPoint x: 138, startPoint y: 302, endPoint x: 135, endPoint y: 309, distance: 7.9
click at [138, 303] on button "Documentação" at bounding box center [121, 310] width 146 height 30
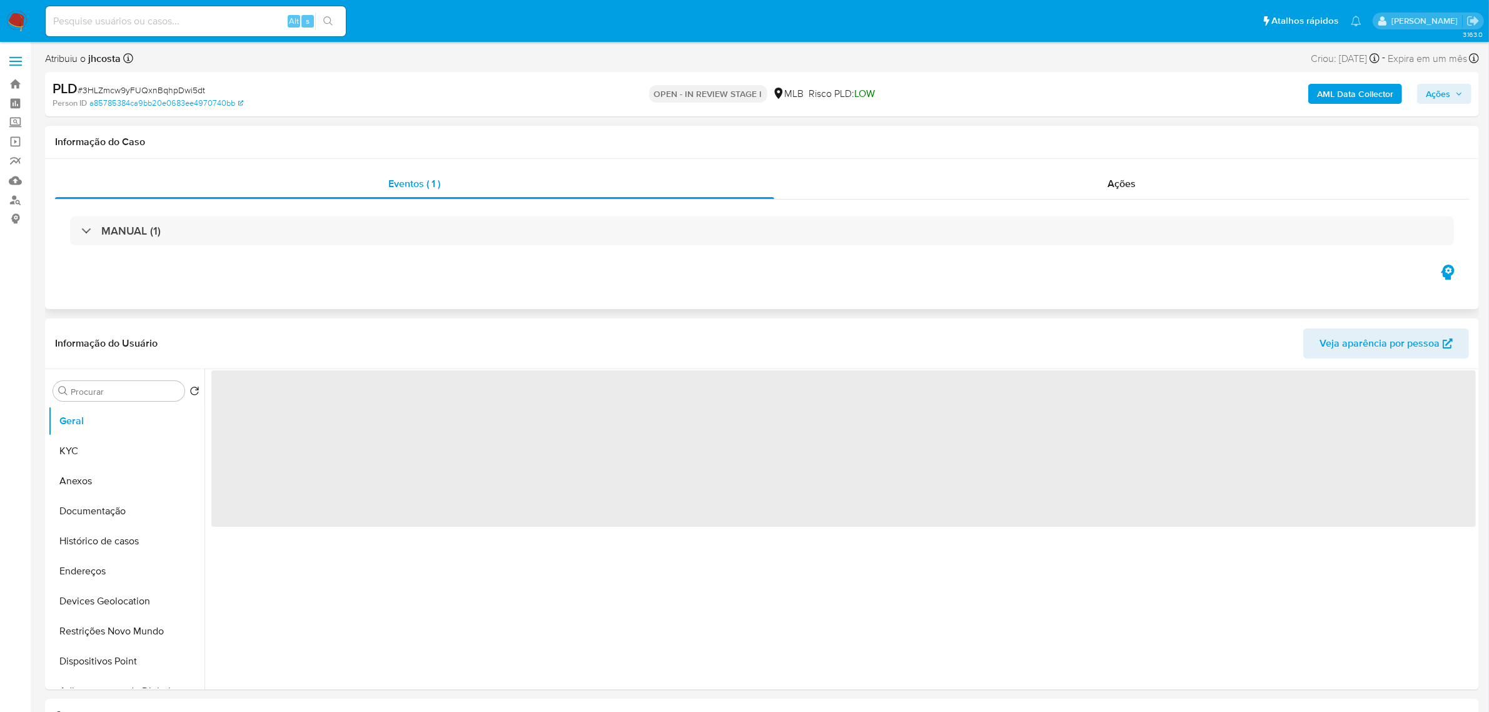
select select "10"
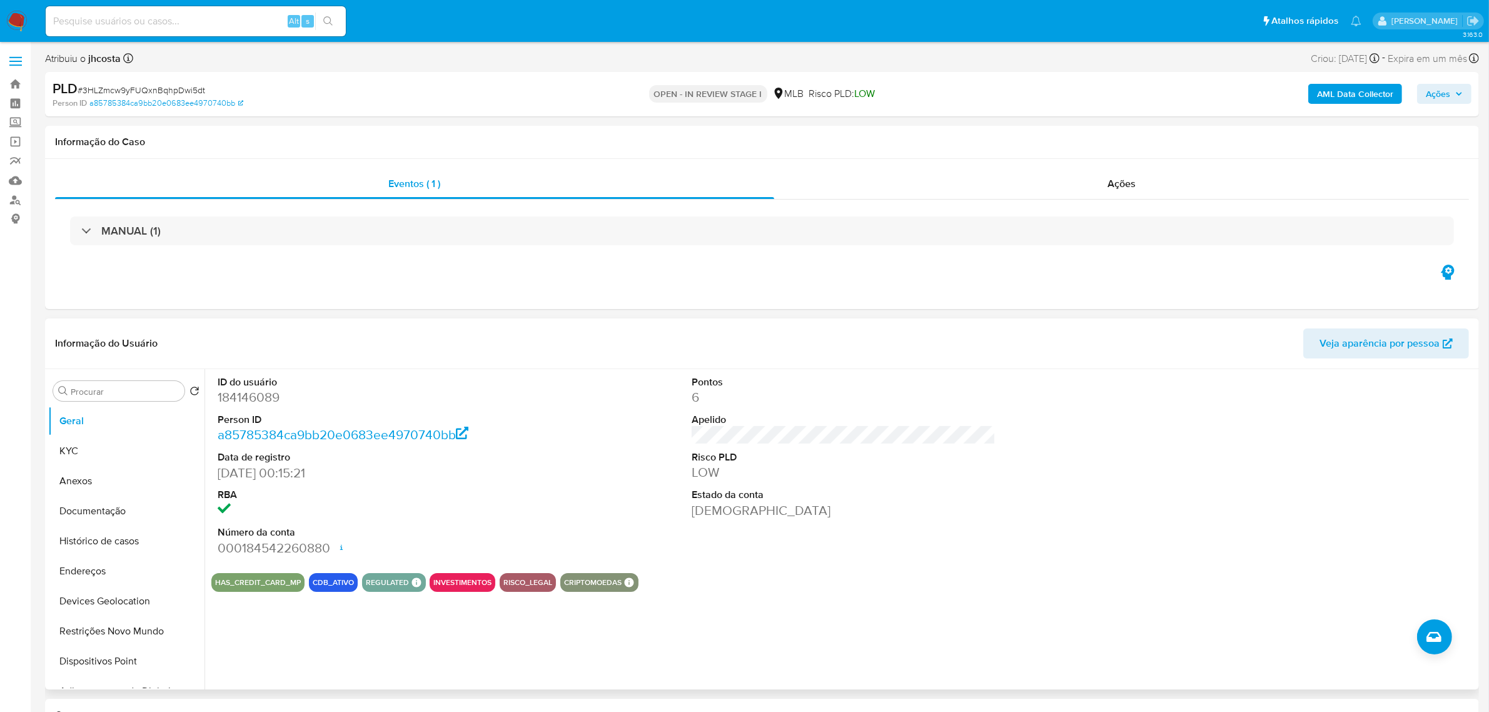
scroll to position [78, 0]
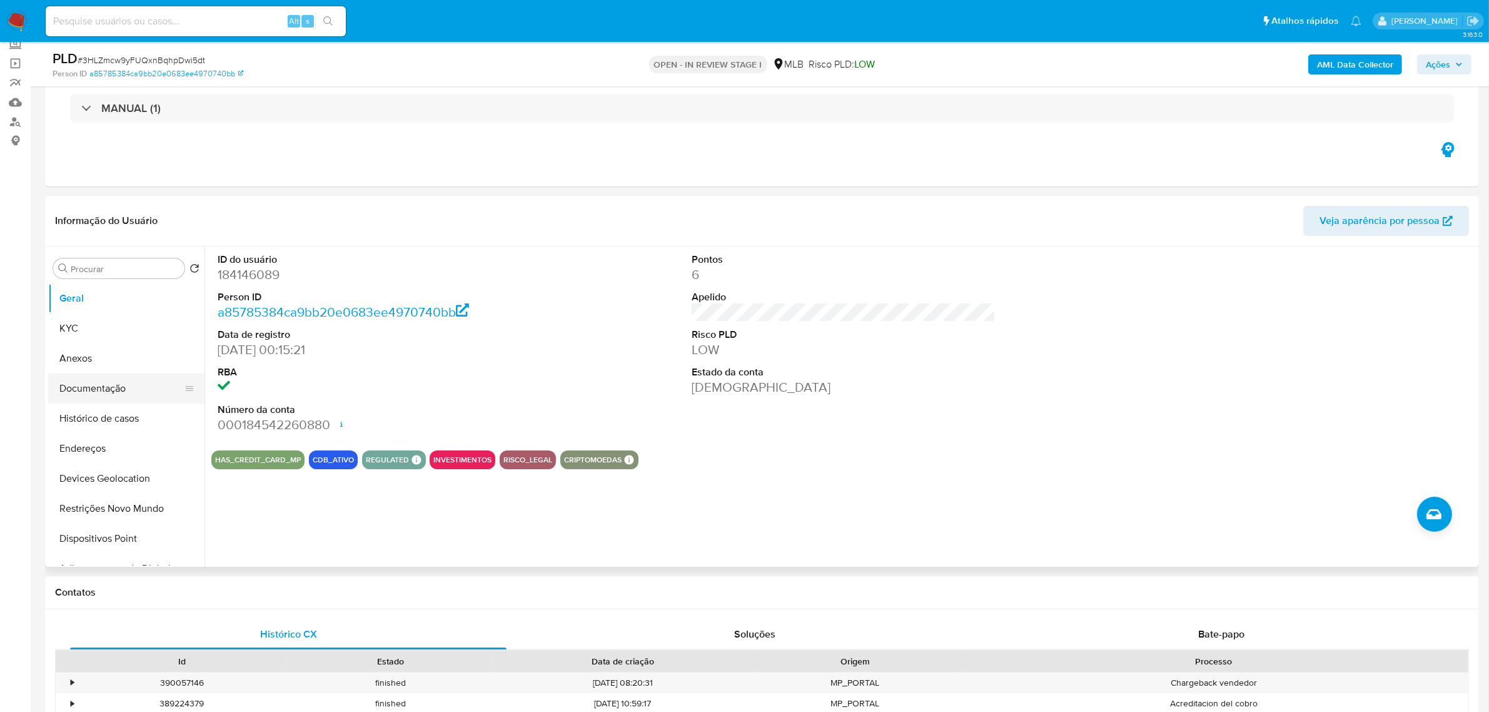
click at [120, 402] on button "Documentação" at bounding box center [121, 388] width 146 height 30
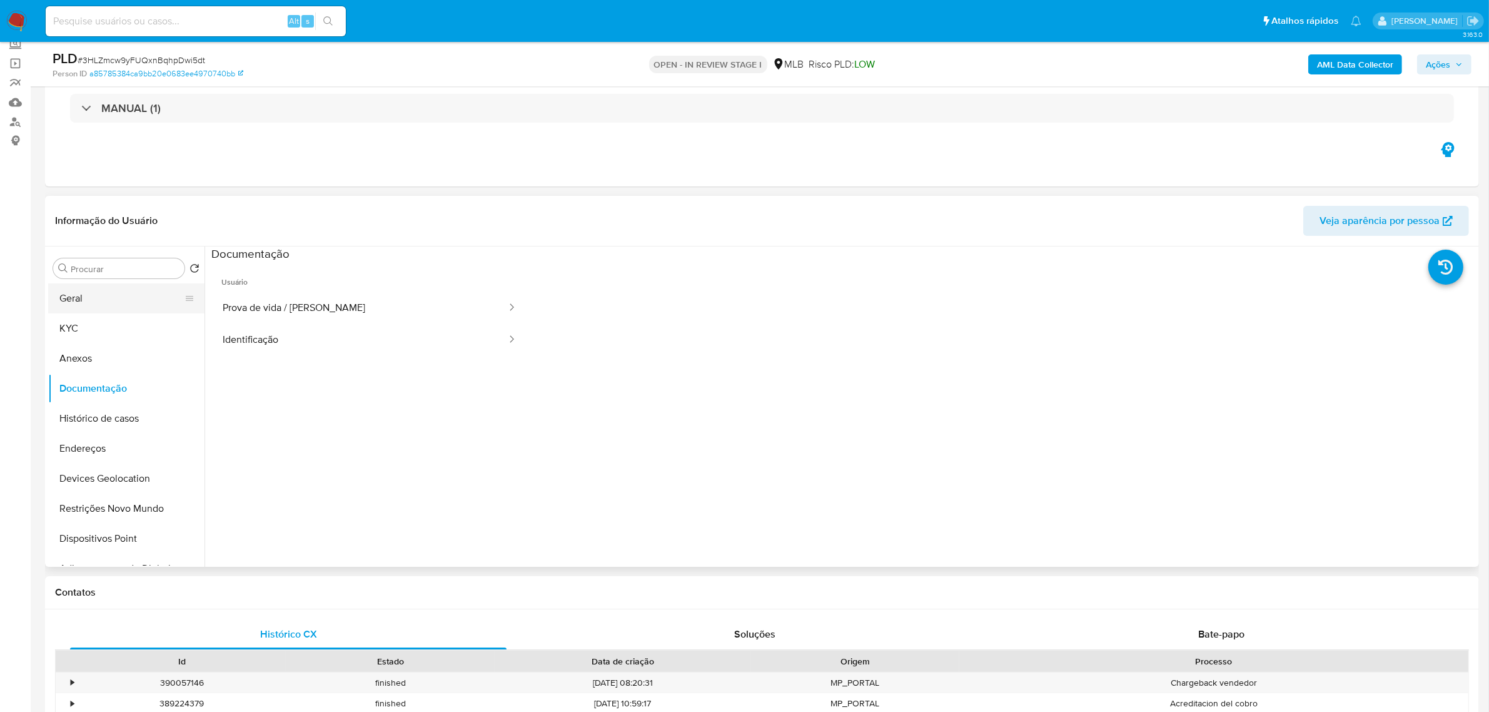
click at [80, 294] on button "Geral" at bounding box center [121, 298] width 146 height 30
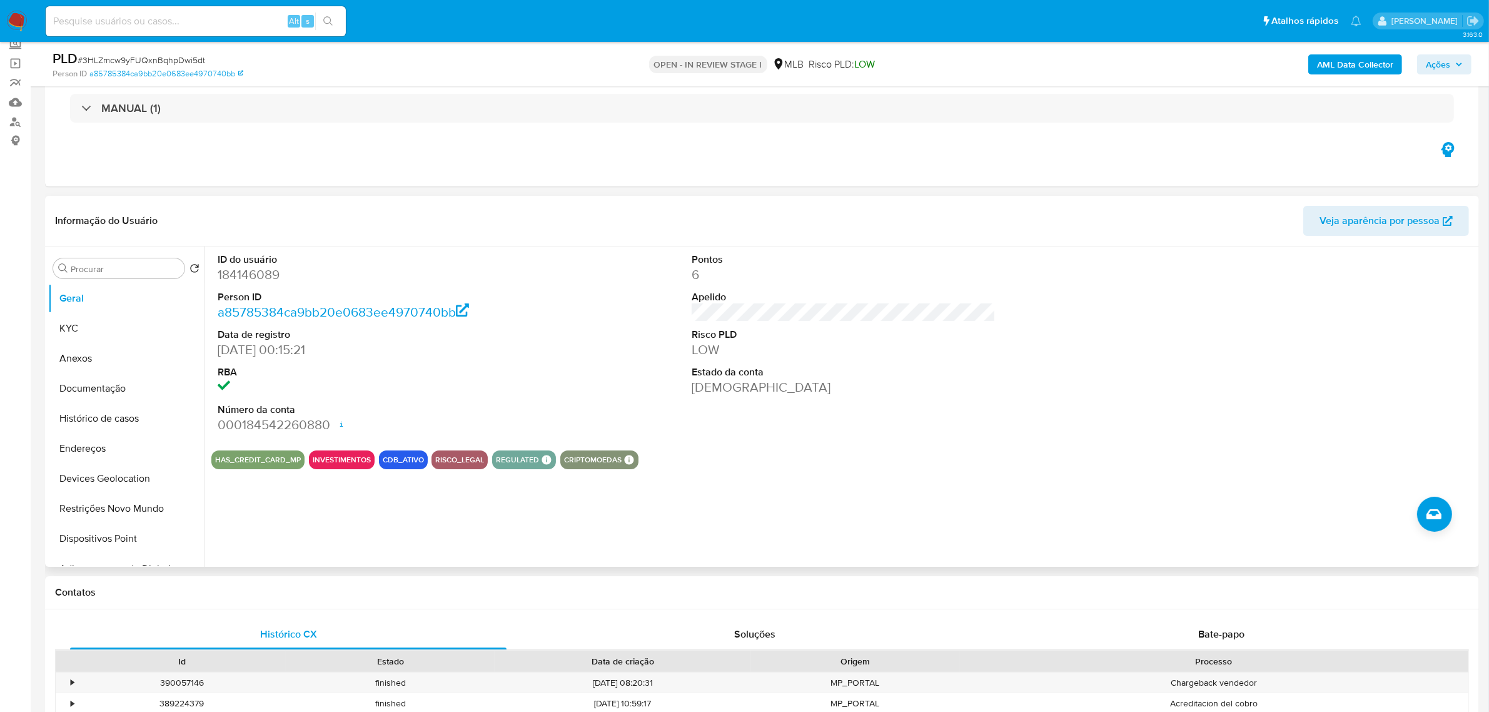
click at [518, 516] on div "ID do usuário 184146089 Person ID a85785384ca9bb20e0683ee4970740bb Data de regi…" at bounding box center [839, 406] width 1271 height 320
click at [95, 325] on button "KYC" at bounding box center [121, 328] width 146 height 30
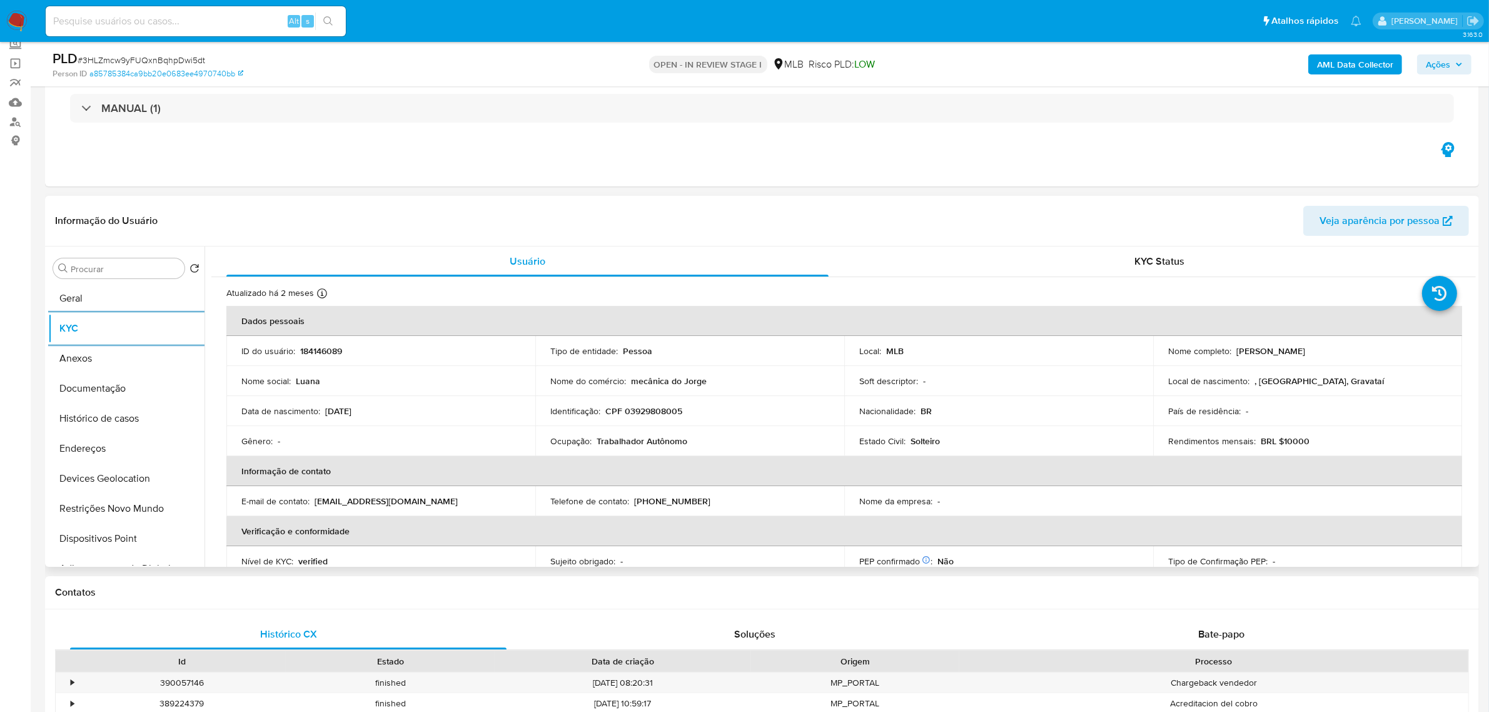
click at [658, 420] on td "Identificação : CPF 03929808005" at bounding box center [689, 411] width 309 height 30
click at [655, 411] on p "CPF 03929808005" at bounding box center [643, 410] width 77 height 11
copy p "03929808005"
click at [666, 420] on td "Identificação : CPF 03929808005" at bounding box center [689, 411] width 309 height 30
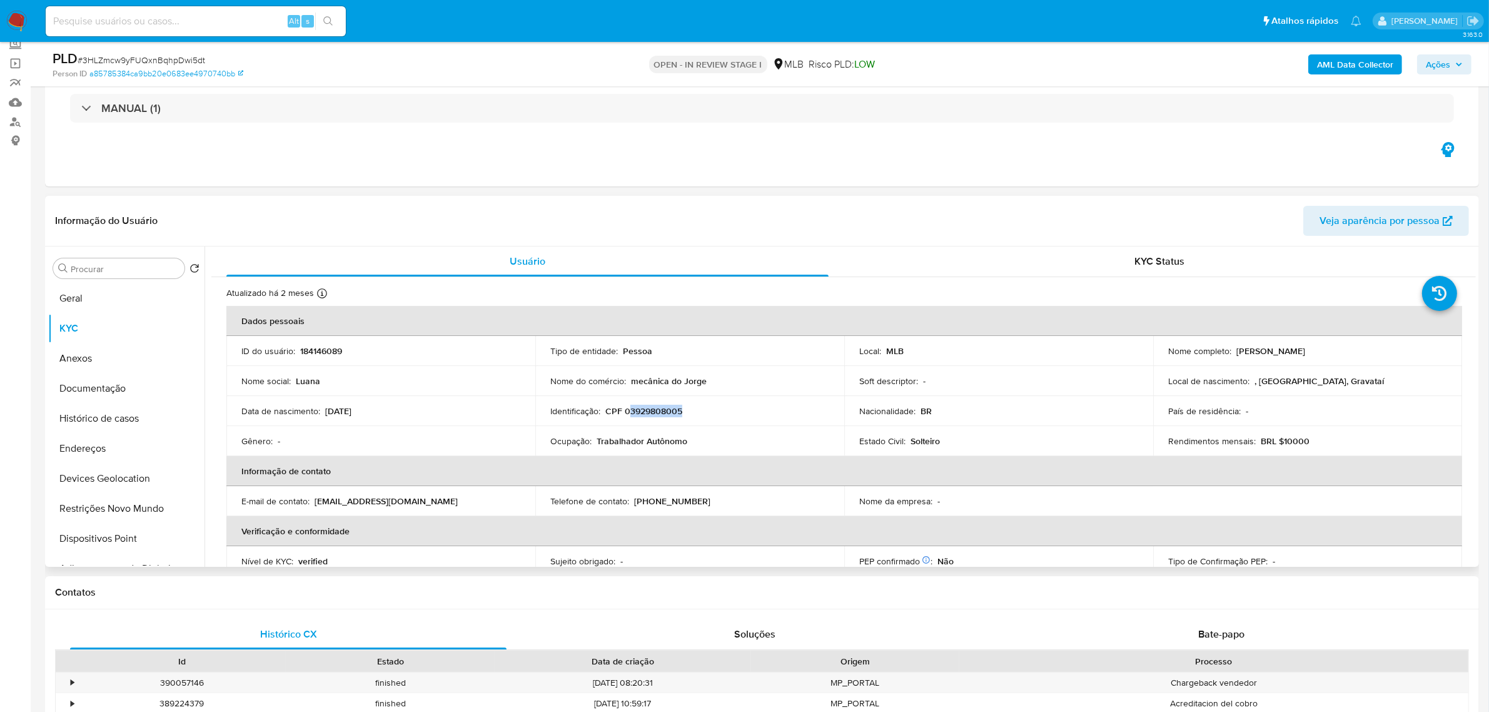
drag, startPoint x: 630, startPoint y: 410, endPoint x: 688, endPoint y: 410, distance: 58.1
click at [688, 410] on div "Identificação : CPF 03929808005" at bounding box center [689, 410] width 279 height 11
click at [670, 431] on td "Ocupação : Trabalhador Autônomo" at bounding box center [689, 441] width 309 height 30
click at [649, 377] on p "mecânica do Jorge" at bounding box center [669, 380] width 76 height 11
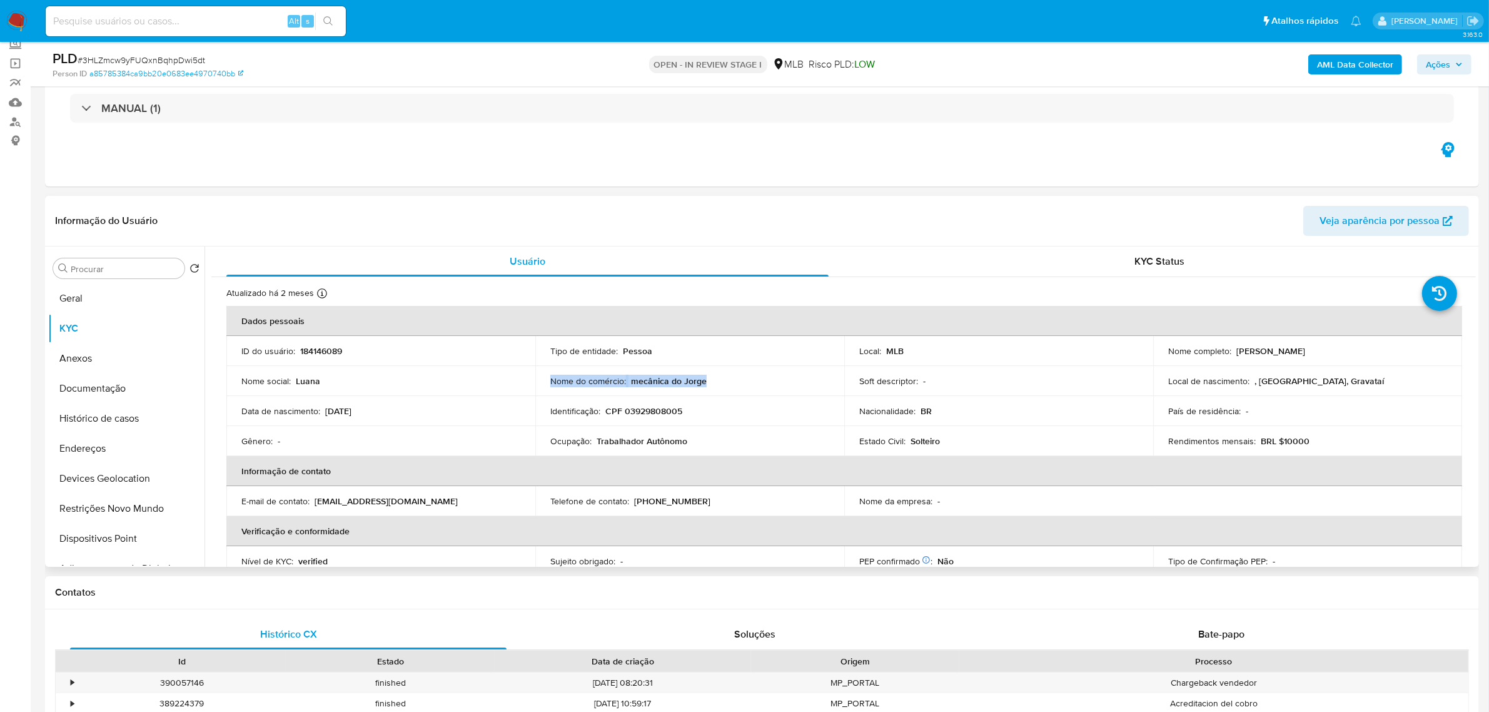
click at [649, 377] on p "mecânica do Jorge" at bounding box center [669, 380] width 76 height 11
click at [101, 357] on button "Anexos" at bounding box center [121, 358] width 146 height 30
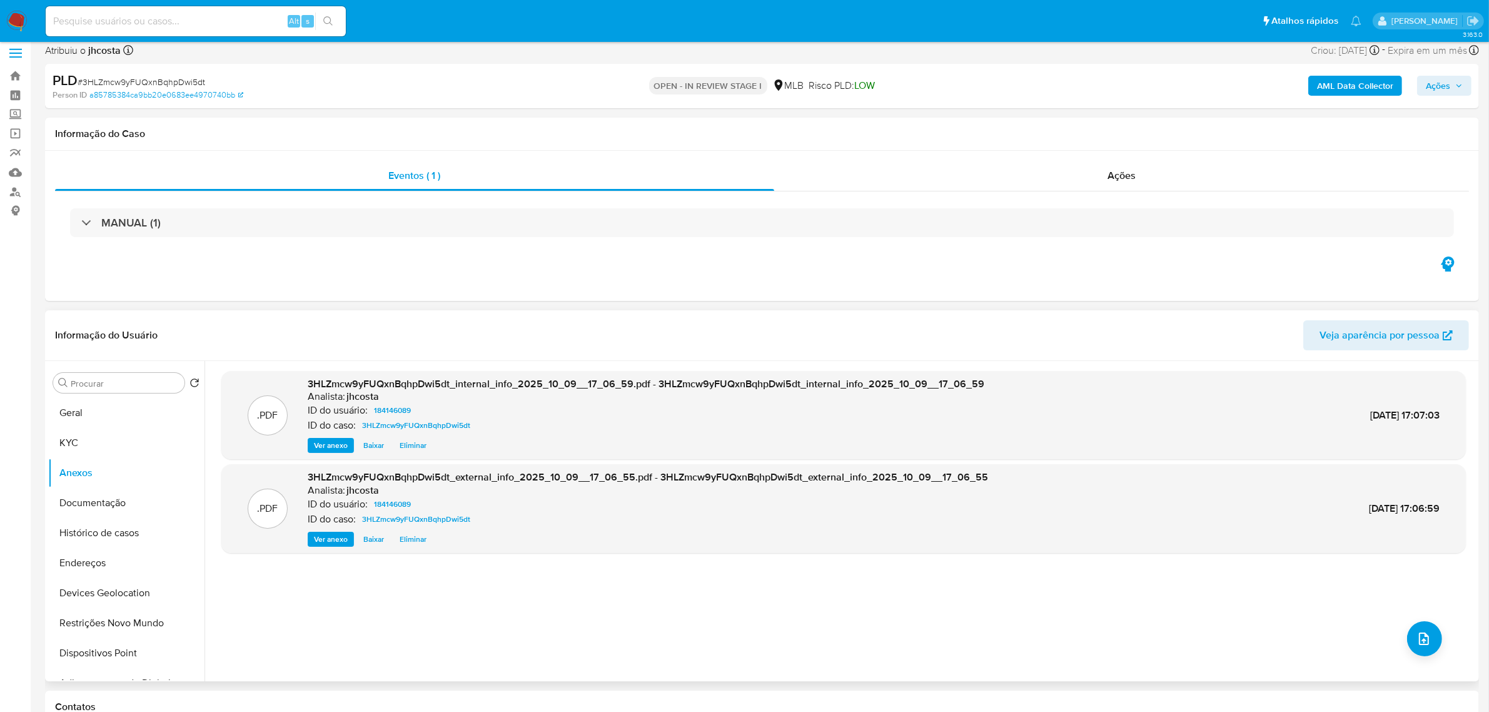
scroll to position [0, 0]
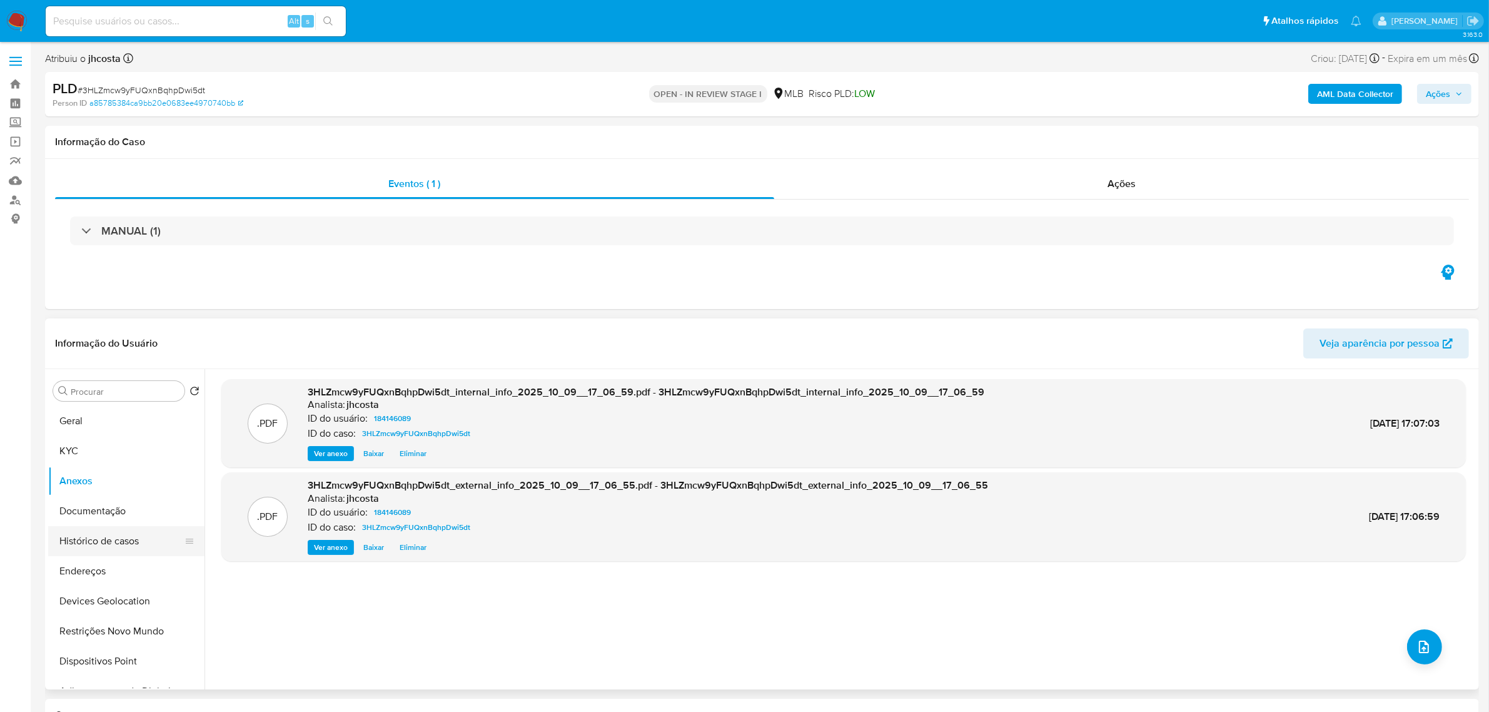
click at [127, 543] on button "Histórico de casos" at bounding box center [121, 541] width 146 height 30
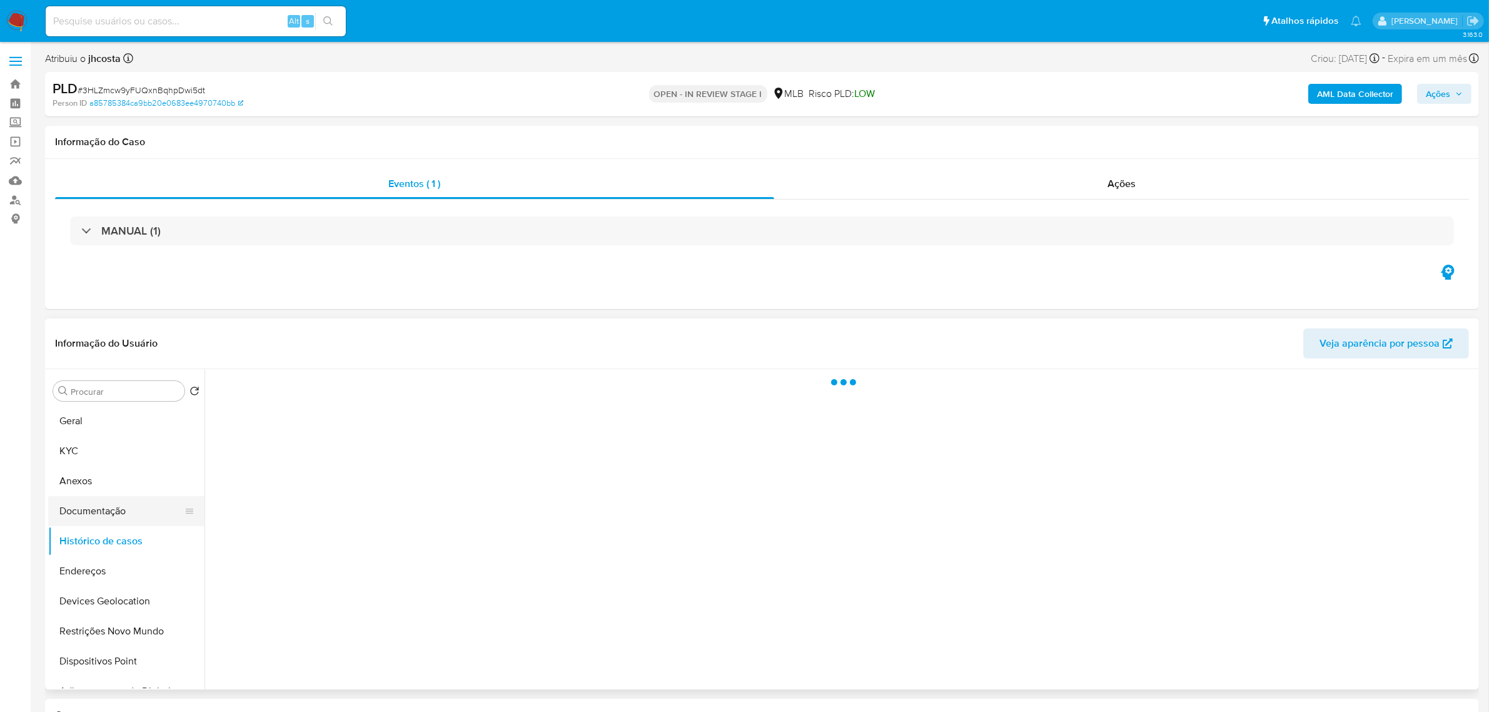
click at [124, 507] on button "Documentação" at bounding box center [121, 511] width 146 height 30
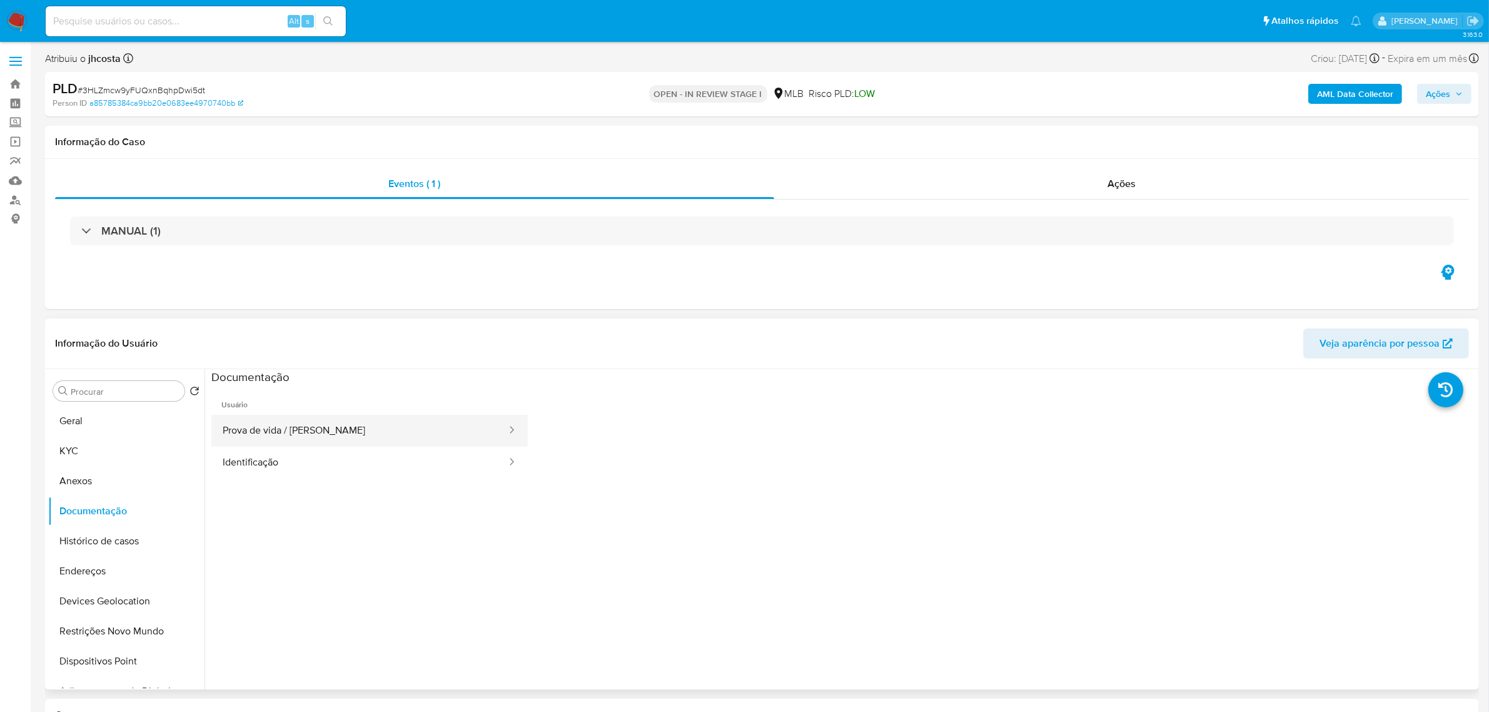
click at [413, 435] on button "Prova de vida / Selfie" at bounding box center [359, 431] width 296 height 32
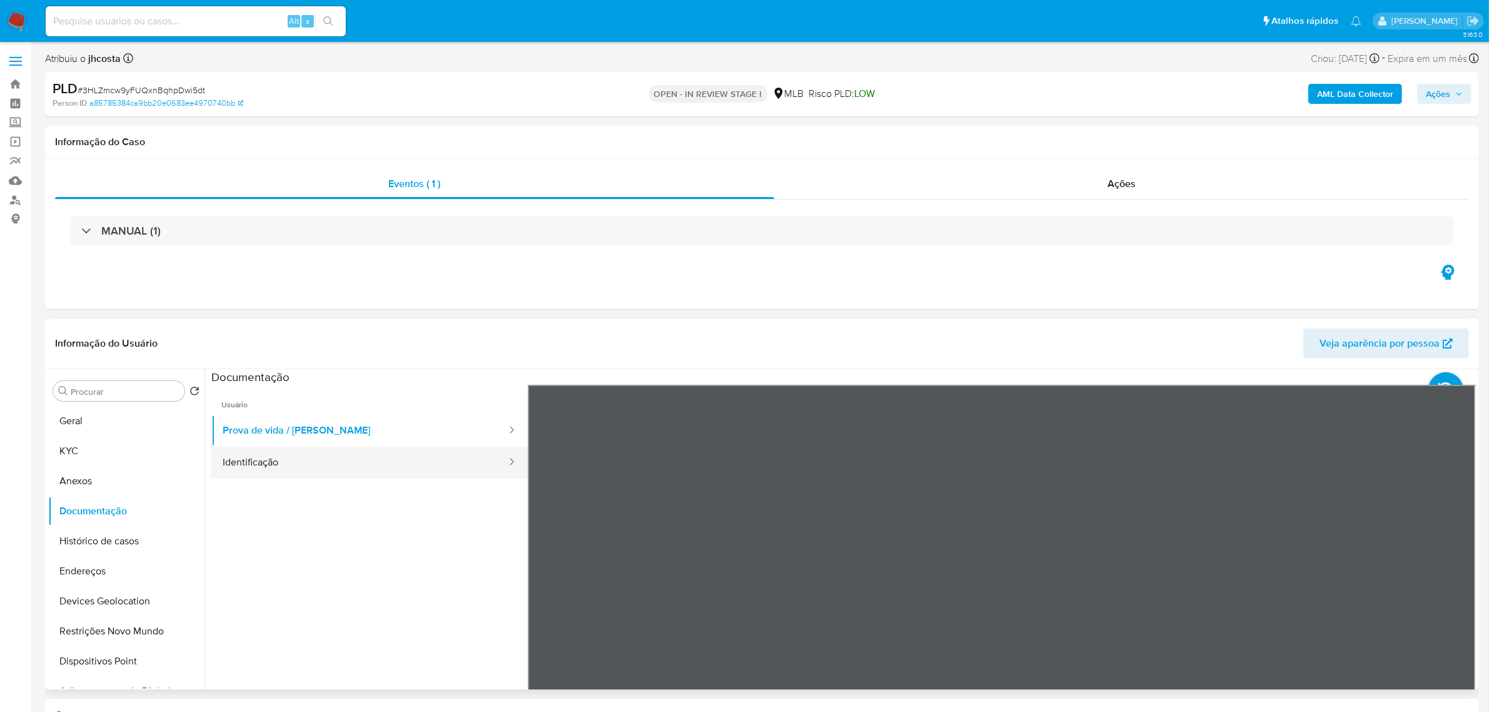
click at [398, 467] on button "Identificação" at bounding box center [359, 462] width 296 height 32
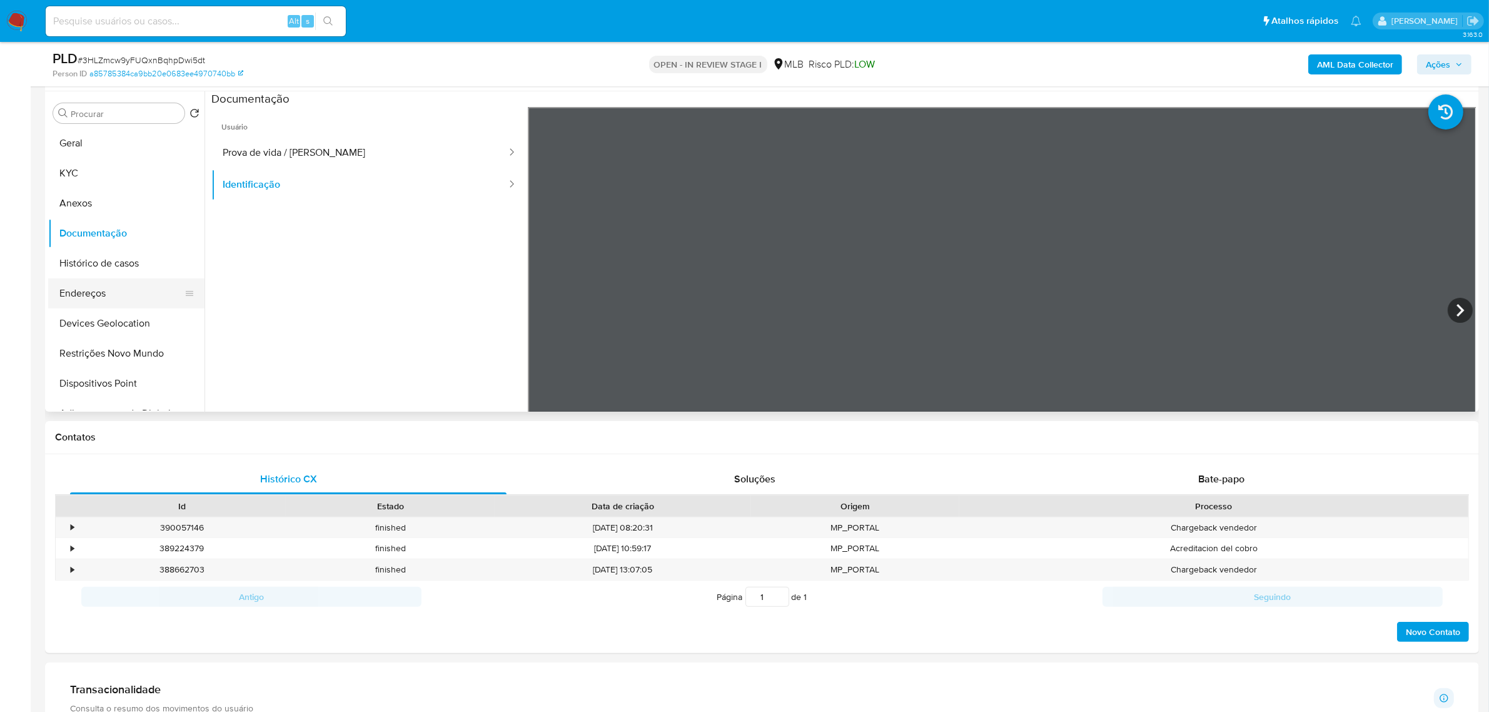
scroll to position [234, 0]
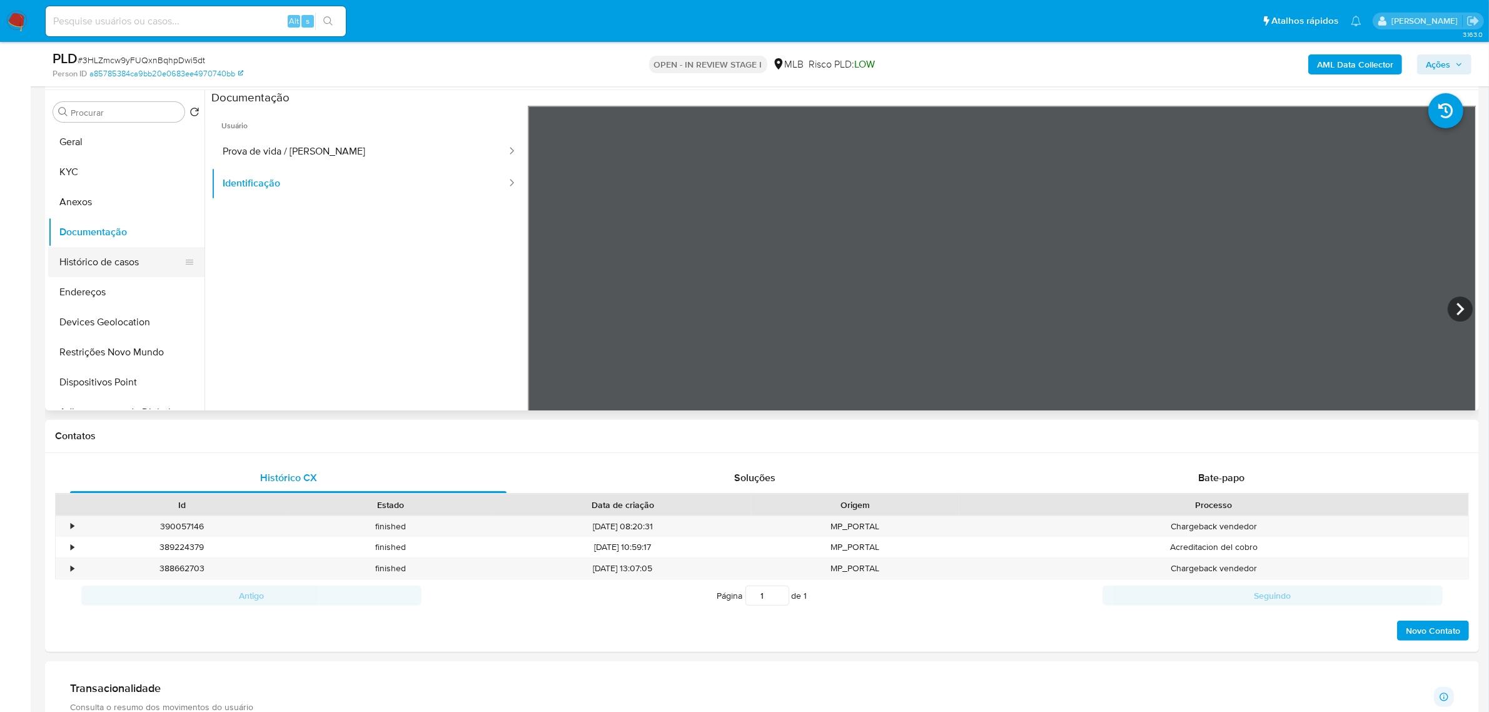
click at [145, 274] on button "Histórico de casos" at bounding box center [121, 262] width 146 height 30
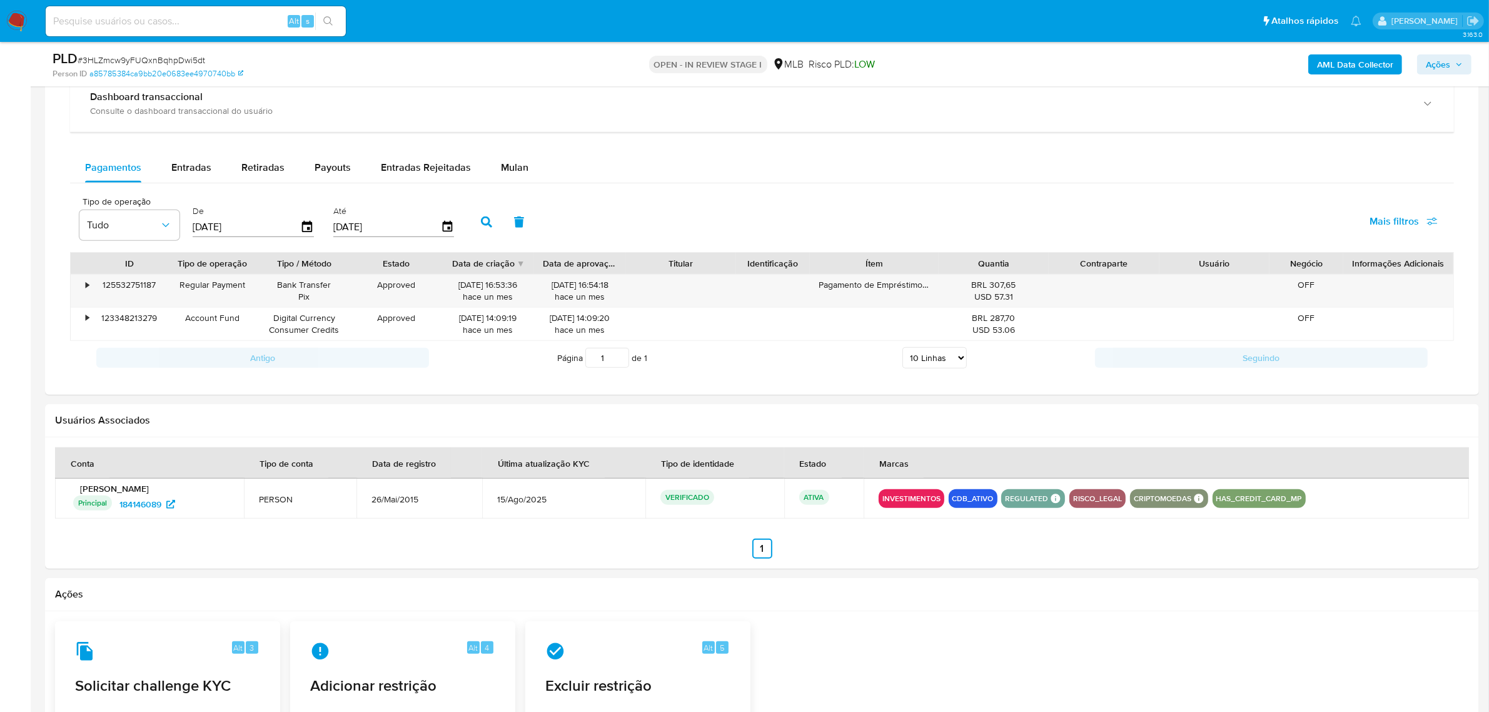
scroll to position [714, 0]
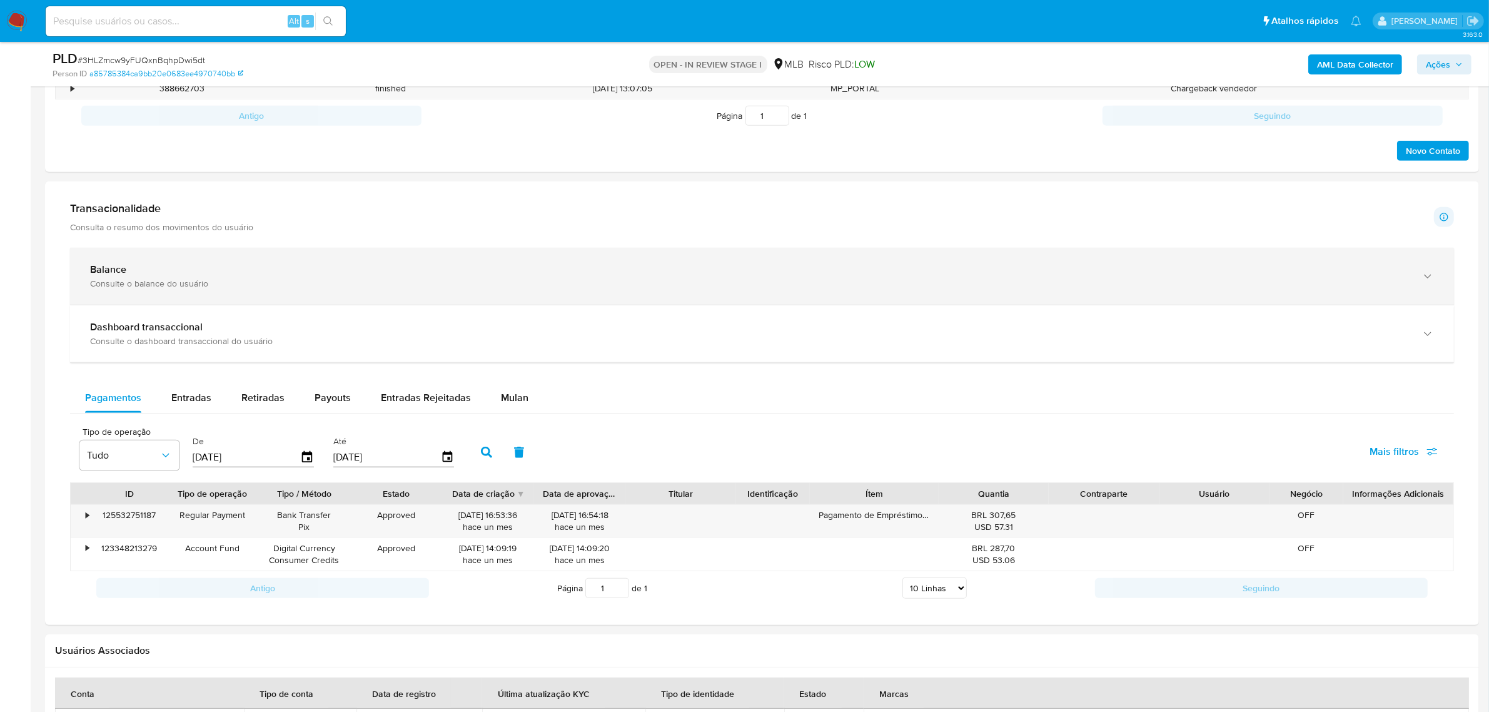
click at [280, 266] on div "Balance" at bounding box center [749, 269] width 1319 height 13
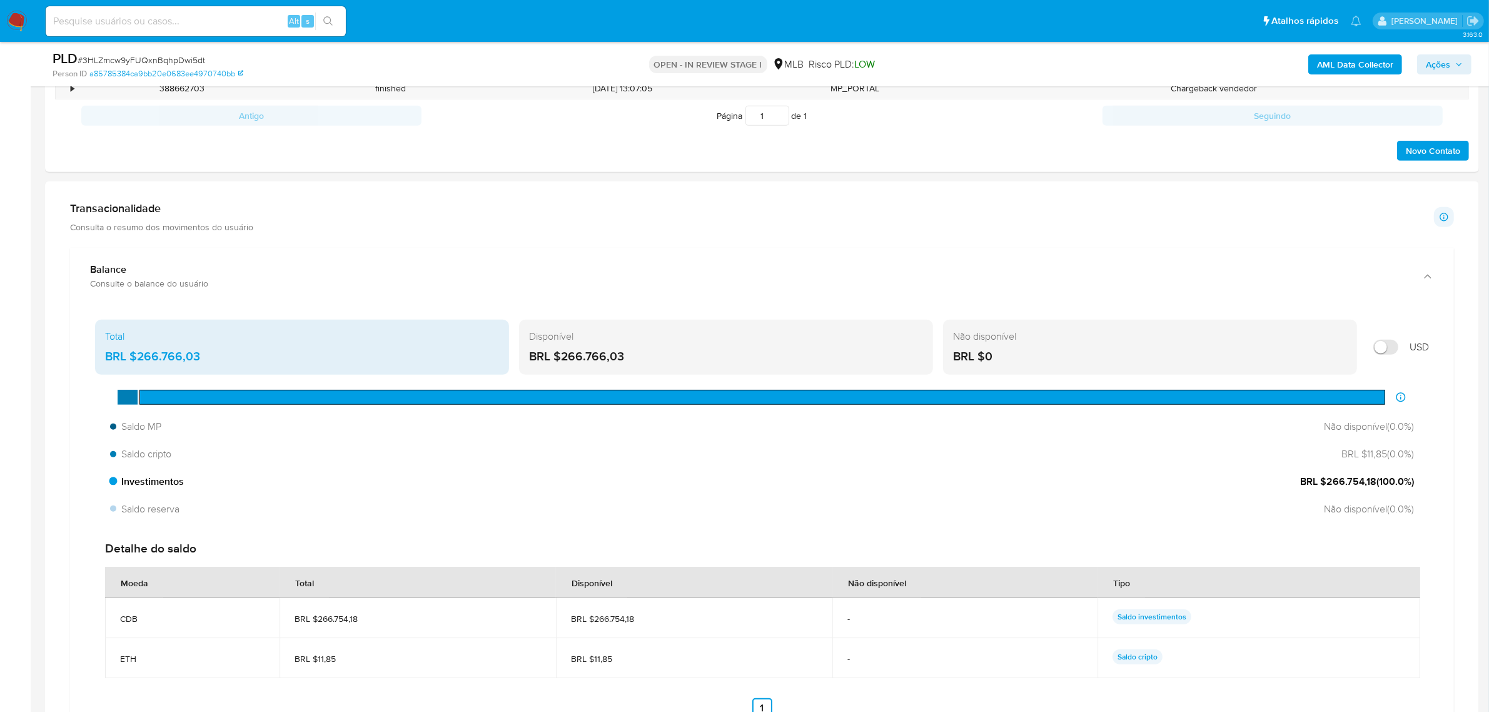
drag, startPoint x: 1325, startPoint y: 483, endPoint x: 1374, endPoint y: 482, distance: 48.8
click at [1374, 482] on span "BRL $266.754,18 ( 100.0 %)" at bounding box center [1357, 482] width 114 height 14
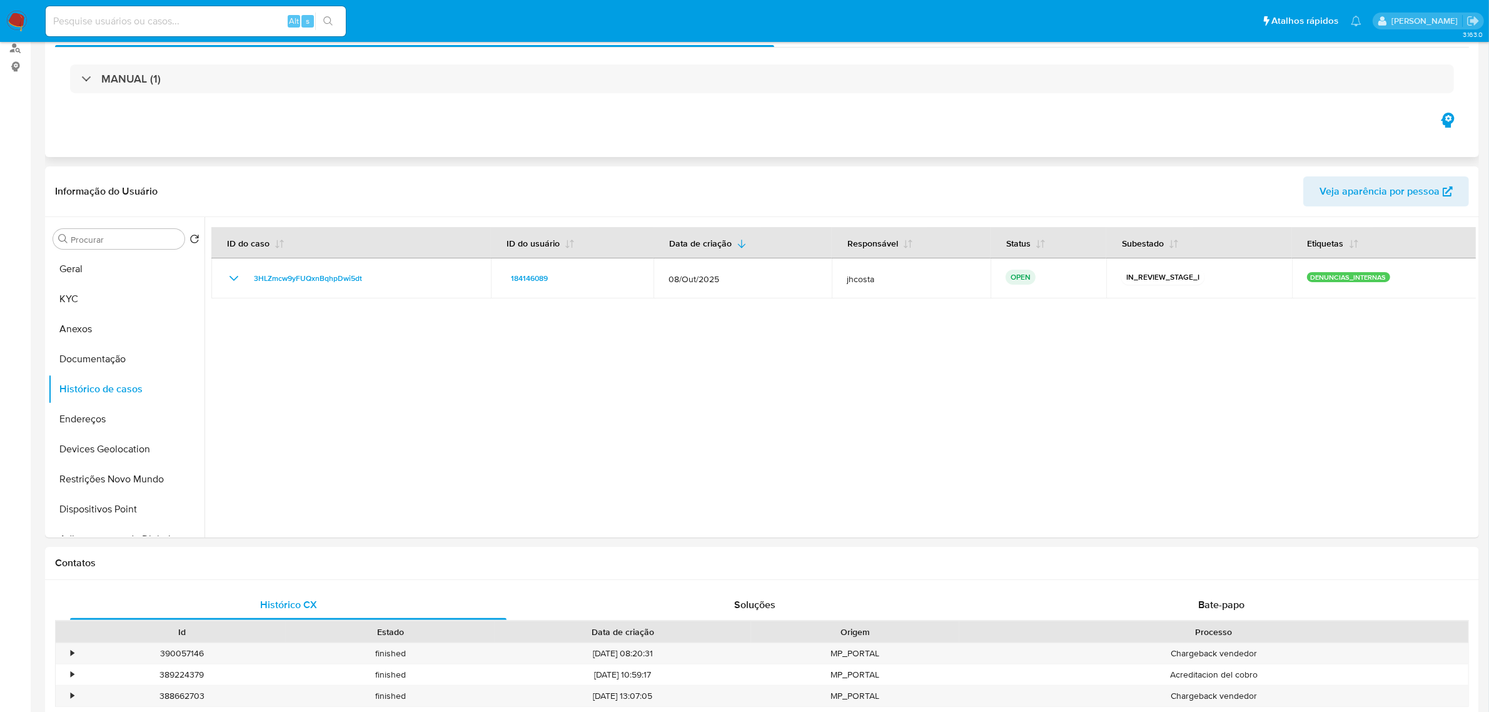
scroll to position [0, 0]
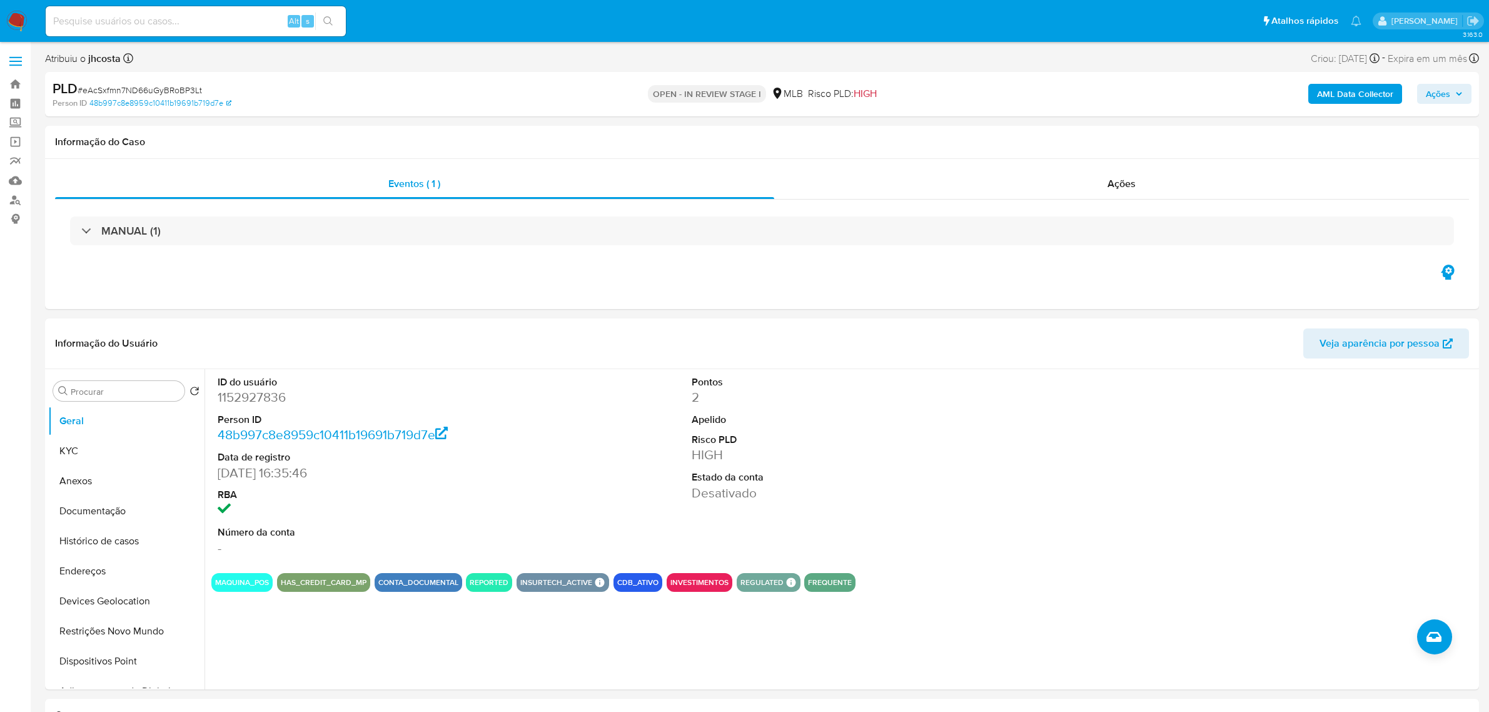
select select "10"
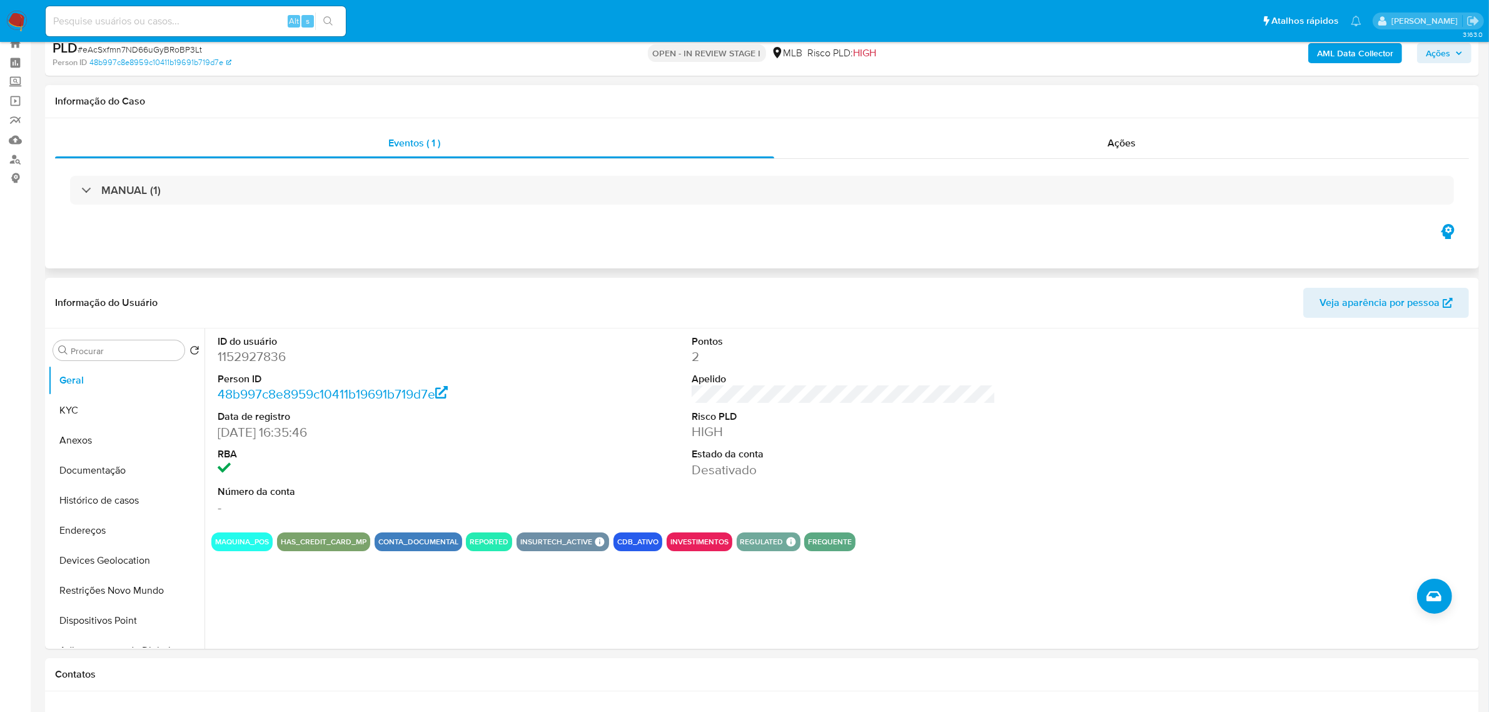
scroll to position [78, 0]
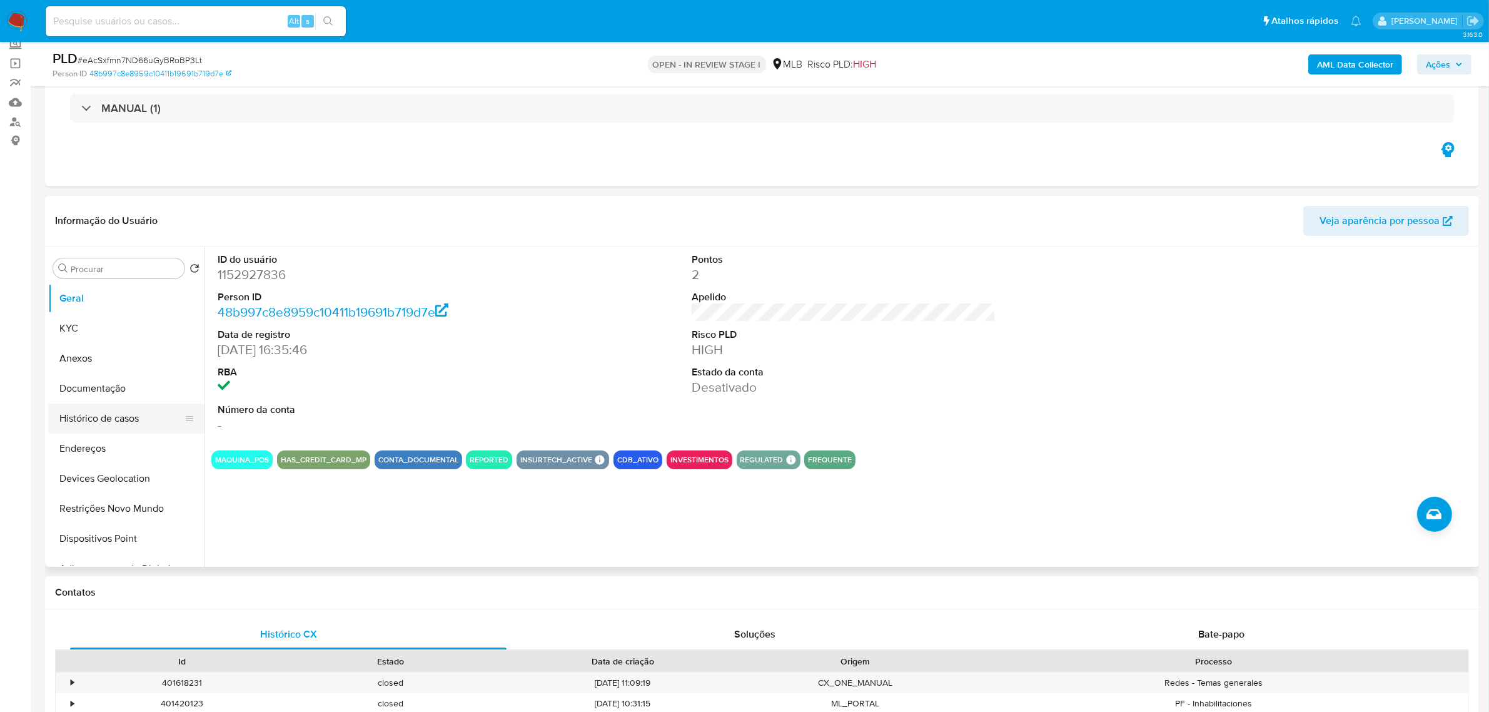
click at [129, 421] on button "Histórico de casos" at bounding box center [121, 418] width 146 height 30
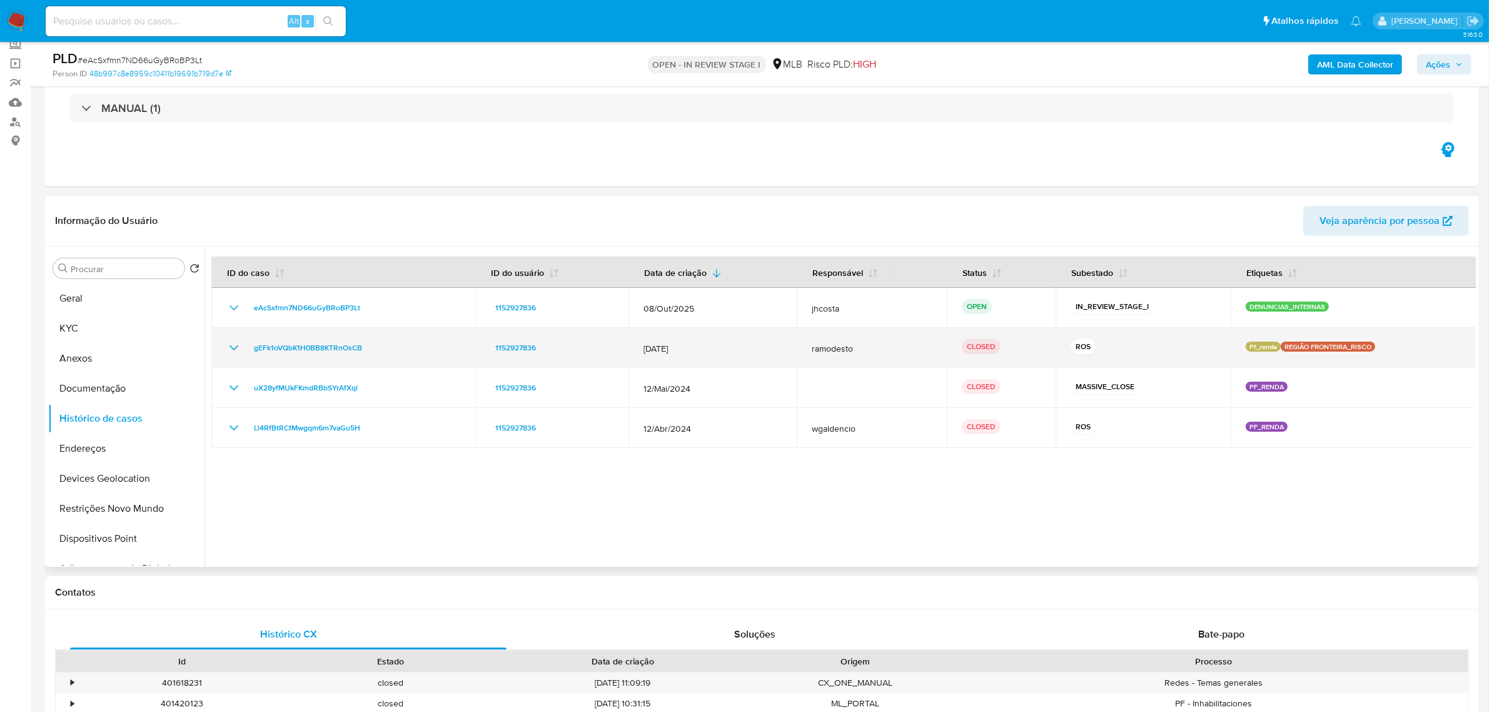
click at [227, 343] on icon "Mostrar/Ocultar" at bounding box center [233, 347] width 15 height 15
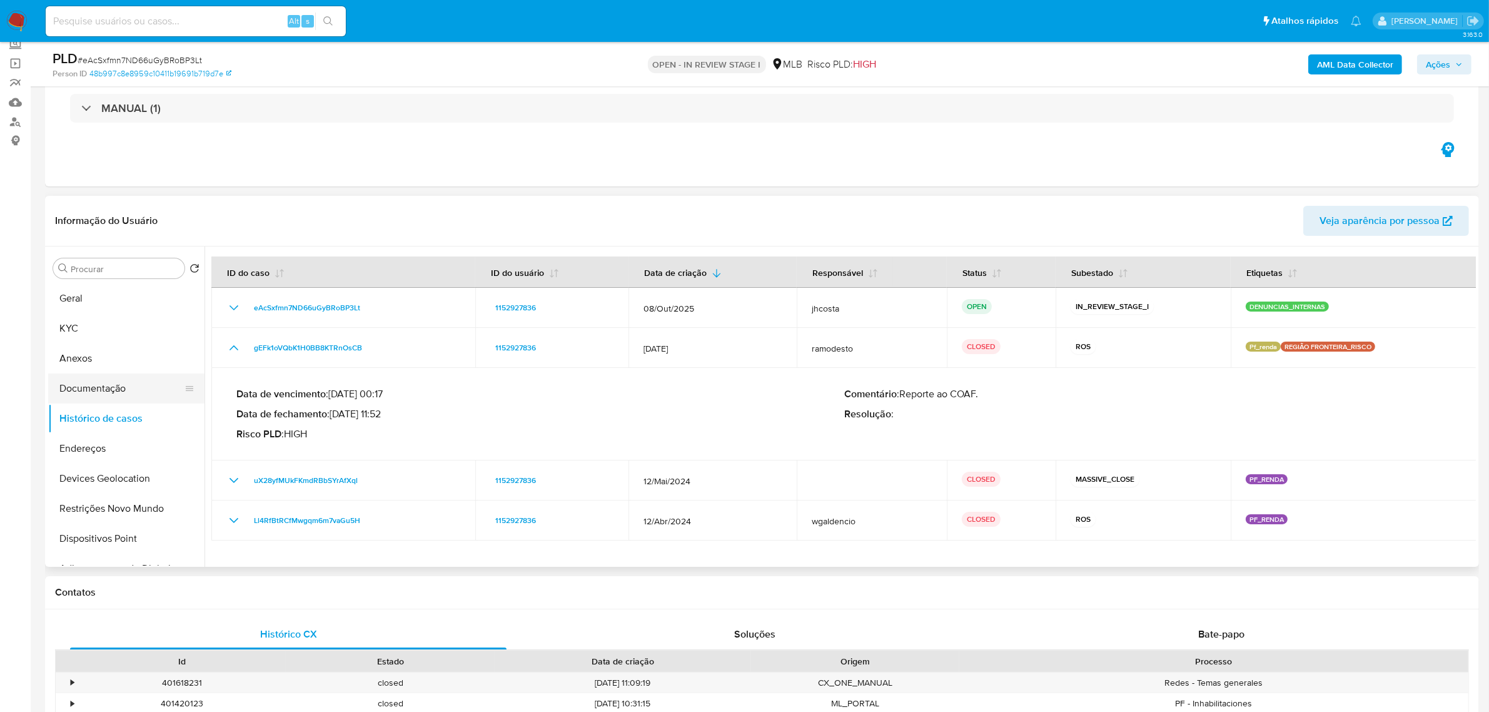
click at [148, 377] on button "Documentação" at bounding box center [121, 388] width 146 height 30
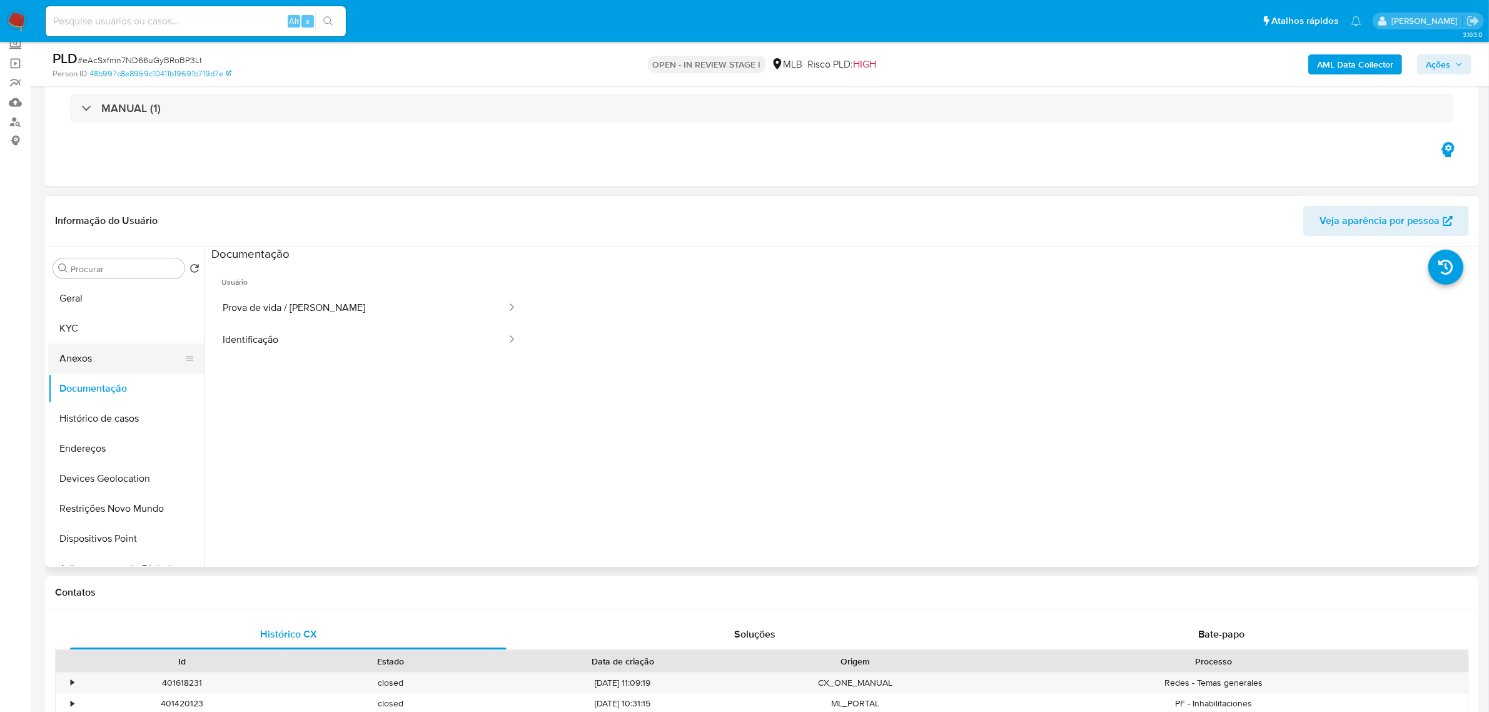
click at [105, 363] on button "Anexos" at bounding box center [121, 358] width 146 height 30
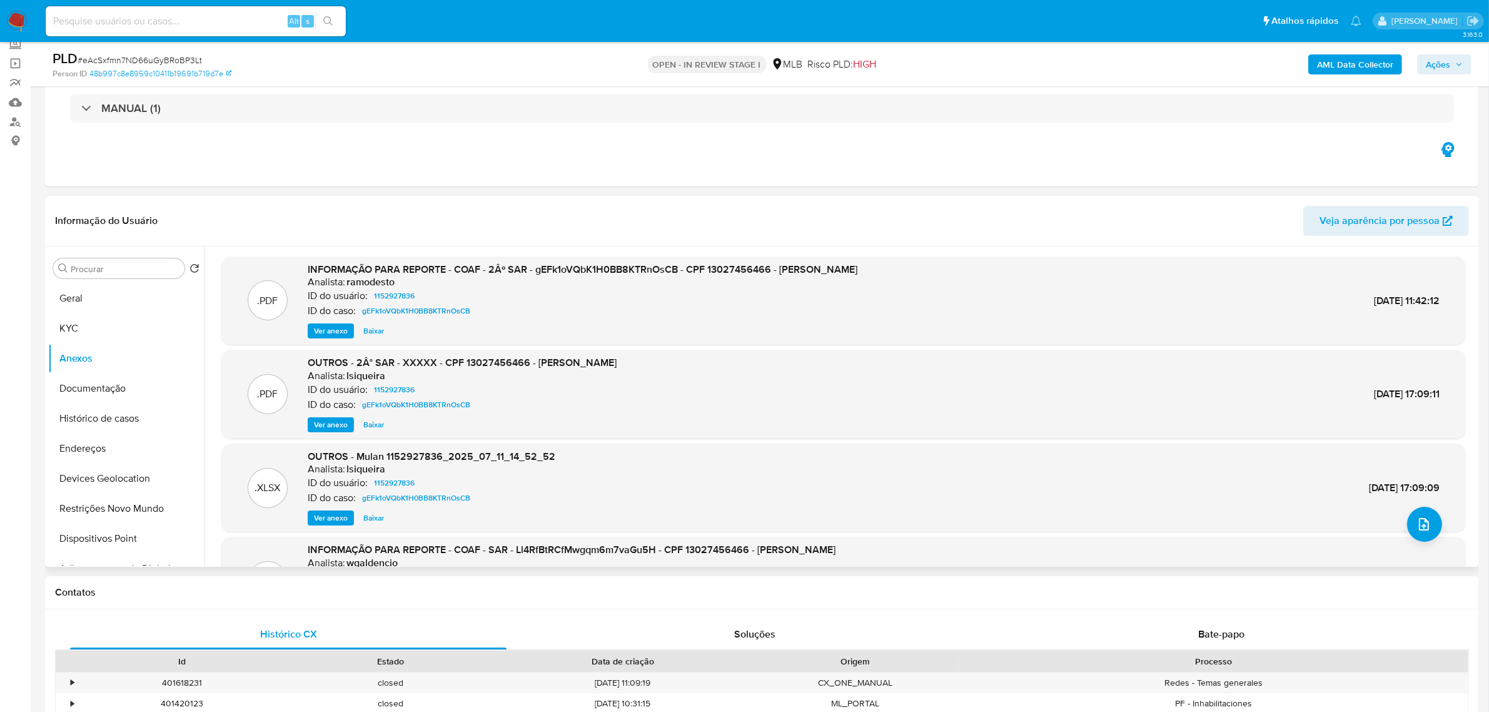
click at [344, 329] on span "Ver anexo" at bounding box center [331, 330] width 34 height 13
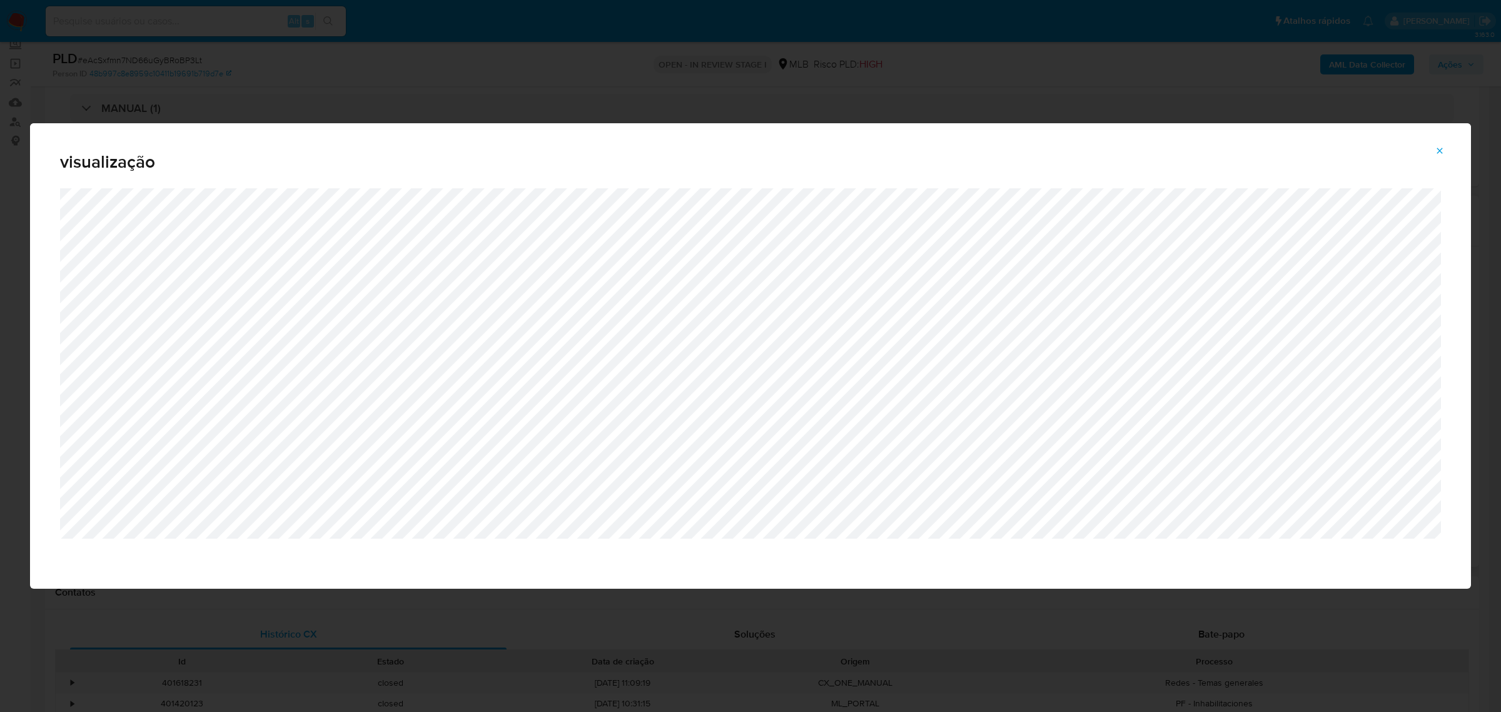
click at [1446, 147] on button "Attachment preview" at bounding box center [1440, 151] width 28 height 20
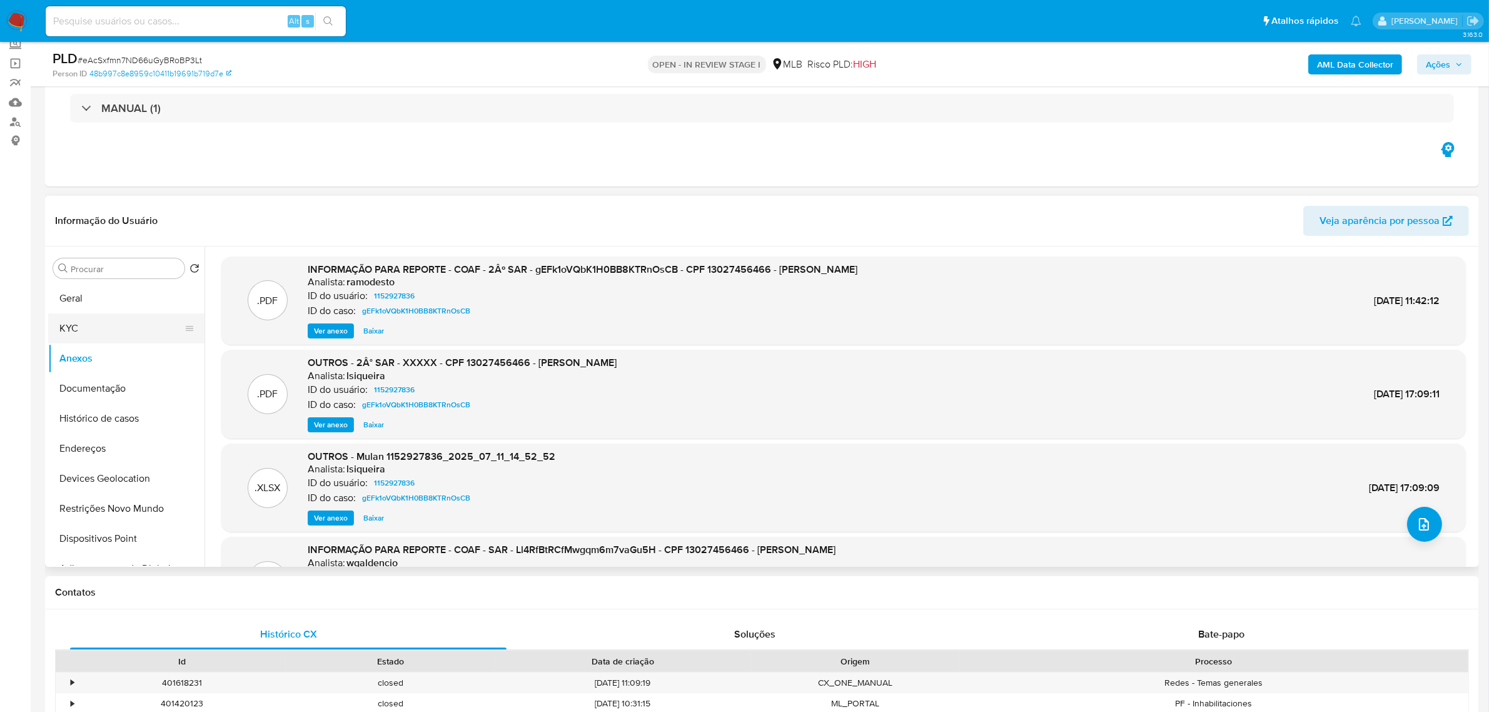
click at [113, 321] on button "KYC" at bounding box center [121, 328] width 146 height 30
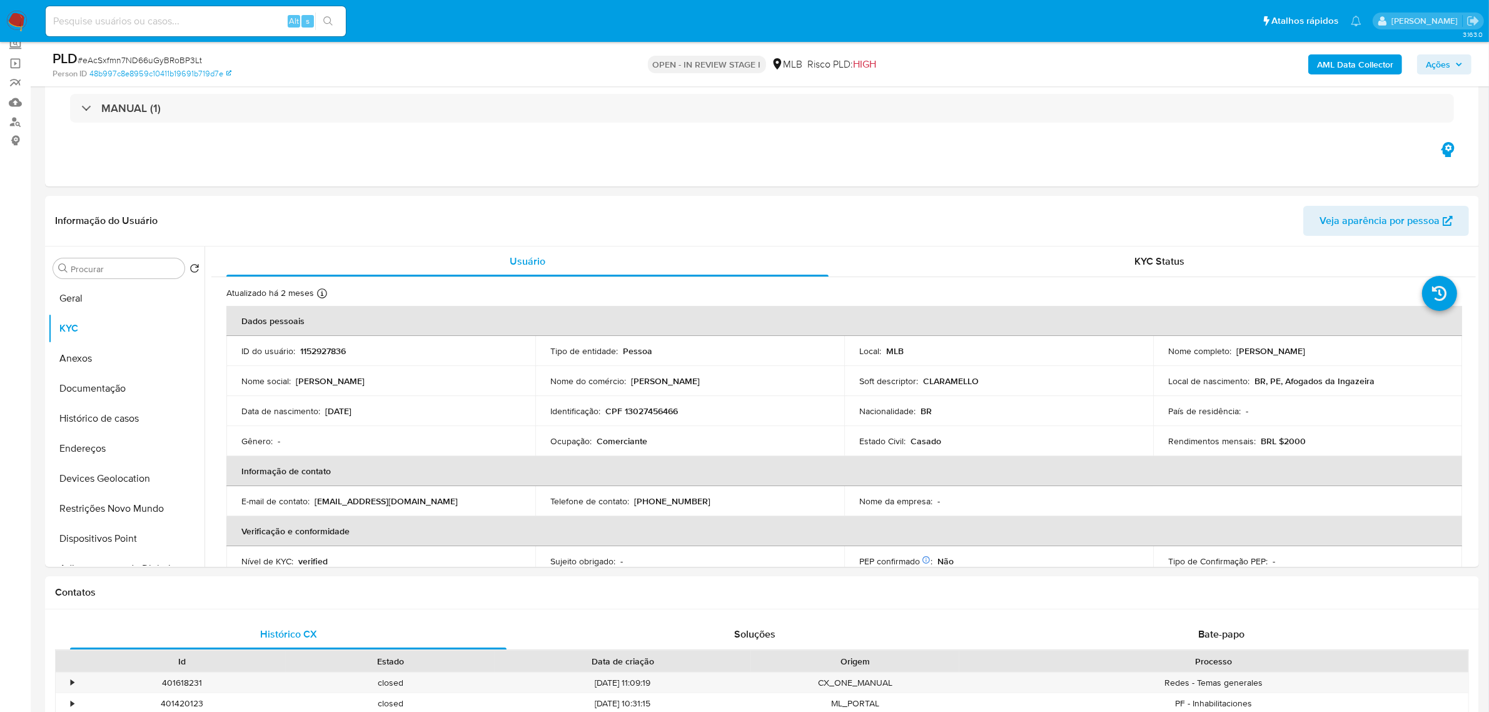
drag, startPoint x: 1233, startPoint y: 350, endPoint x: 1376, endPoint y: 354, distance: 142.6
click at [1376, 354] on div "Nome completo : Maria Clara Nascimento de Melo" at bounding box center [1307, 350] width 279 height 11
copy p "Maria Clara Nascimento de Melo"
click at [325, 354] on p "1152927836" at bounding box center [323, 350] width 46 height 11
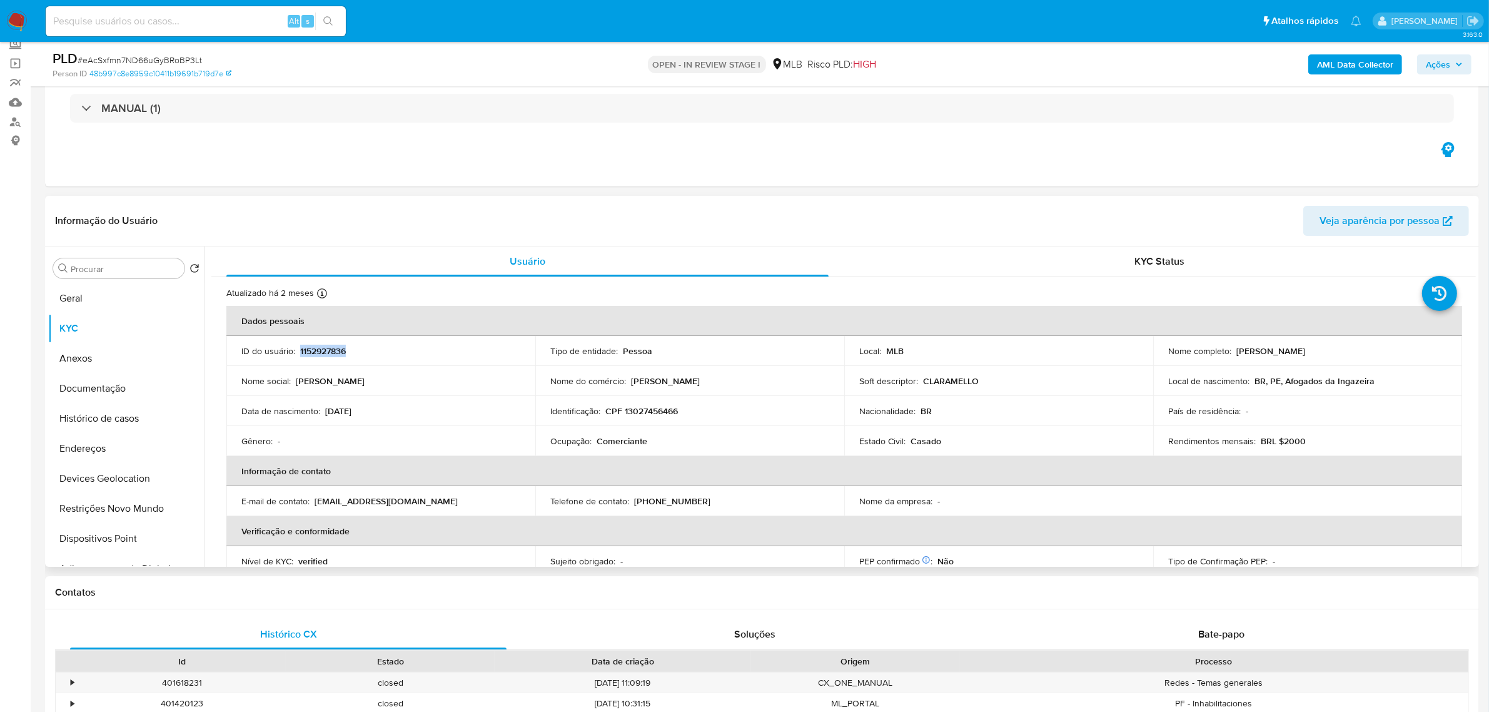
copy p "1152927836"
click at [88, 292] on button "Geral" at bounding box center [121, 298] width 146 height 30
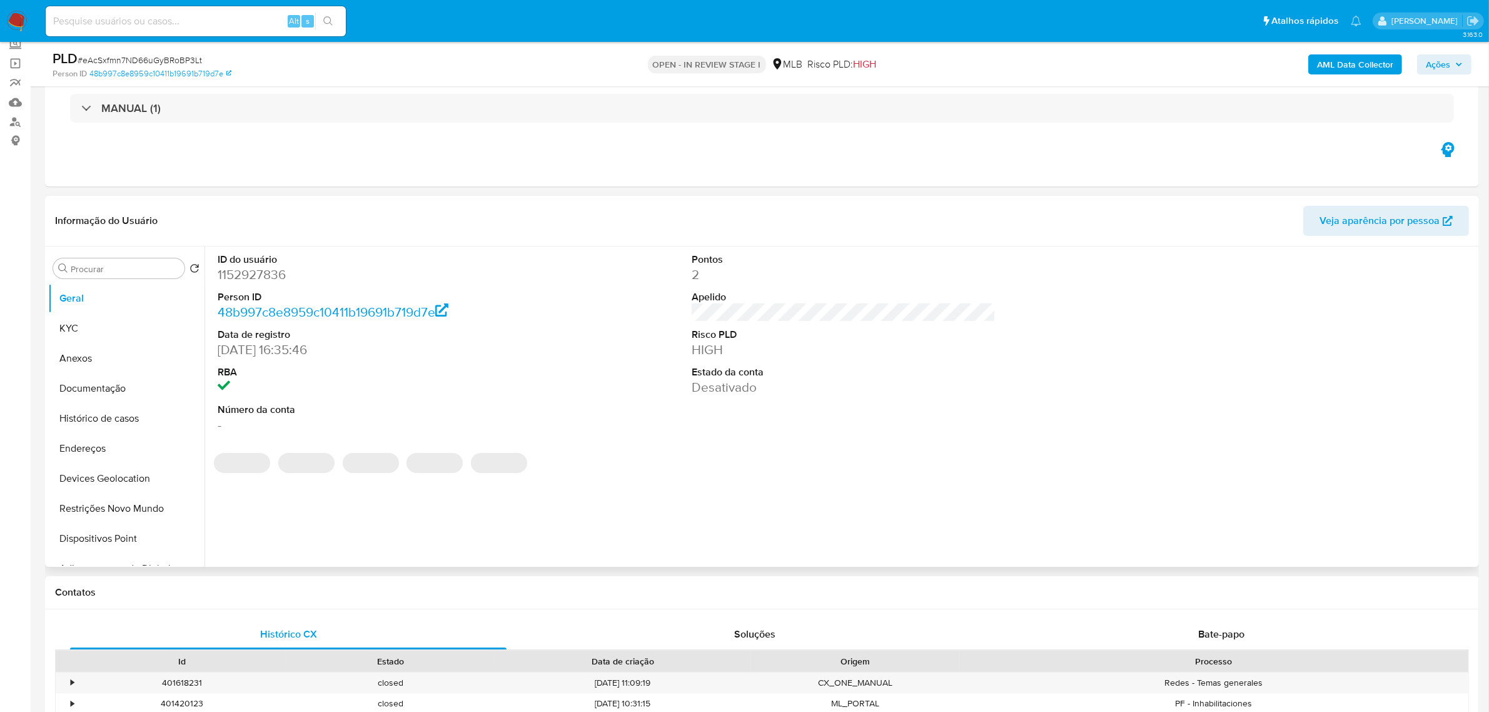
click at [264, 279] on dd "1152927836" at bounding box center [370, 275] width 304 height 18
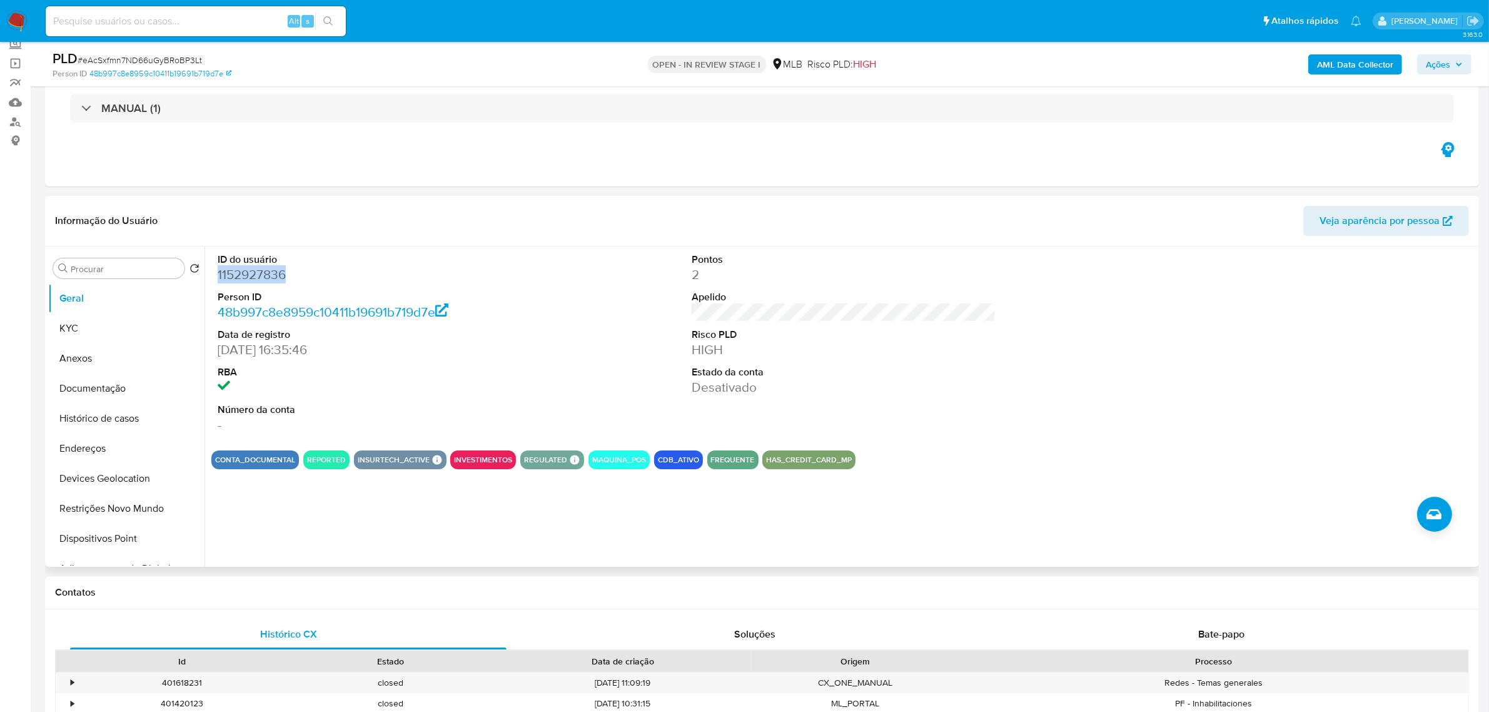
copy dd "1152927836"
click at [128, 408] on button "Histórico de casos" at bounding box center [121, 418] width 146 height 30
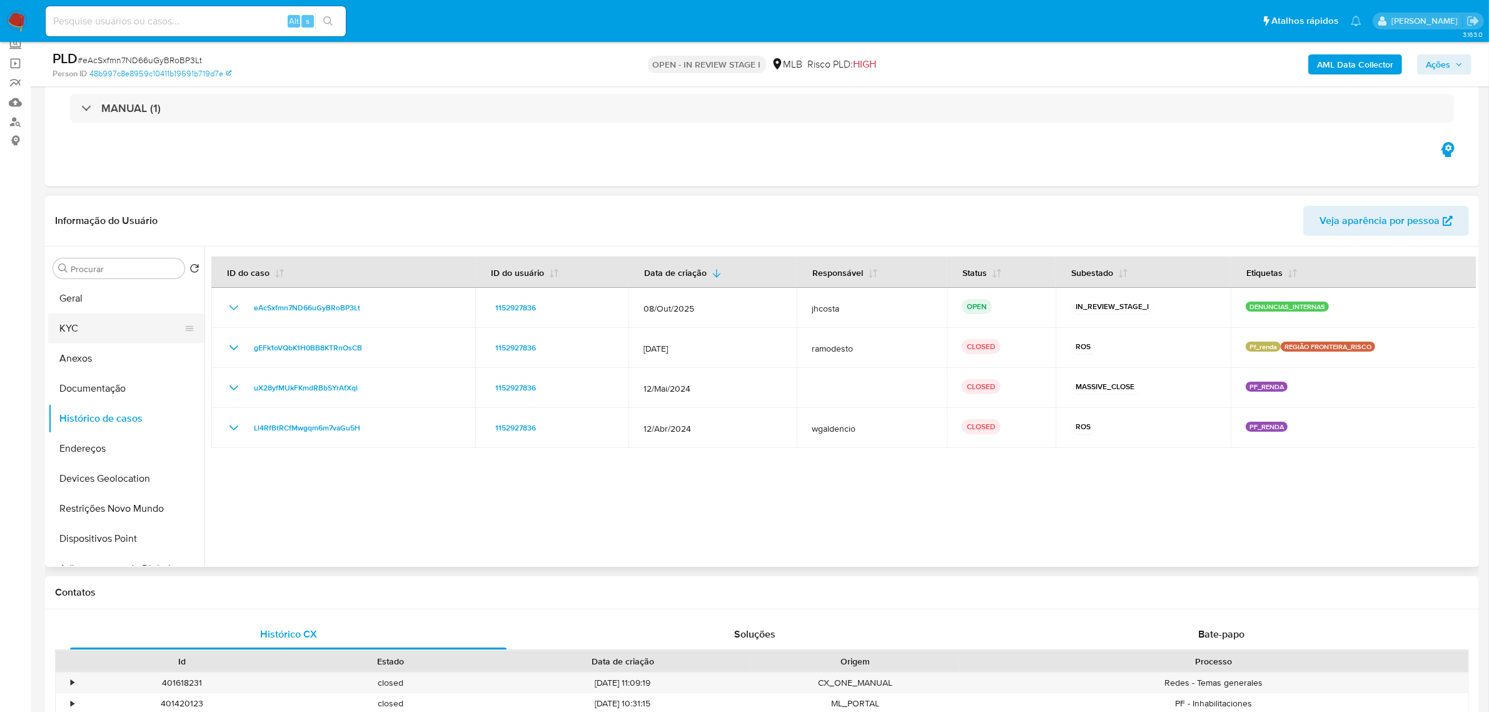
click at [110, 329] on button "KYC" at bounding box center [121, 328] width 146 height 30
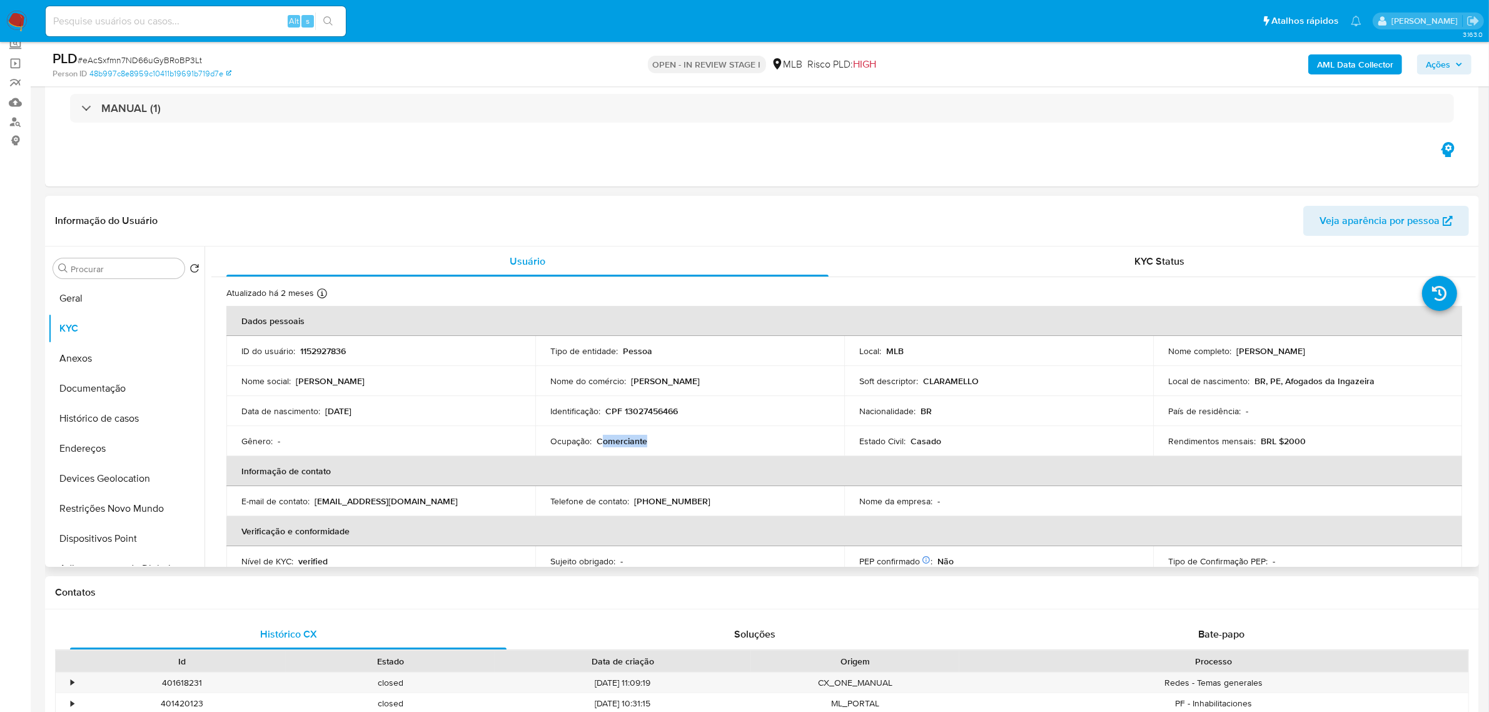
drag, startPoint x: 599, startPoint y: 440, endPoint x: 783, endPoint y: 441, distance: 184.5
click at [783, 441] on div "Ocupação : Comerciante" at bounding box center [689, 440] width 279 height 11
click at [623, 183] on div "Eventos ( 1 ) Ações MANUAL (1)" at bounding box center [762, 111] width 1434 height 150
click at [107, 291] on button "Geral" at bounding box center [121, 298] width 146 height 30
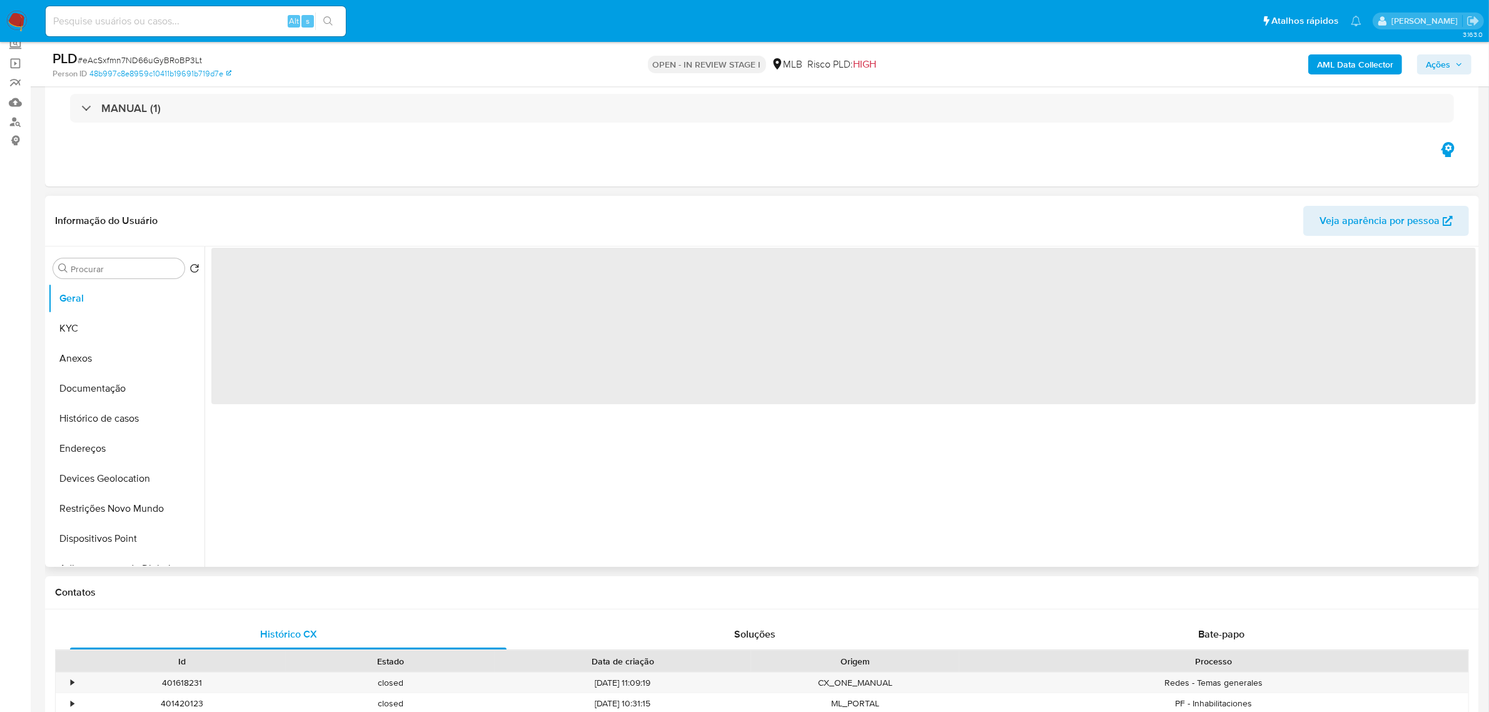
scroll to position [156, 0]
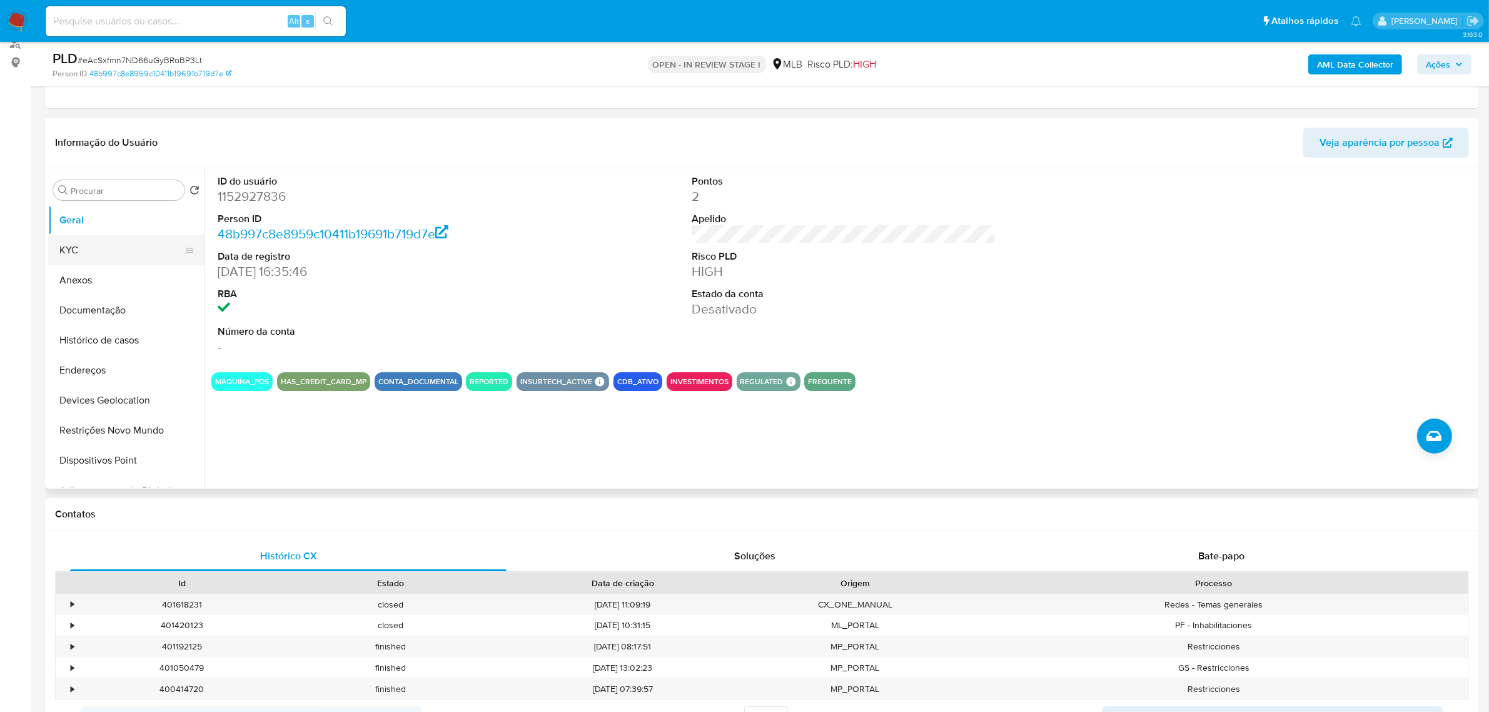
click at [94, 257] on button "KYC" at bounding box center [121, 250] width 146 height 30
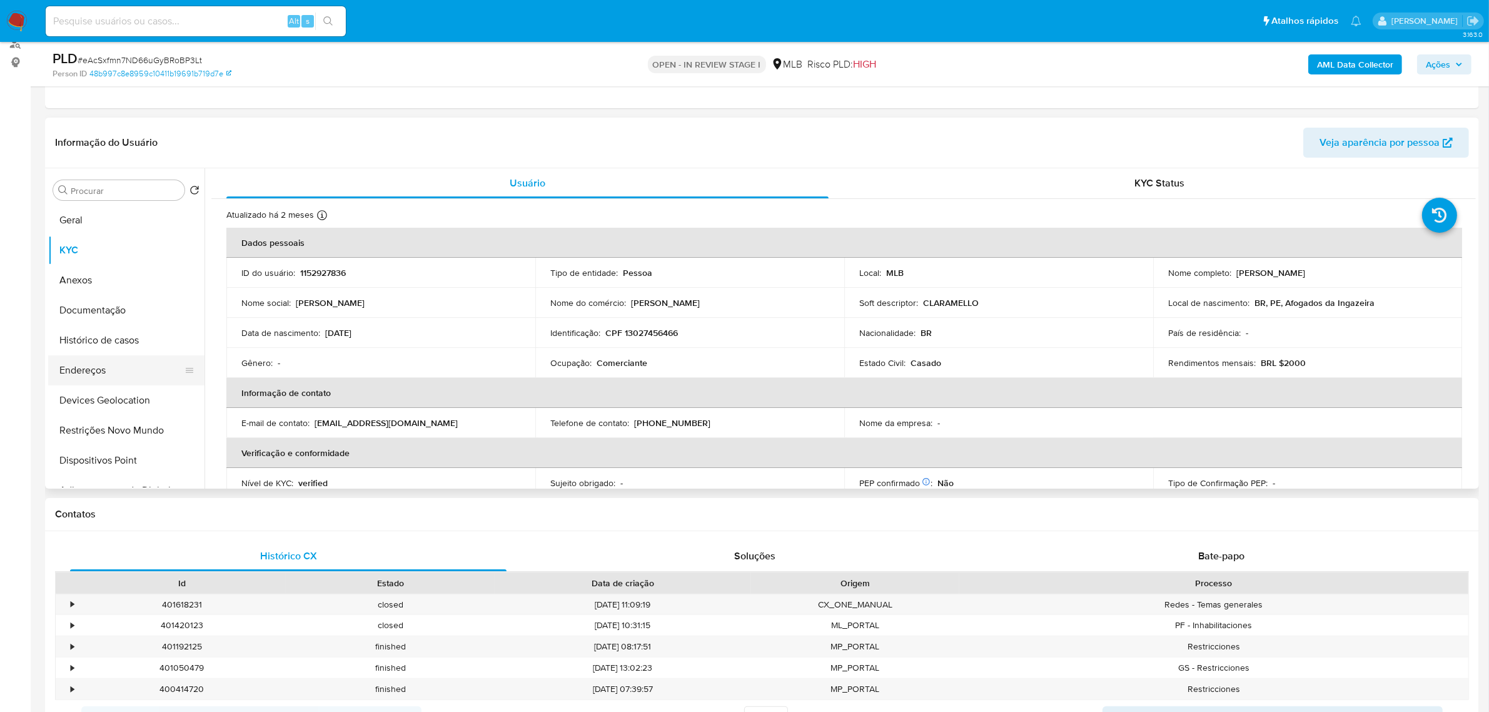
click at [130, 360] on button "Endereços" at bounding box center [121, 370] width 146 height 30
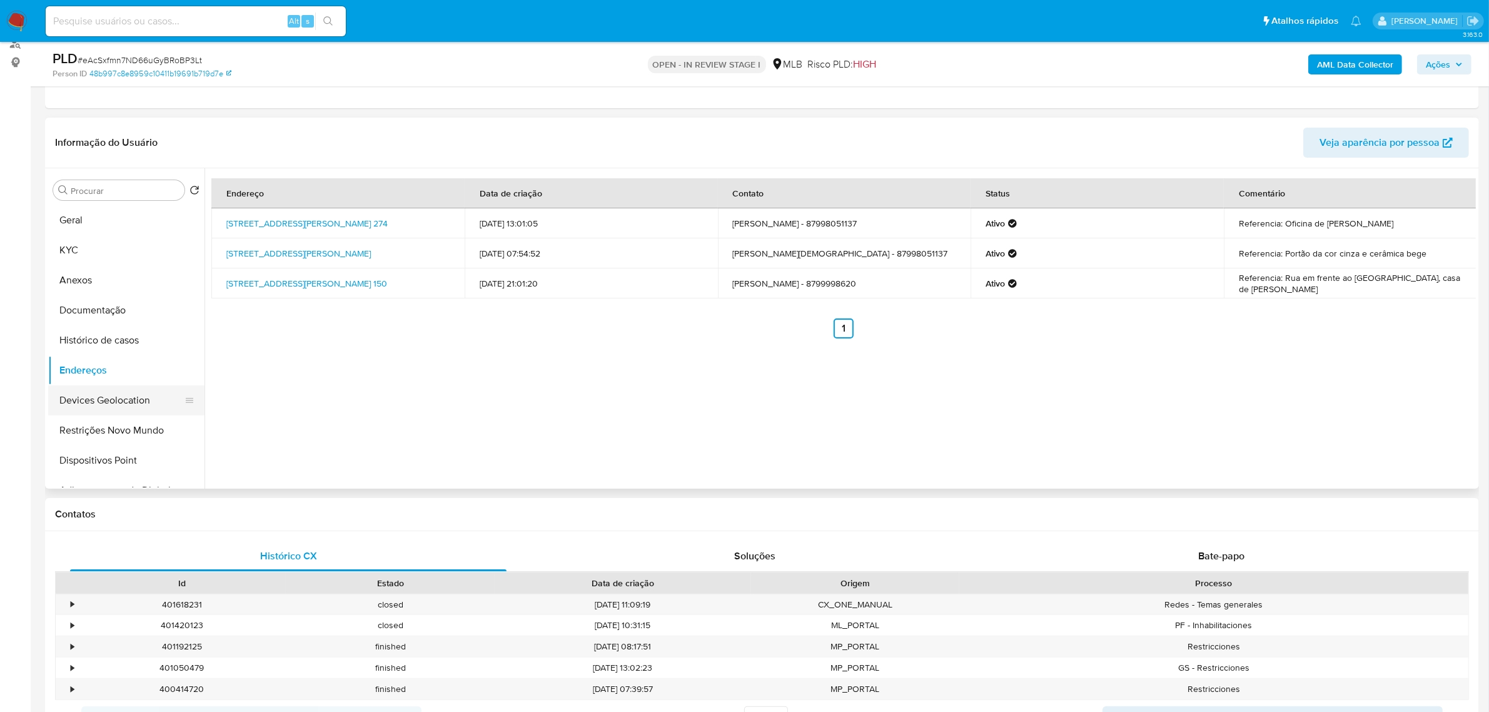
click at [148, 399] on button "Devices Geolocation" at bounding box center [121, 400] width 146 height 30
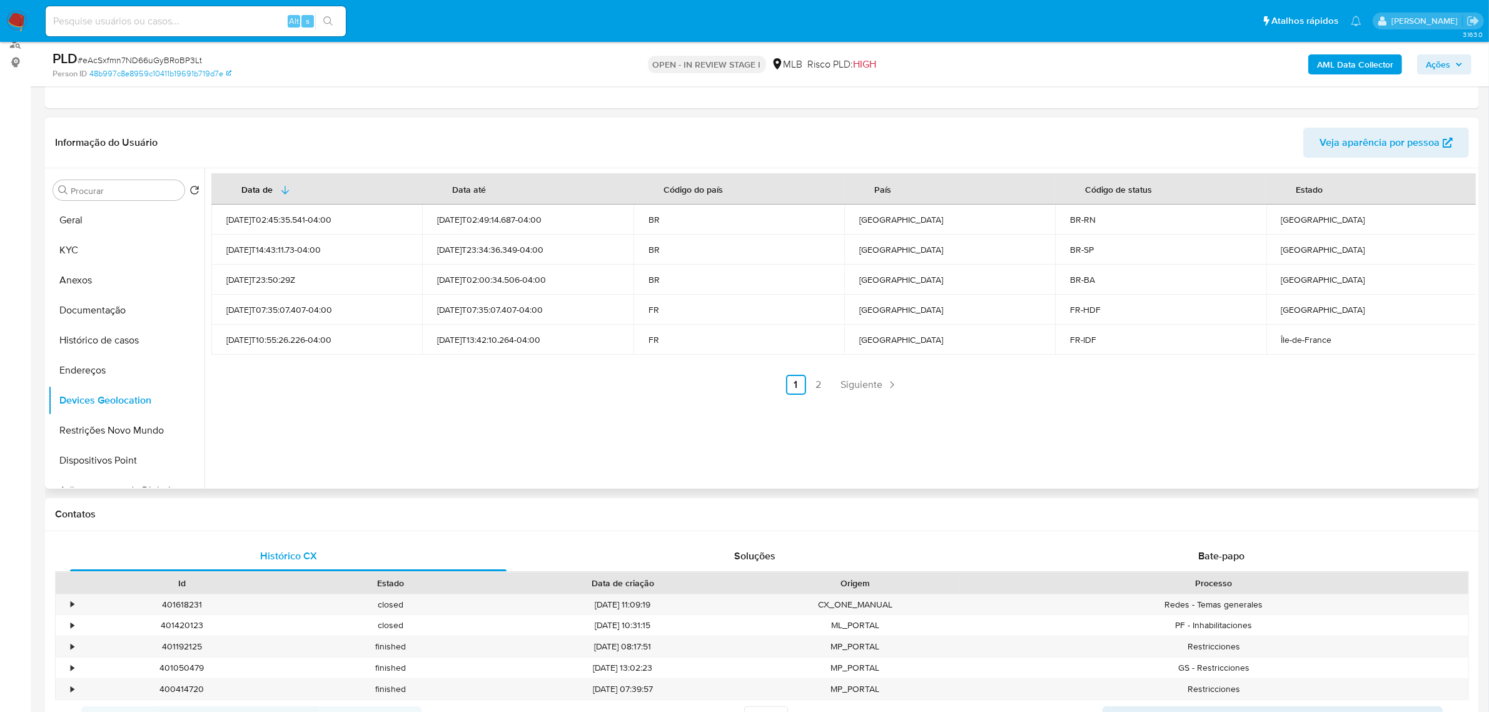
click at [184, 428] on icon at bounding box center [189, 430] width 10 height 10
click at [139, 435] on button "Restrições Novo Mundo" at bounding box center [121, 430] width 146 height 30
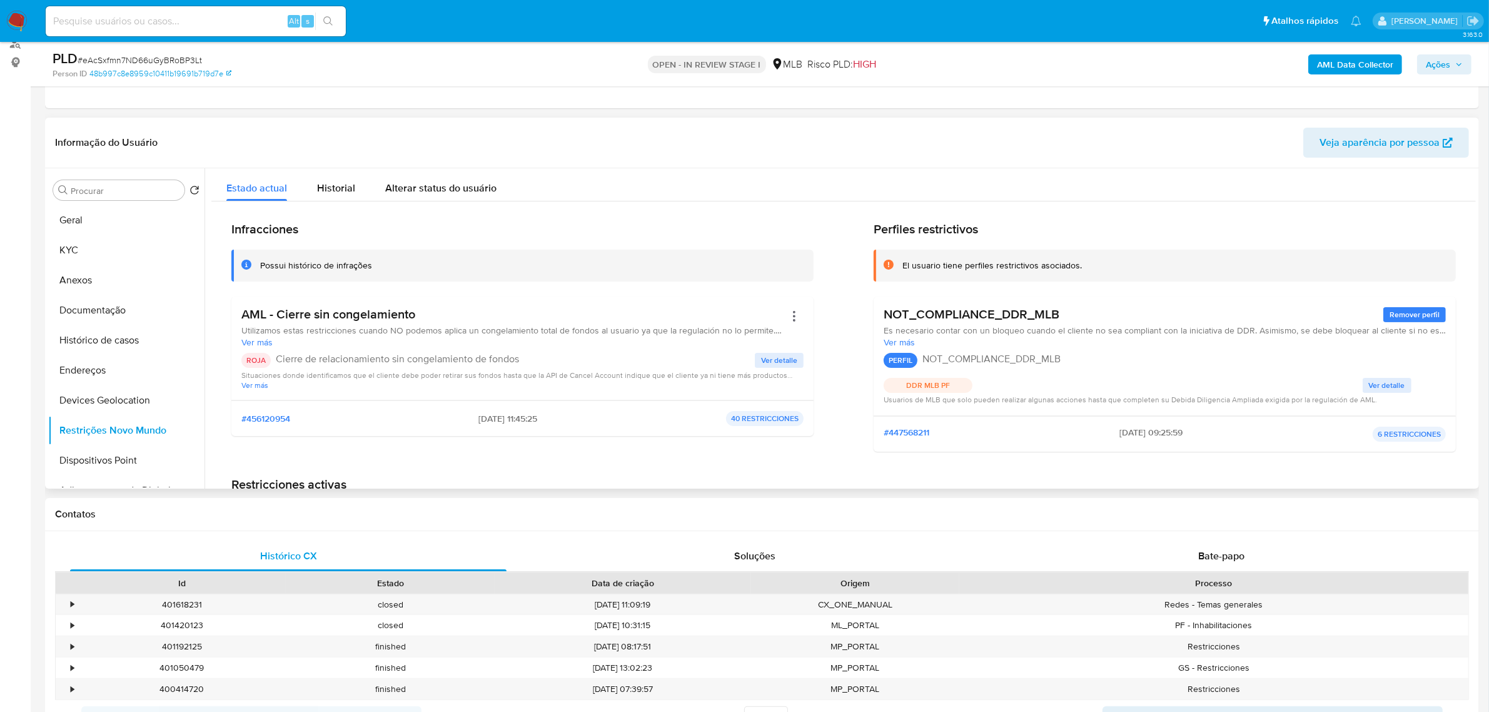
drag, startPoint x: 267, startPoint y: 316, endPoint x: 475, endPoint y: 316, distance: 208.2
click at [474, 316] on h3 "AML - Cierre sin congelamiento" at bounding box center [512, 314] width 543 height 16
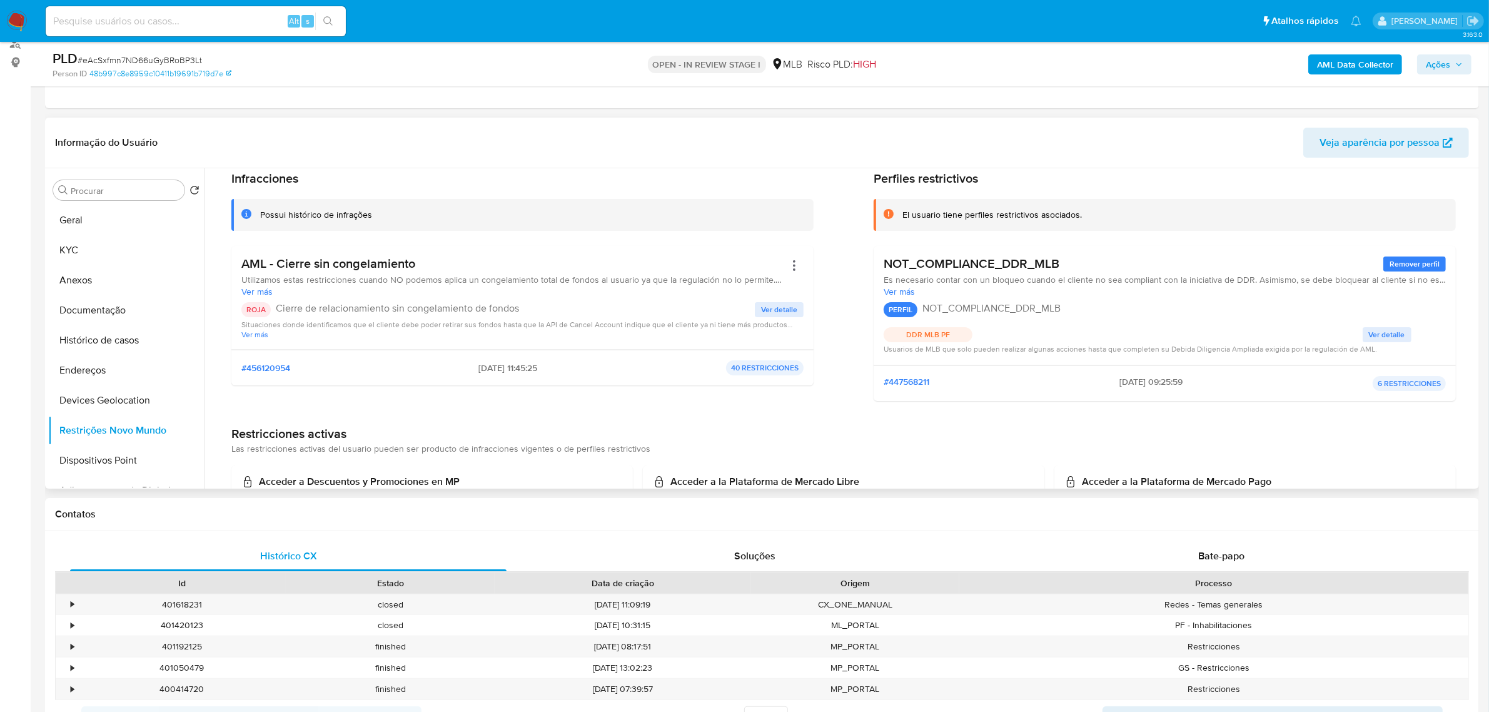
scroll to position [78, 0]
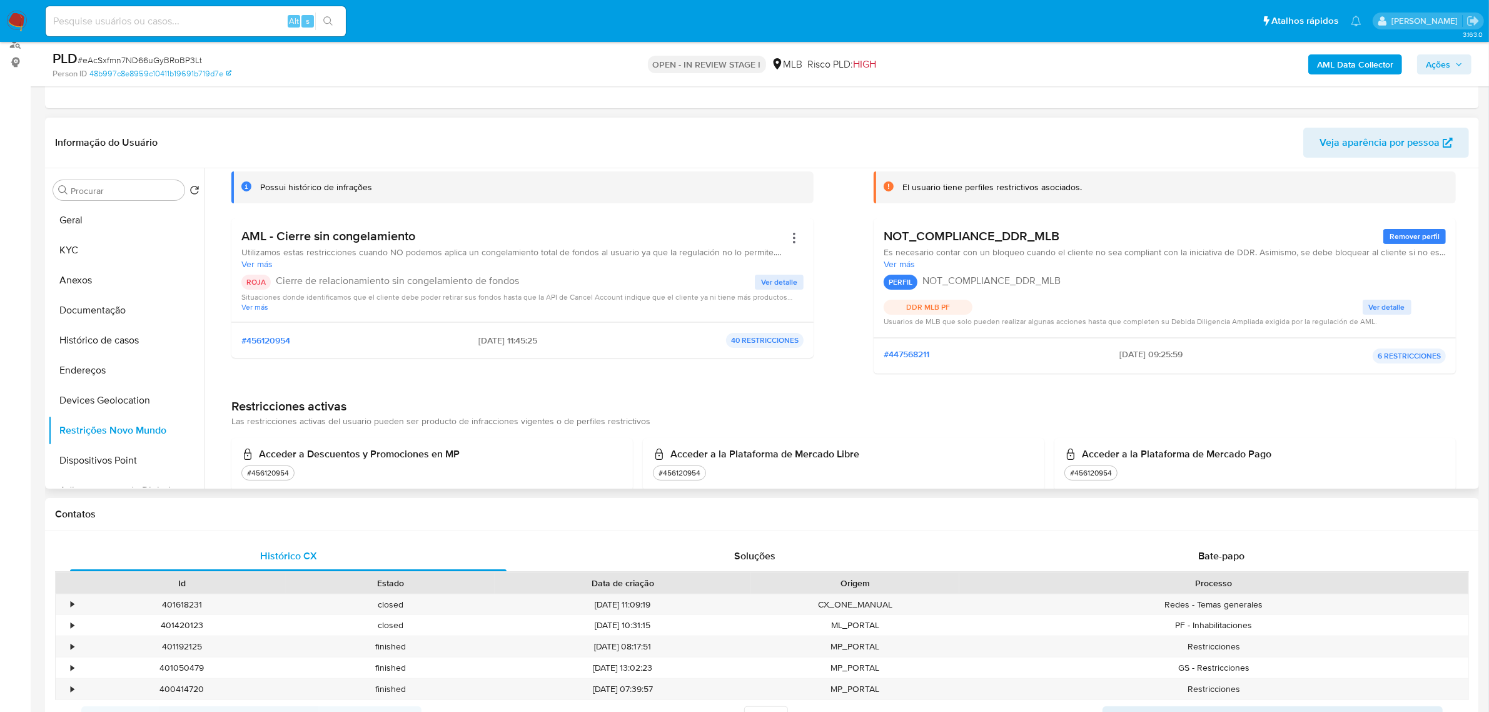
drag, startPoint x: 952, startPoint y: 278, endPoint x: 1117, endPoint y: 278, distance: 165.1
click at [1117, 278] on div "PERFIL NOT_COMPLIANCE_DDR_MLB" at bounding box center [1164, 281] width 562 height 15
drag, startPoint x: 243, startPoint y: 250, endPoint x: 647, endPoint y: 248, distance: 404.5
click at [647, 248] on span "Utilizamos estas restricciones cuando NO podemos aplica un congelamiento total …" at bounding box center [512, 251] width 543 height 11
drag, startPoint x: 683, startPoint y: 252, endPoint x: 774, endPoint y: 252, distance: 91.3
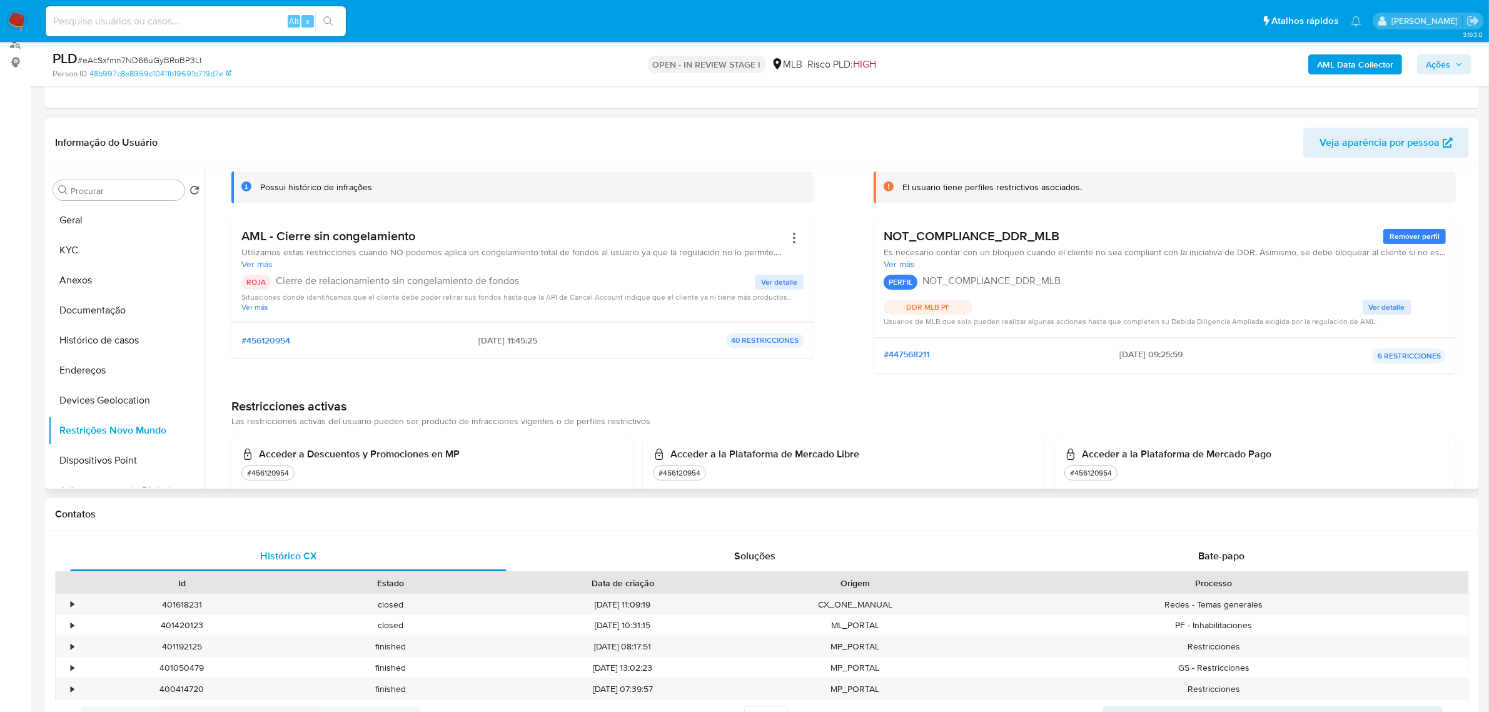
click at [774, 252] on span "Utilizamos estas restricciones cuando NO podemos aplica un congelamiento total …" at bounding box center [512, 251] width 543 height 11
drag, startPoint x: 278, startPoint y: 278, endPoint x: 569, endPoint y: 277, distance: 290.7
click at [569, 277] on p "Cierre de relacionamiento sin congelamiento de fondos" at bounding box center [515, 280] width 479 height 13
click at [761, 281] on span "Ver detalle" at bounding box center [779, 282] width 36 height 13
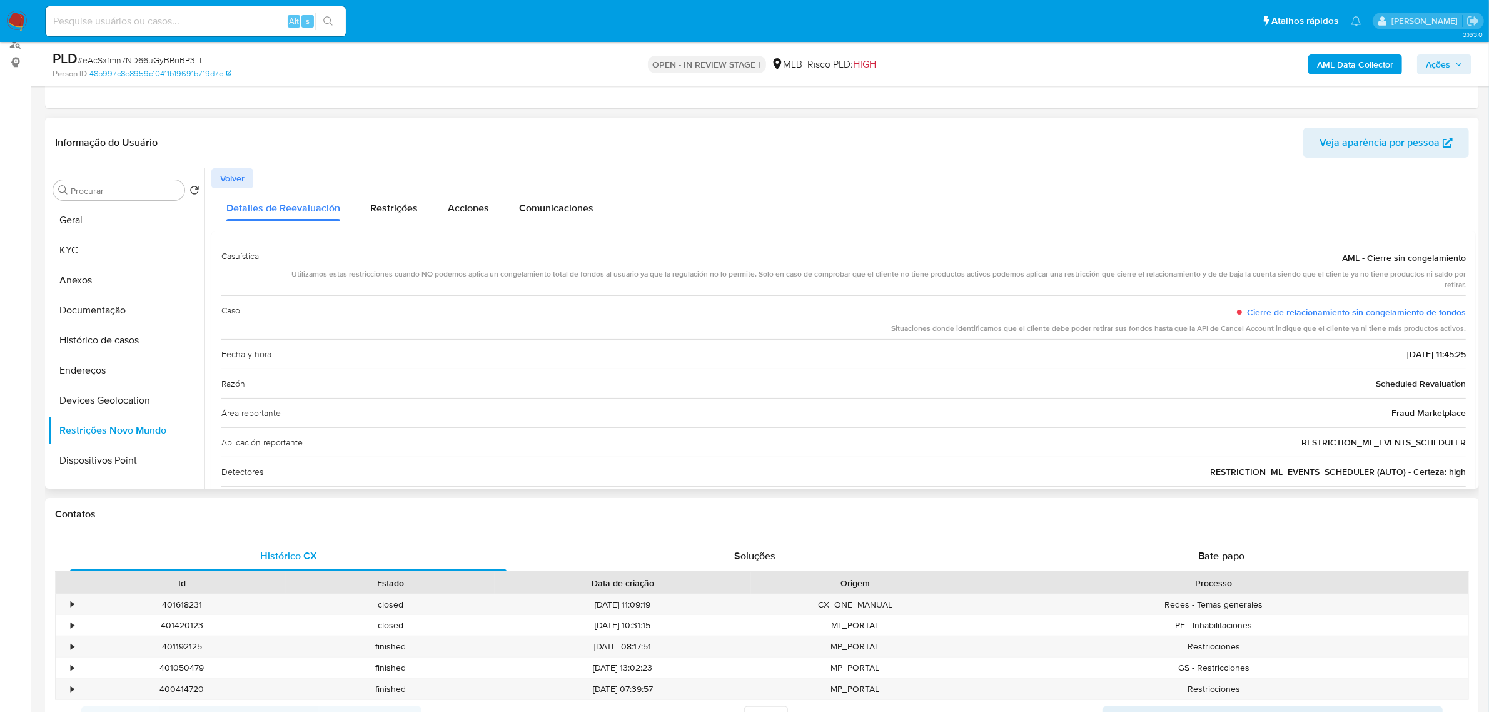
drag, startPoint x: 405, startPoint y: 272, endPoint x: 643, endPoint y: 274, distance: 237.6
click at [643, 274] on div "Utilizamos estas restricciones cuando NO podemos aplica un congelamiento total …" at bounding box center [867, 279] width 1197 height 21
click at [656, 277] on div "Utilizamos estas restricciones cuando NO podemos aplica un congelamiento total …" at bounding box center [867, 279] width 1197 height 21
drag, startPoint x: 735, startPoint y: 276, endPoint x: 1120, endPoint y: 278, distance: 385.8
click at [1120, 278] on div "Utilizamos estas restricciones cuando NO podemos aplica un congelamiento total …" at bounding box center [867, 279] width 1197 height 21
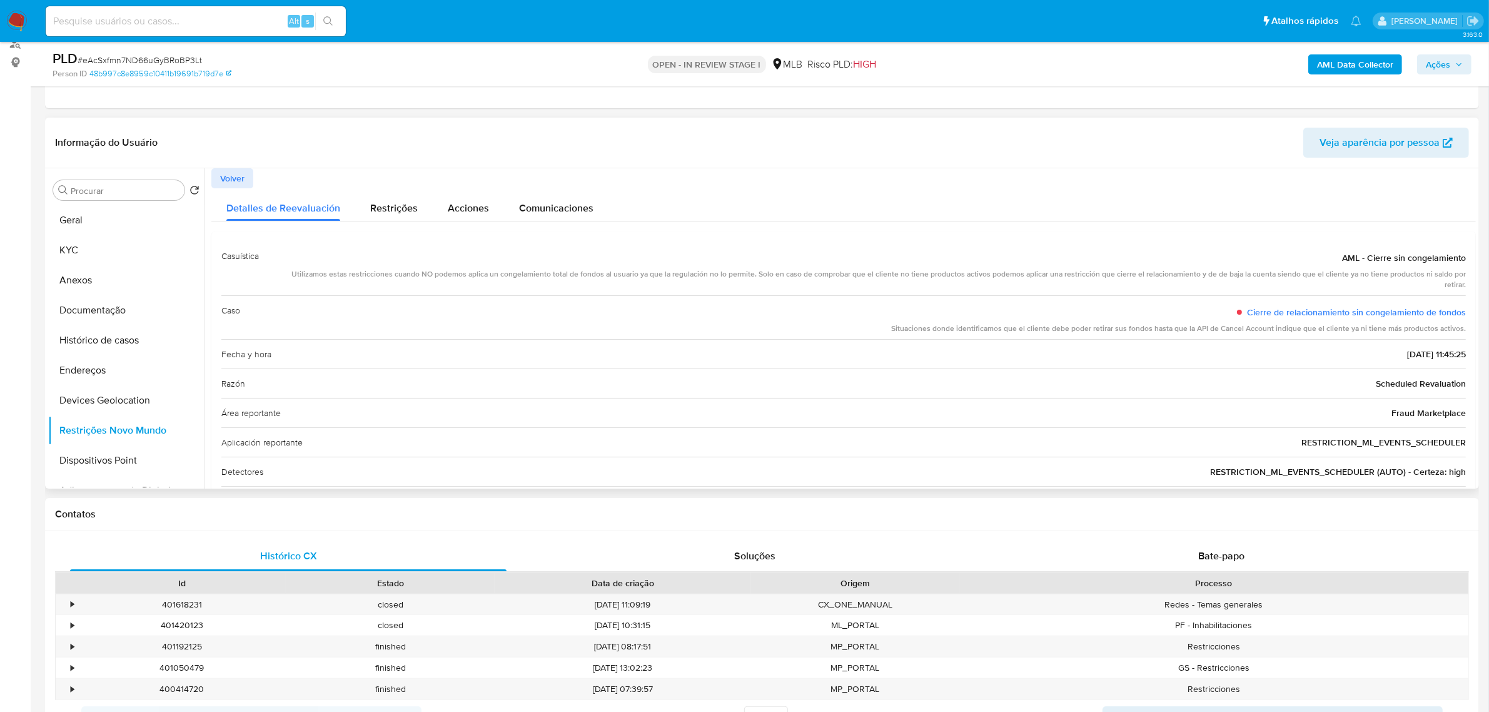
click at [1074, 282] on div "Casuística AML - Cierre sin congelamiento Utilizamos estas restricciones cuando…" at bounding box center [843, 268] width 1244 height 54
drag, startPoint x: 1136, startPoint y: 276, endPoint x: 1357, endPoint y: 276, distance: 220.7
click at [1357, 276] on div "Utilizamos estas restricciones cuando NO podemos aplica un congelamiento total …" at bounding box center [867, 279] width 1197 height 21
click at [1318, 279] on div "Utilizamos estas restricciones cuando NO podemos aplica un congelamiento total …" at bounding box center [867, 279] width 1197 height 21
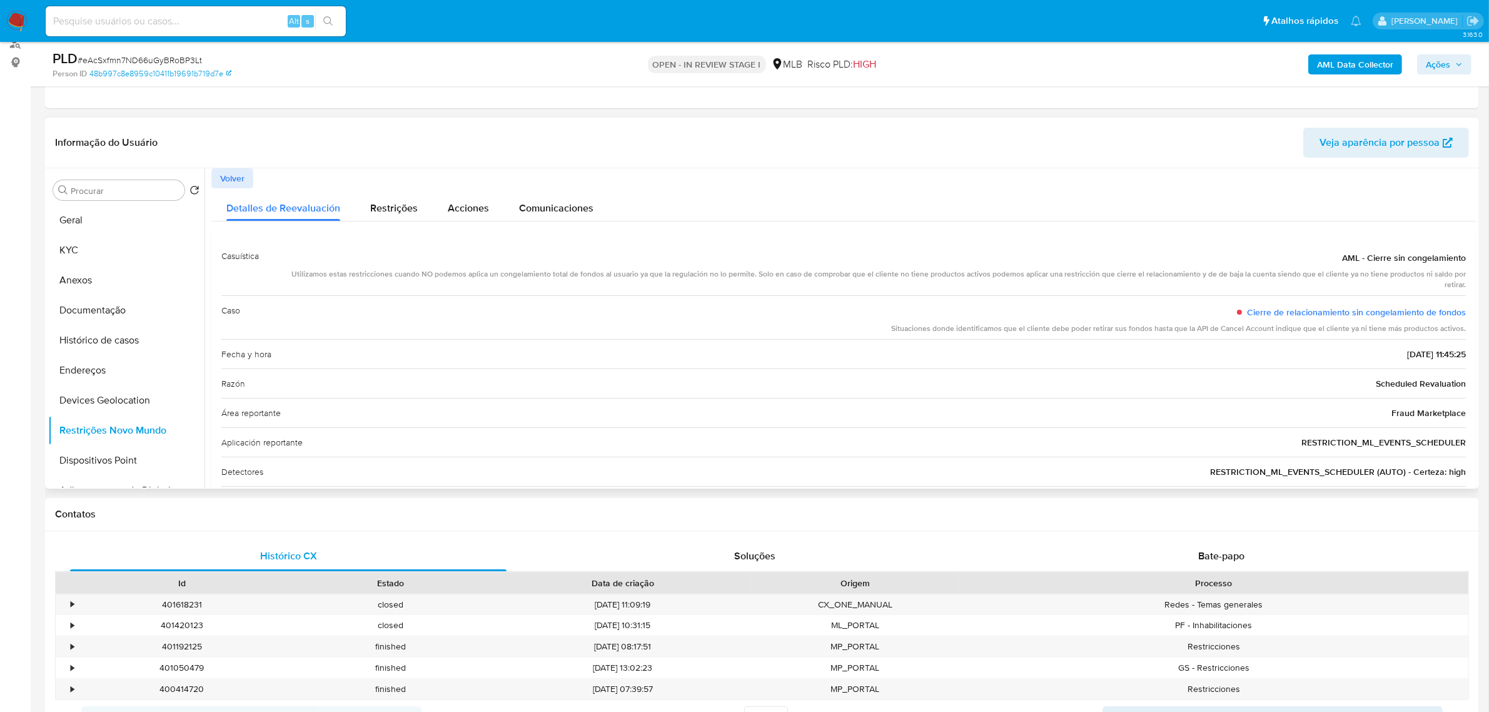
click at [1318, 279] on div "Utilizamos estas restricciones cuando NO podemos aplica un congelamiento total …" at bounding box center [867, 279] width 1197 height 21
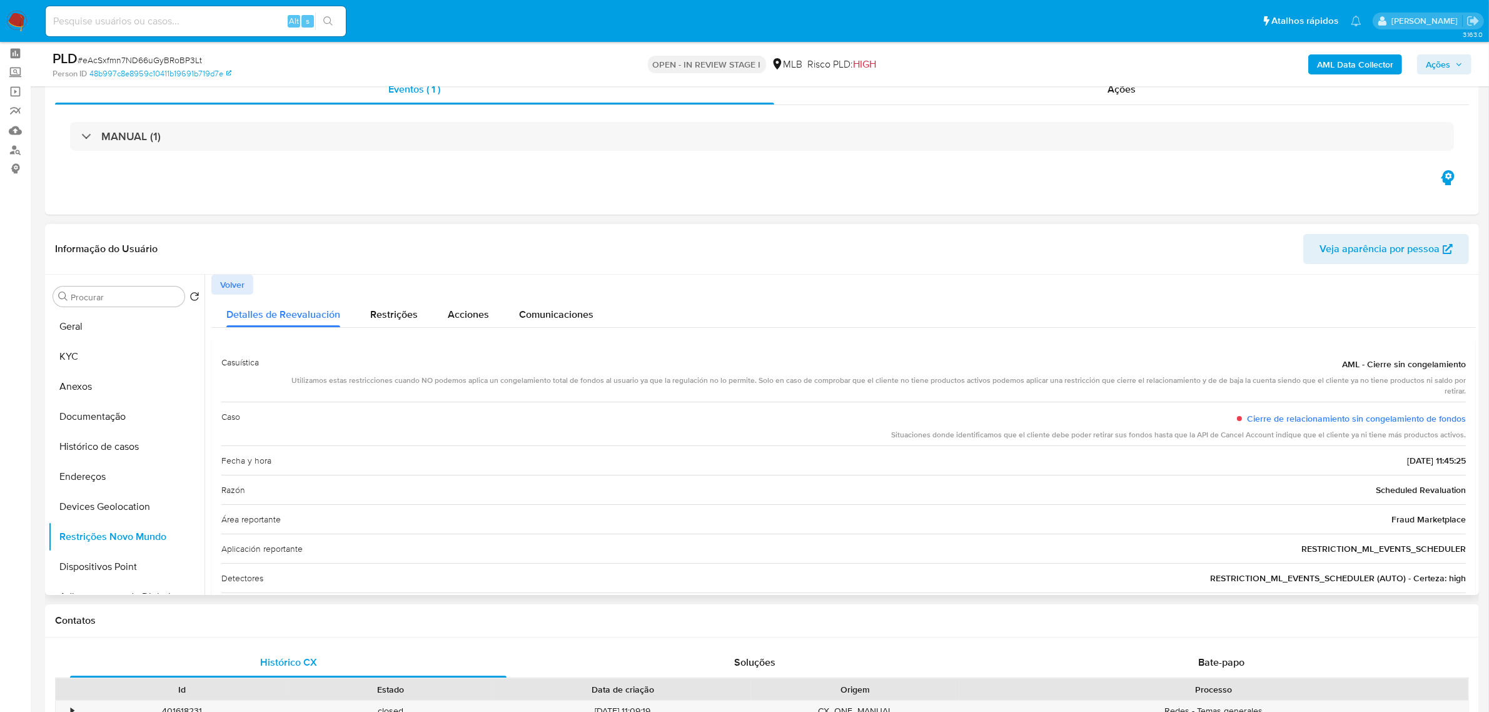
scroll to position [78, 0]
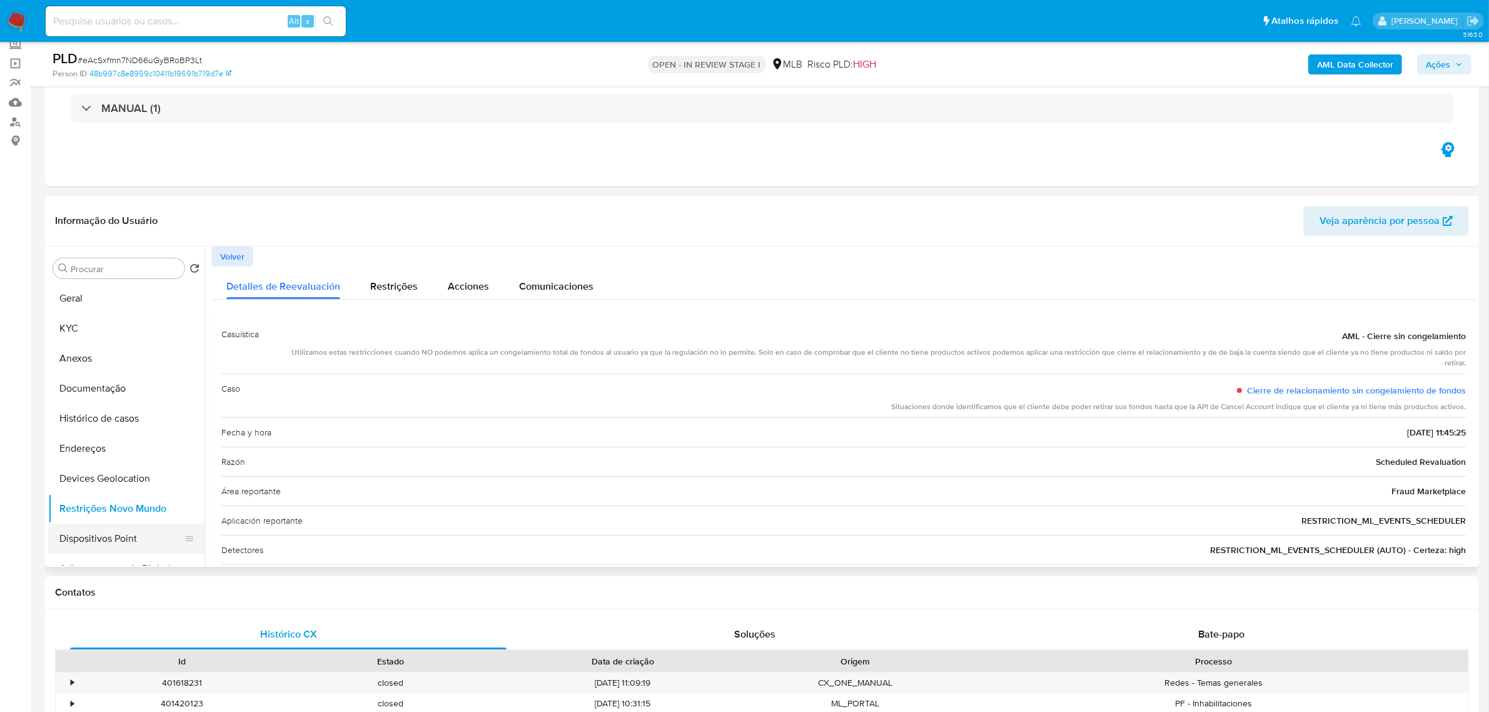
click at [128, 545] on button "Dispositivos Point" at bounding box center [121, 538] width 146 height 30
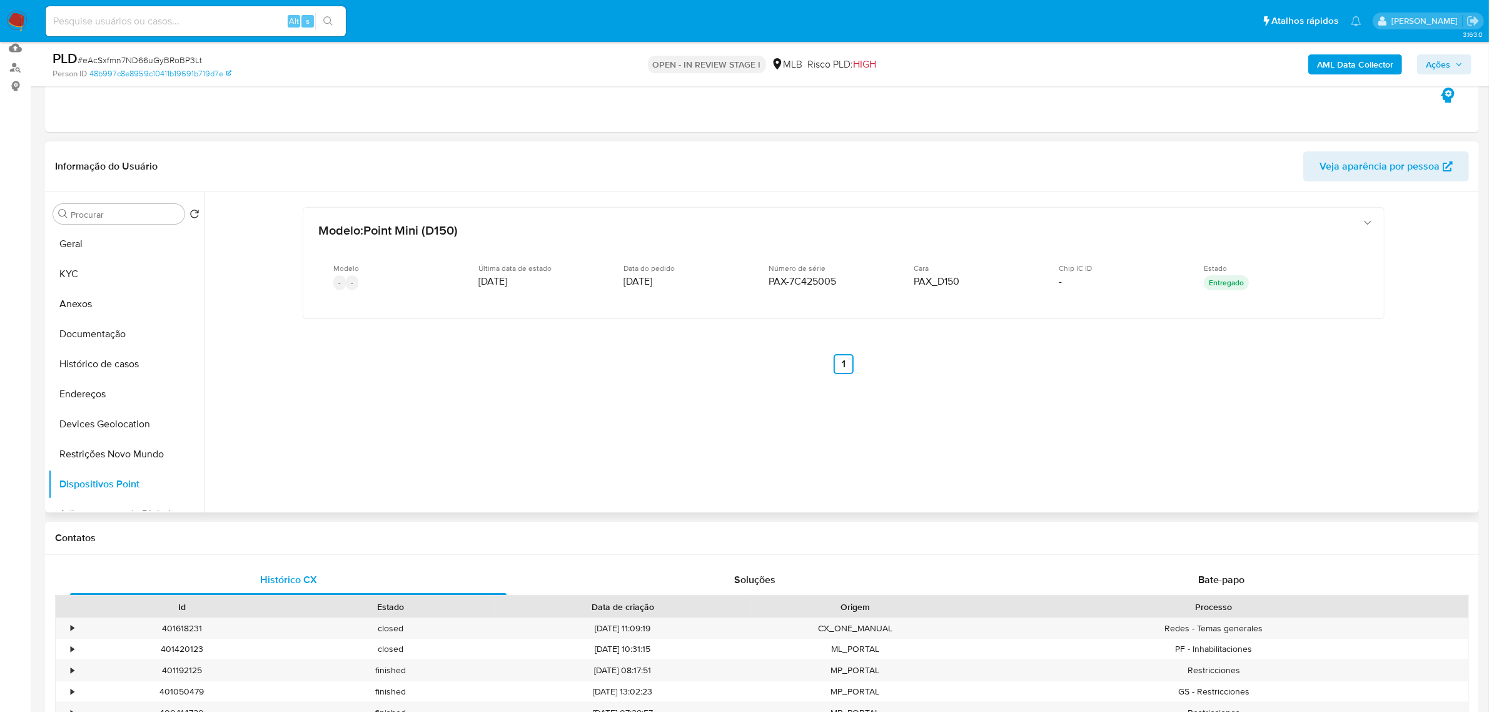
scroll to position [156, 0]
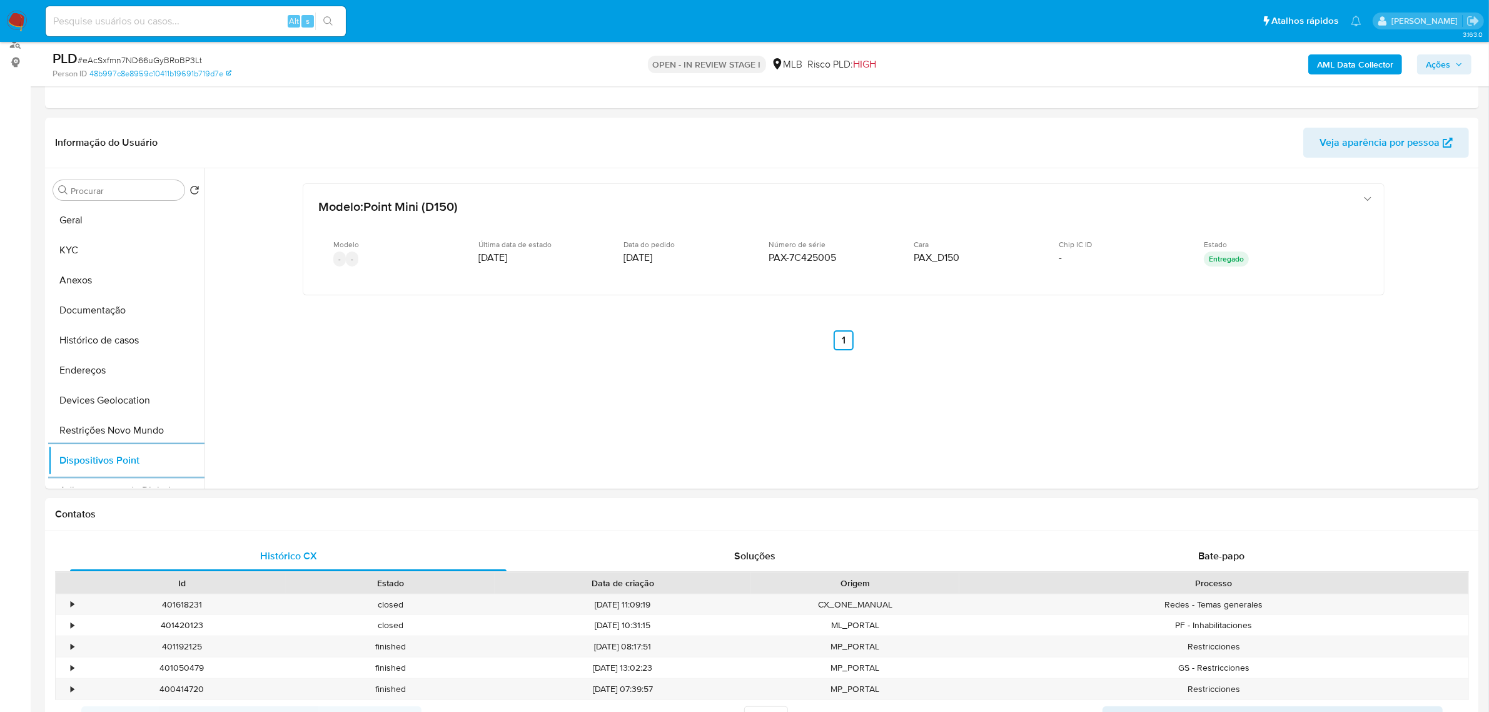
click at [1360, 58] on b "AML Data Collector" at bounding box center [1355, 64] width 76 height 20
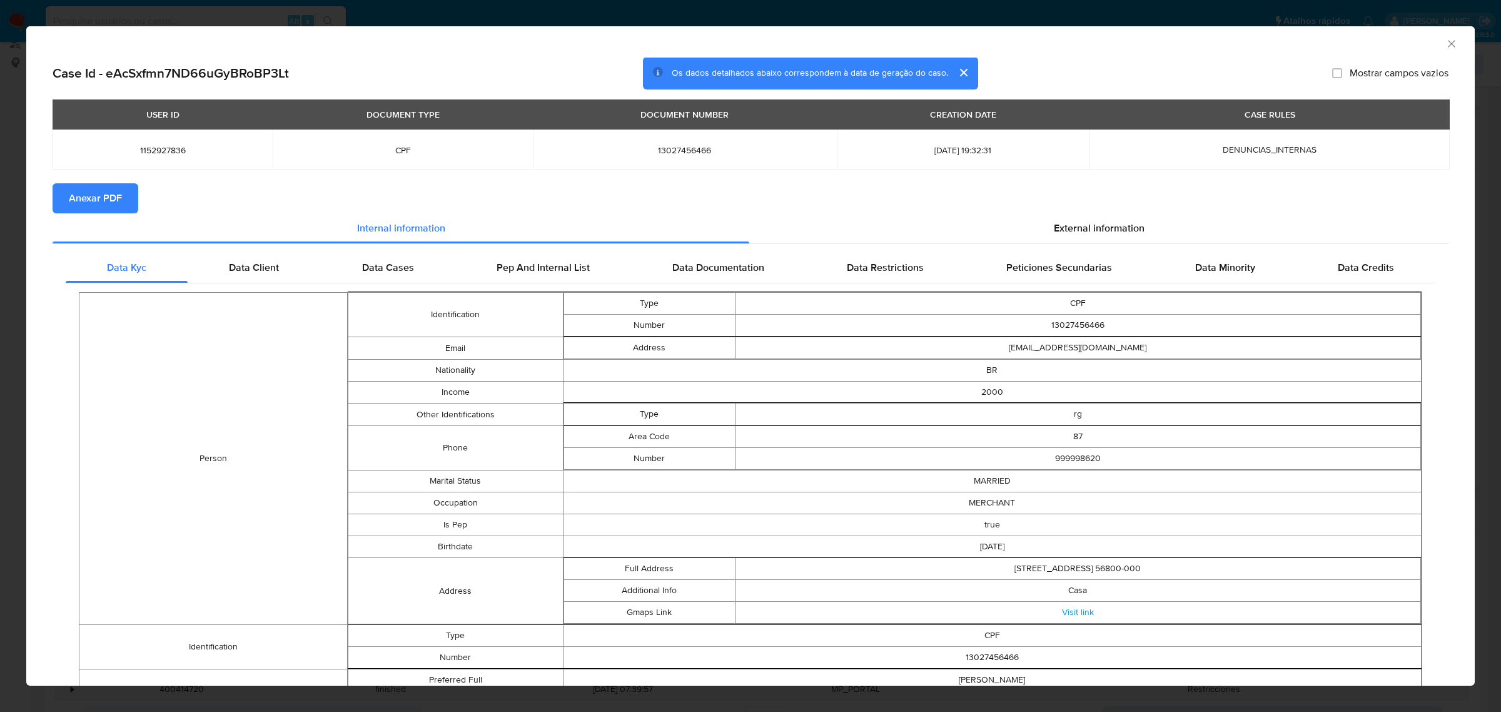
click at [109, 200] on span "Anexar PDF" at bounding box center [95, 198] width 53 height 28
drag, startPoint x: 1094, startPoint y: 233, endPoint x: 1064, endPoint y: 230, distance: 30.7
click at [1093, 233] on span "External information" at bounding box center [1099, 230] width 91 height 14
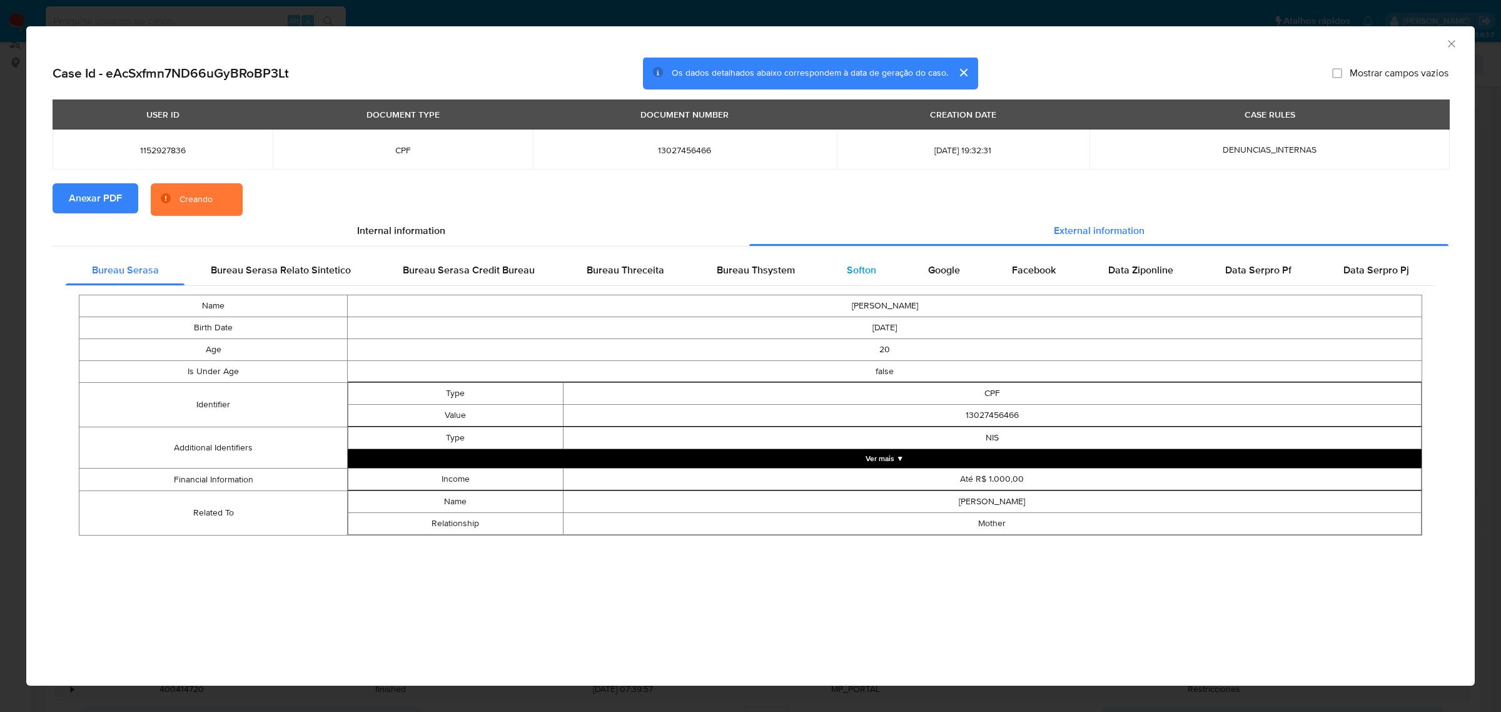
click at [860, 264] on span "Softon" at bounding box center [861, 270] width 29 height 14
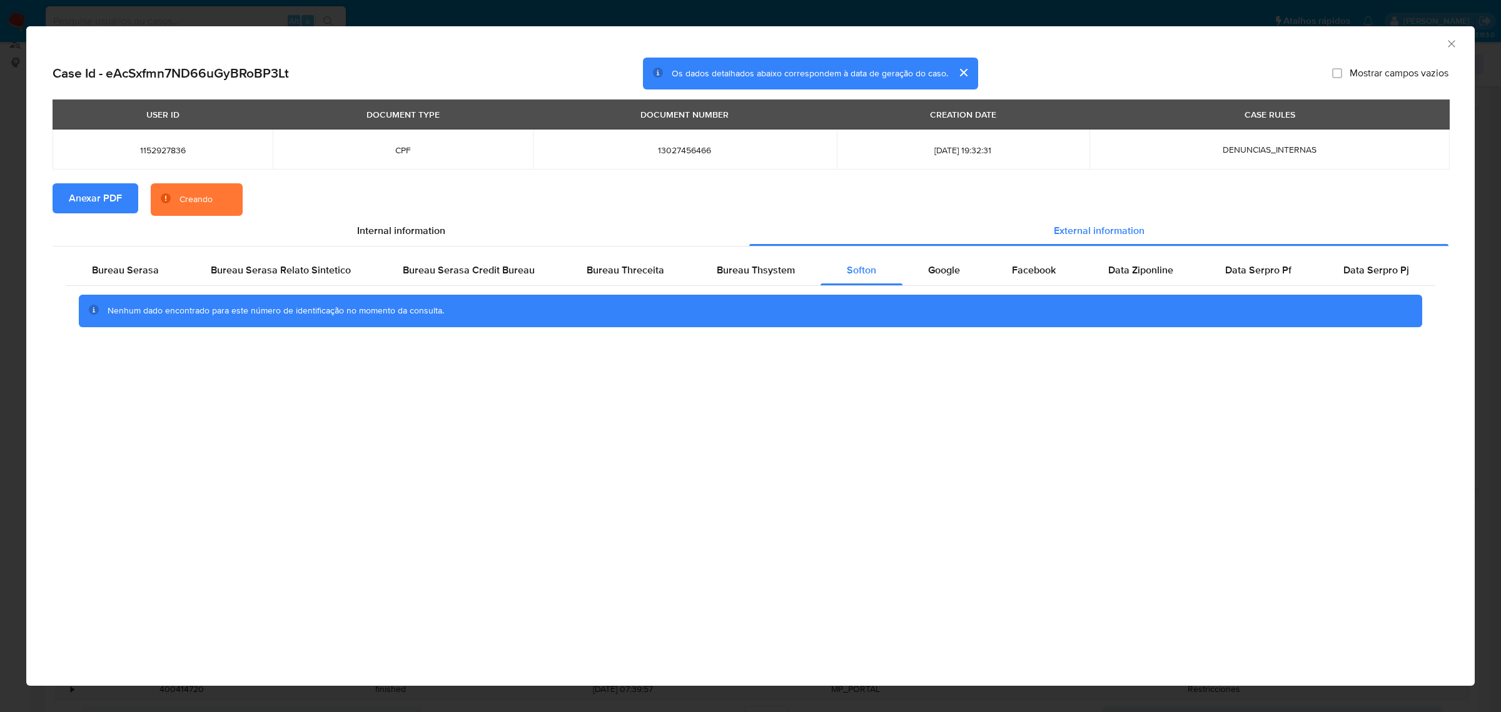
click at [1455, 44] on icon "Fechar a janela" at bounding box center [1451, 44] width 13 height 13
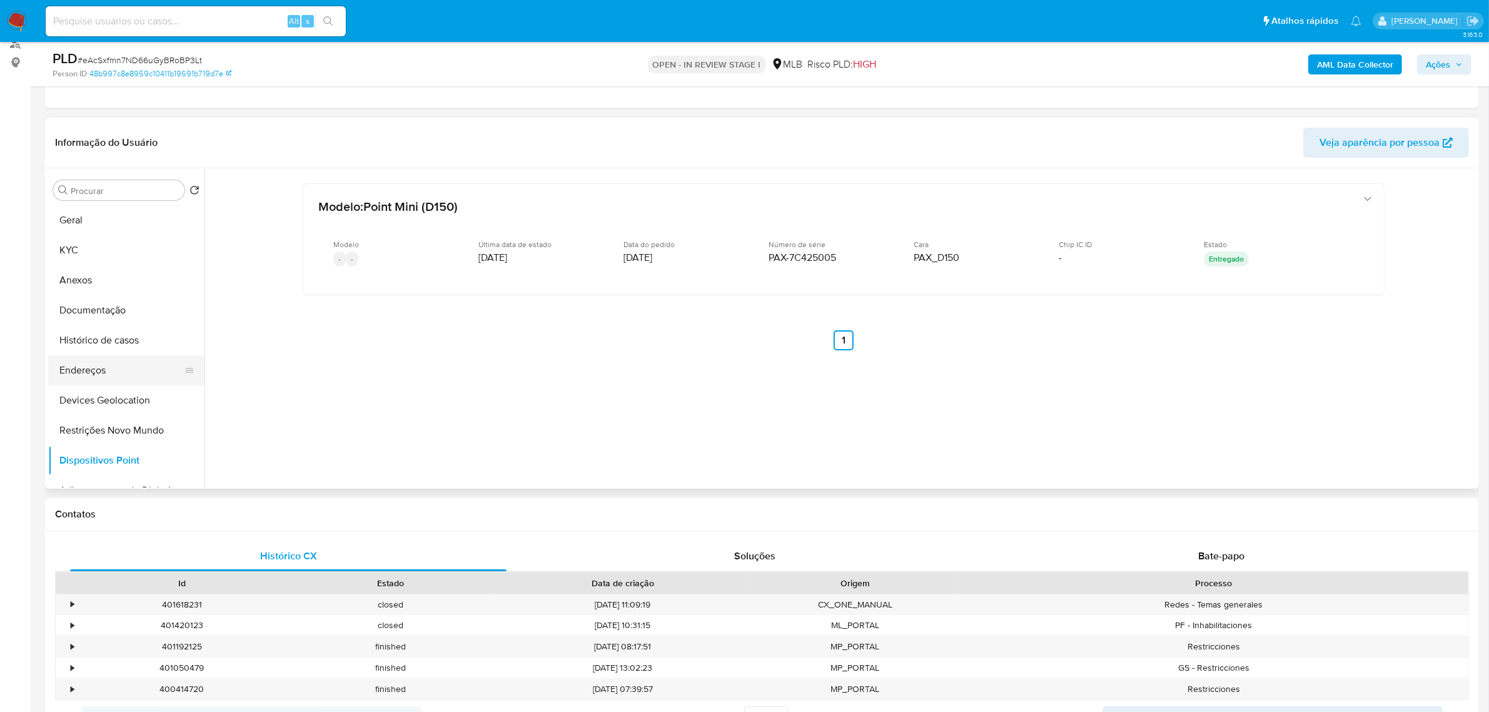
click at [98, 375] on button "Endereços" at bounding box center [121, 370] width 146 height 30
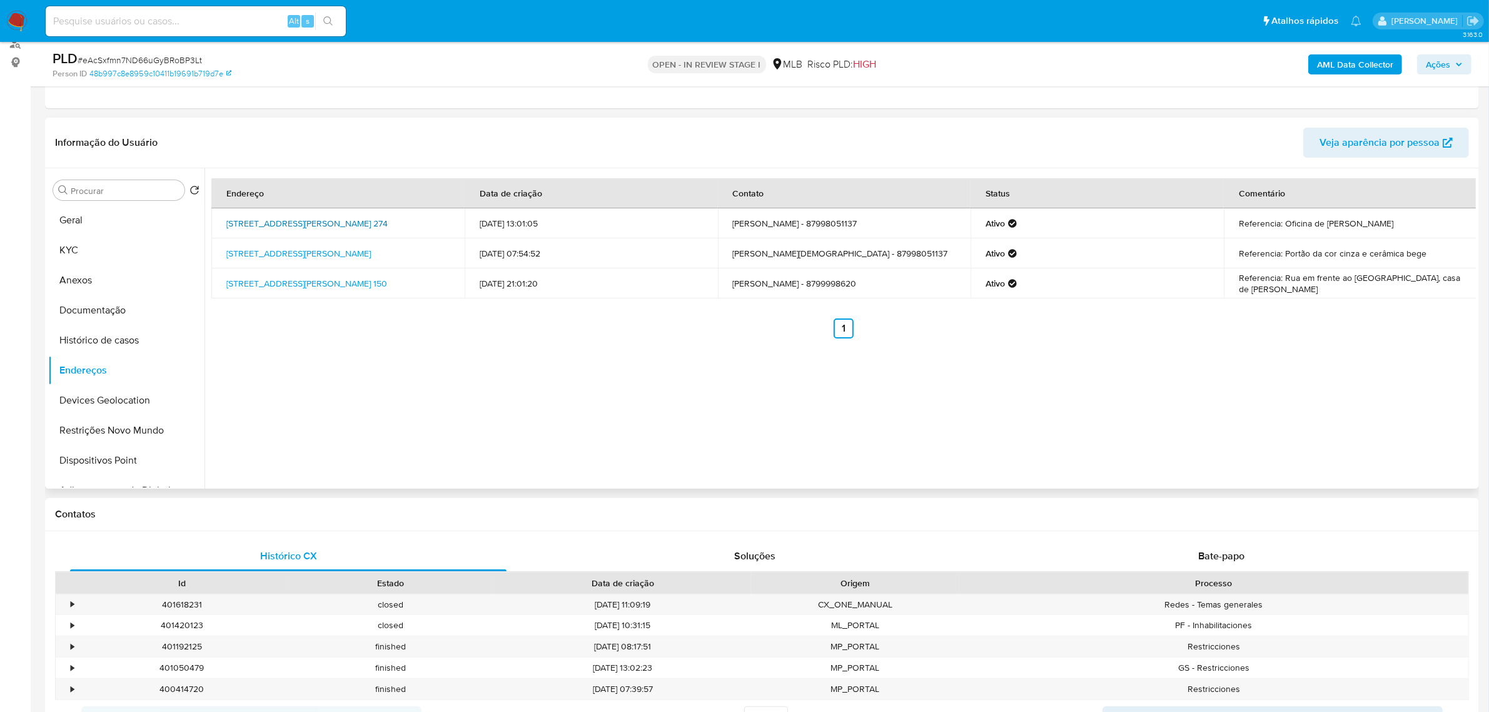
drag, startPoint x: 223, startPoint y: 218, endPoint x: 344, endPoint y: 230, distance: 121.3
click at [358, 228] on td "Rua Antônio Rafael De Freitas 274, Afogados Da Ingazeira, Pernambuco, 56800102,…" at bounding box center [337, 223] width 253 height 30
copy link "Rua Antônio Rafael De Freitas 274, Afogados Da Ingazeira, Pernambuco, 56800102"
click at [289, 226] on link "Rua Antônio Rafael De Freitas 274, Afogados Da Ingazeira, Pernambuco, 56800102,…" at bounding box center [306, 223] width 161 height 13
click at [126, 334] on button "Histórico de casos" at bounding box center [121, 340] width 146 height 30
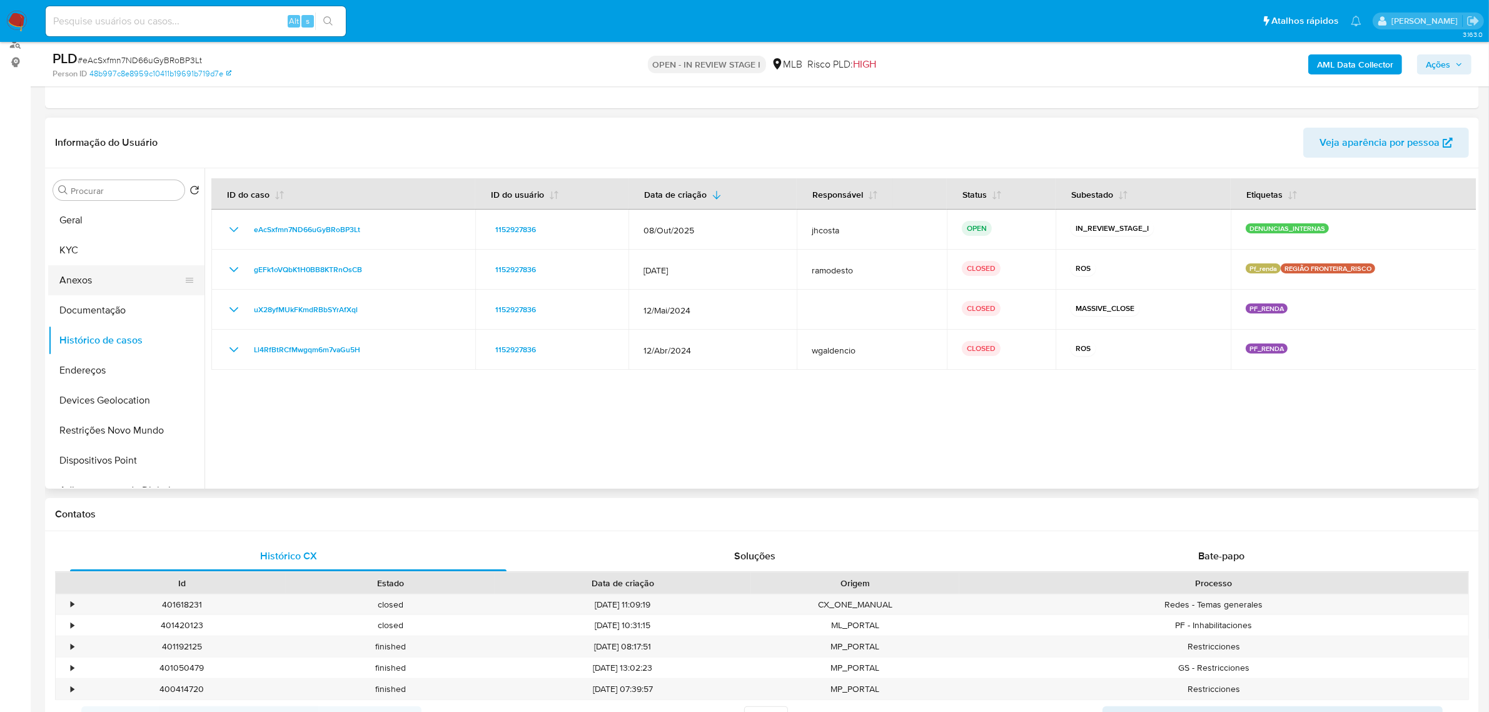
click at [101, 276] on button "Anexos" at bounding box center [121, 280] width 146 height 30
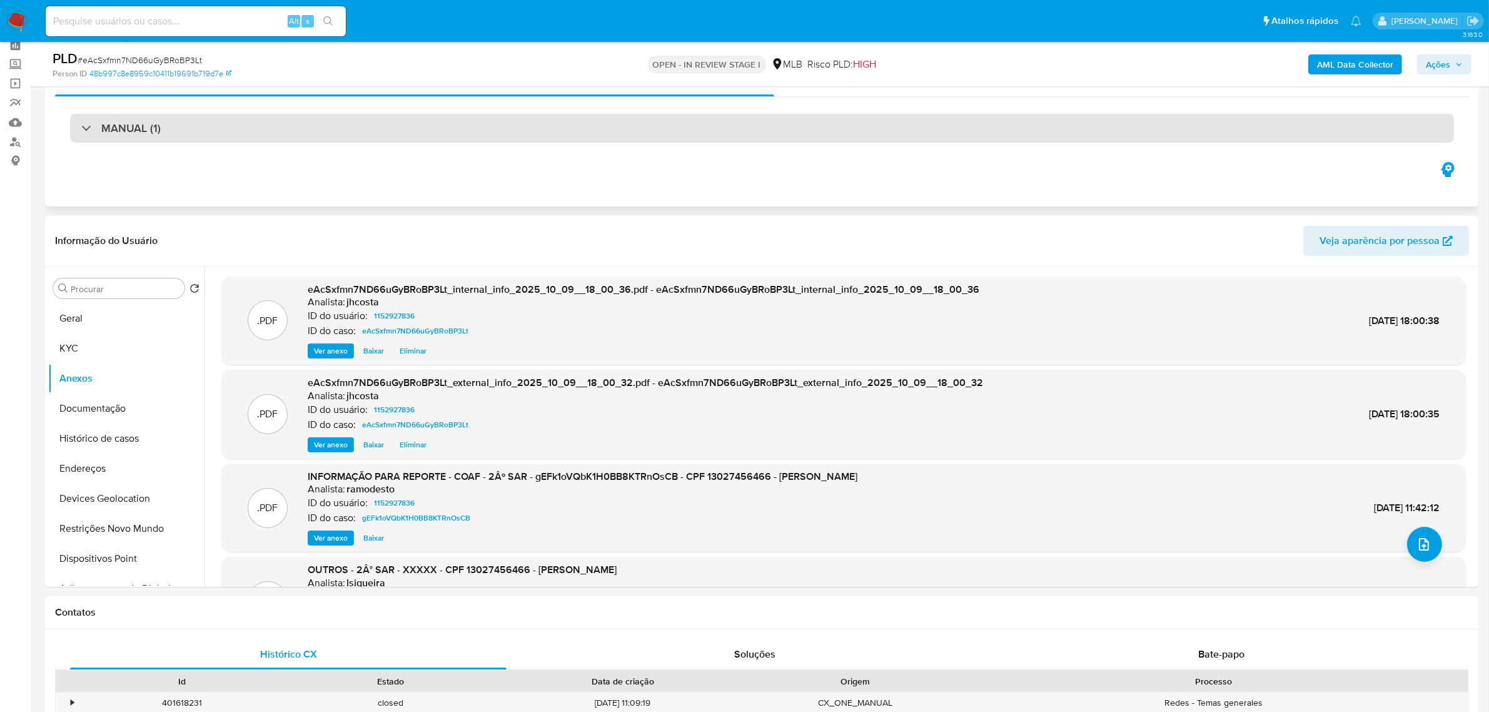
scroll to position [0, 0]
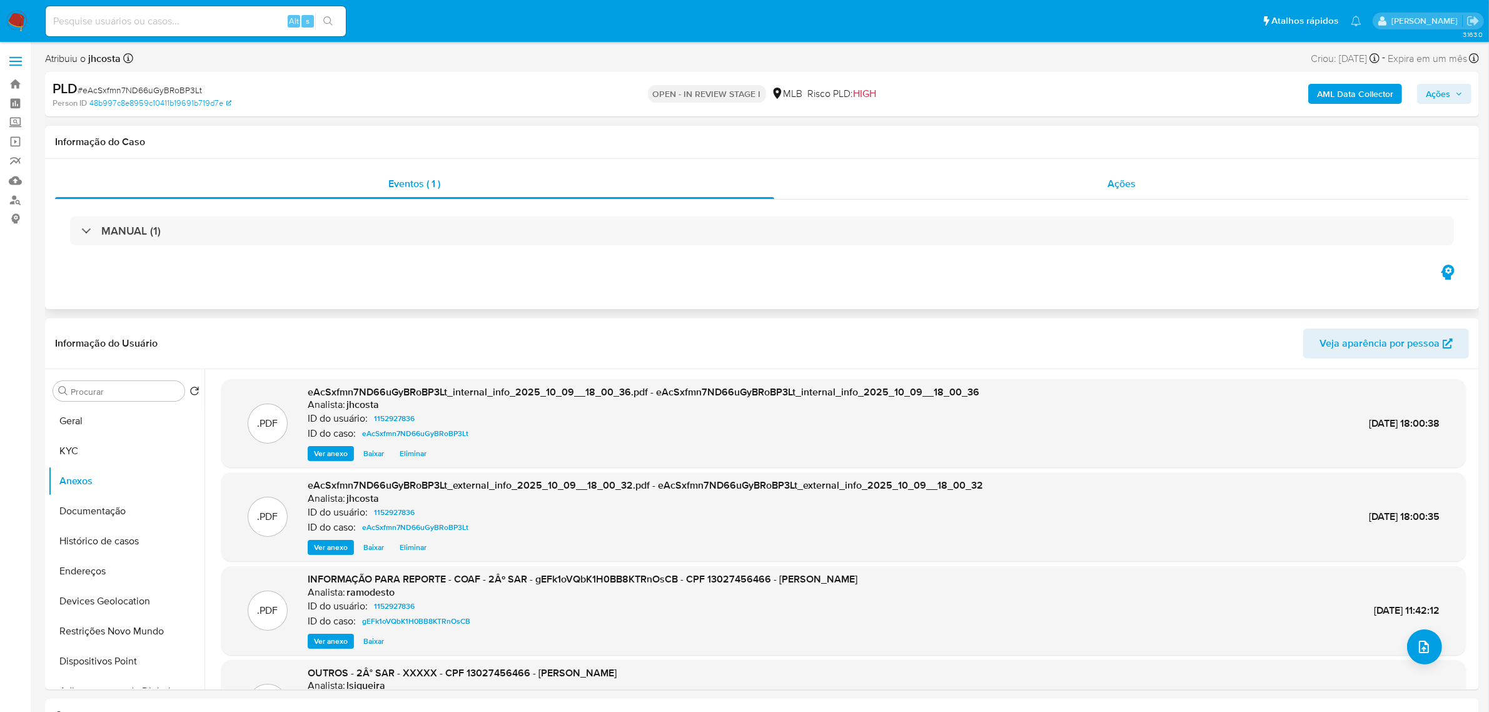
click at [1130, 194] on div "Ações" at bounding box center [1121, 184] width 695 height 30
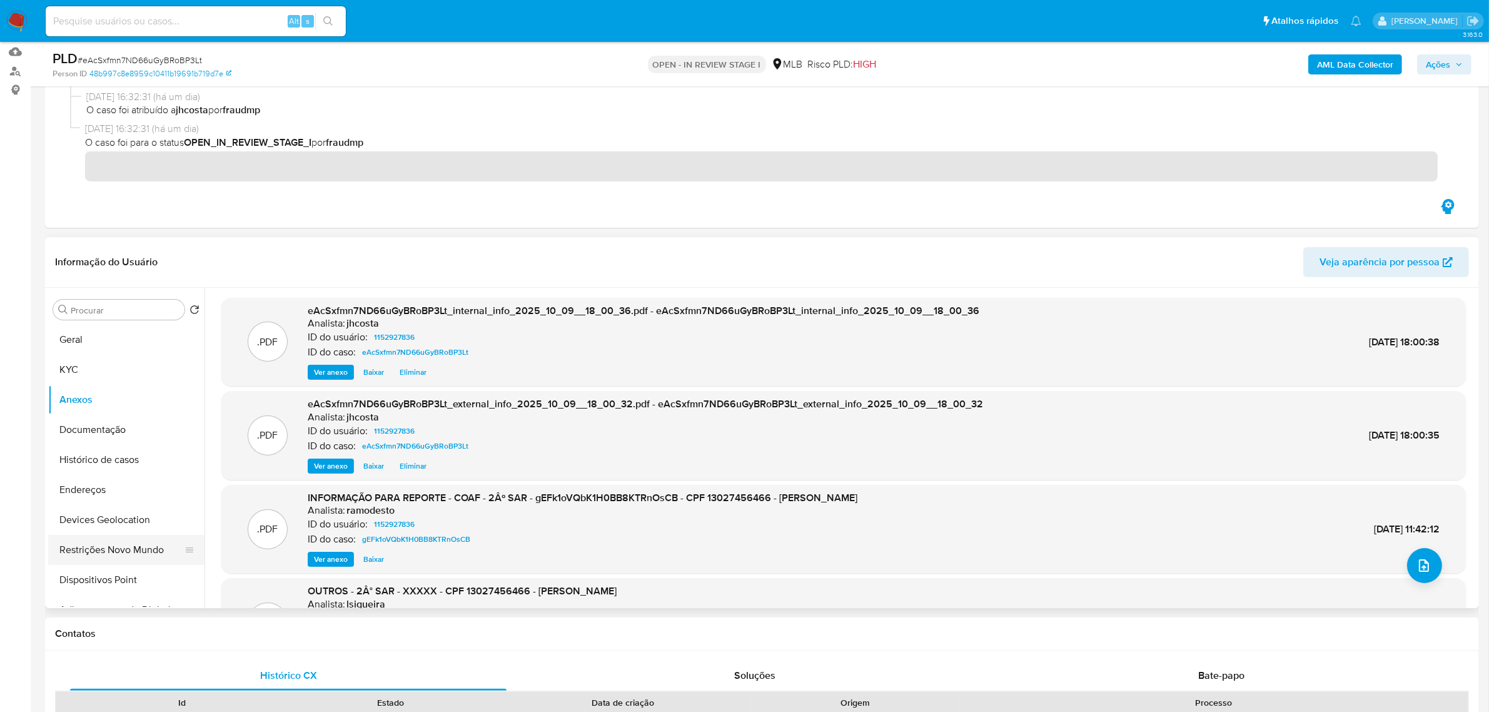
scroll to position [313, 0]
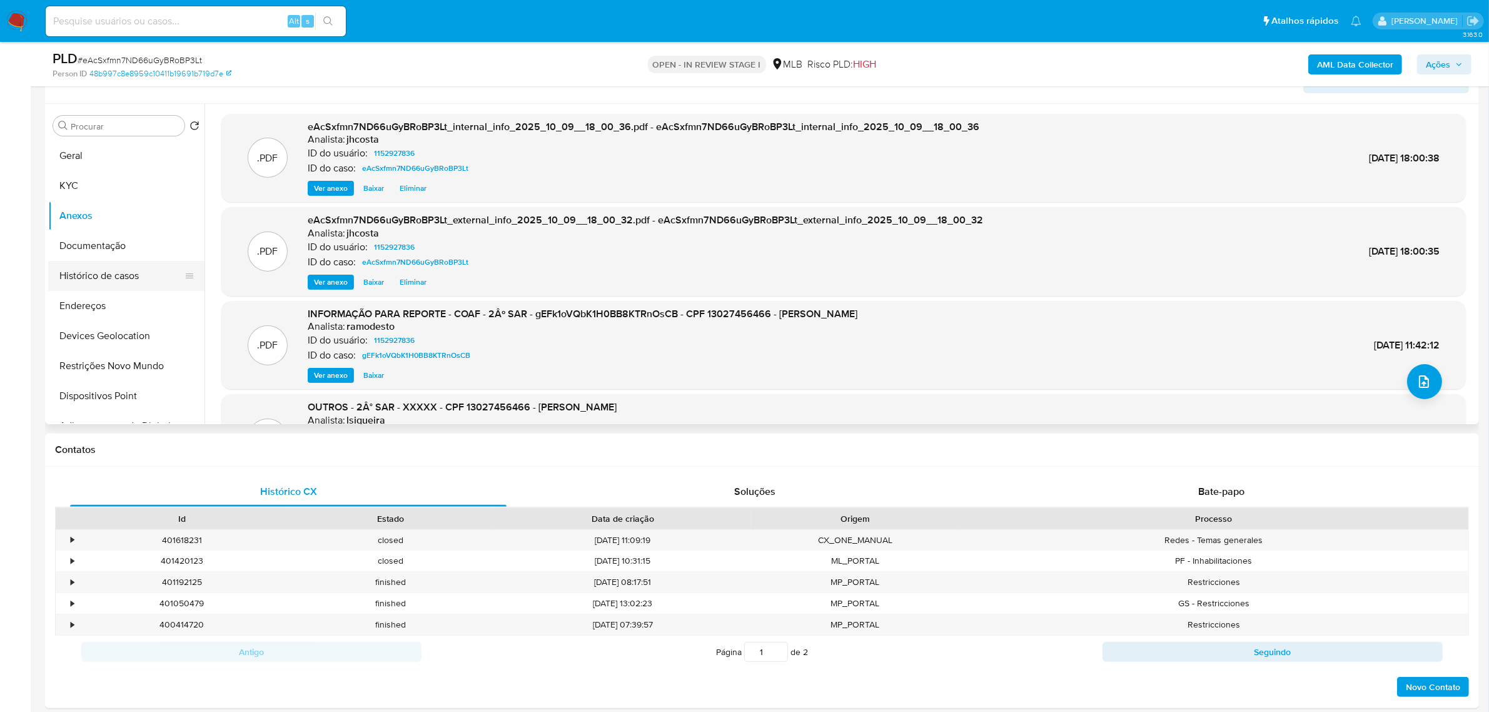
click at [111, 282] on button "Histórico de casos" at bounding box center [121, 276] width 146 height 30
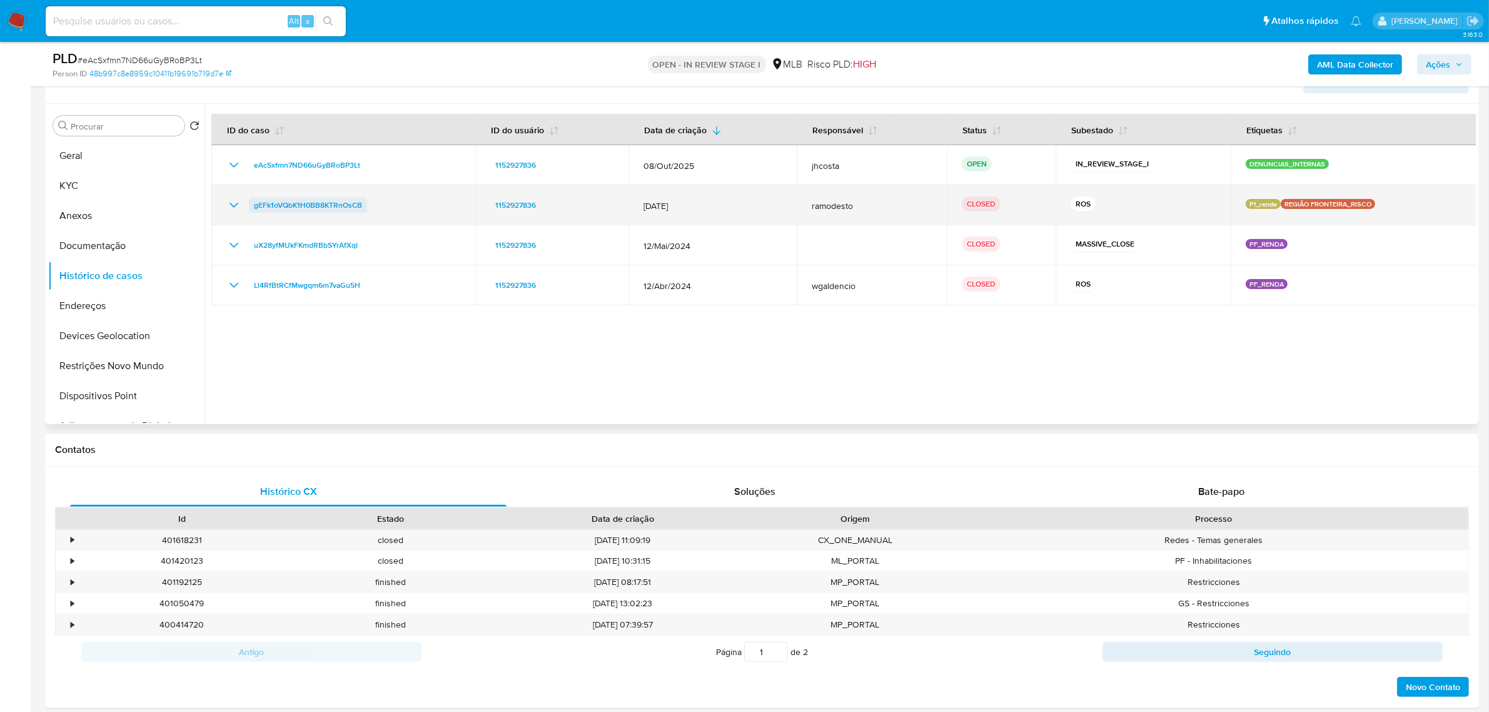
click at [286, 200] on span "gEFk1oVQbK1H0BB8KTRnOsCB" at bounding box center [308, 205] width 108 height 15
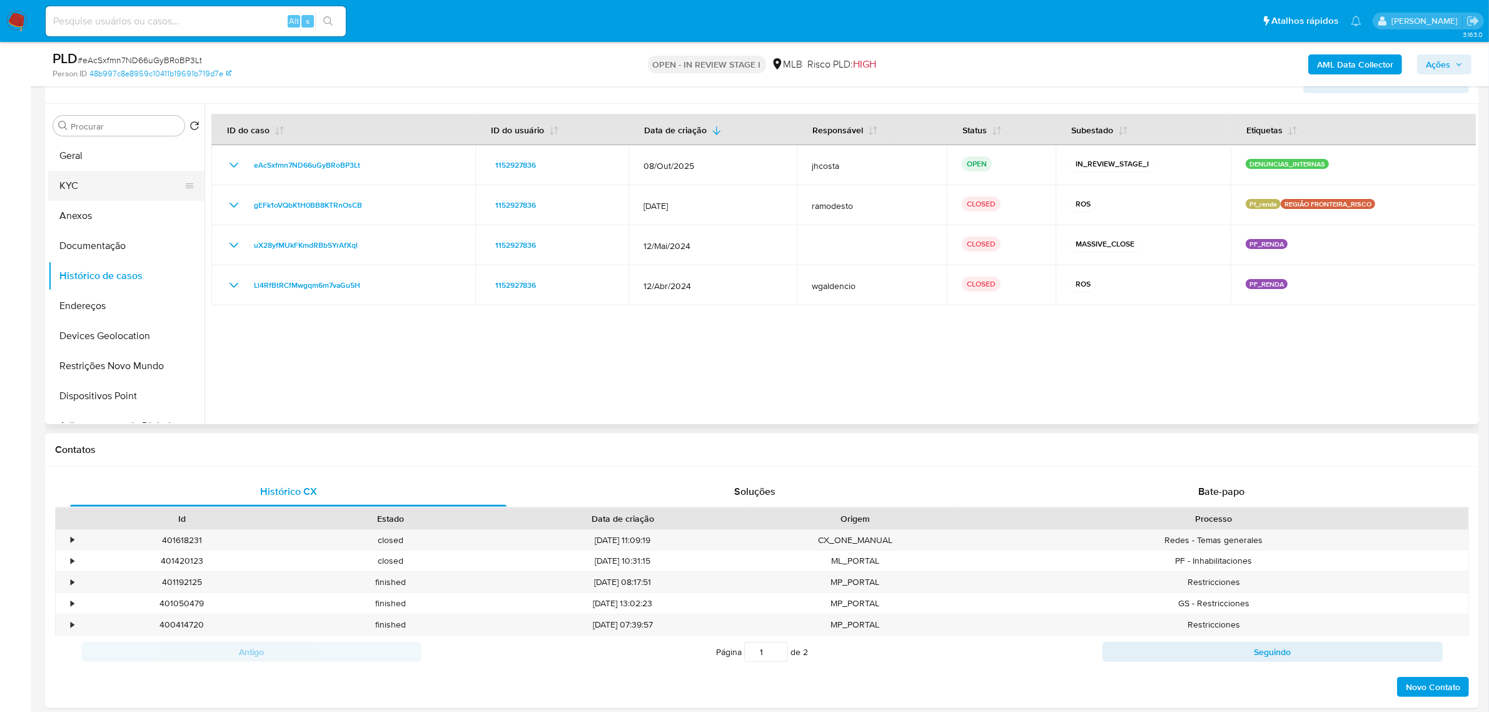
click at [80, 184] on button "KYC" at bounding box center [121, 186] width 146 height 30
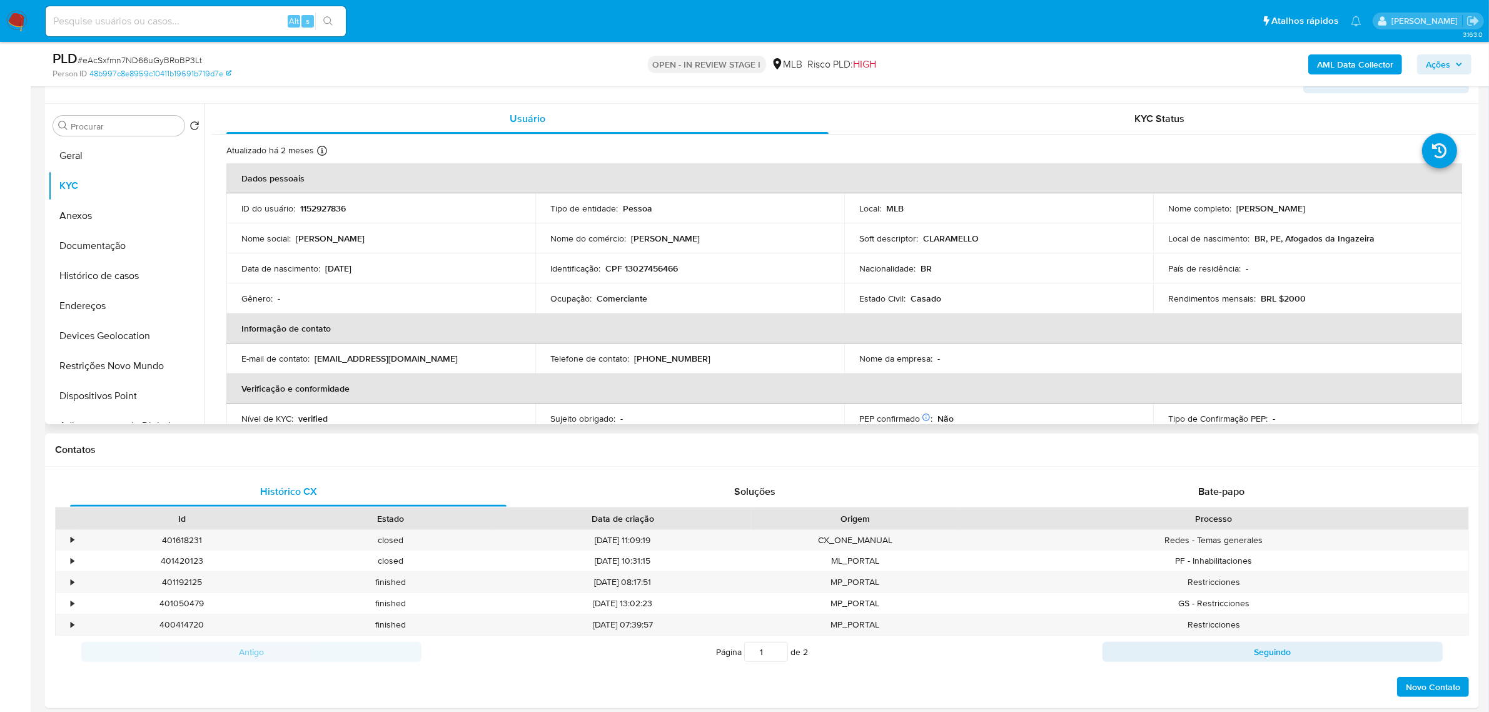
click at [638, 270] on p "CPF 13027456466" at bounding box center [641, 268] width 73 height 11
copy p "13027456466"
click at [101, 249] on button "Documentação" at bounding box center [121, 246] width 146 height 30
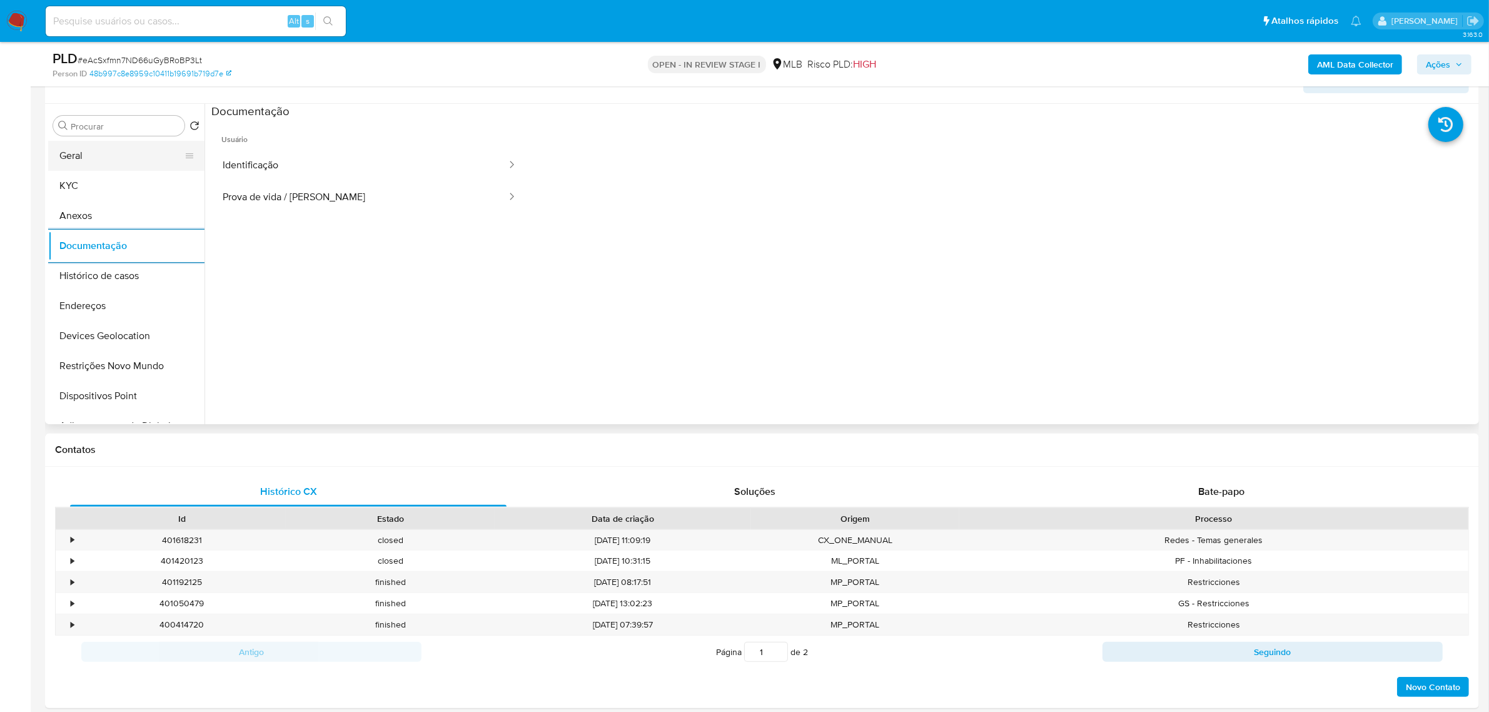
click at [93, 161] on button "Geral" at bounding box center [121, 156] width 146 height 30
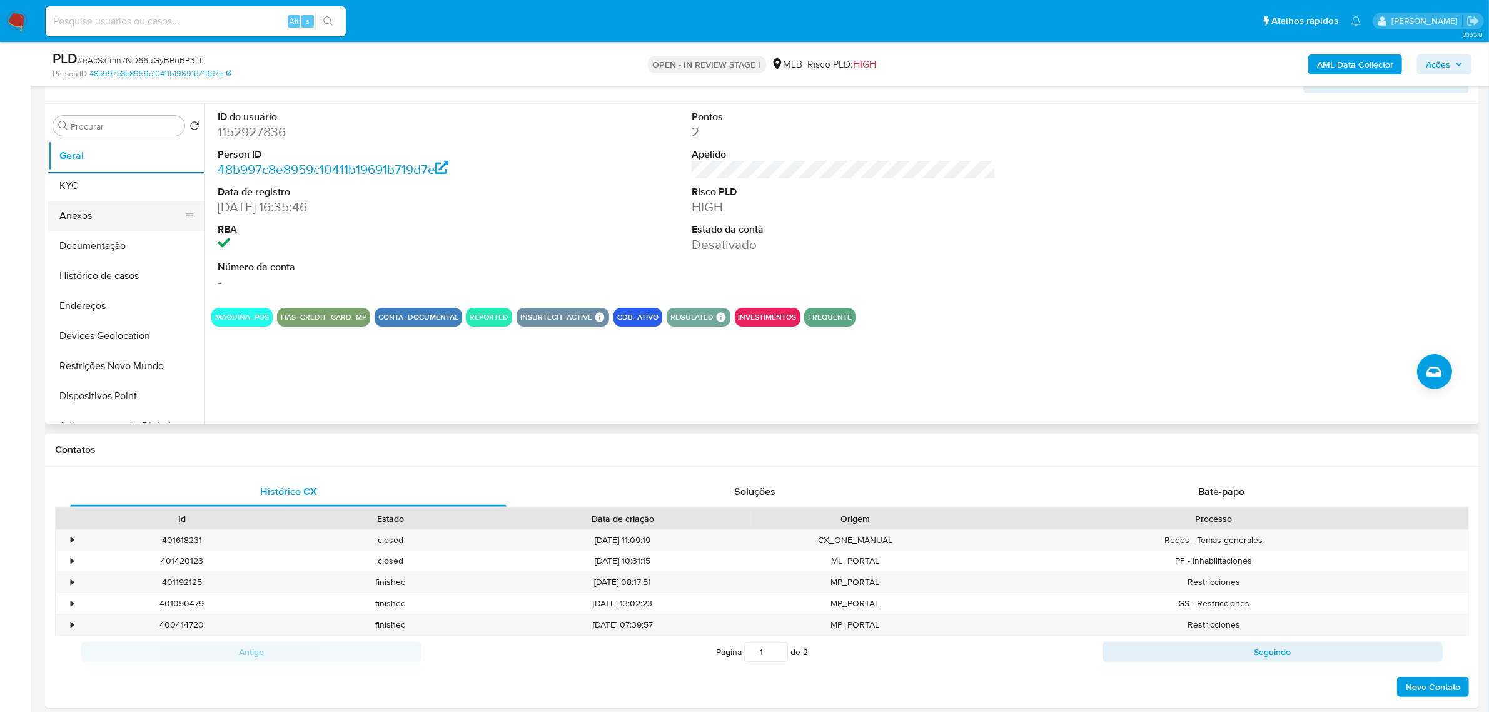
click at [95, 211] on button "Anexos" at bounding box center [121, 216] width 146 height 30
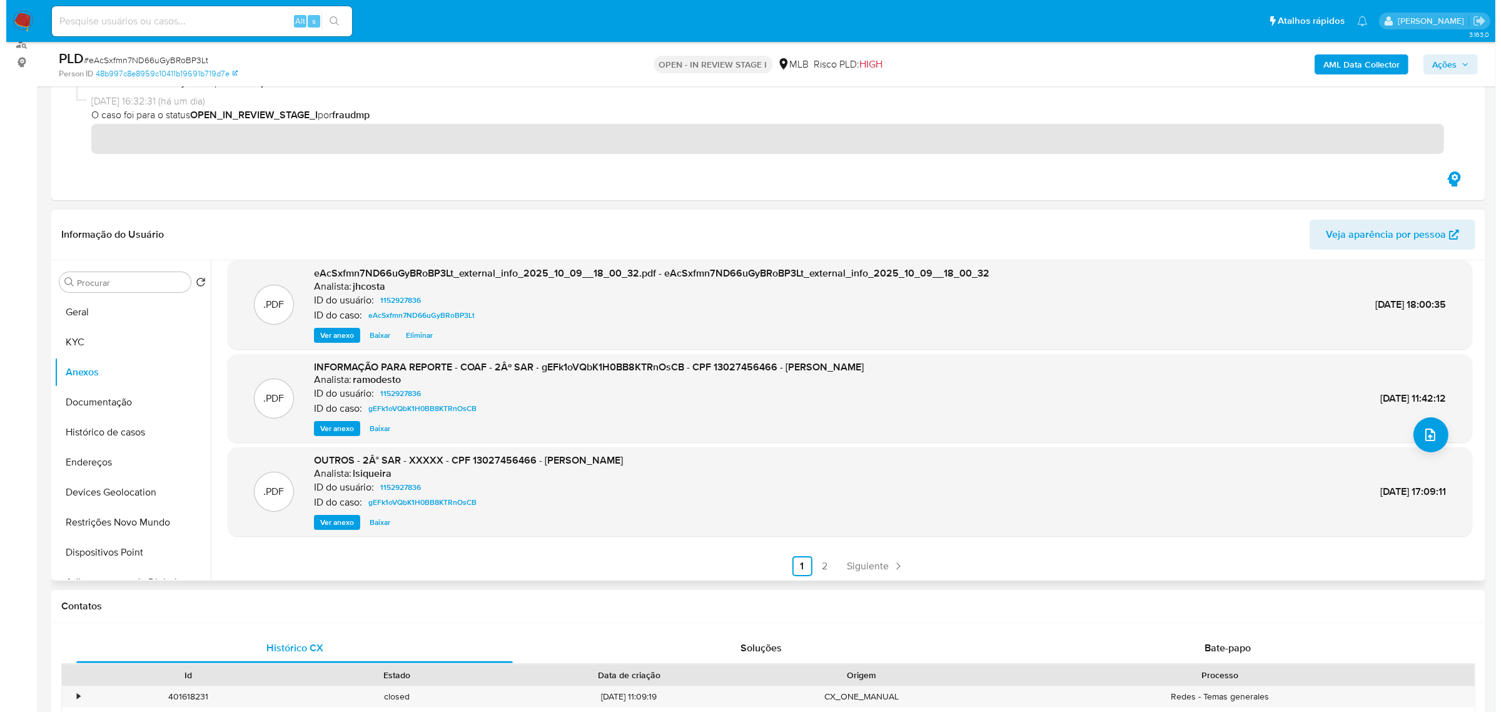
scroll to position [104, 0]
click at [330, 426] on span "Ver anexo" at bounding box center [331, 427] width 34 height 13
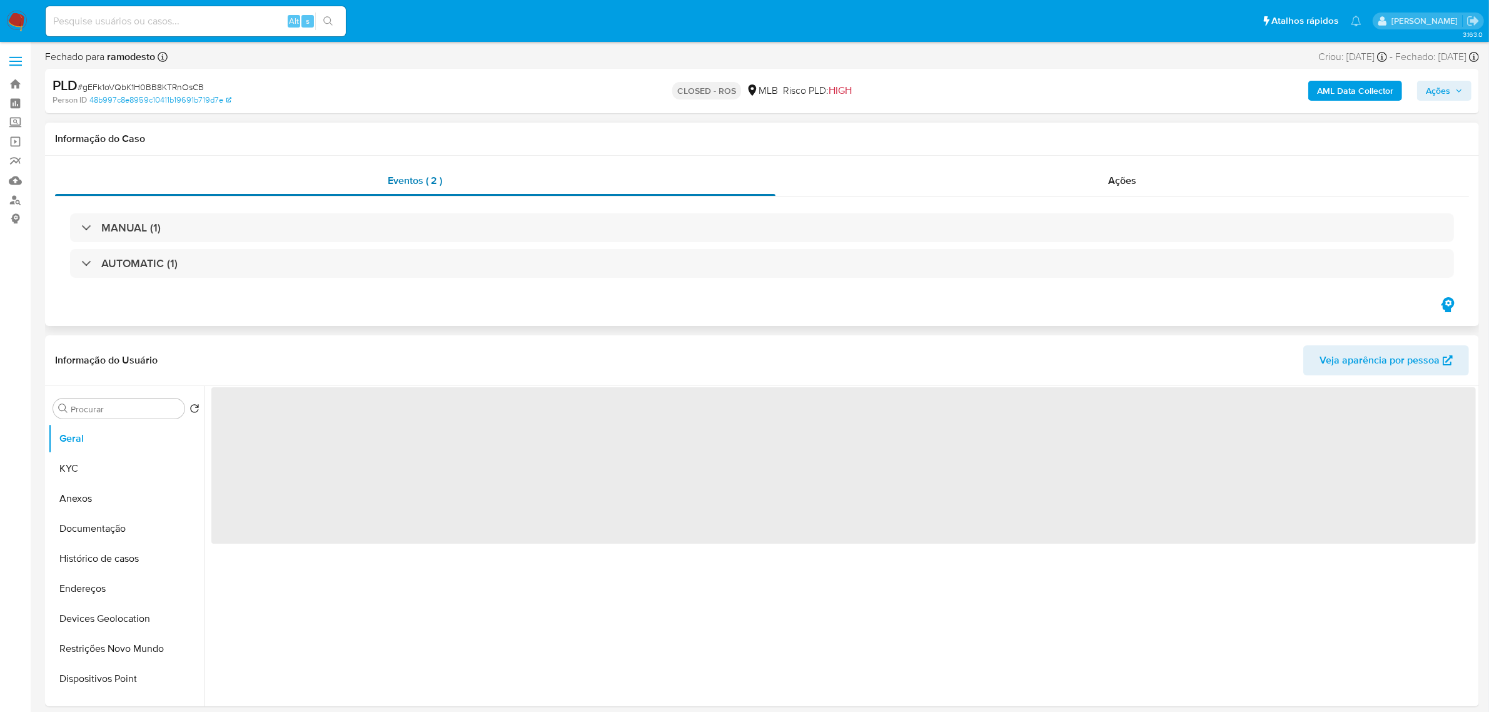
select select "10"
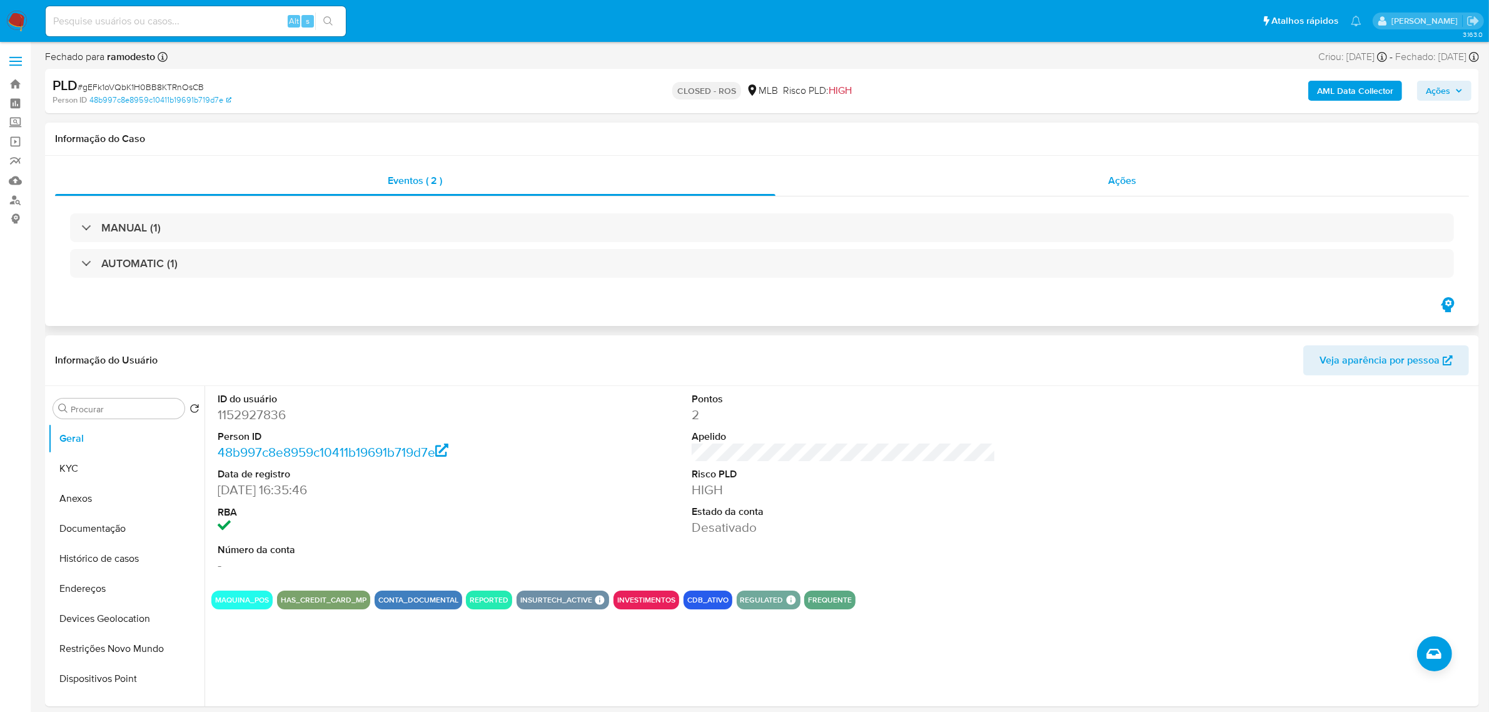
click at [1105, 188] on div "Ações" at bounding box center [1122, 181] width 694 height 30
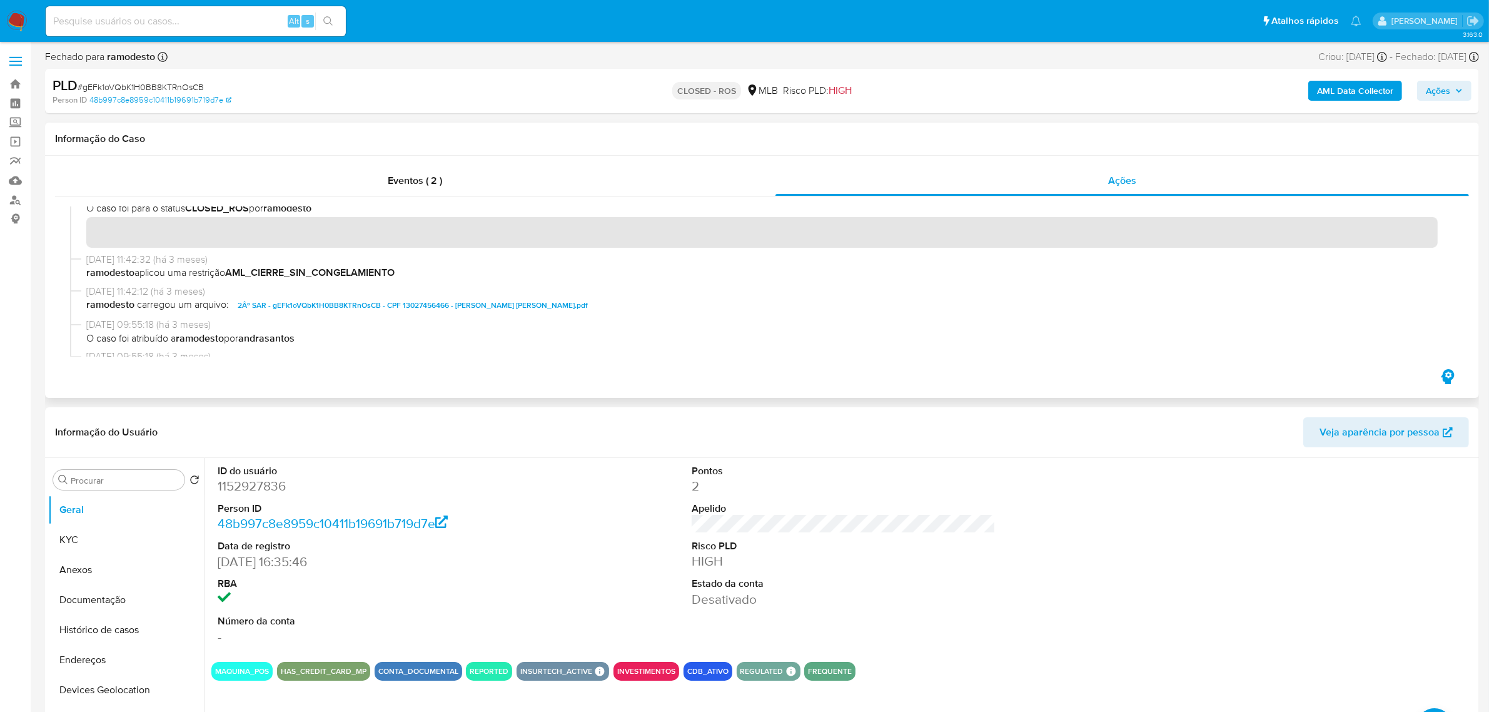
scroll to position [78, 0]
